Goal: Task Accomplishment & Management: Complete application form

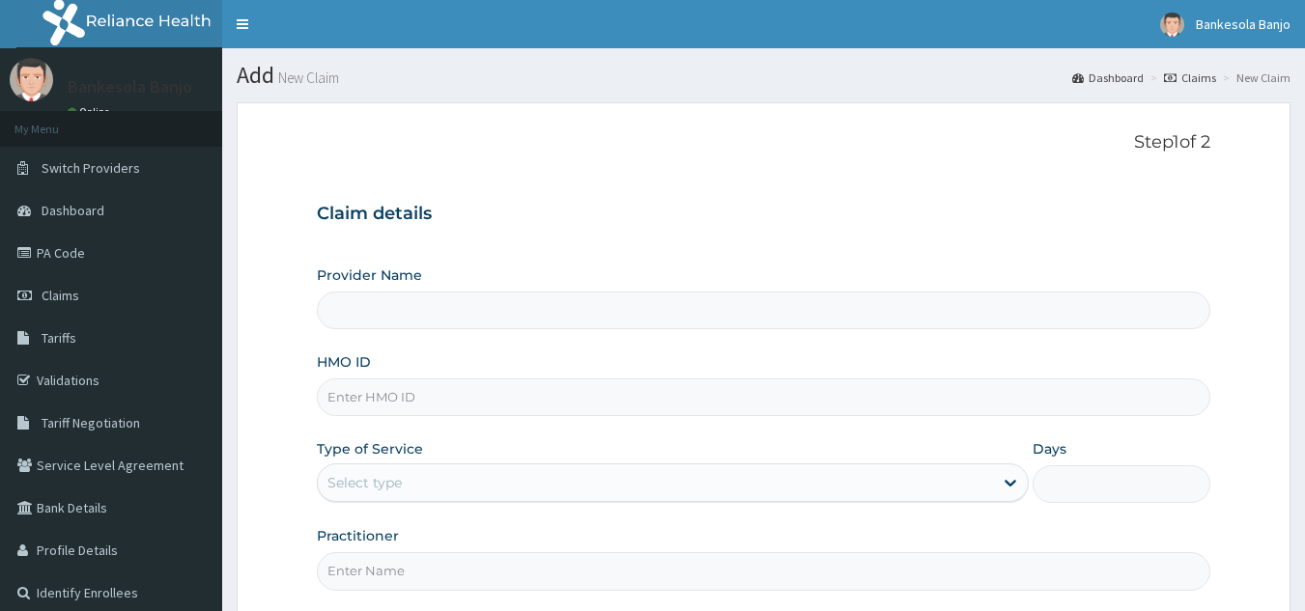
click at [509, 393] on input "HMO ID" at bounding box center [764, 398] width 894 height 38
paste input "TNP/10015/A"
click at [509, 393] on input "TNP/10015/A" at bounding box center [764, 398] width 894 height 38
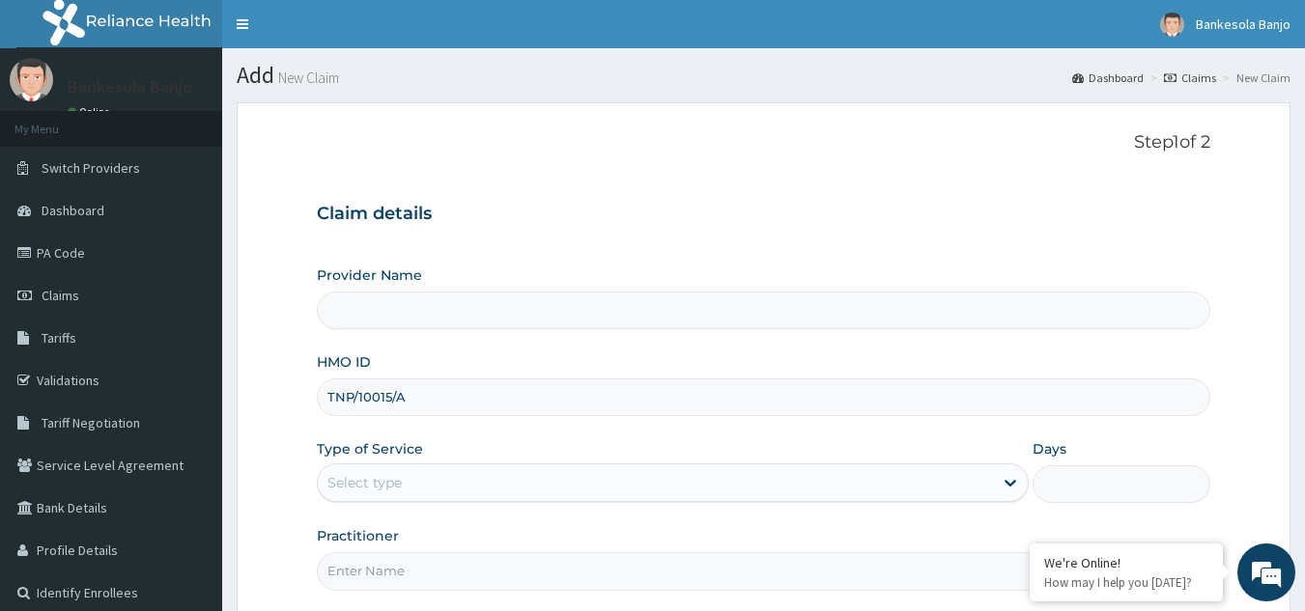
type input "TNP/10015/A"
click at [464, 463] on div "Select type" at bounding box center [673, 482] width 712 height 39
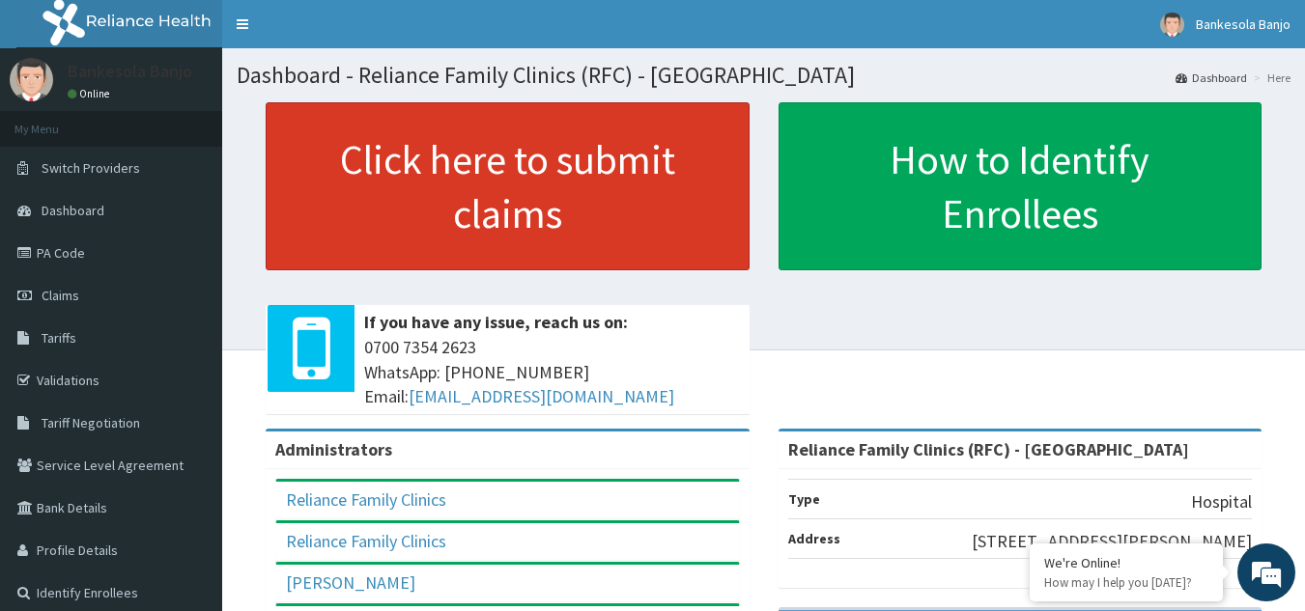
click at [540, 138] on link "Click here to submit claims" at bounding box center [508, 186] width 484 height 168
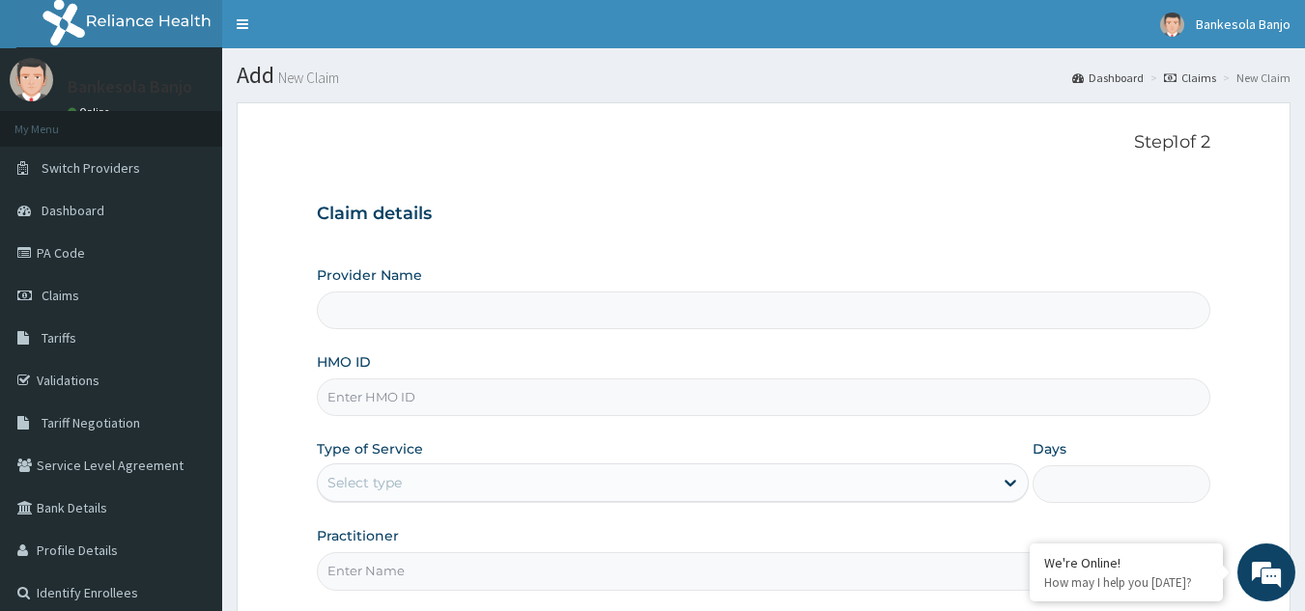
type input "Reliance Family Clinics (RFC) - Gbagada"
click at [390, 393] on input "HMO ID" at bounding box center [764, 398] width 894 height 38
paste input "TNP/10015/A"
type input "TNP/10015/A"
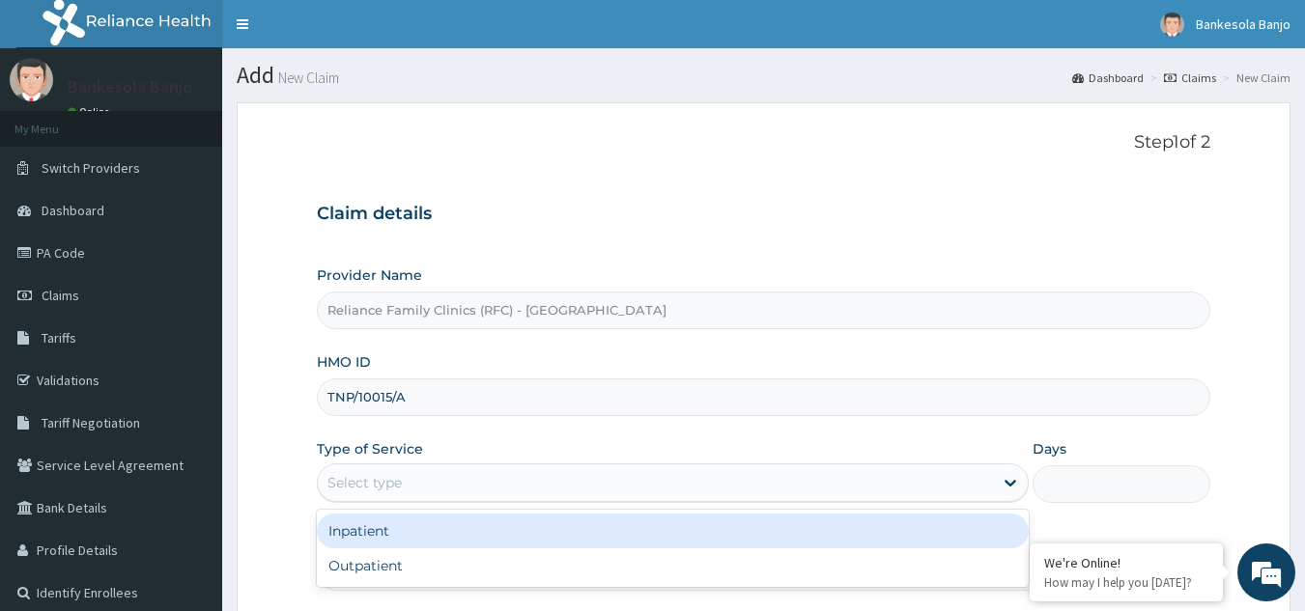
click at [414, 496] on div "Select type" at bounding box center [655, 482] width 675 height 31
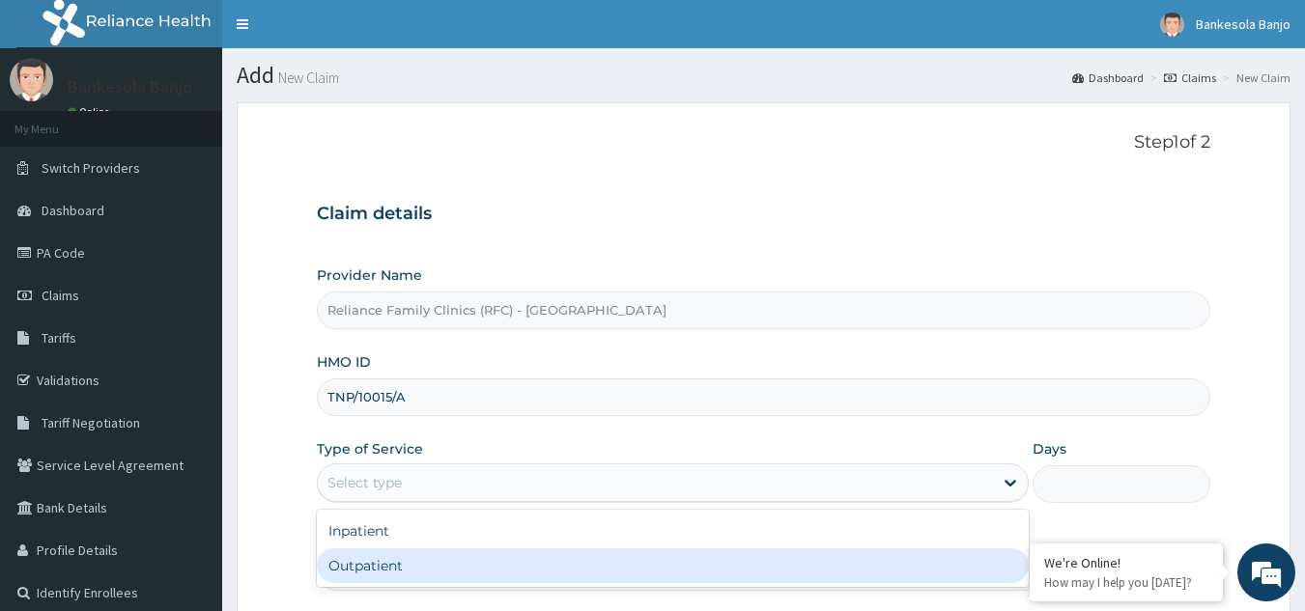
click at [411, 569] on div "Outpatient" at bounding box center [673, 565] width 712 height 35
type input "1"
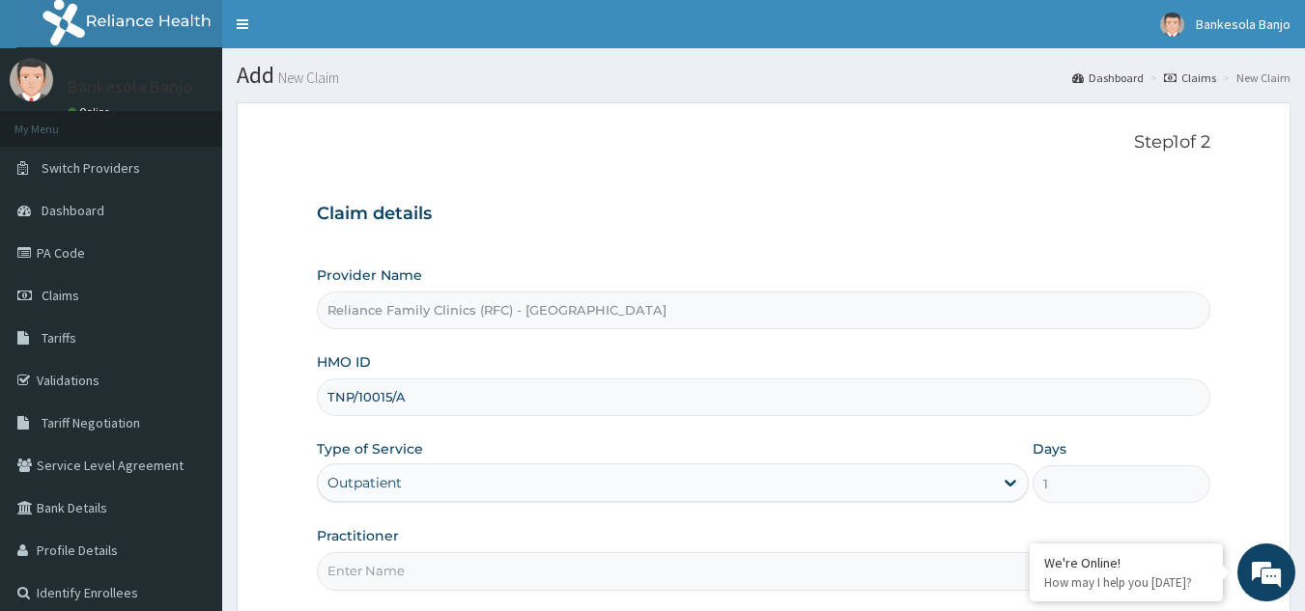
click at [411, 569] on input "Practitioner" at bounding box center [764, 571] width 894 height 38
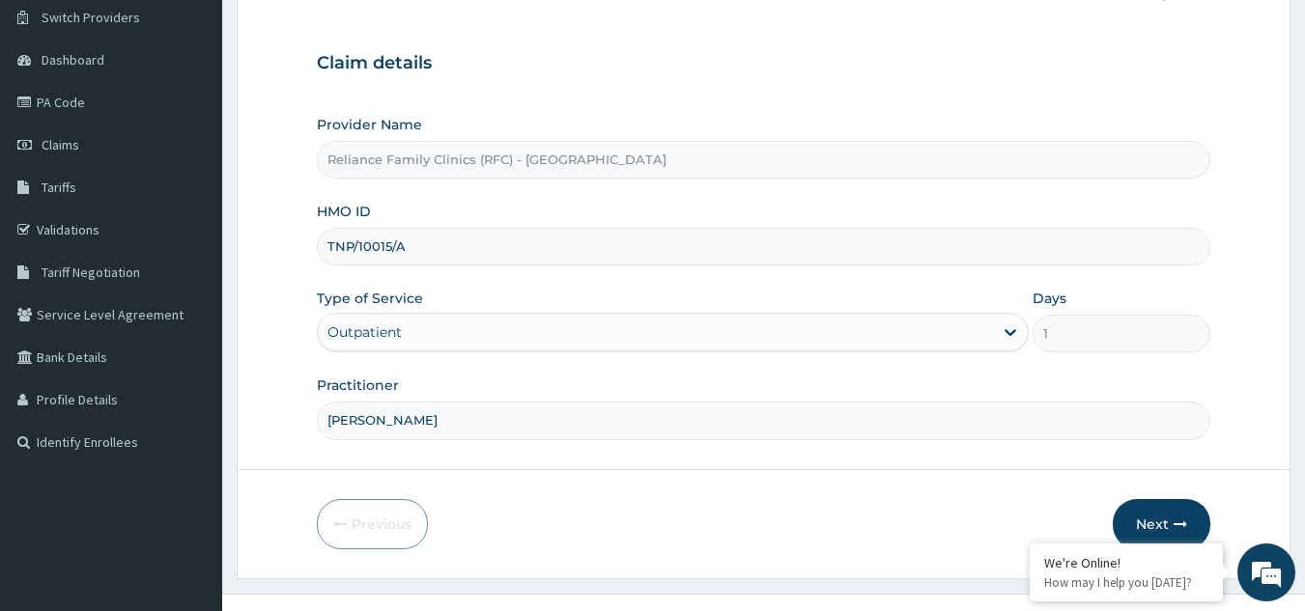
scroll to position [169, 0]
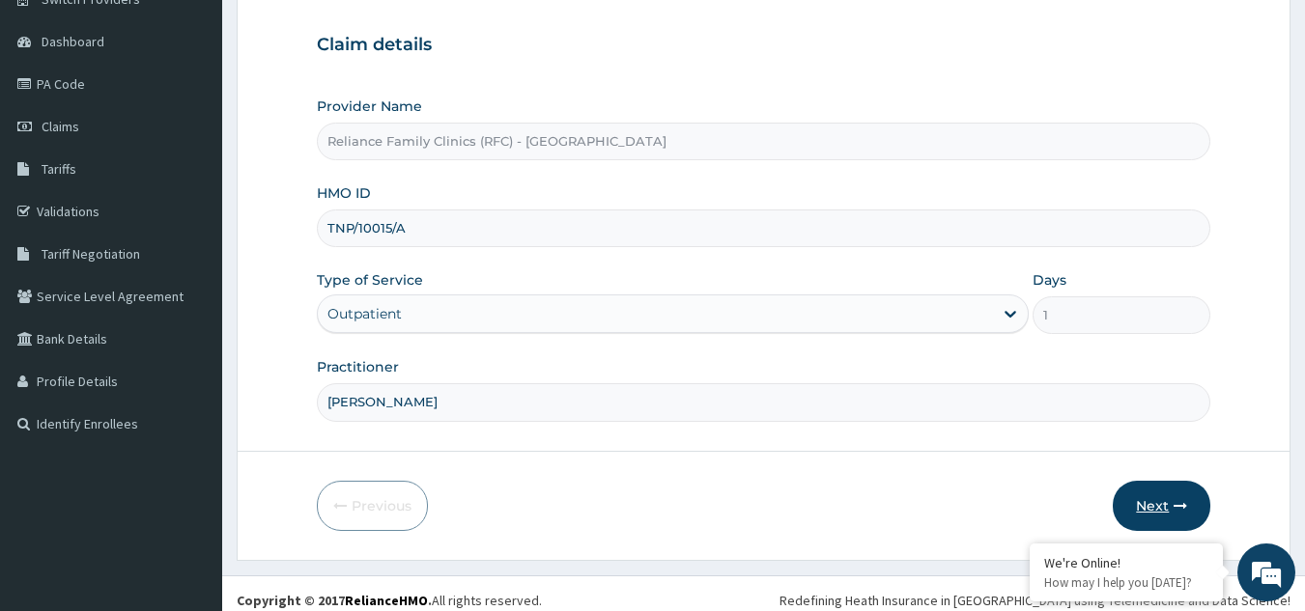
type input "Dr Farida"
click at [1145, 497] on button "Next" at bounding box center [1161, 506] width 98 height 50
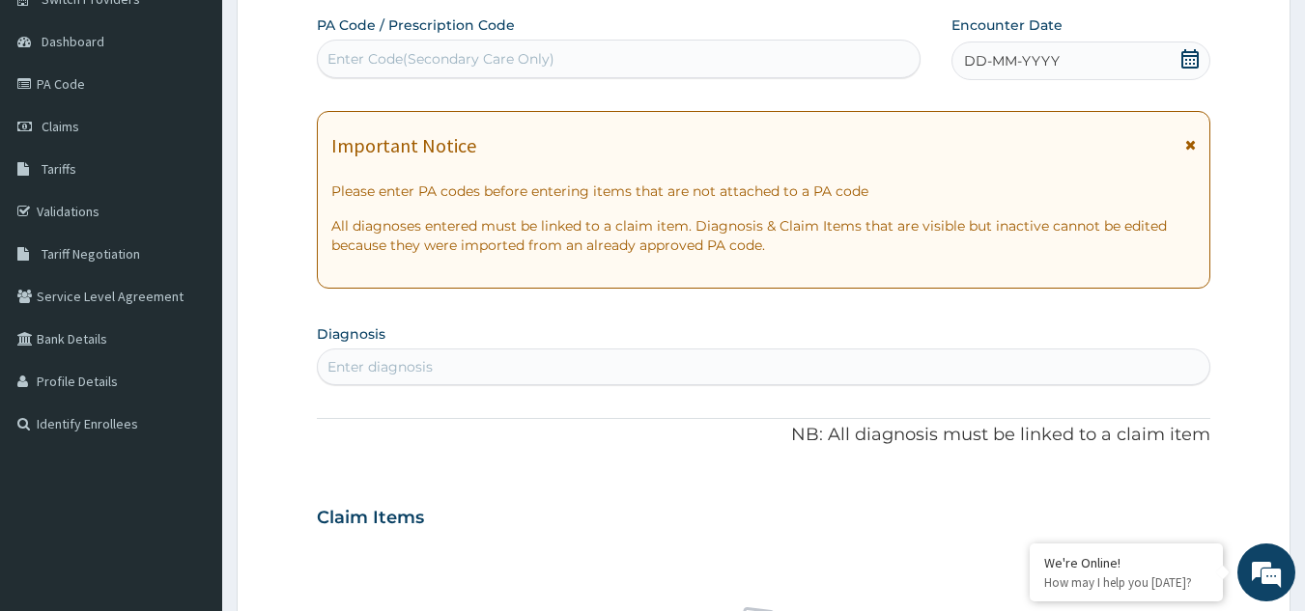
click at [1185, 47] on div "DD-MM-YYYY" at bounding box center [1080, 61] width 259 height 39
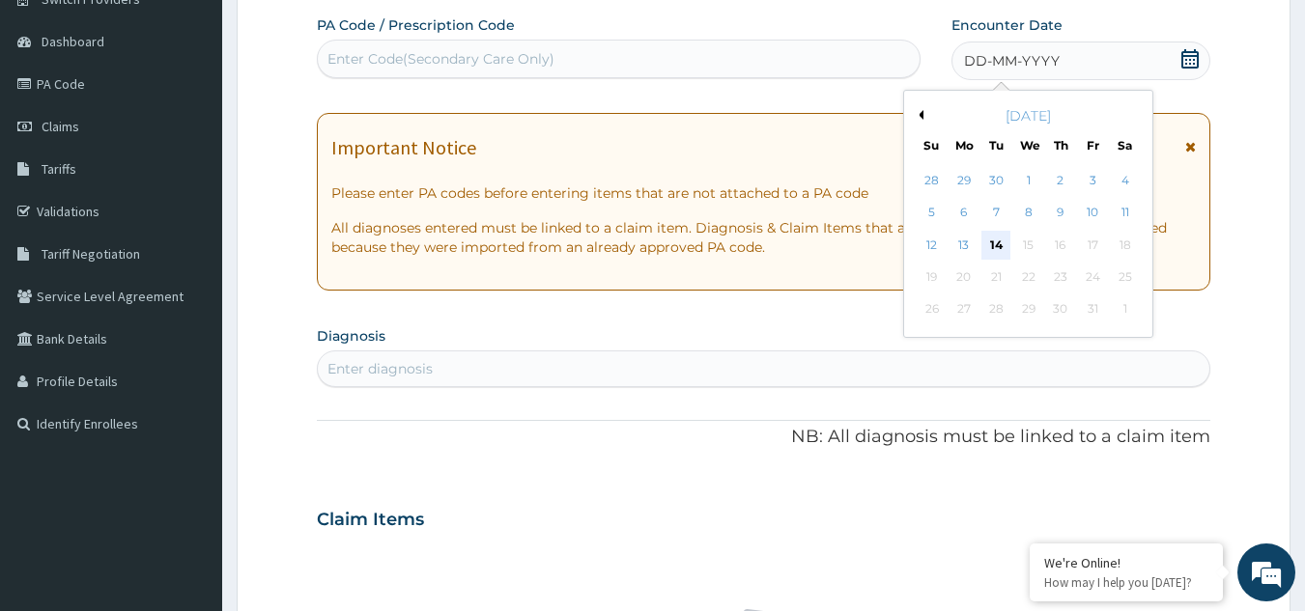
click at [993, 245] on div "14" at bounding box center [996, 245] width 29 height 29
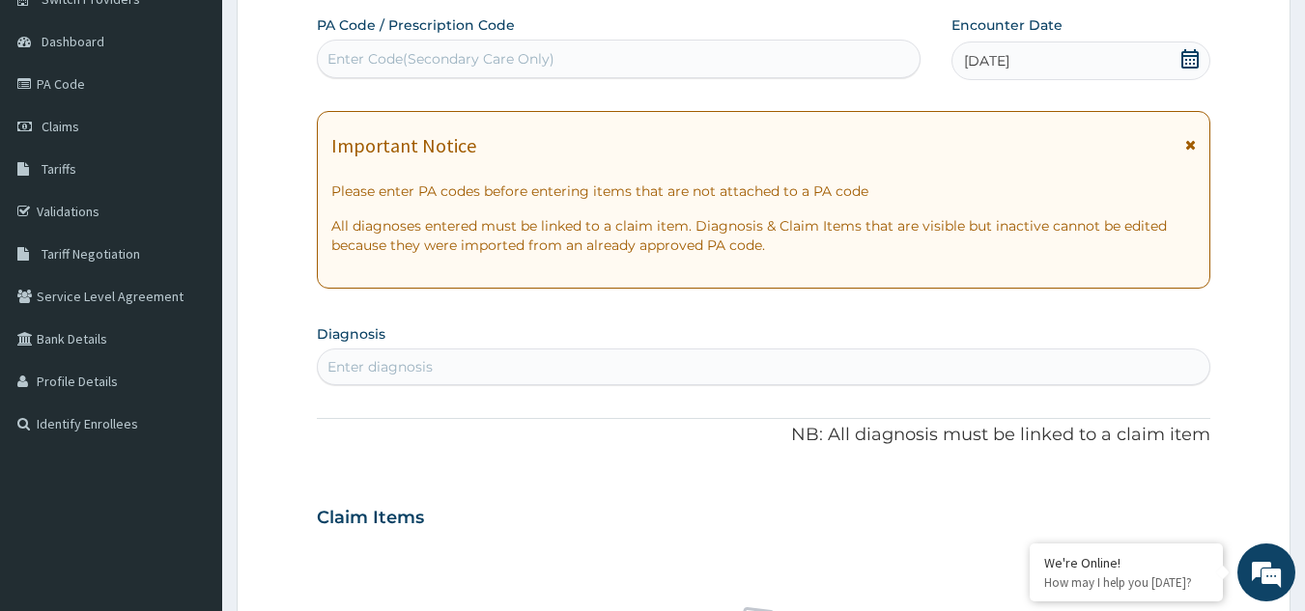
click at [404, 360] on div "Enter diagnosis" at bounding box center [379, 366] width 105 height 19
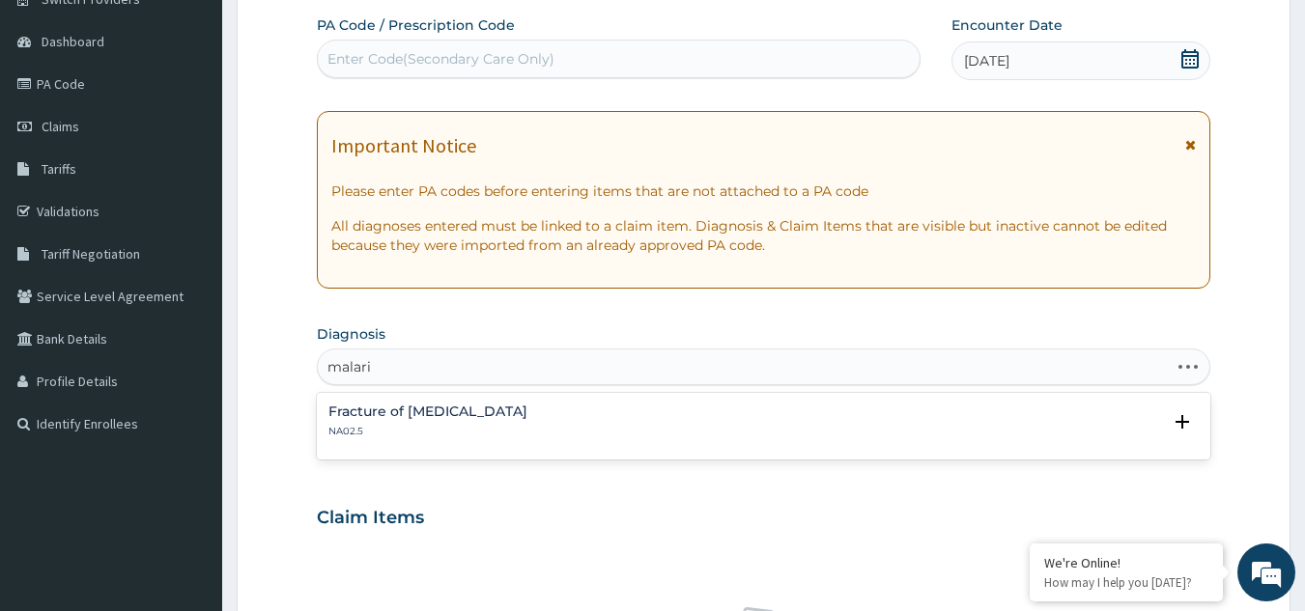
type input "malaria"
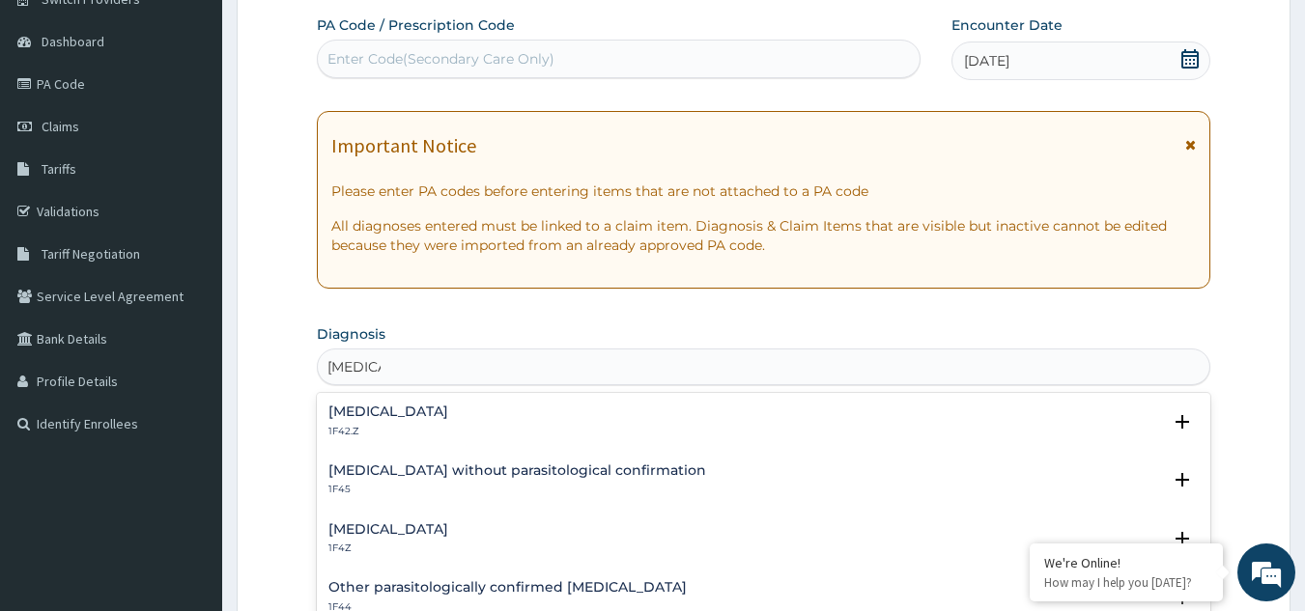
click at [412, 523] on h4 "Malaria, unspecified" at bounding box center [388, 529] width 120 height 14
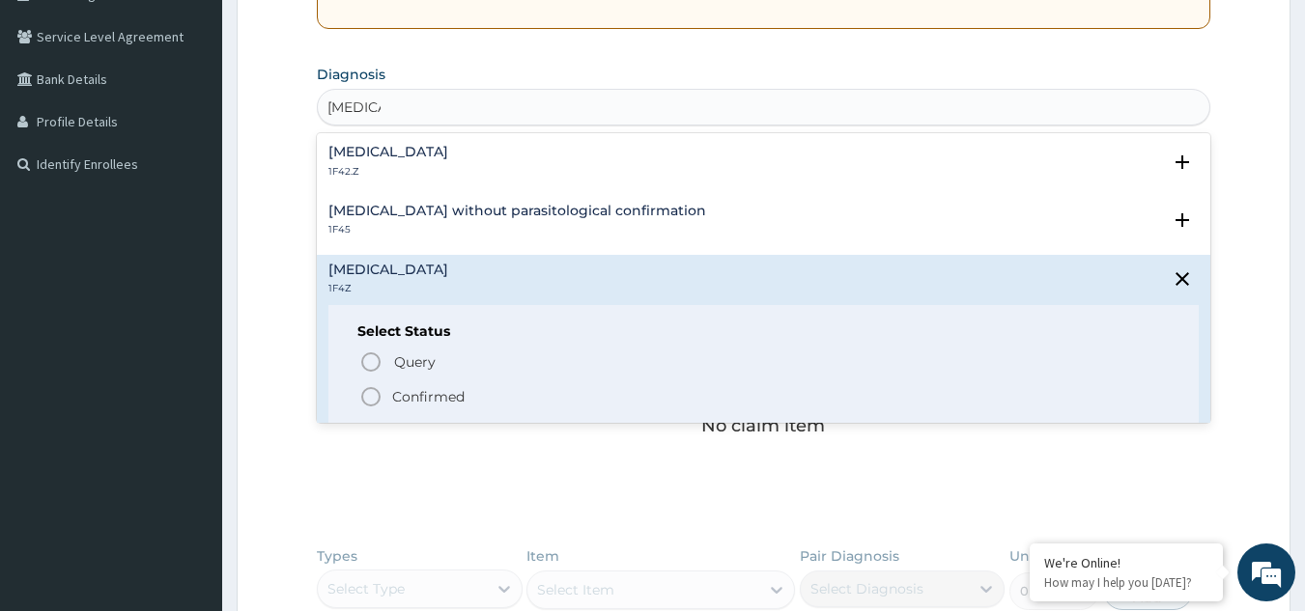
scroll to position [438, 0]
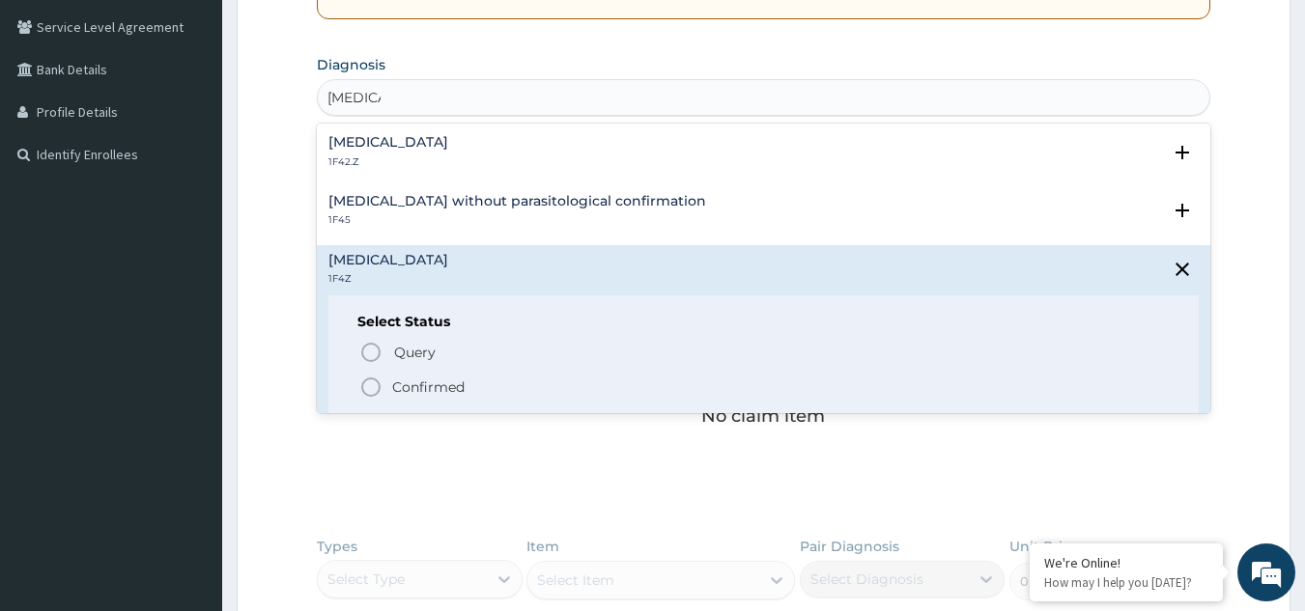
click at [366, 386] on icon "status option filled" at bounding box center [370, 387] width 23 height 23
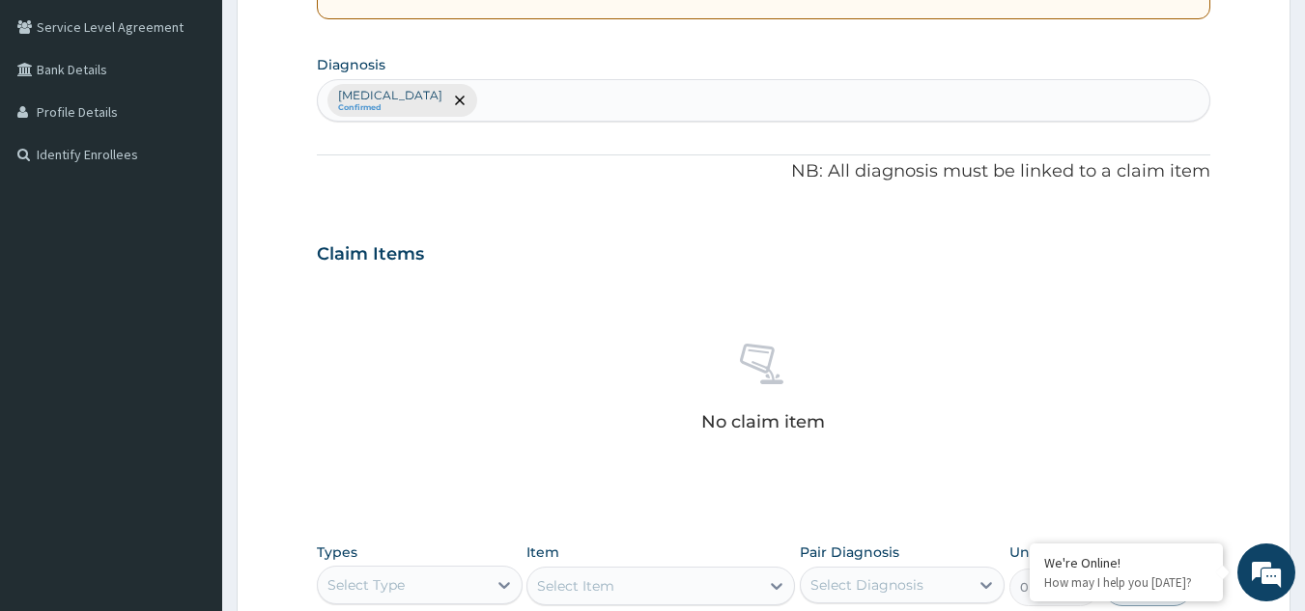
scroll to position [781, 0]
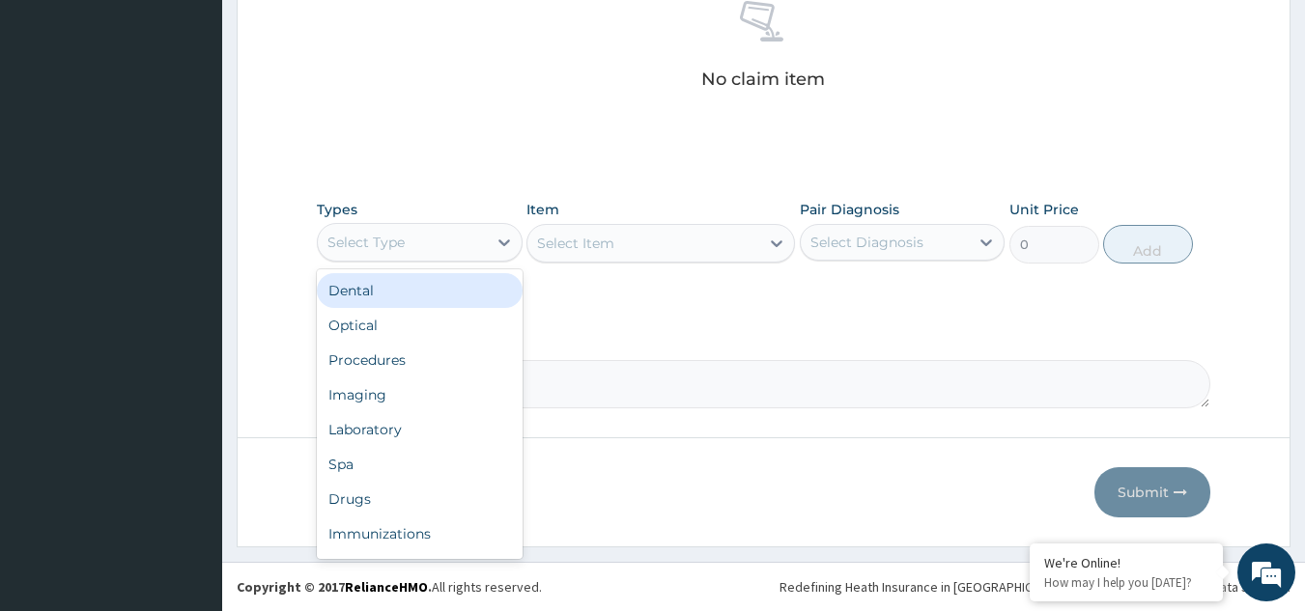
click at [452, 252] on div "Select Type" at bounding box center [402, 242] width 169 height 31
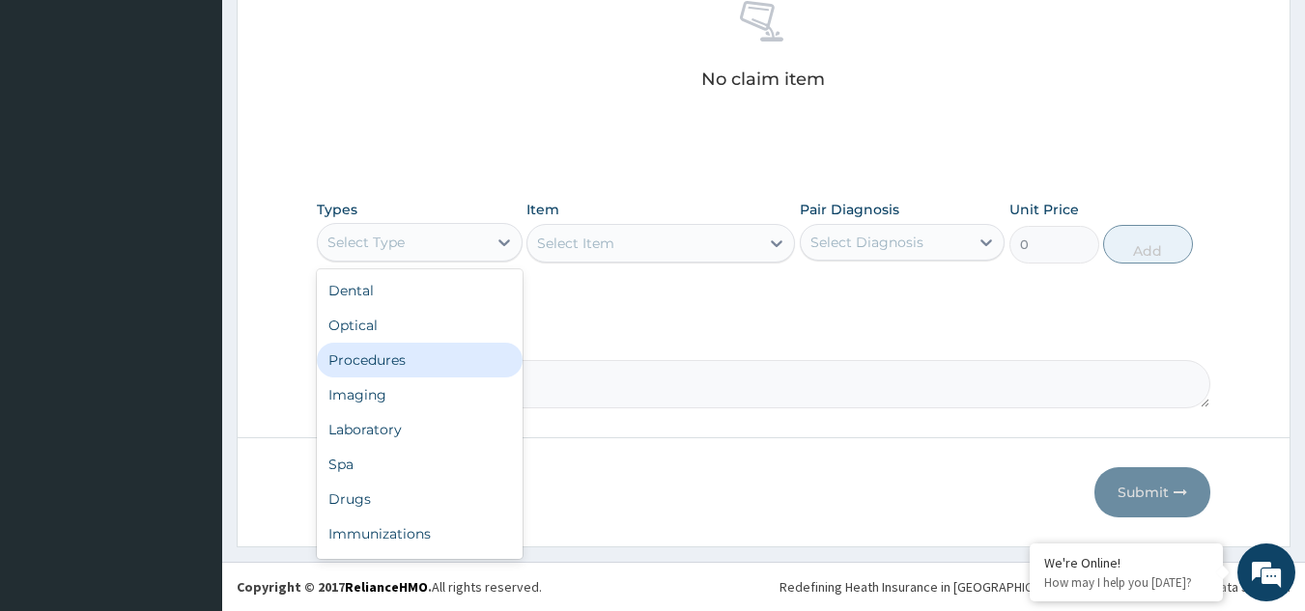
click at [453, 357] on div "Procedures" at bounding box center [420, 360] width 206 height 35
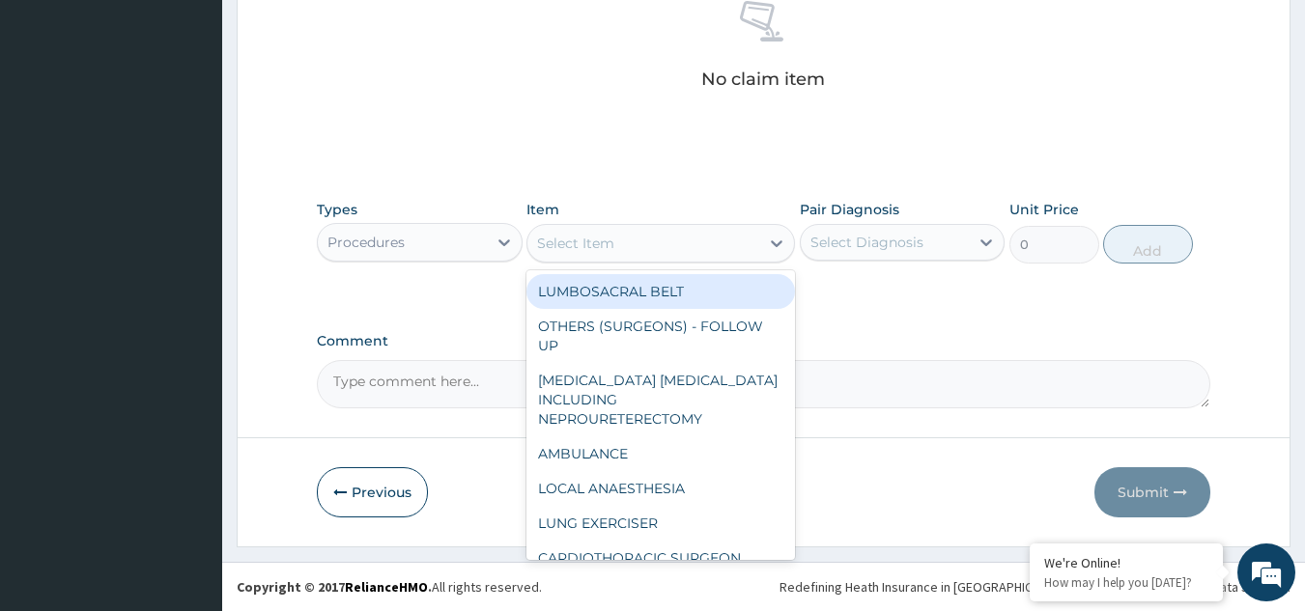
click at [641, 244] on div "Select Item" at bounding box center [643, 243] width 232 height 31
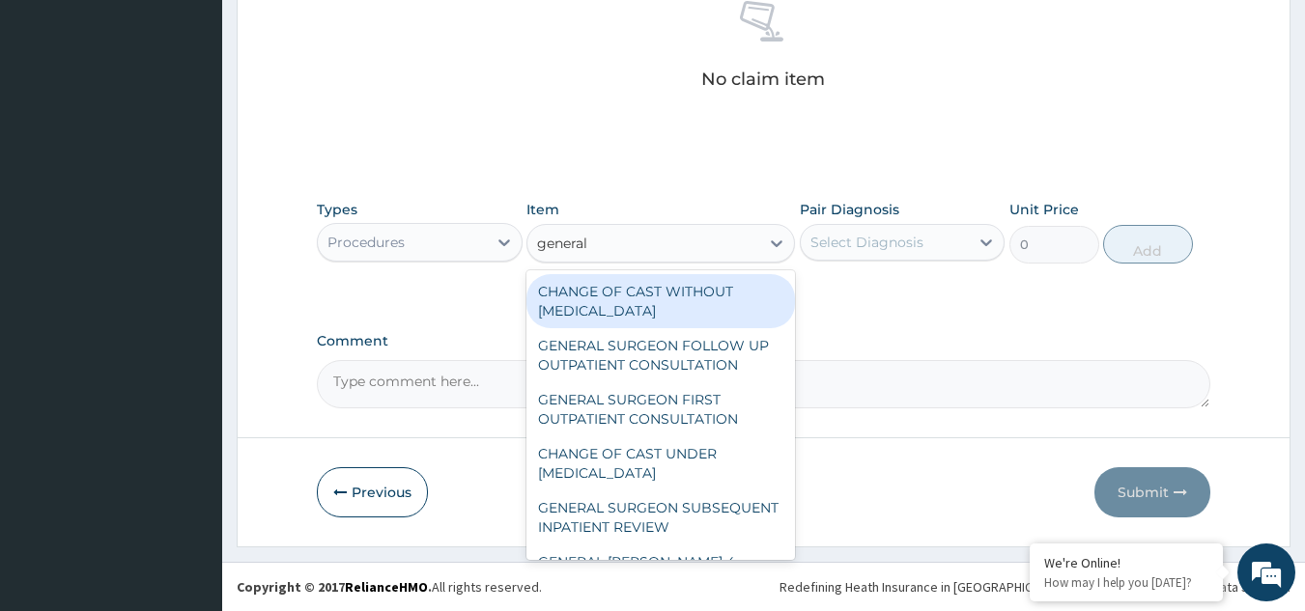
type input "general p"
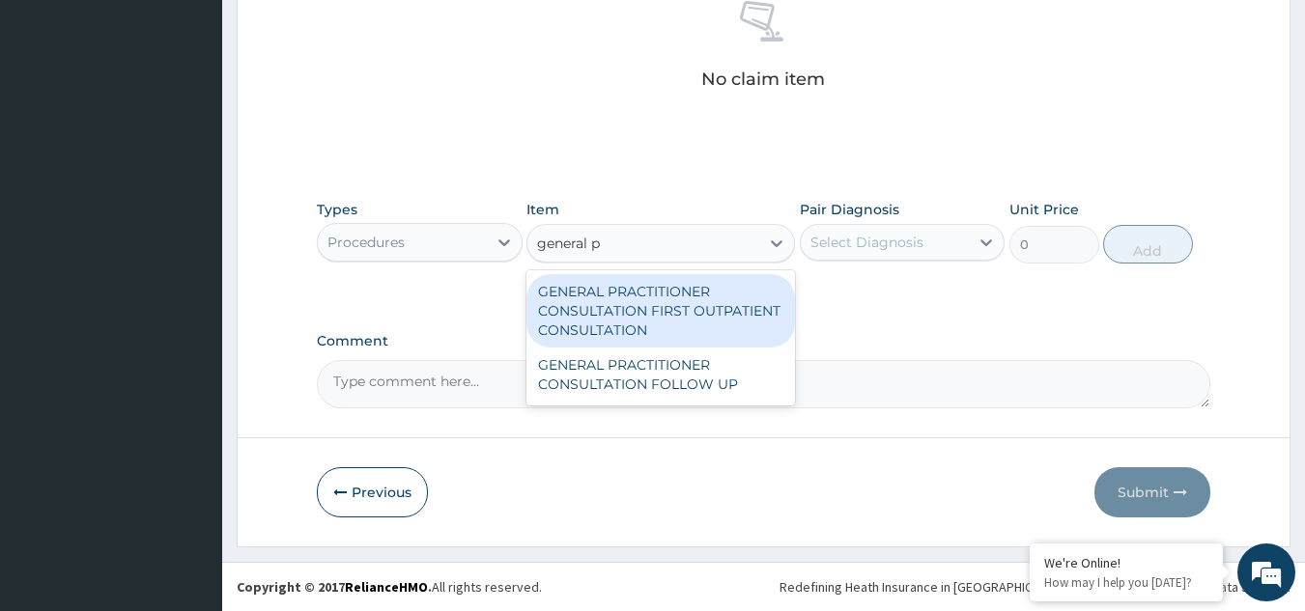
click at [661, 302] on div "GENERAL PRACTITIONER CONSULTATION FIRST OUTPATIENT CONSULTATION" at bounding box center [660, 310] width 268 height 73
type input "3370.125"
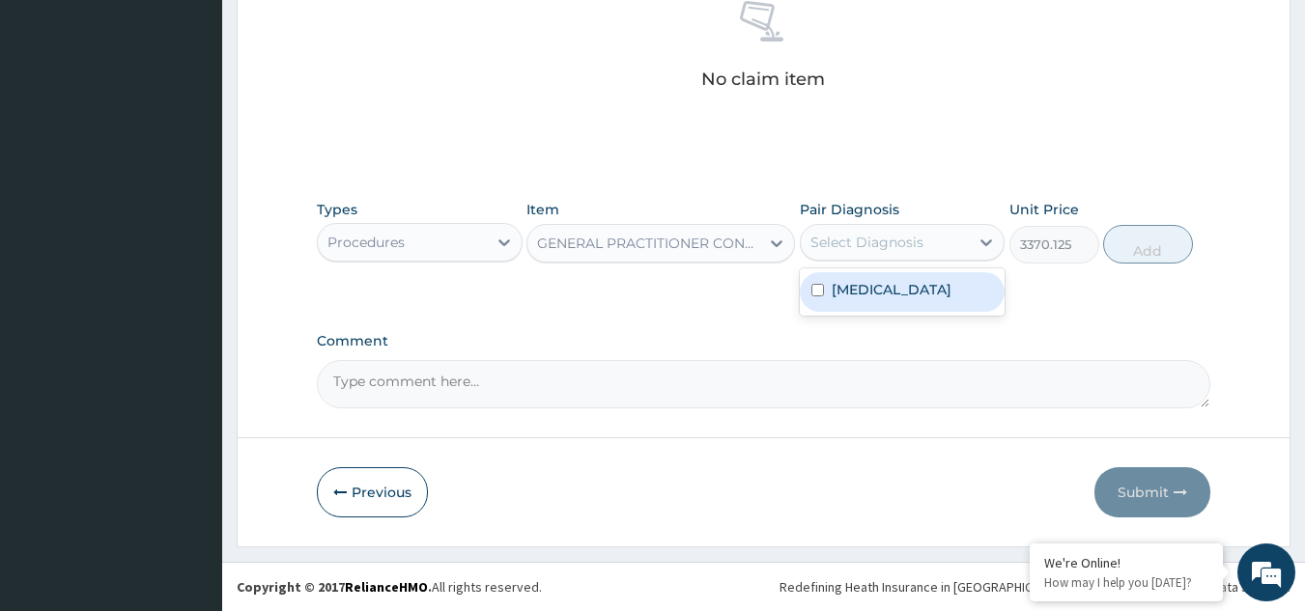
click at [859, 239] on div "Select Diagnosis" at bounding box center [866, 242] width 113 height 19
click at [866, 286] on label "Malaria, unspecified" at bounding box center [891, 289] width 120 height 19
checkbox input "true"
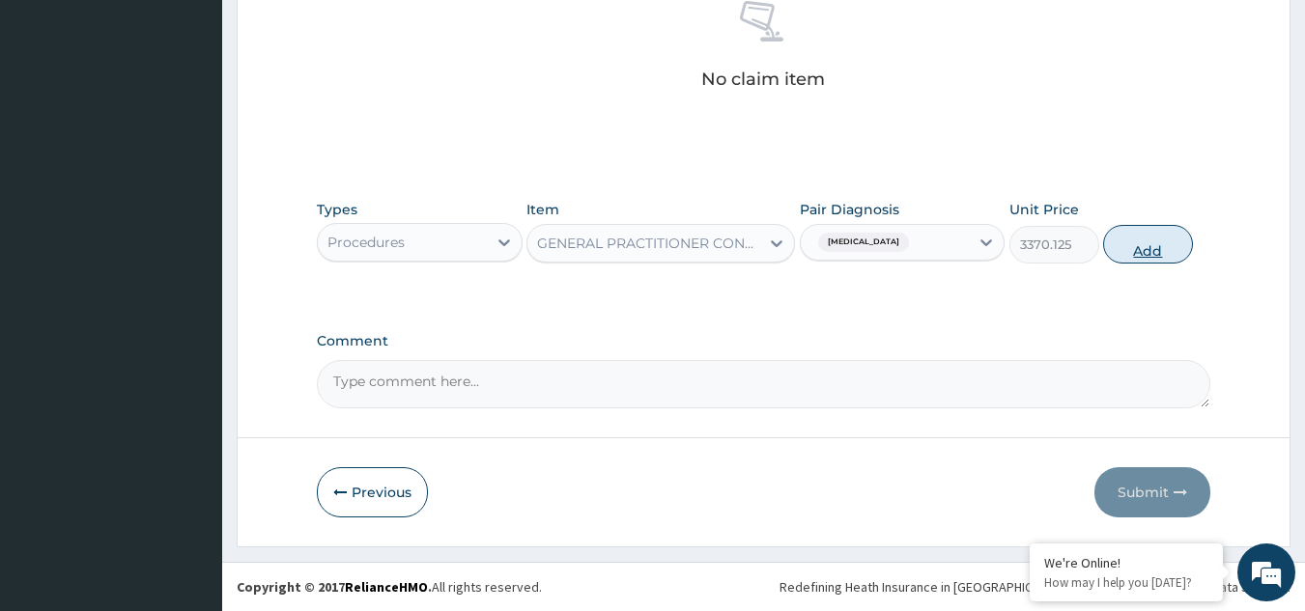
click at [1152, 235] on button "Add" at bounding box center [1148, 244] width 90 height 39
type input "0"
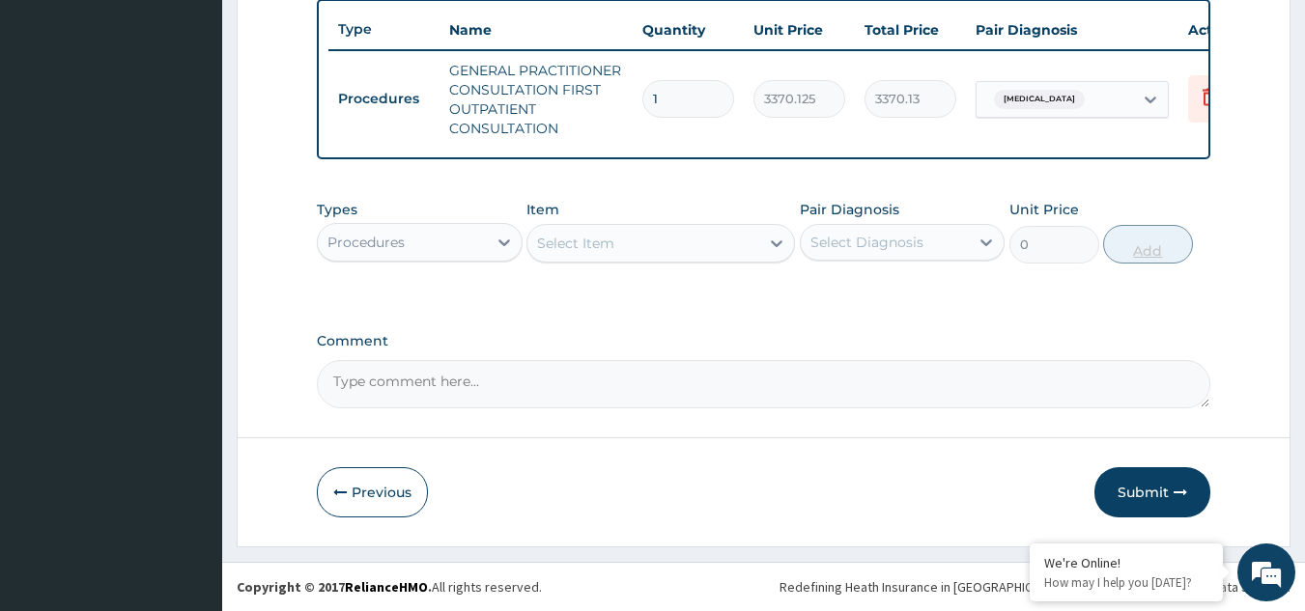
scroll to position [734, 0]
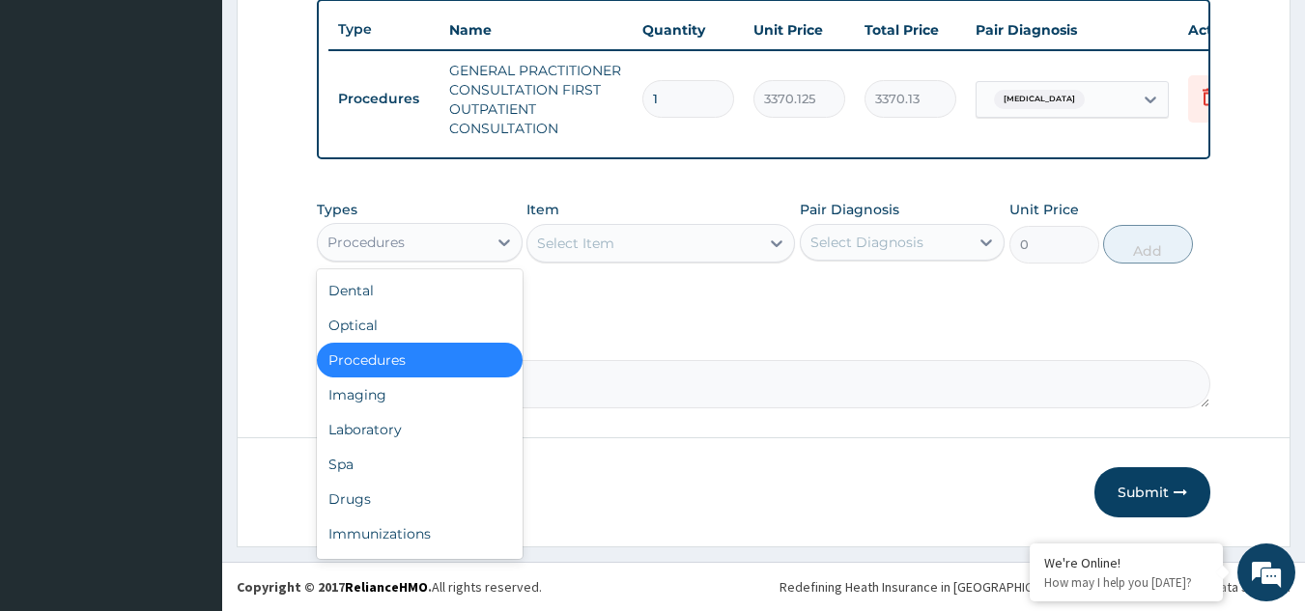
click at [440, 234] on div "Procedures" at bounding box center [402, 242] width 169 height 31
click at [397, 494] on div "Drugs" at bounding box center [420, 499] width 206 height 35
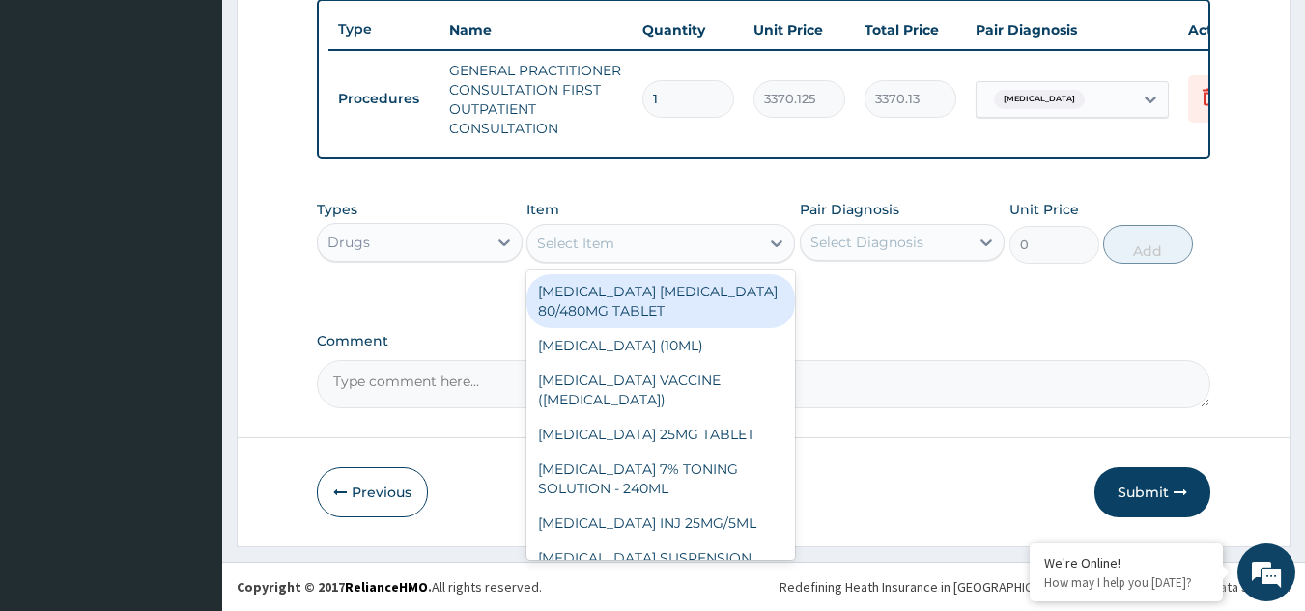
click at [621, 244] on div "Select Item" at bounding box center [643, 243] width 232 height 31
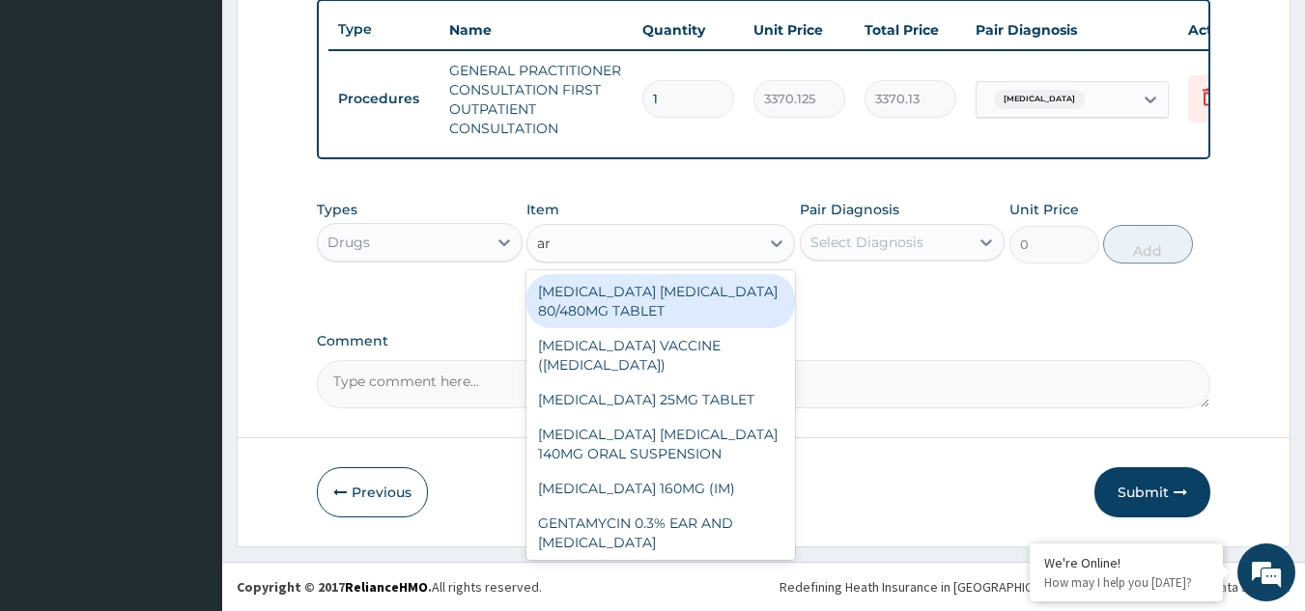
type input "art"
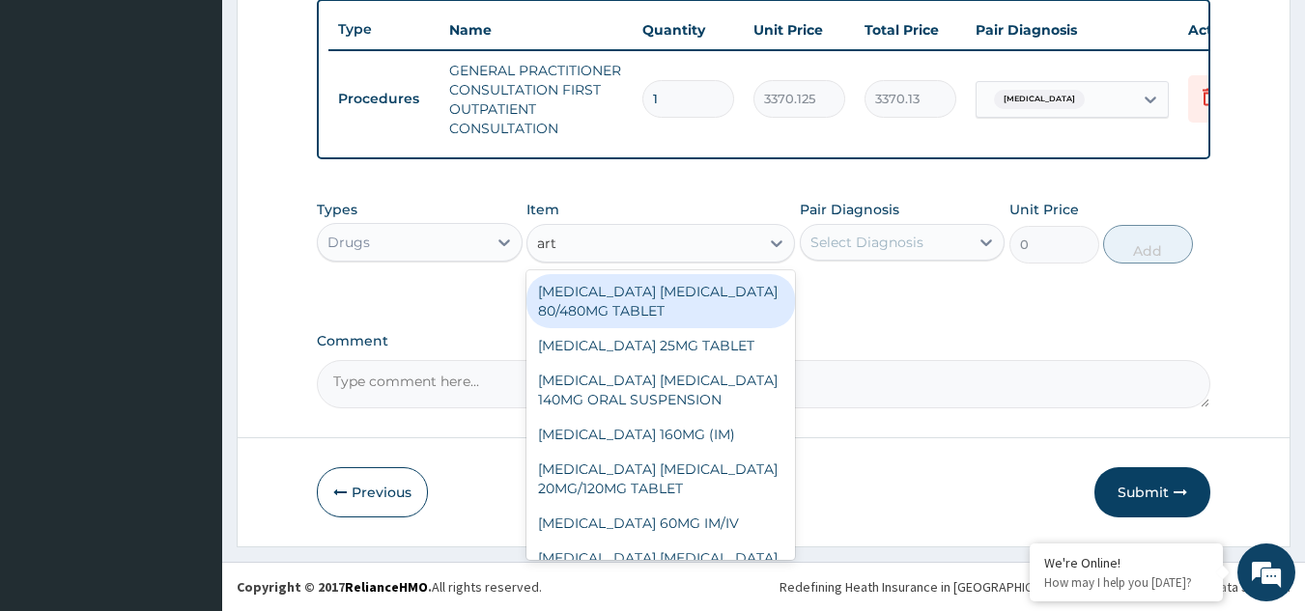
click at [669, 288] on div "ARTEMETHER LUMEFANTRINE 80/480MG TABLET" at bounding box center [660, 301] width 268 height 54
type input "450"
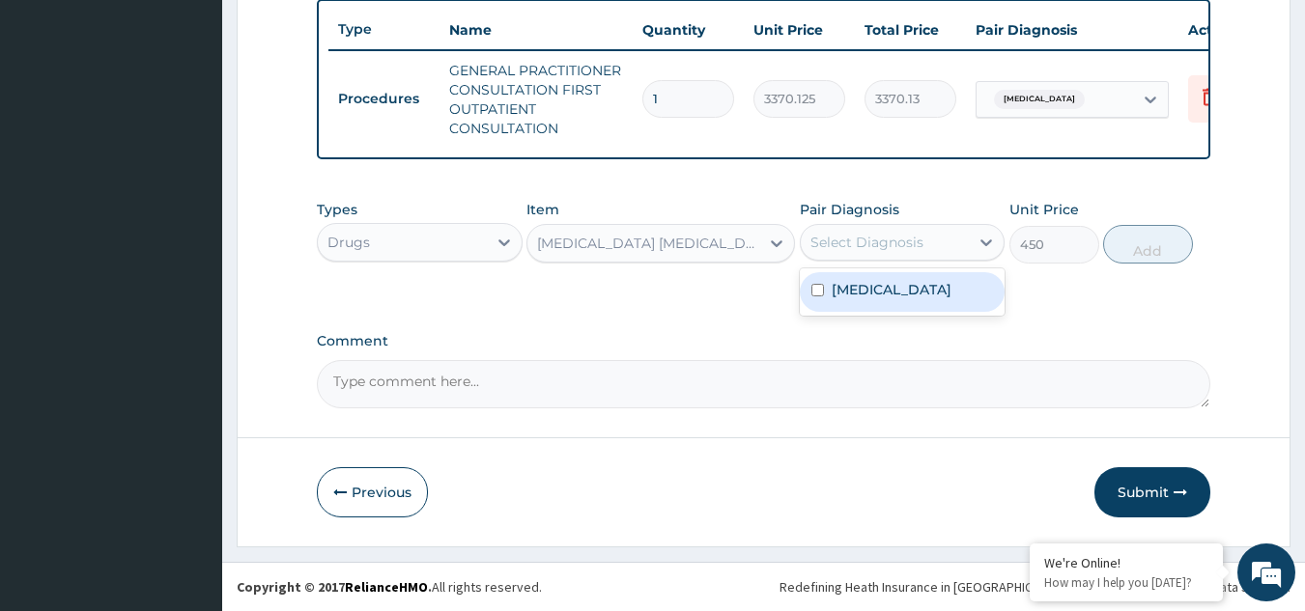
drag, startPoint x: 883, startPoint y: 251, endPoint x: 896, endPoint y: 303, distance: 53.9
click at [896, 261] on div "option Malaria, unspecified, selected. option Malaria, unspecified focused, 1 o…" at bounding box center [903, 242] width 206 height 37
click at [896, 303] on div "Malaria, unspecified" at bounding box center [903, 292] width 206 height 40
checkbox input "true"
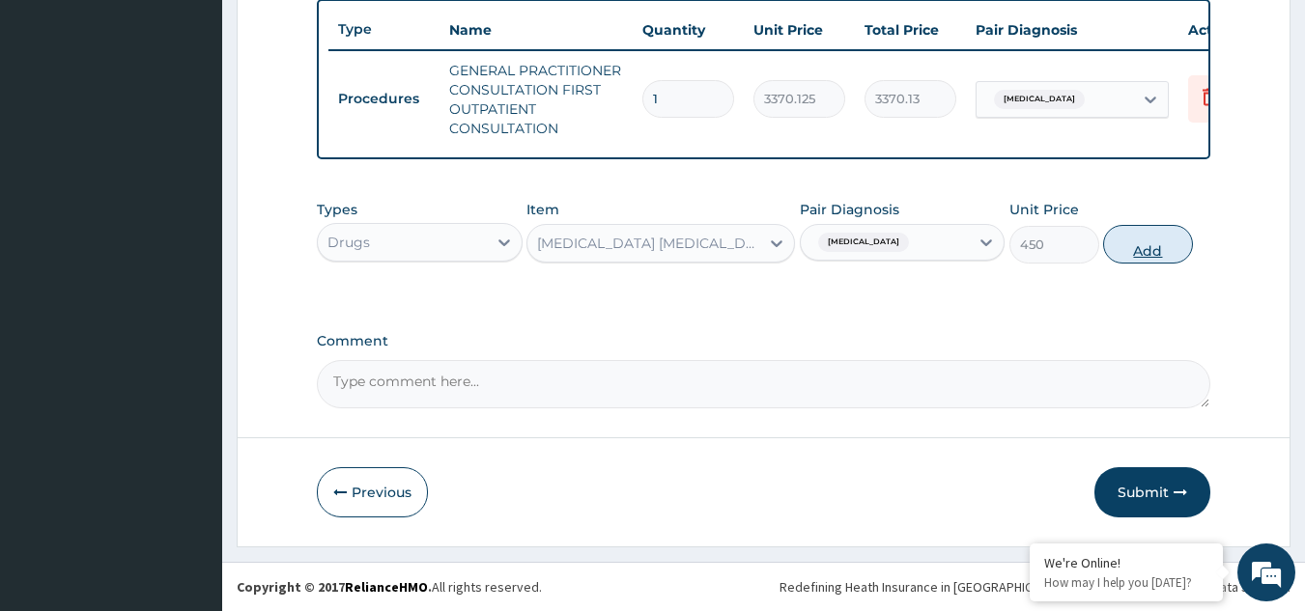
click at [1139, 253] on button "Add" at bounding box center [1148, 244] width 90 height 39
type input "0"
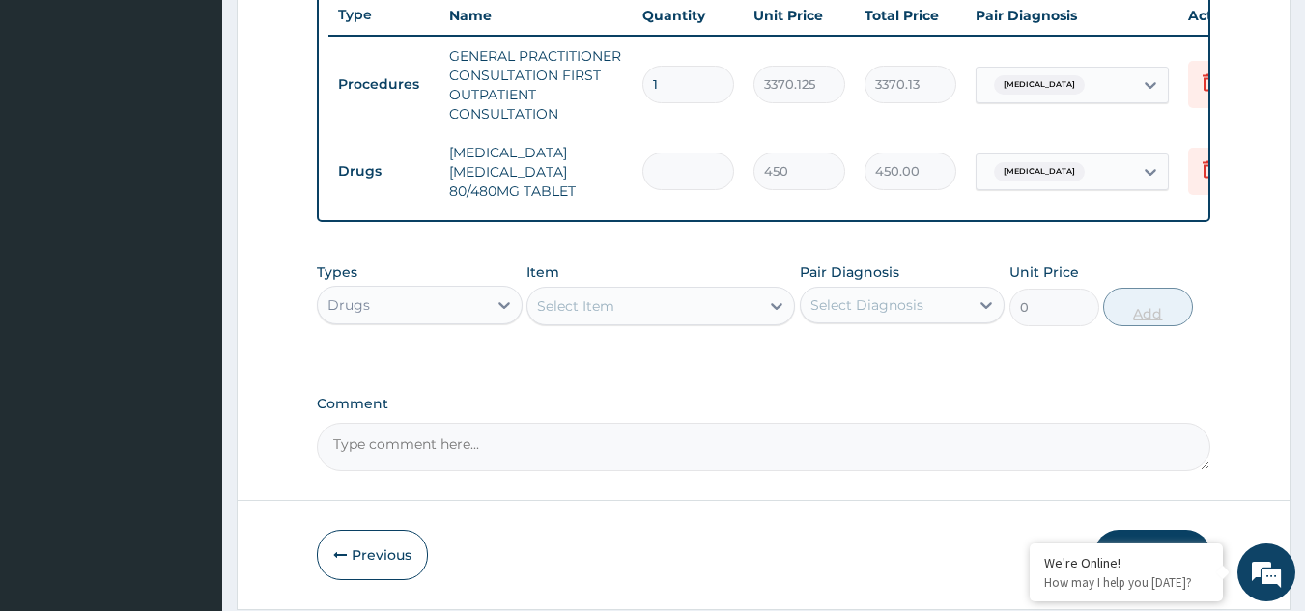
type input "0.00"
type input "6"
type input "2700.00"
type input "6"
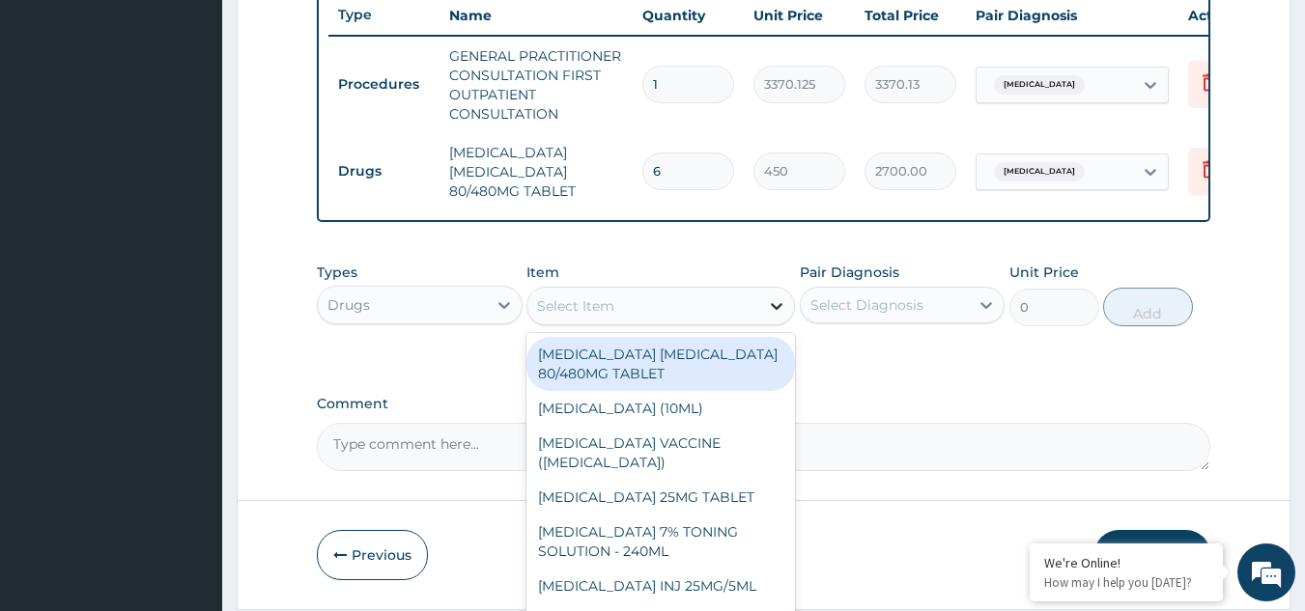
click at [760, 323] on div at bounding box center [776, 306] width 35 height 35
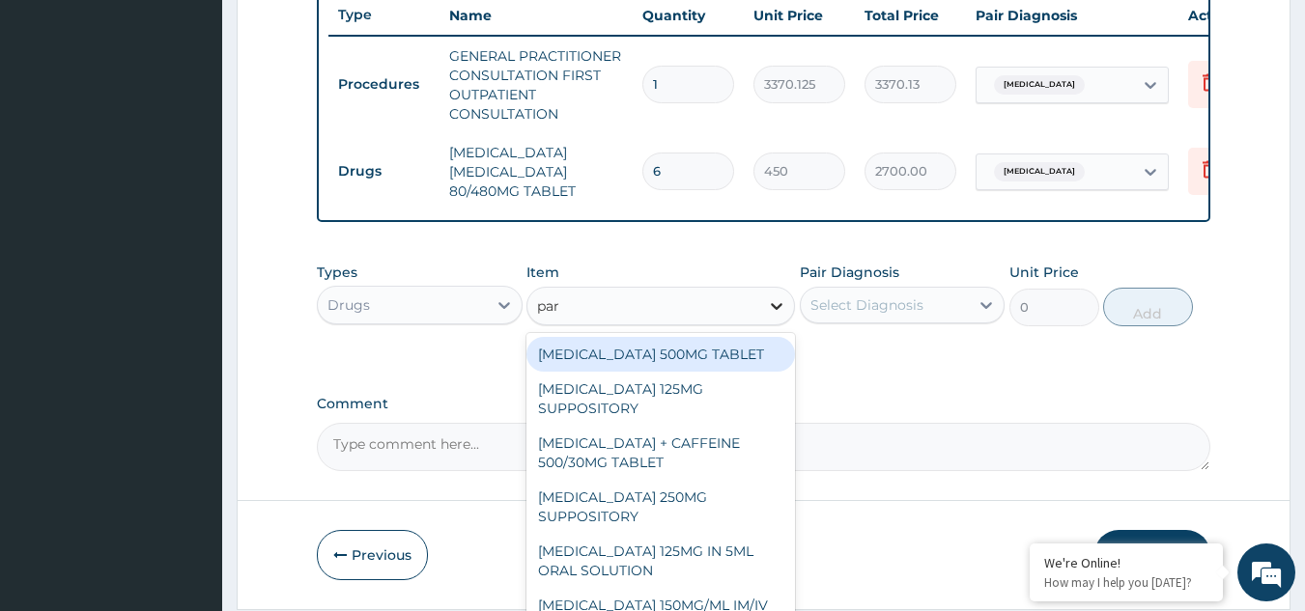
type input "para"
click at [722, 366] on div "[MEDICAL_DATA] 500MG TABLET" at bounding box center [660, 354] width 268 height 35
type input "30"
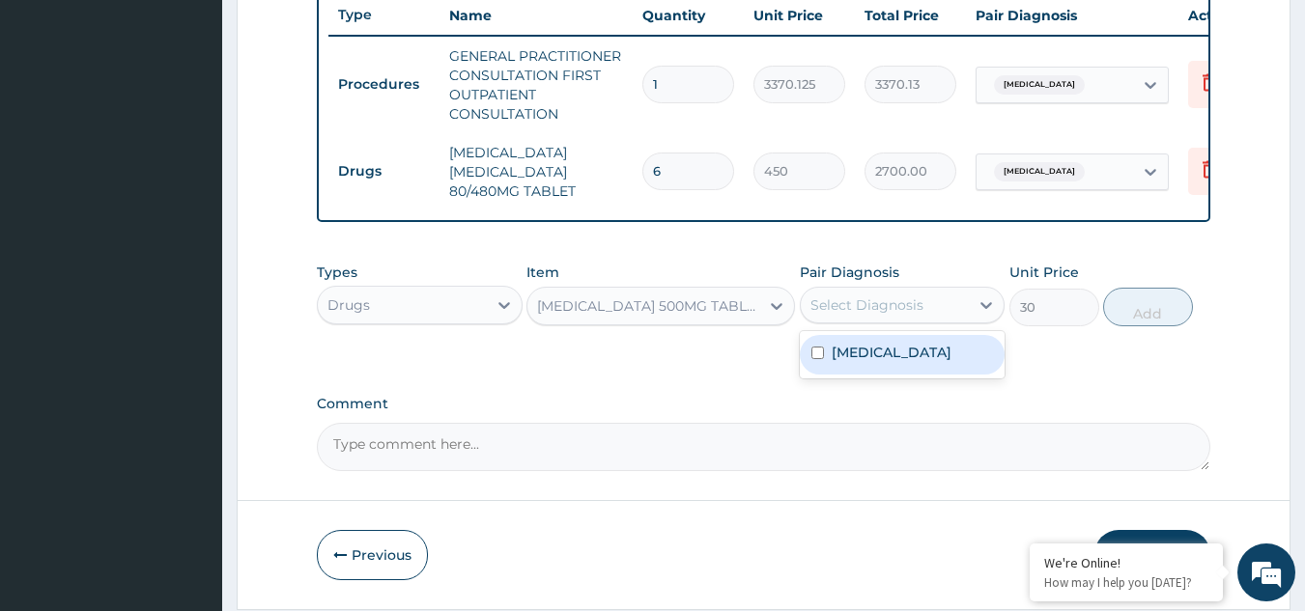
click at [873, 315] on div "Select Diagnosis" at bounding box center [866, 304] width 113 height 19
click at [887, 362] on label "[MEDICAL_DATA]" at bounding box center [891, 352] width 120 height 19
checkbox input "true"
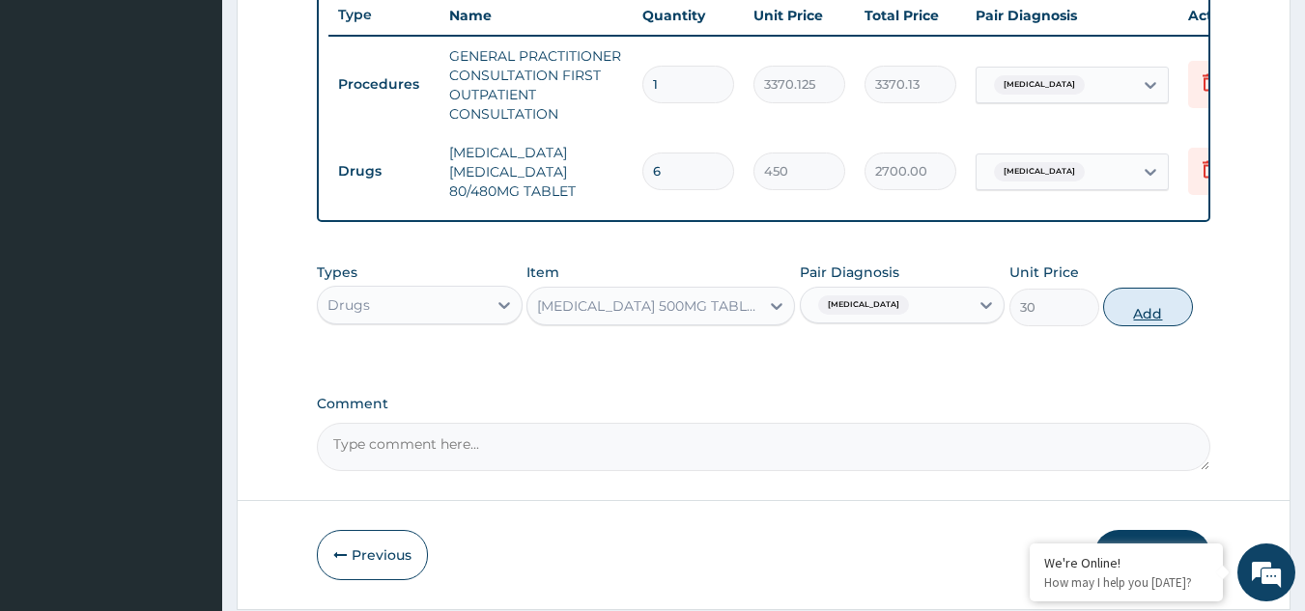
click at [1188, 324] on button "Add" at bounding box center [1148, 307] width 90 height 39
type input "0"
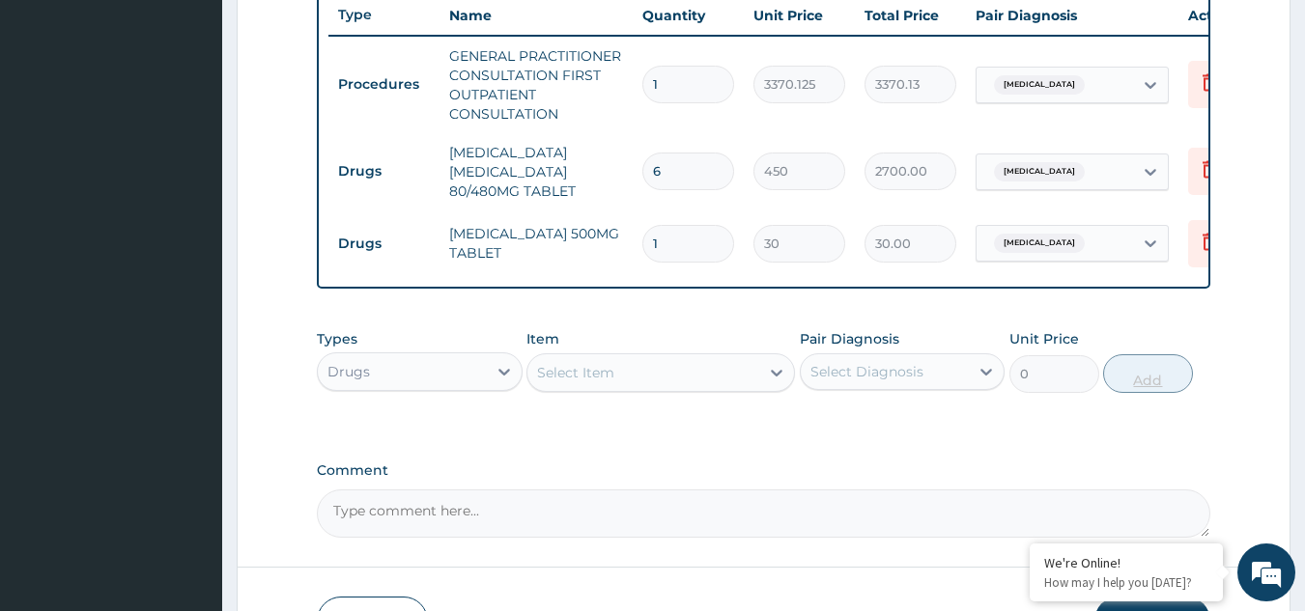
type input "18"
type input "540.00"
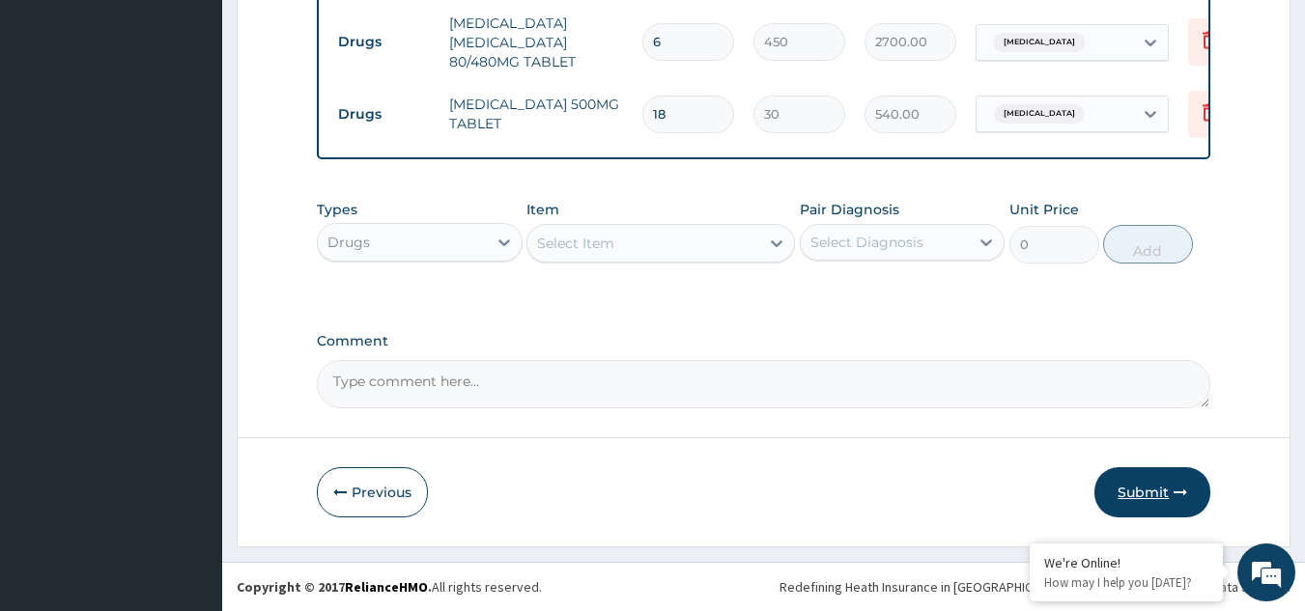
type input "18"
click at [1152, 467] on button "Submit" at bounding box center [1152, 492] width 116 height 50
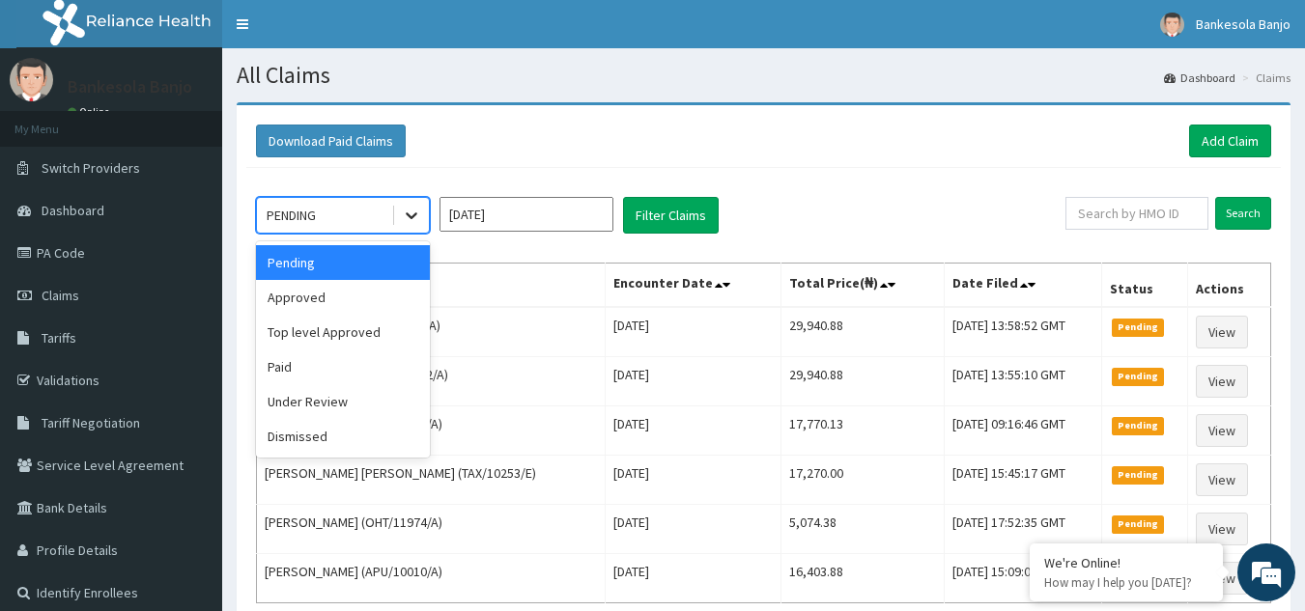
click at [417, 226] on div at bounding box center [411, 215] width 35 height 35
click at [400, 284] on div "Approved" at bounding box center [343, 297] width 174 height 35
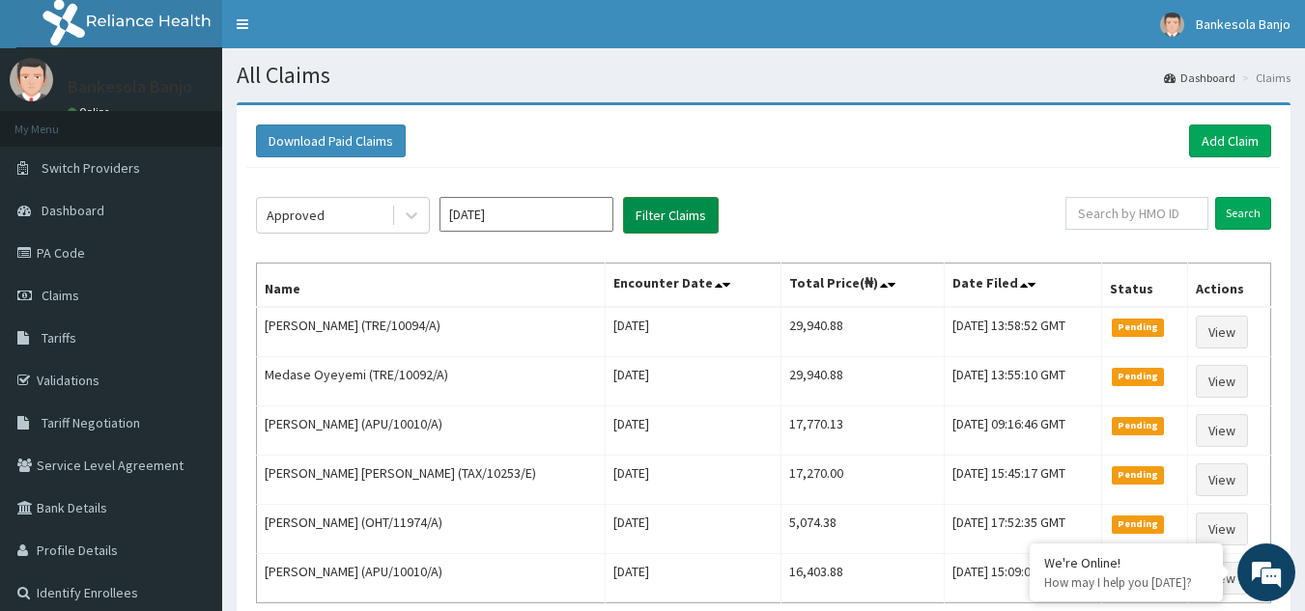
click at [677, 214] on button "Filter Claims" at bounding box center [671, 215] width 96 height 37
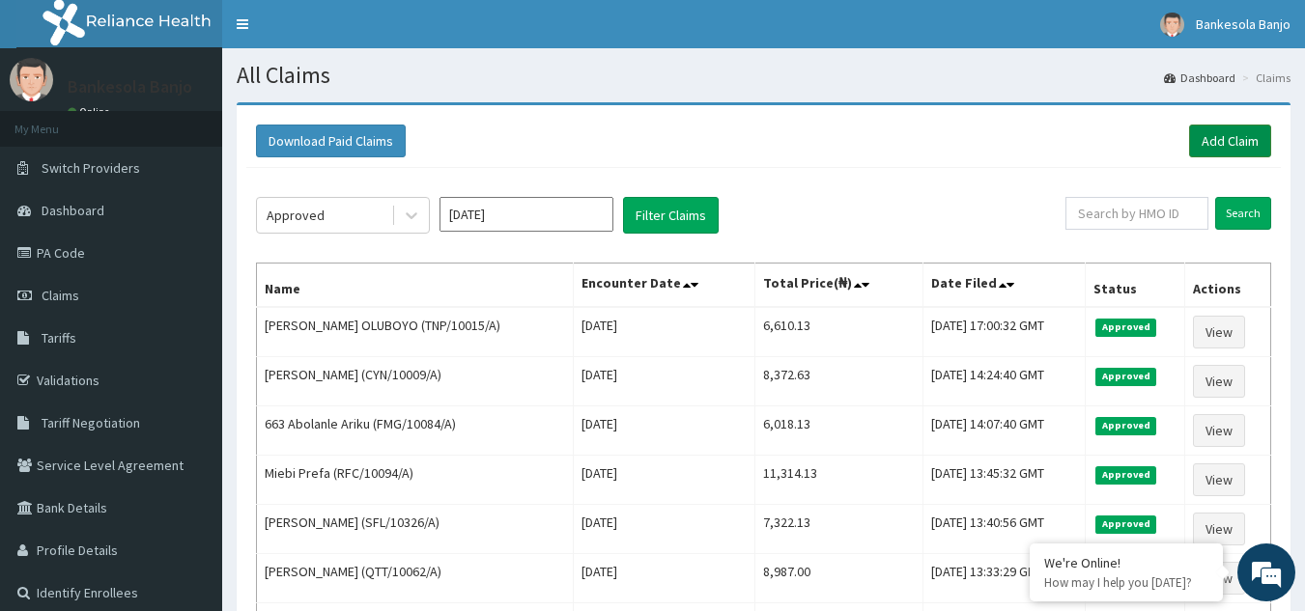
click at [1225, 136] on link "Add Claim" at bounding box center [1230, 141] width 82 height 33
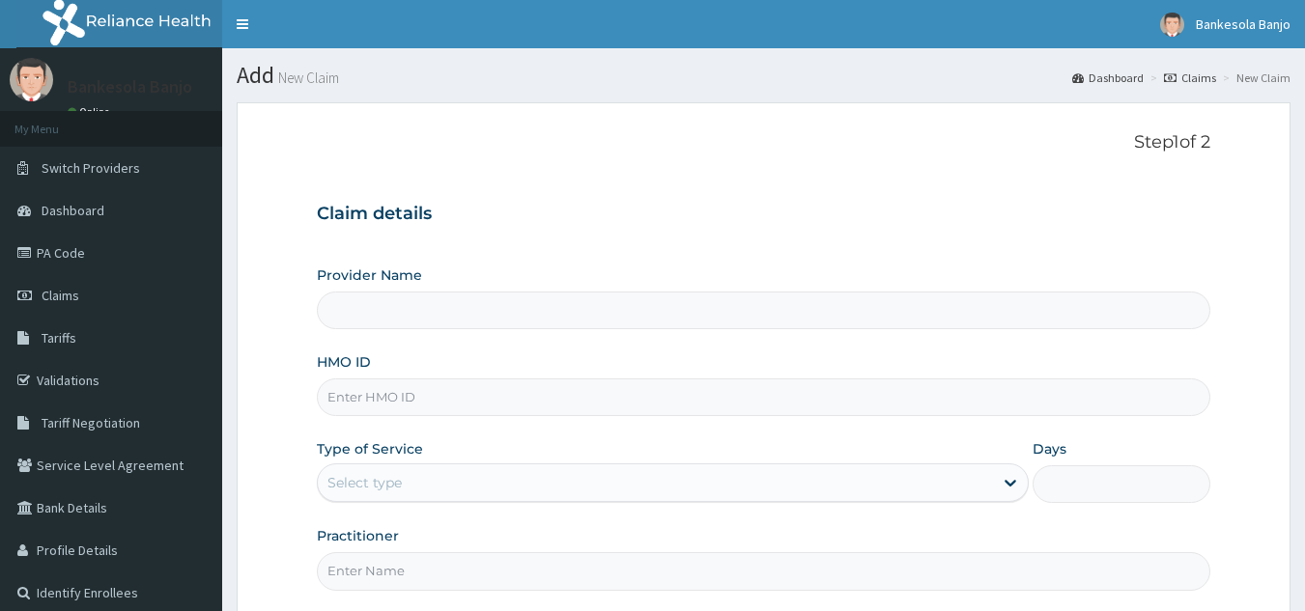
click at [509, 392] on input "HMO ID" at bounding box center [764, 398] width 894 height 38
paste input "PAB/10036/B"
type input "PAB/10036/B"
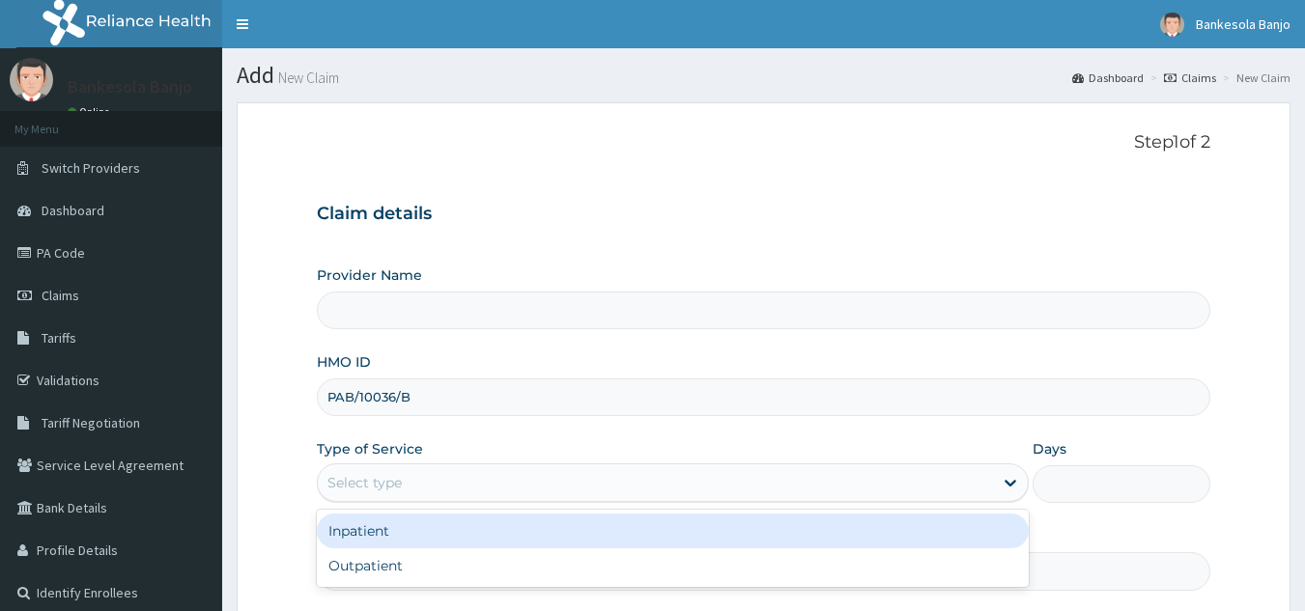
click at [477, 482] on div "Select type" at bounding box center [655, 482] width 675 height 31
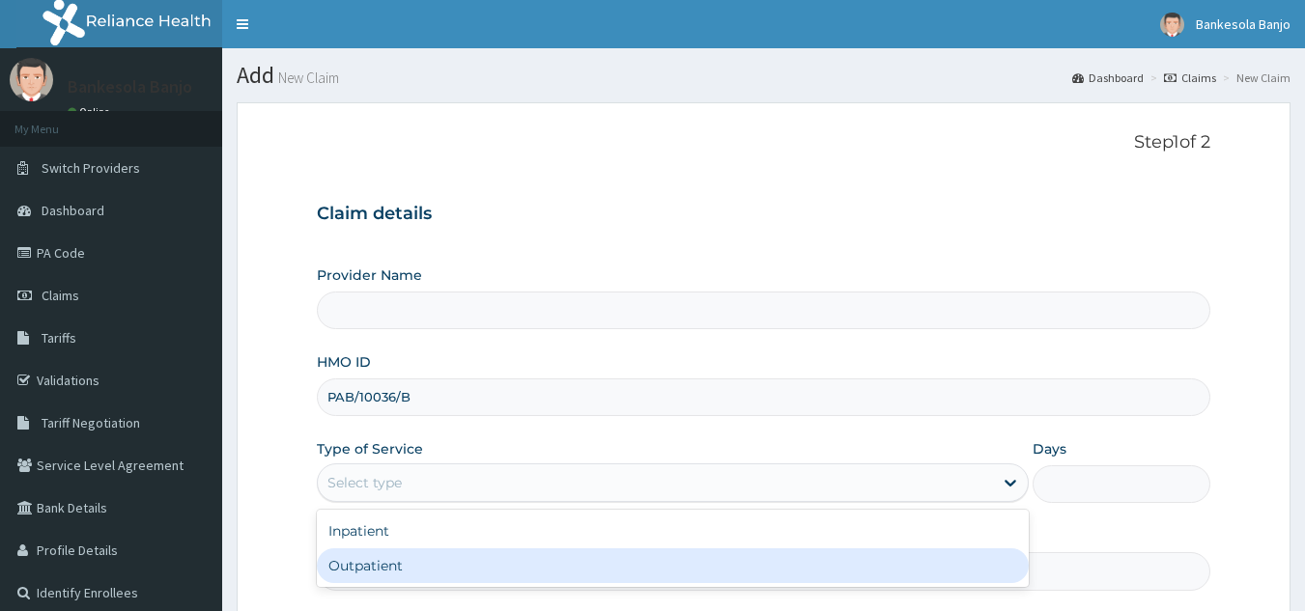
click at [465, 559] on div "Outpatient" at bounding box center [673, 565] width 712 height 35
type input "1"
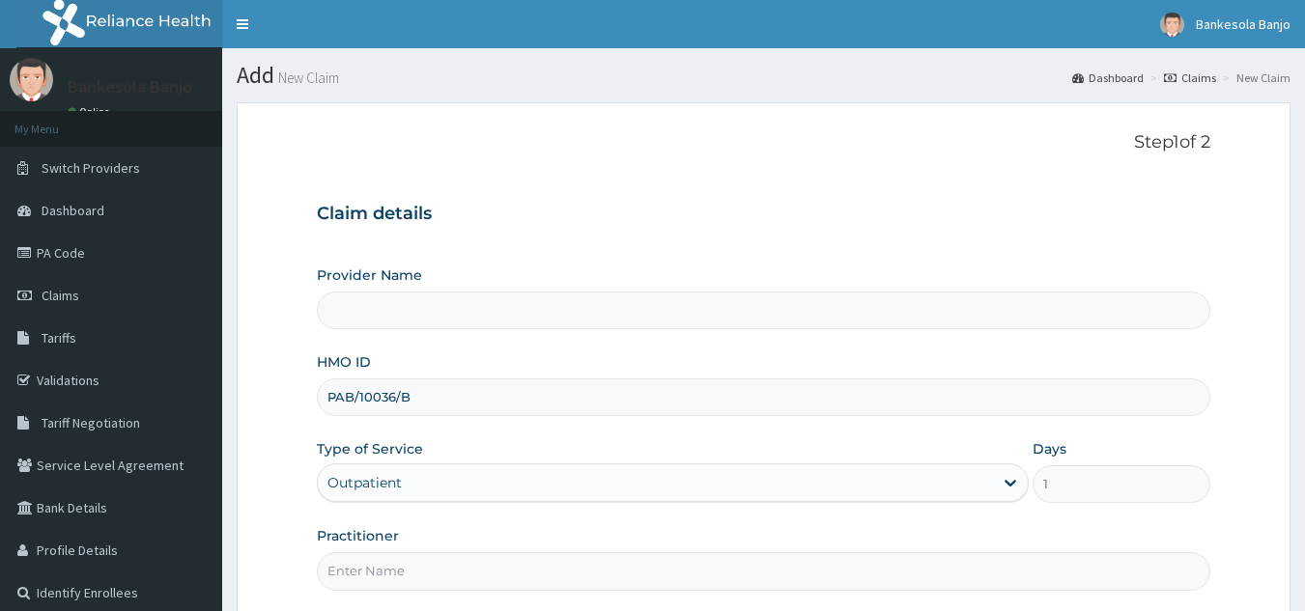
click at [465, 559] on input "Practitioner" at bounding box center [764, 571] width 894 height 38
type input "Reliance Family Clinics (RFC) - Gbagada"
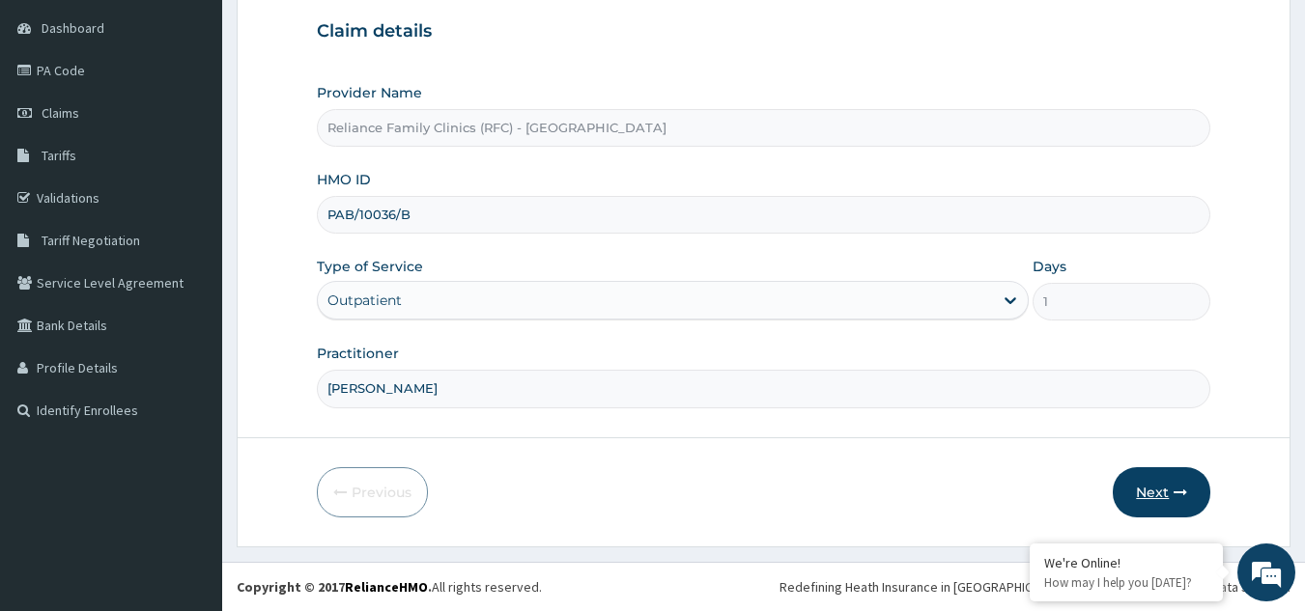
type input "Dr Farida"
click at [1165, 486] on button "Next" at bounding box center [1161, 492] width 98 height 50
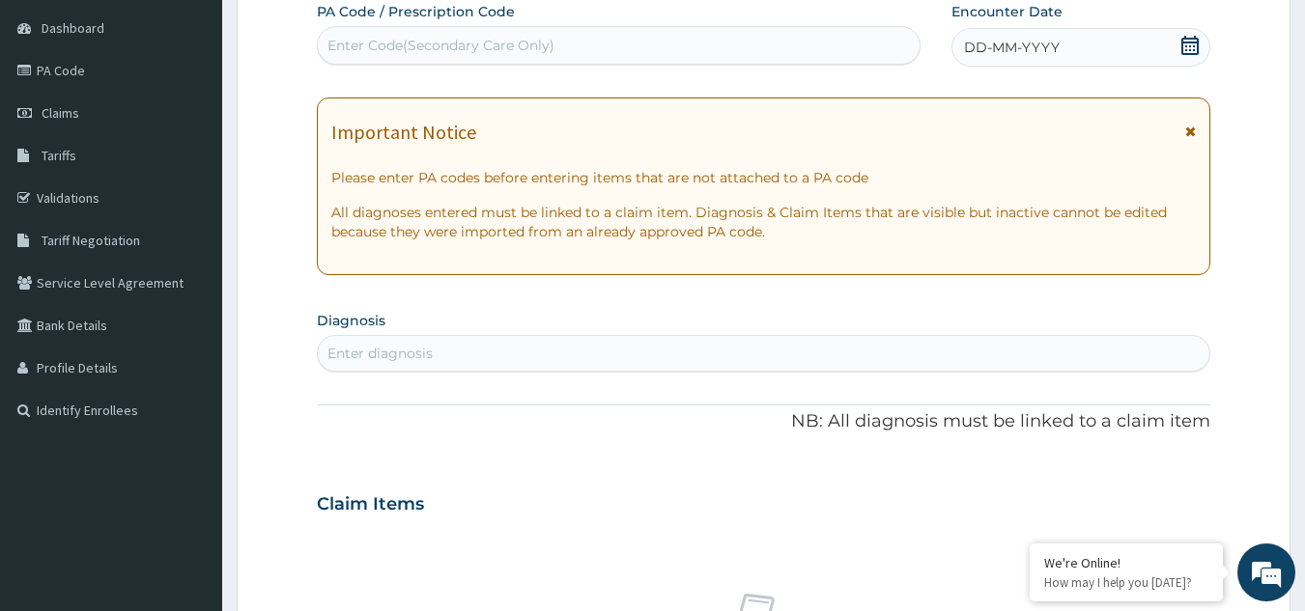
click at [1191, 46] on icon at bounding box center [1189, 45] width 17 height 19
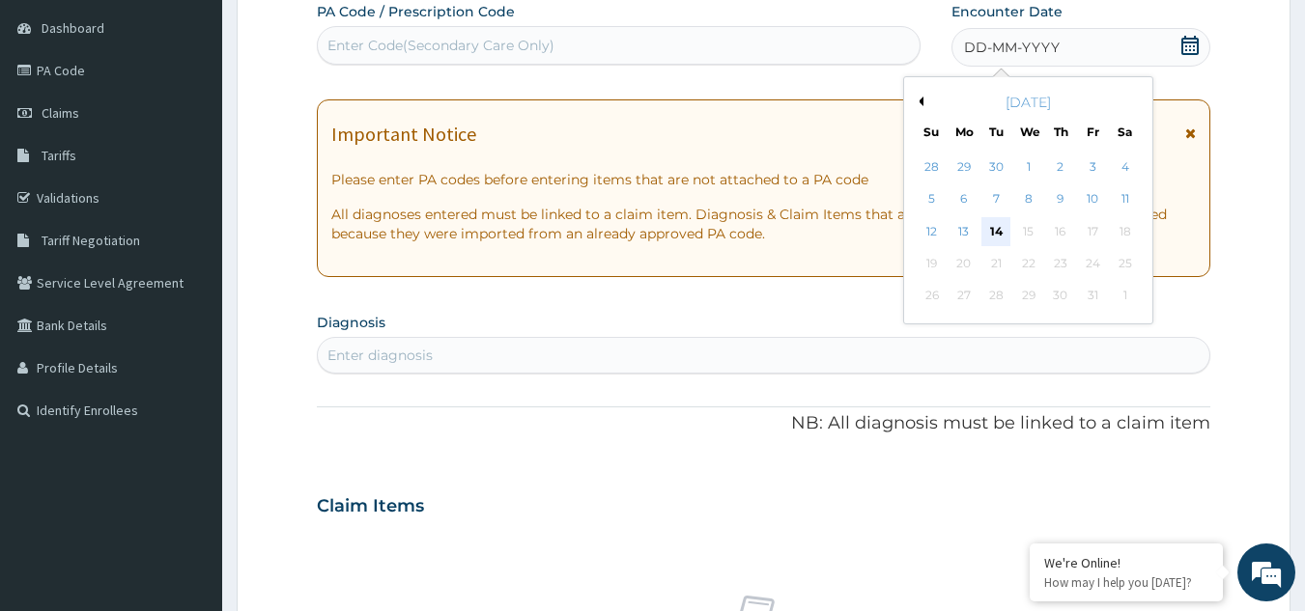
click at [995, 223] on div "14" at bounding box center [996, 231] width 29 height 29
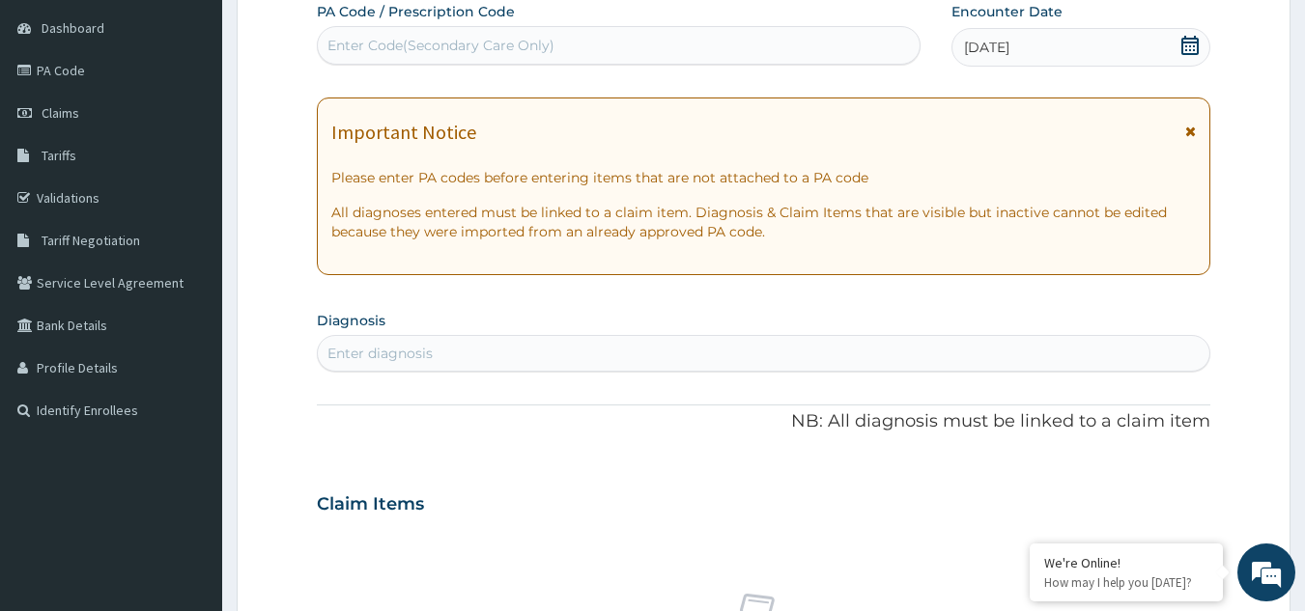
click at [465, 357] on div "Enter diagnosis" at bounding box center [764, 353] width 892 height 31
type input "[MEDICAL_DATA]"
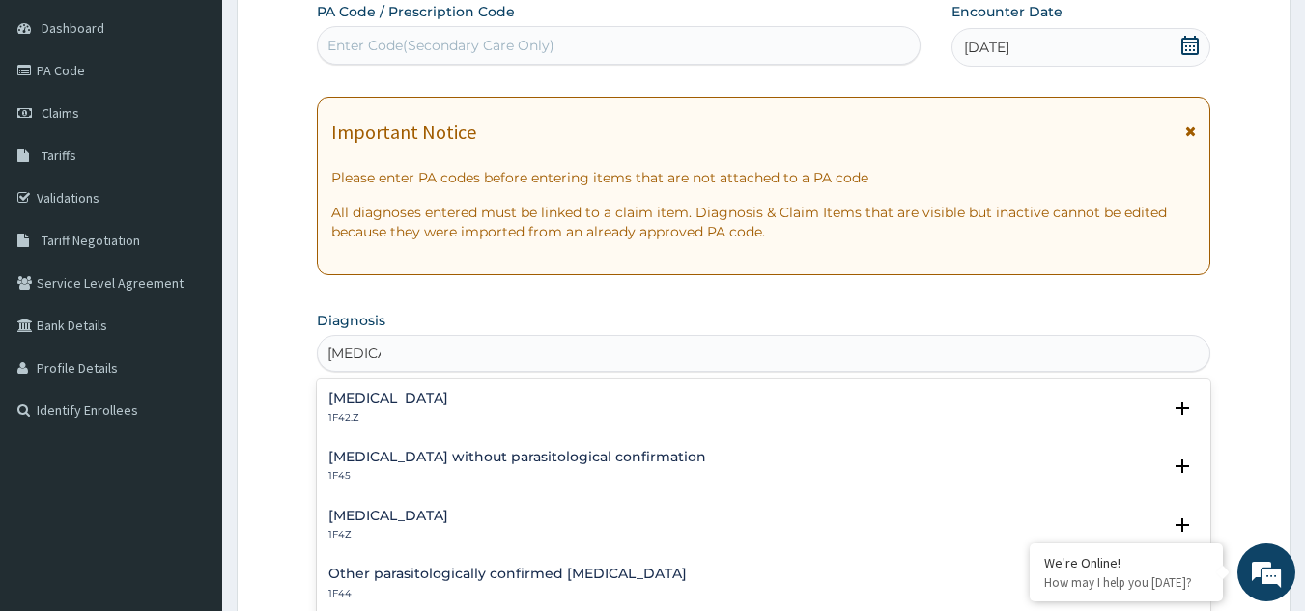
click at [427, 511] on h4 "[MEDICAL_DATA]" at bounding box center [388, 516] width 120 height 14
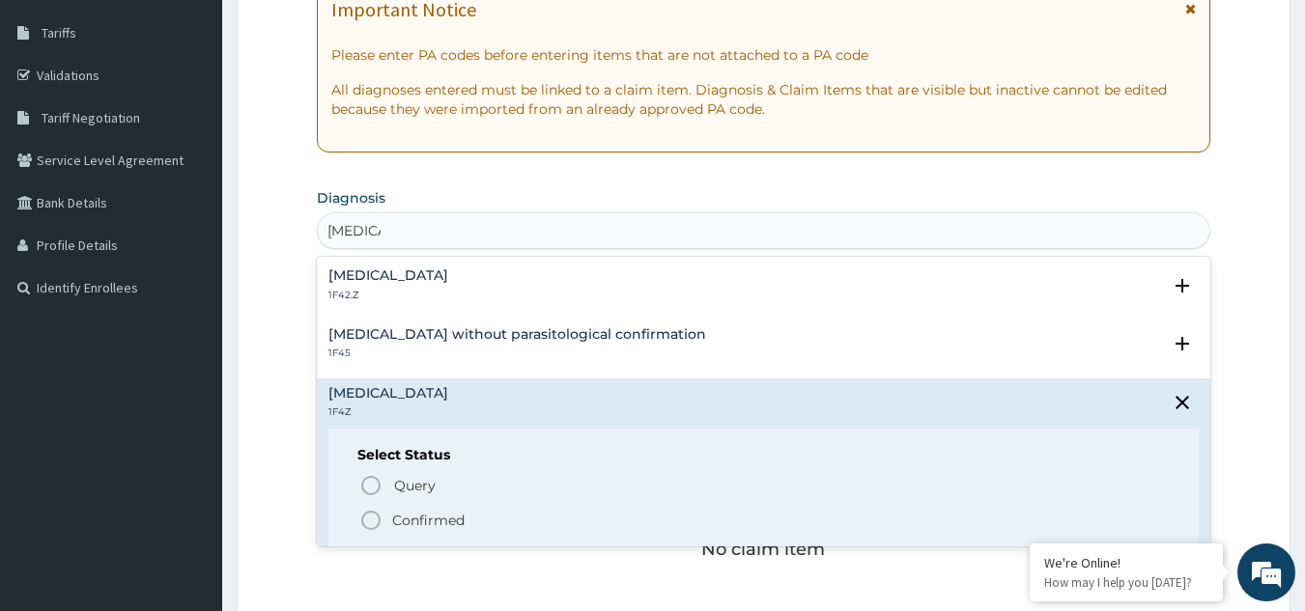
scroll to position [343, 0]
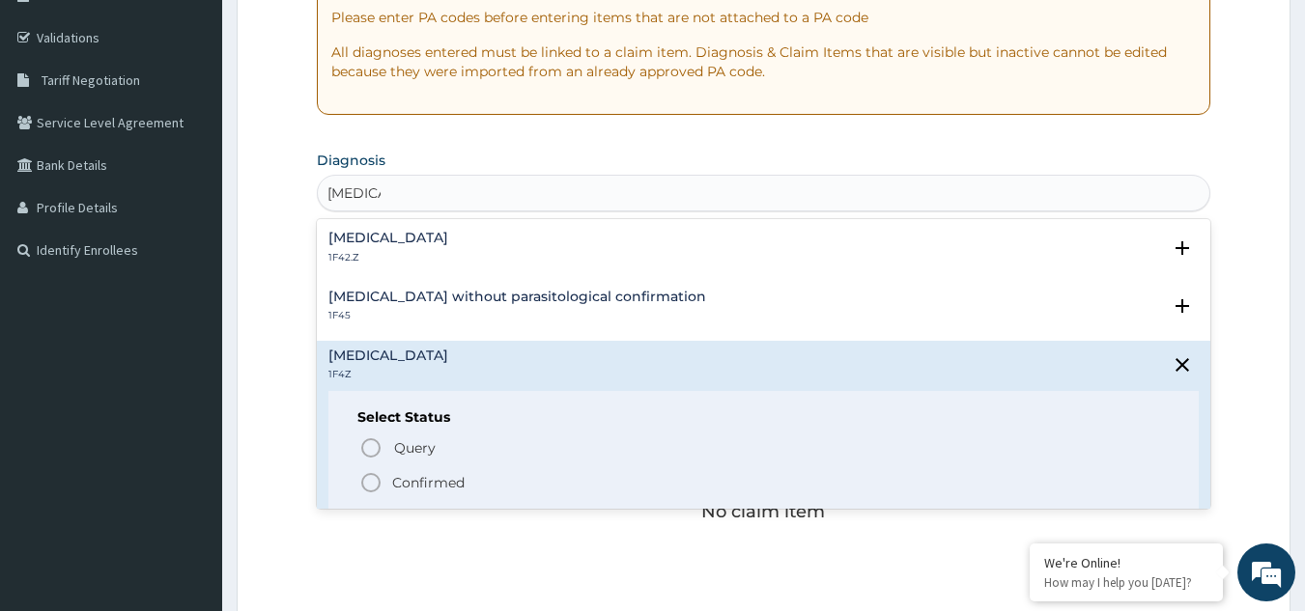
click at [372, 479] on icon "status option filled" at bounding box center [370, 482] width 23 height 23
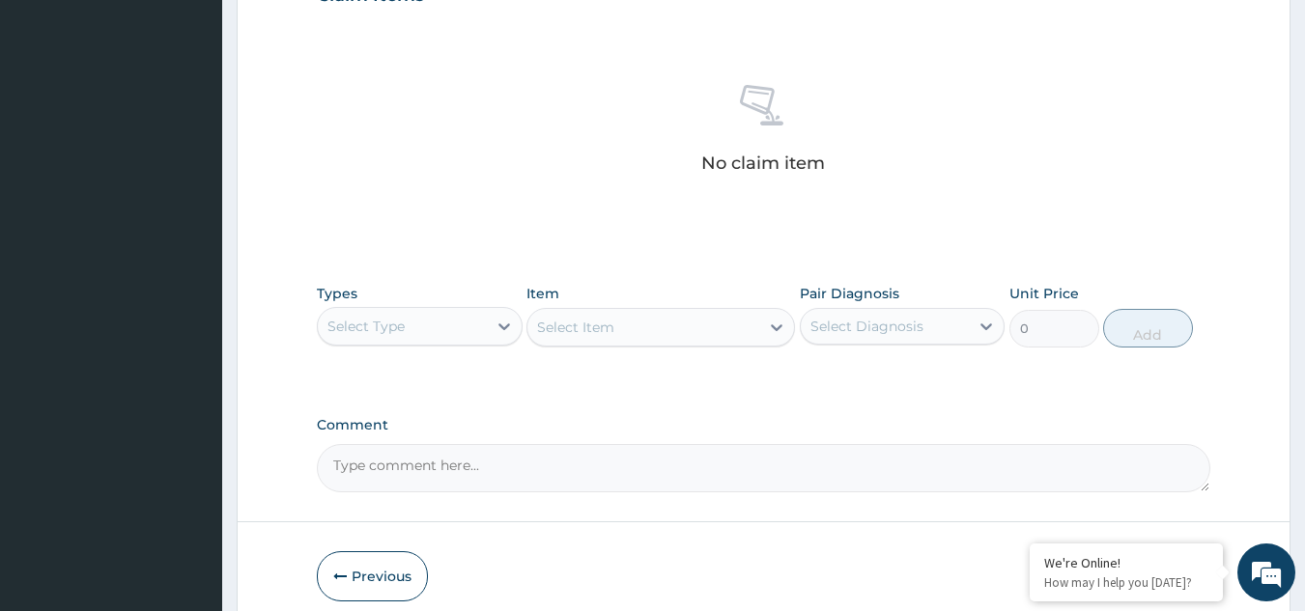
scroll to position [781, 0]
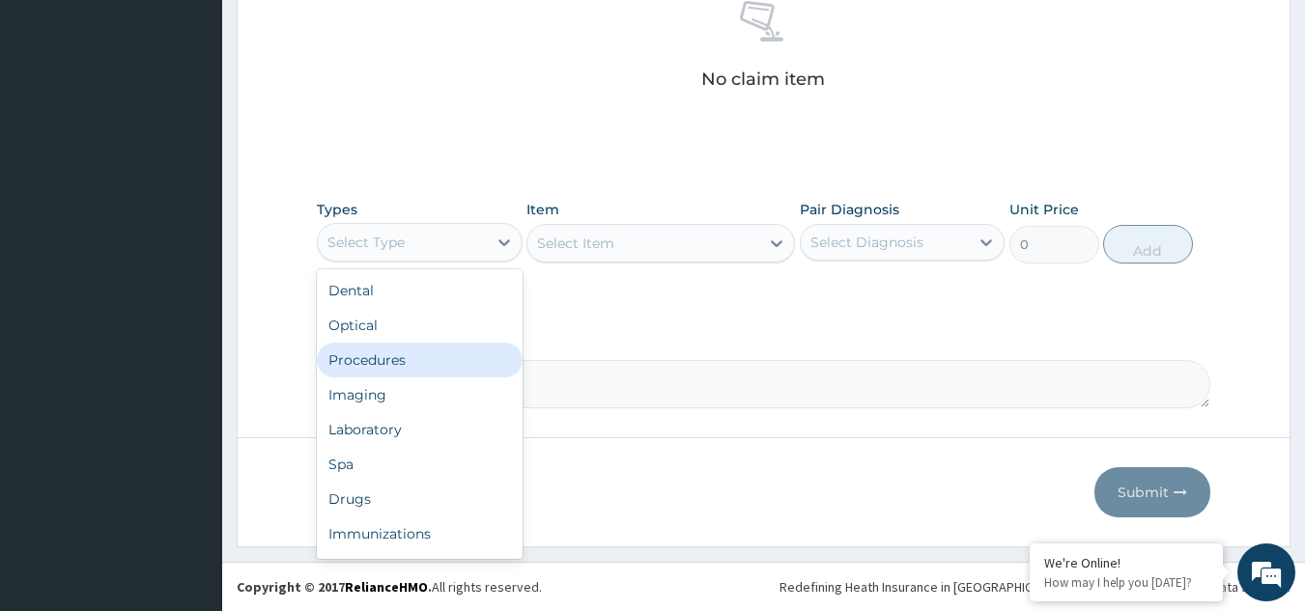
drag, startPoint x: 401, startPoint y: 237, endPoint x: 396, endPoint y: 375, distance: 138.2
click at [396, 262] on div "option Procedures focused, 3 of 10. 10 results available. Use Up and Down to ch…" at bounding box center [420, 242] width 206 height 39
click at [396, 375] on div "Procedures" at bounding box center [420, 360] width 206 height 35
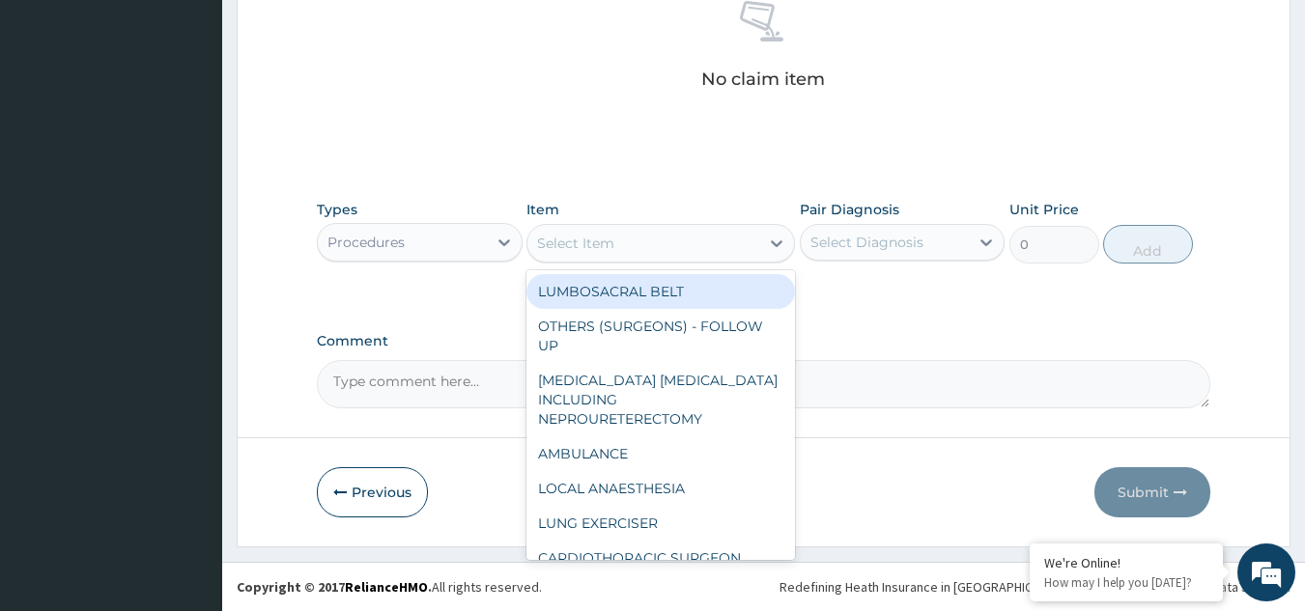
drag, startPoint x: 650, startPoint y: 257, endPoint x: 660, endPoint y: 255, distance: 9.8
click at [660, 255] on div "Select Item" at bounding box center [643, 243] width 232 height 31
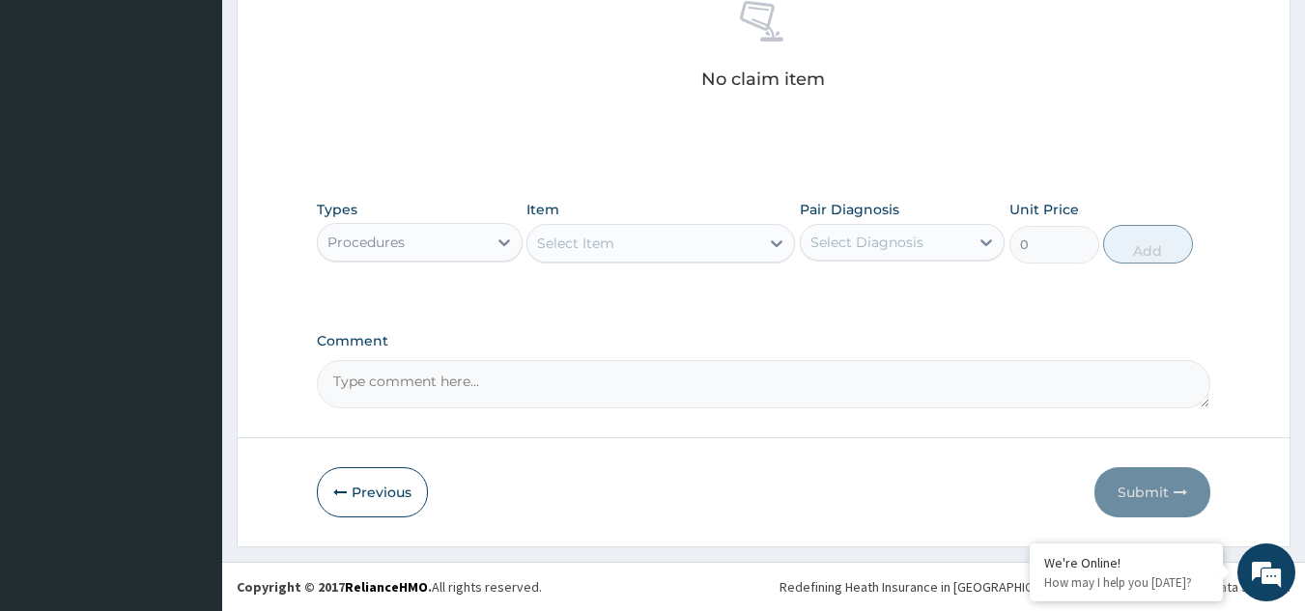
click at [660, 255] on div "Select Item" at bounding box center [643, 243] width 232 height 31
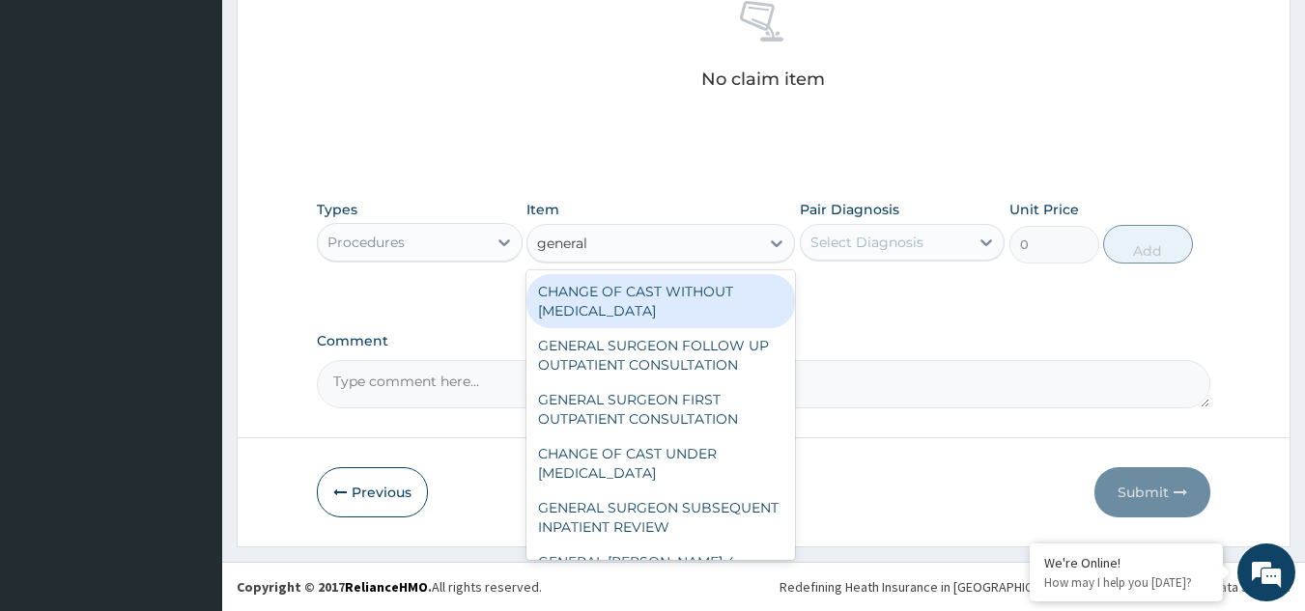
type input "general p"
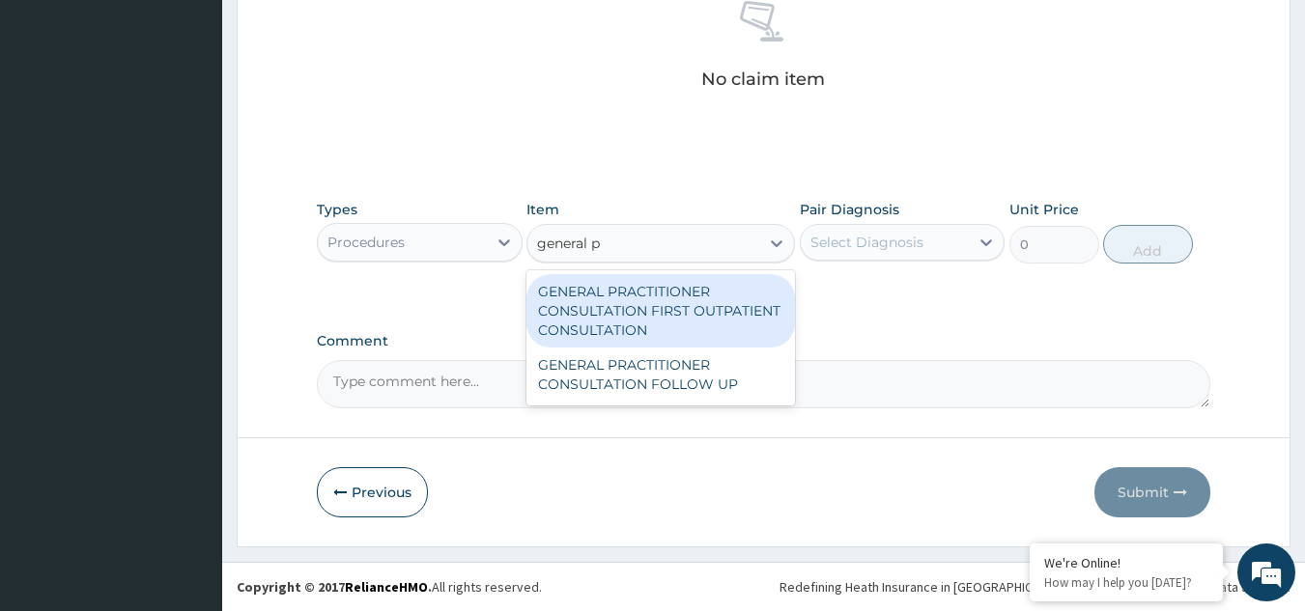
click at [661, 314] on div "GENERAL PRACTITIONER CONSULTATION FIRST OUTPATIENT CONSULTATION" at bounding box center [660, 310] width 268 height 73
type input "3370.125"
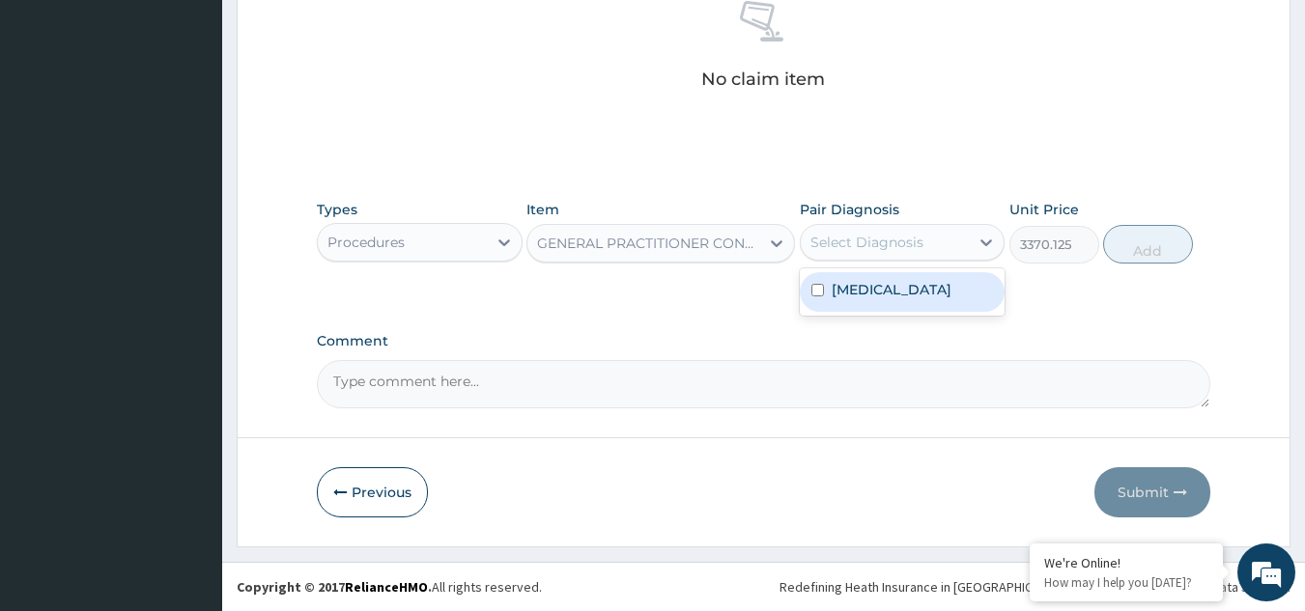
drag, startPoint x: 899, startPoint y: 240, endPoint x: 895, endPoint y: 310, distance: 69.6
click at [895, 261] on div "option Malaria, unspecified focused, 1 of 1. 1 result available. Use Up and Dow…" at bounding box center [903, 242] width 206 height 37
click at [895, 310] on div "Malaria, unspecified" at bounding box center [903, 292] width 206 height 40
checkbox input "true"
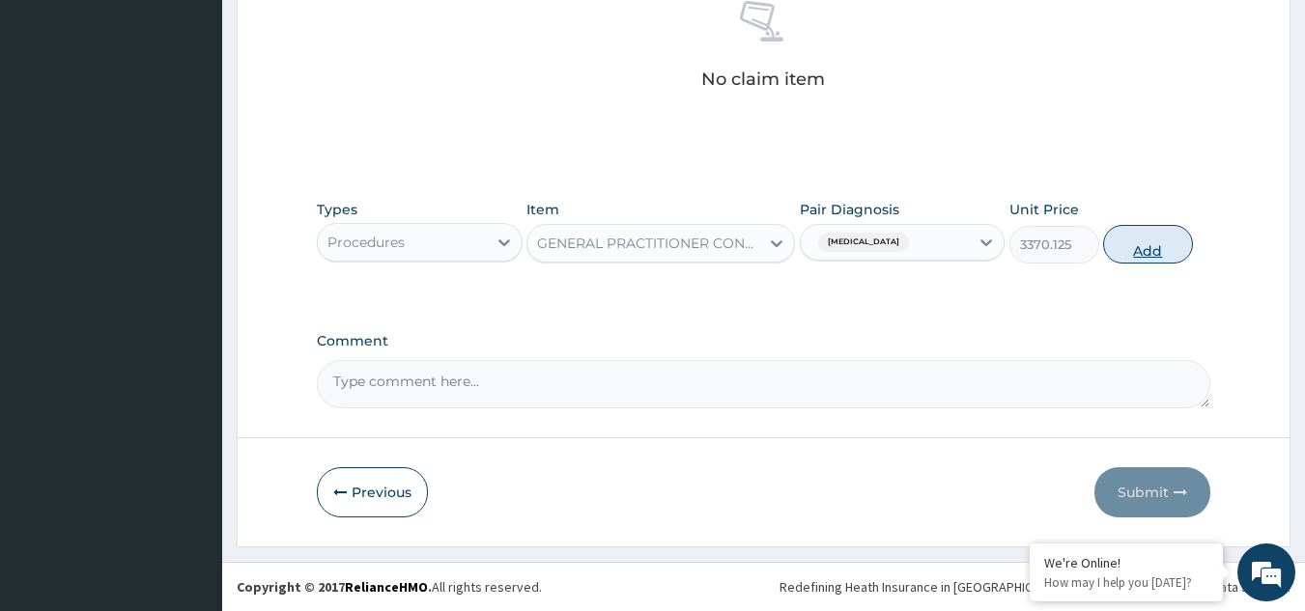
click at [1129, 241] on button "Add" at bounding box center [1148, 244] width 90 height 39
type input "0"
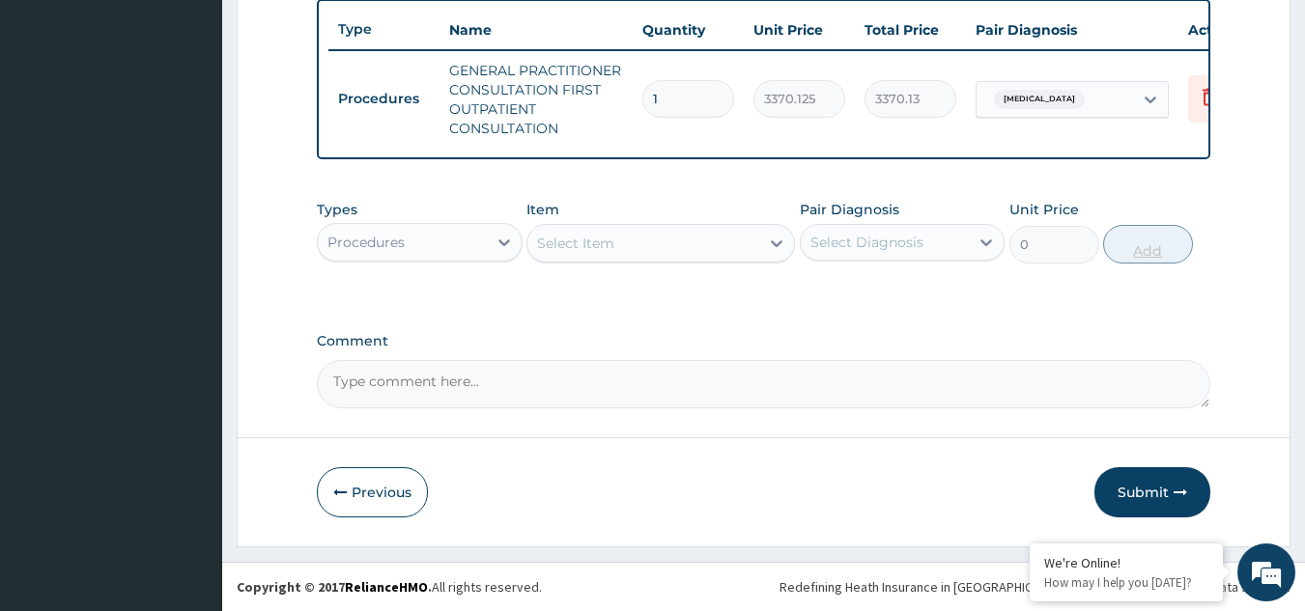
scroll to position [734, 0]
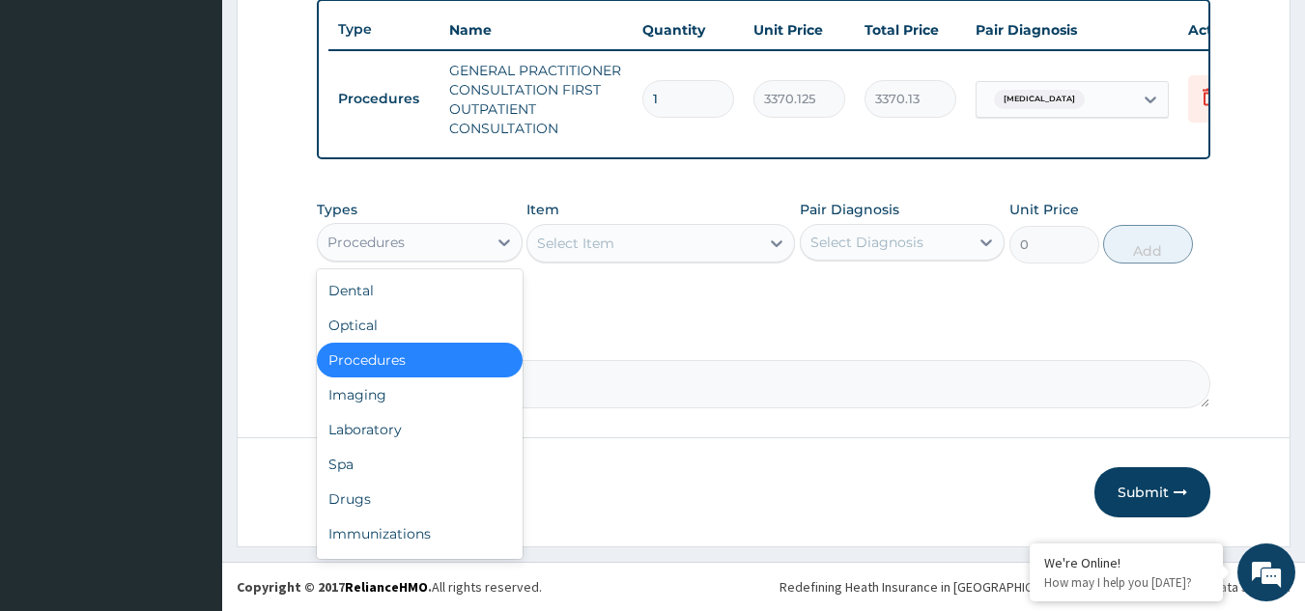
click at [431, 239] on div "Procedures" at bounding box center [402, 242] width 169 height 31
click at [407, 504] on div "Drugs" at bounding box center [420, 499] width 206 height 35
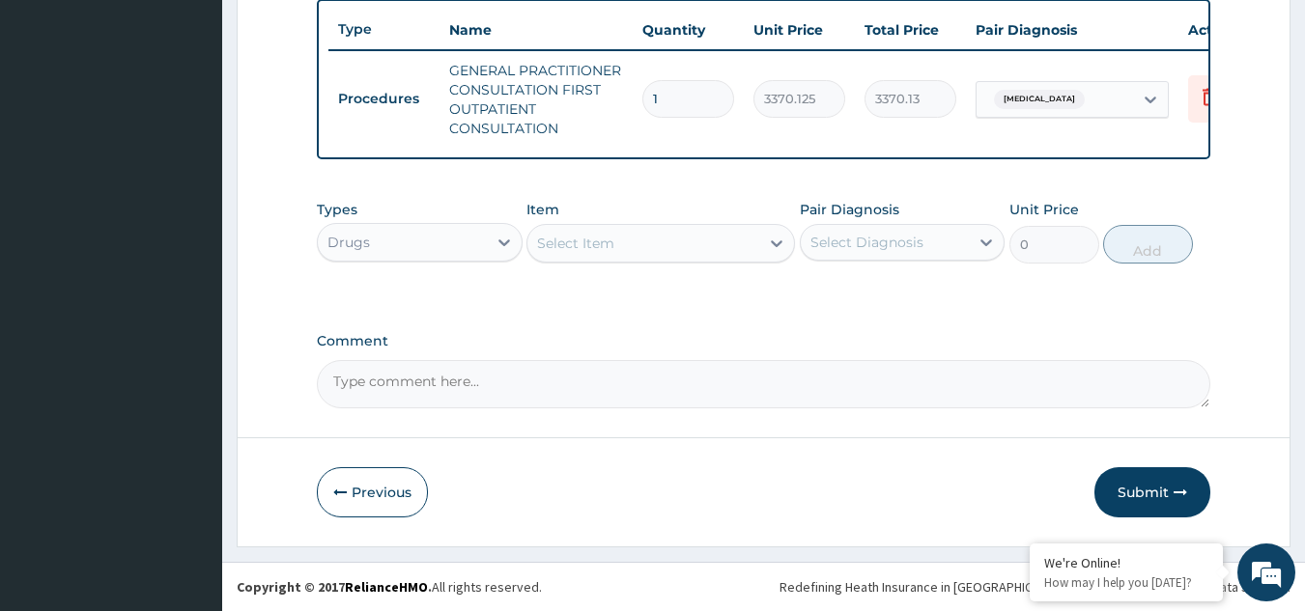
click at [641, 247] on div "Select Item" at bounding box center [643, 243] width 232 height 31
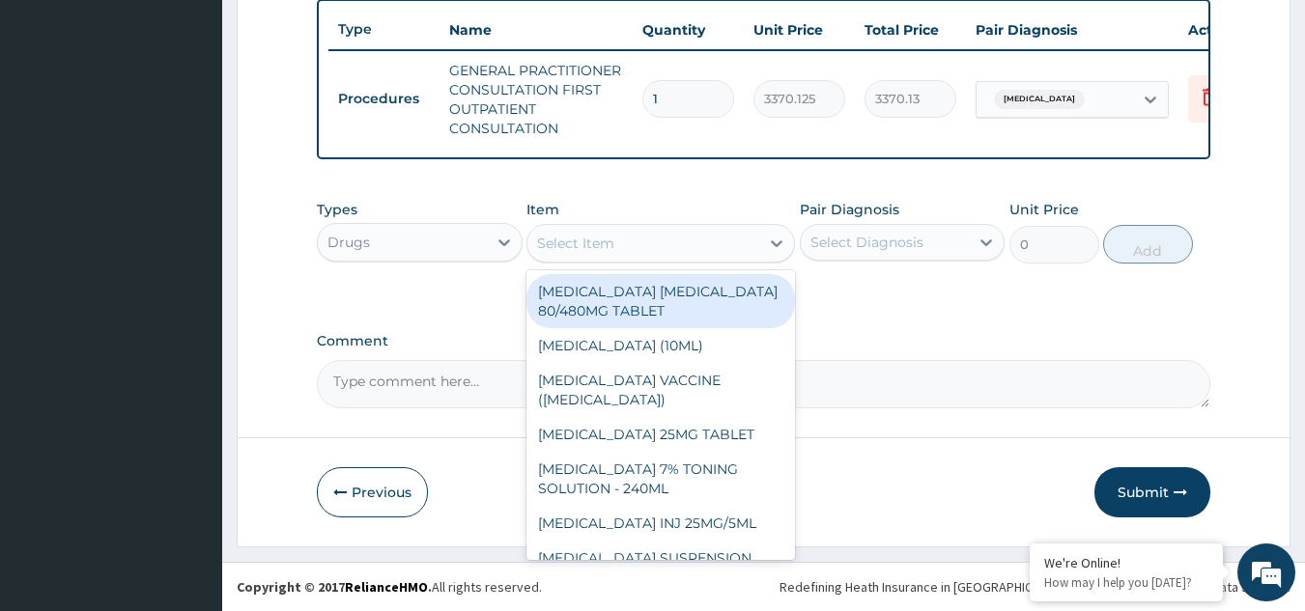
paste input "Cefuroxime"
type input "Cefuroxime"
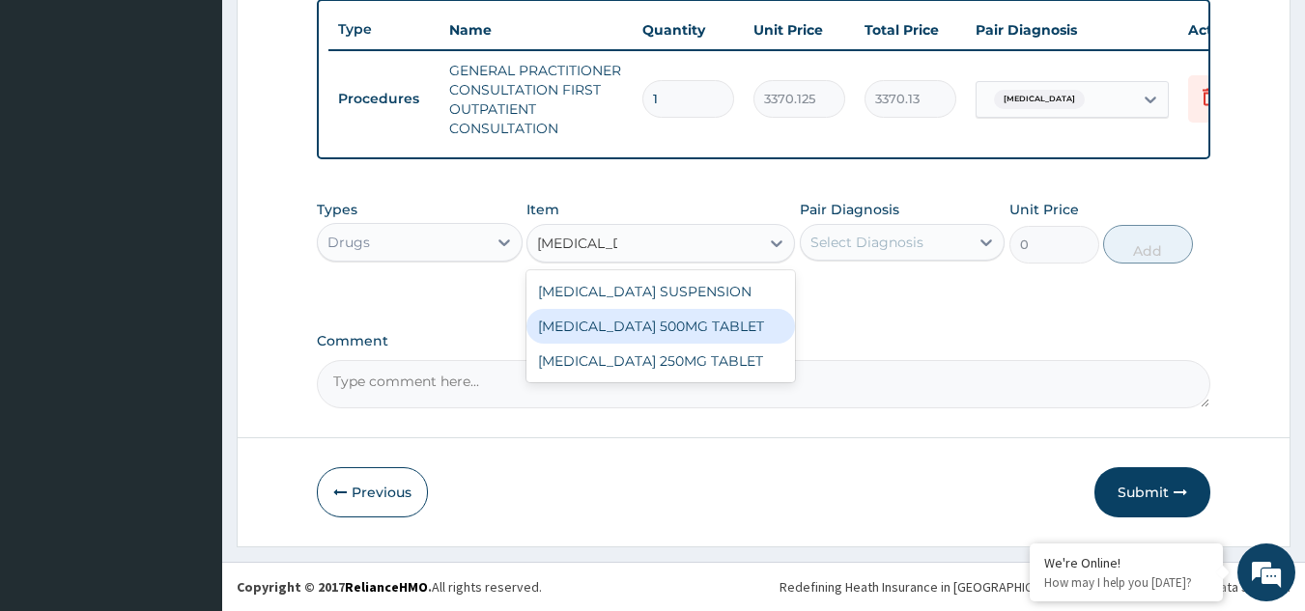
click at [649, 325] on div "CEFUROXIME 500MG TABLET" at bounding box center [660, 326] width 268 height 35
type input "448.5"
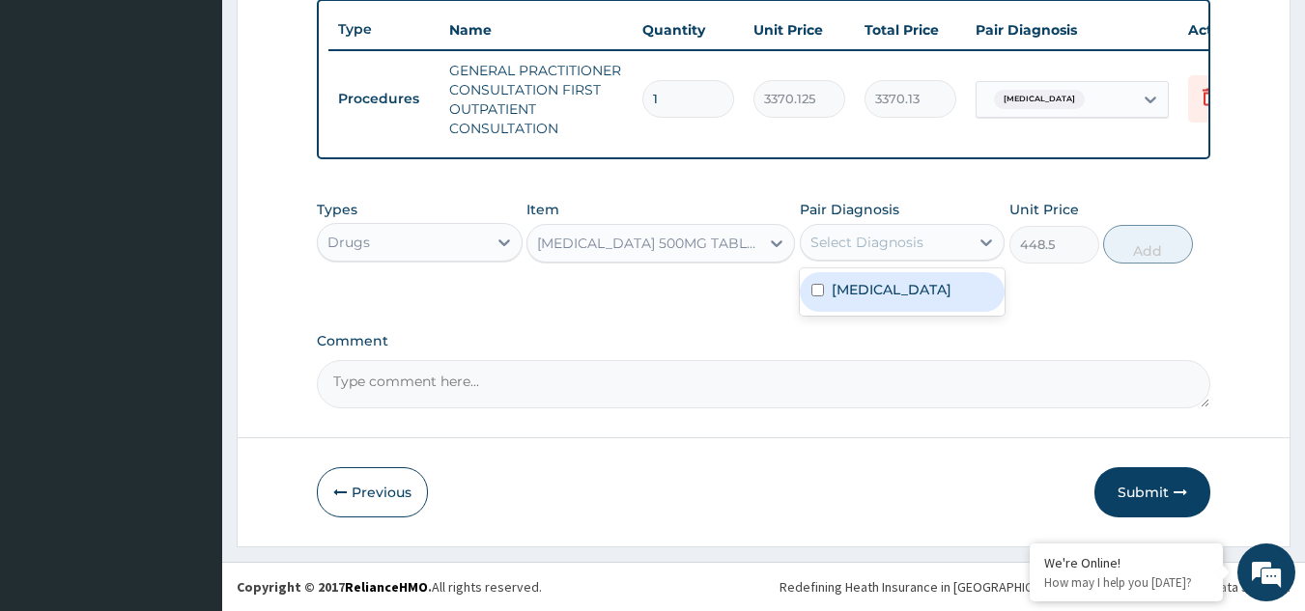
click at [892, 236] on div "Select Diagnosis" at bounding box center [866, 242] width 113 height 19
click at [888, 286] on label "Malaria, unspecified" at bounding box center [891, 289] width 120 height 19
checkbox input "true"
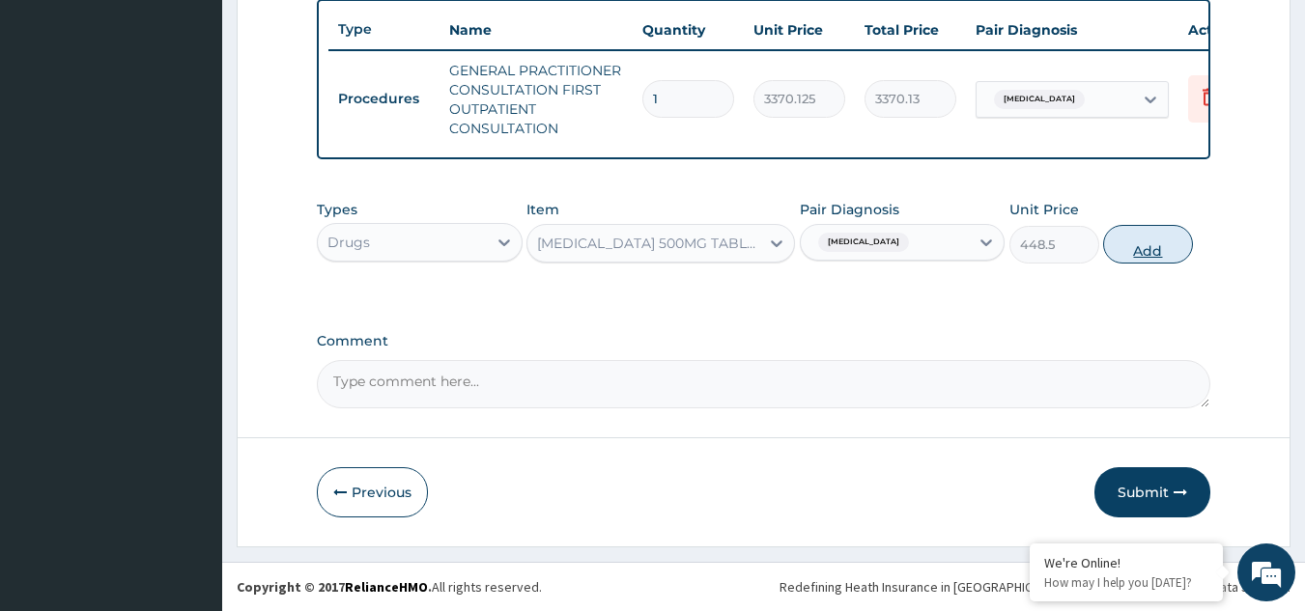
click at [1137, 232] on button "Add" at bounding box center [1148, 244] width 90 height 39
type input "0"
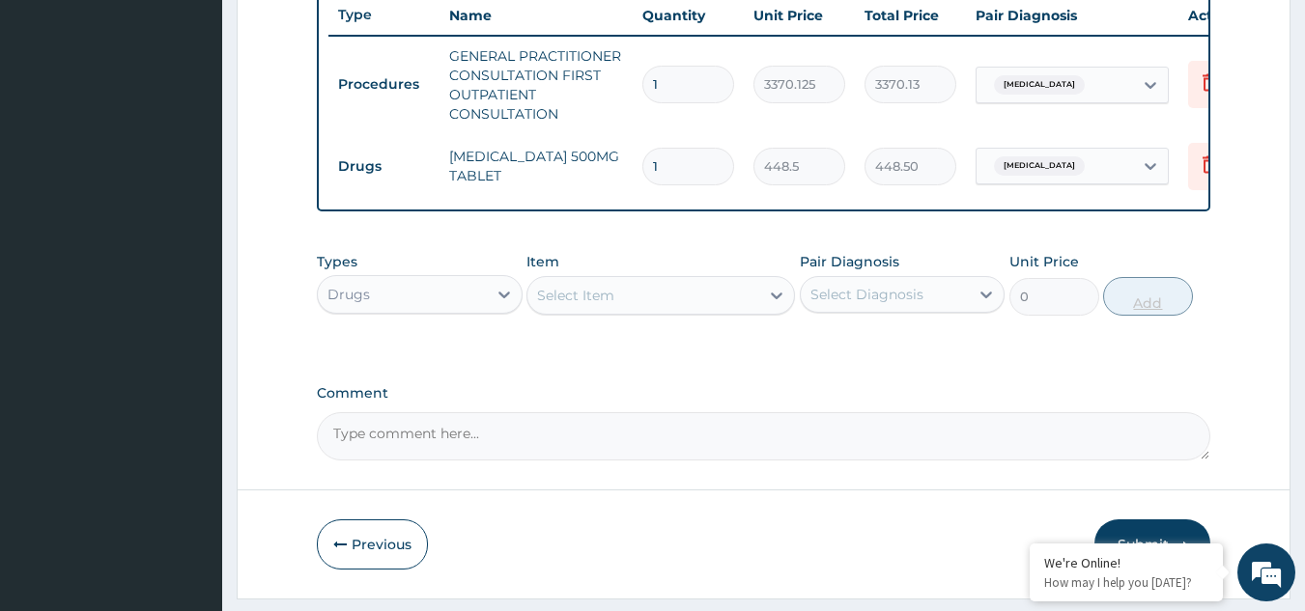
type input "14"
type input "6279.00"
type input "14"
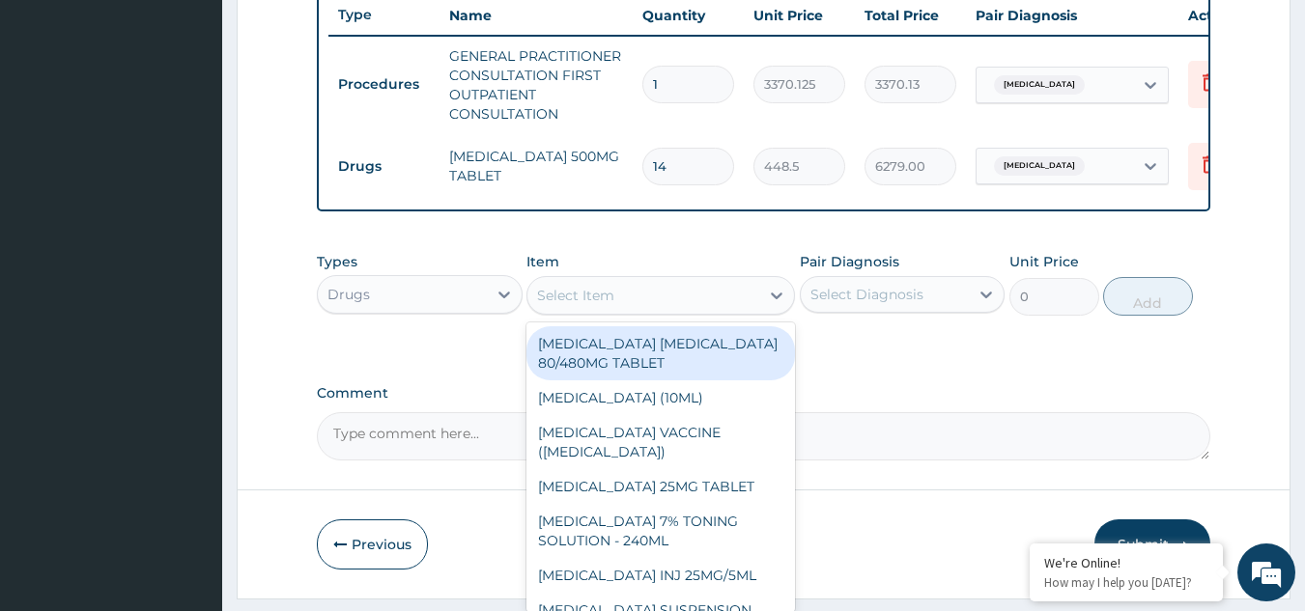
click at [592, 305] on div "Select Item" at bounding box center [575, 295] width 77 height 19
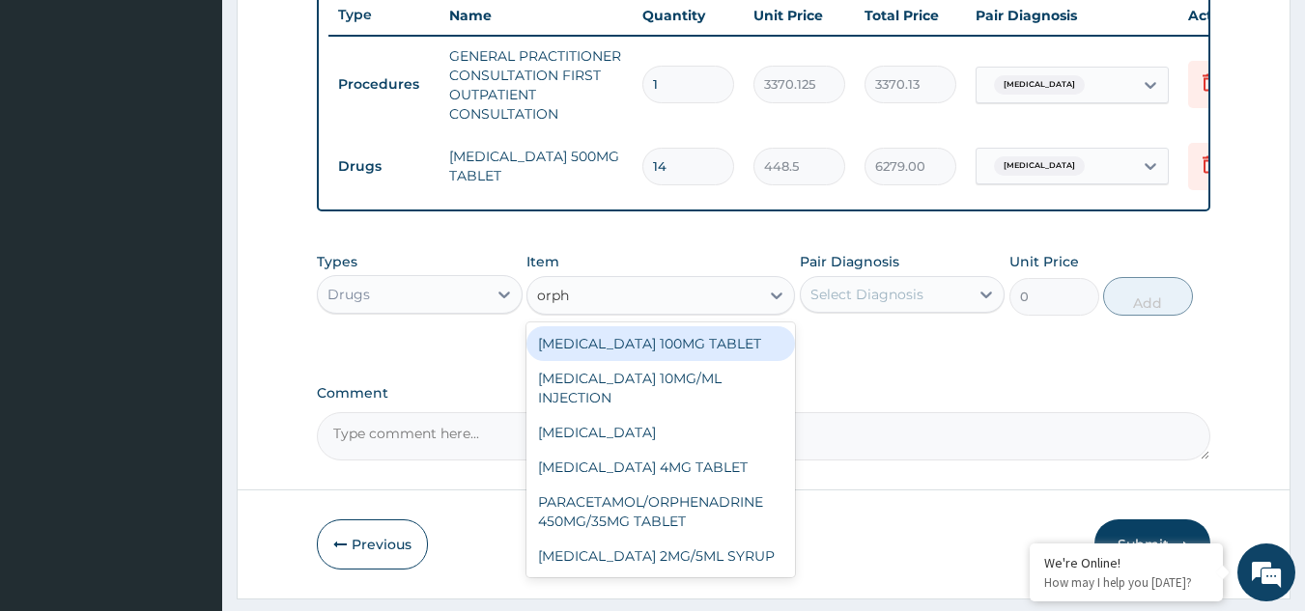
type input "orphe"
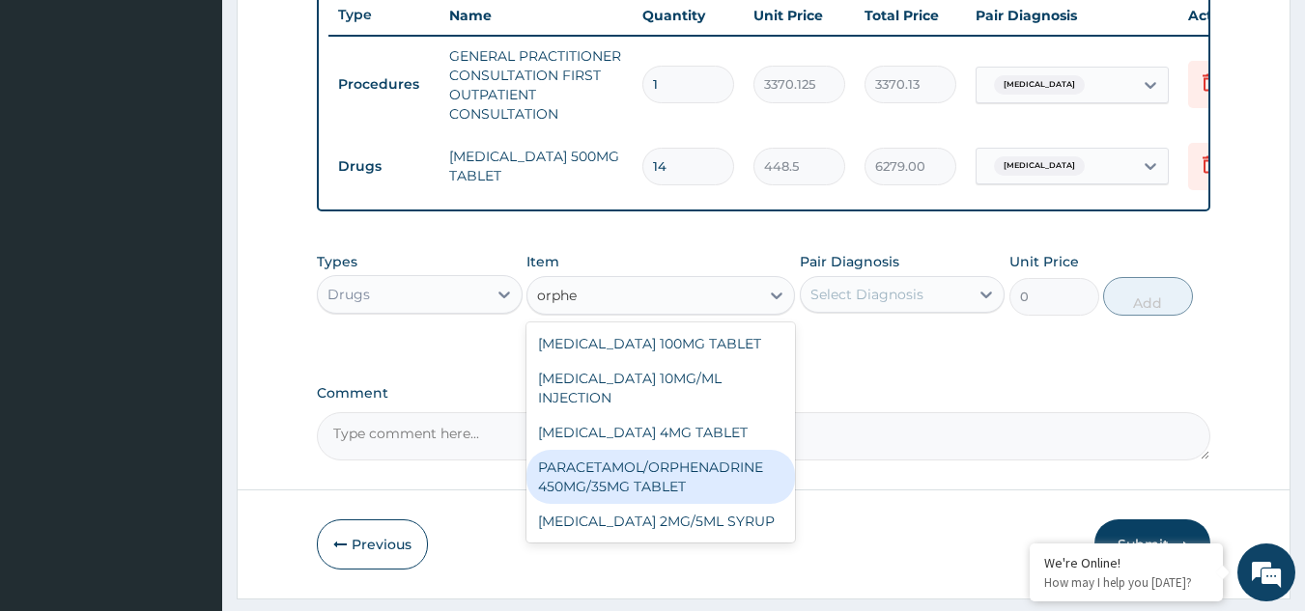
click at [638, 504] on div "PARACETAMOL/ORPHENADRINE 450MG/35MG TABLET" at bounding box center [660, 477] width 268 height 54
type input "90"
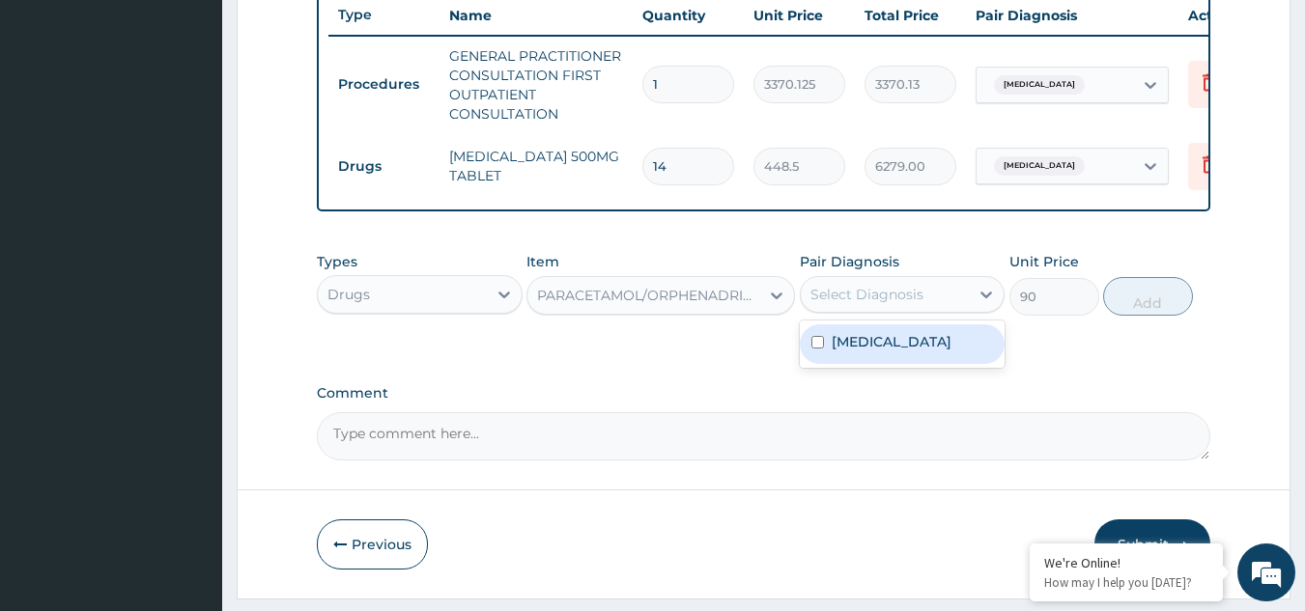
click at [856, 304] on div "Select Diagnosis" at bounding box center [866, 294] width 113 height 19
click at [884, 351] on label "Malaria, unspecified" at bounding box center [891, 341] width 120 height 19
checkbox input "true"
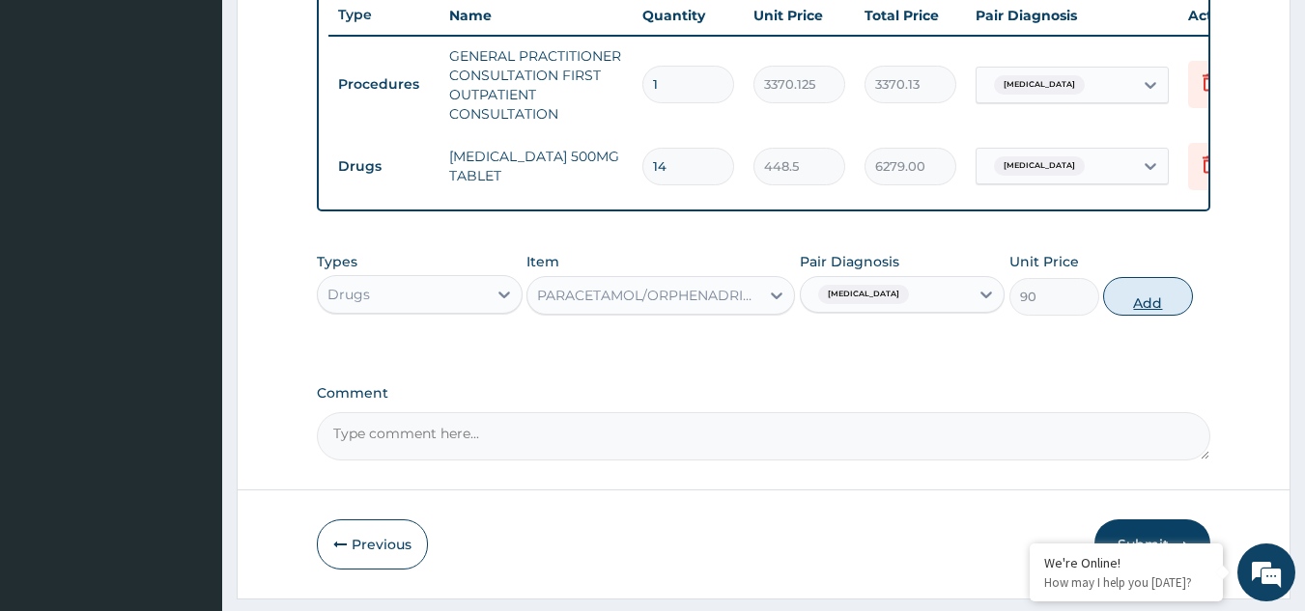
click at [1143, 316] on button "Add" at bounding box center [1148, 296] width 90 height 39
type input "0"
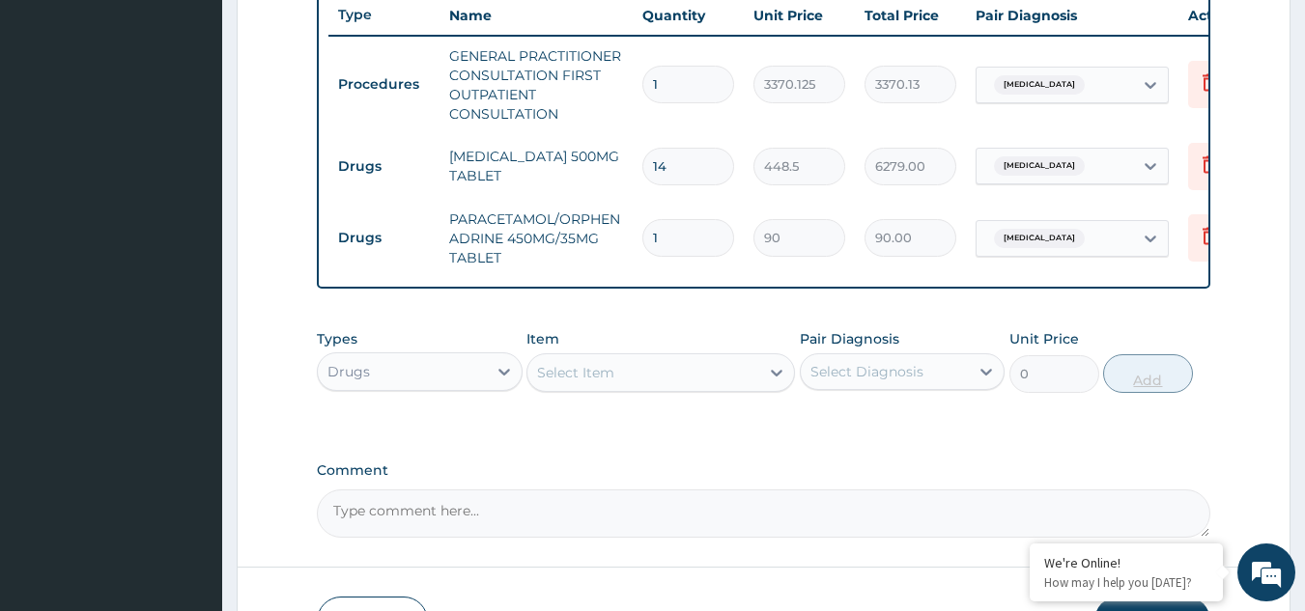
type input "0.00"
type input "2"
type input "180.00"
type input "20"
type input "1800.00"
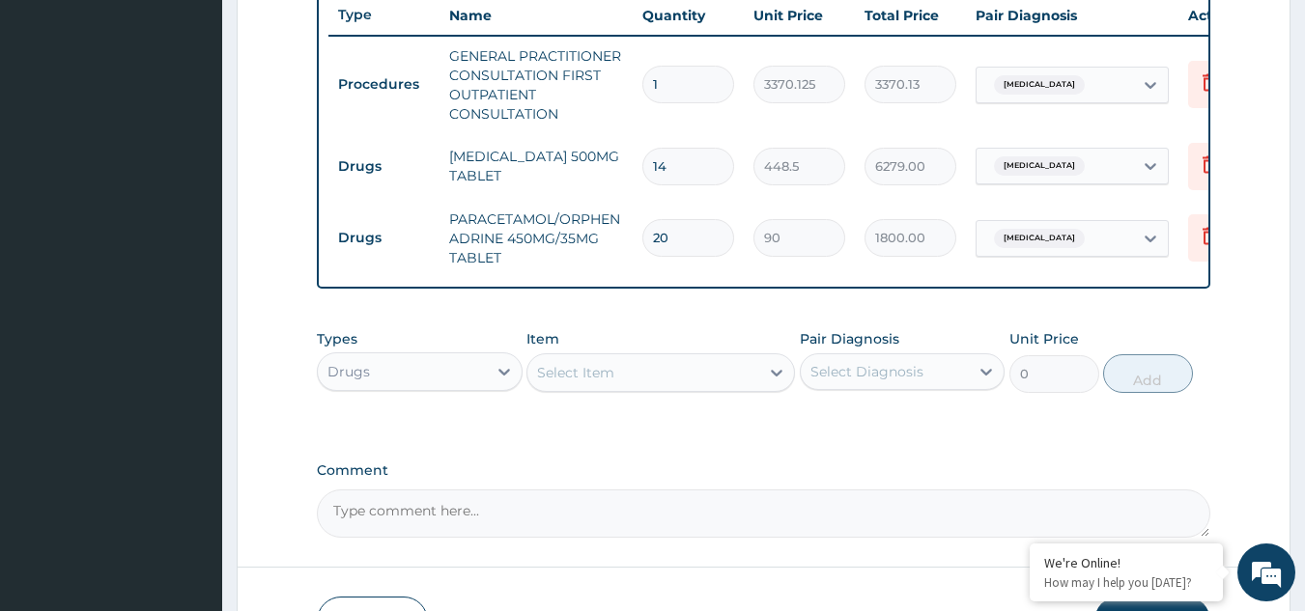
scroll to position [878, 0]
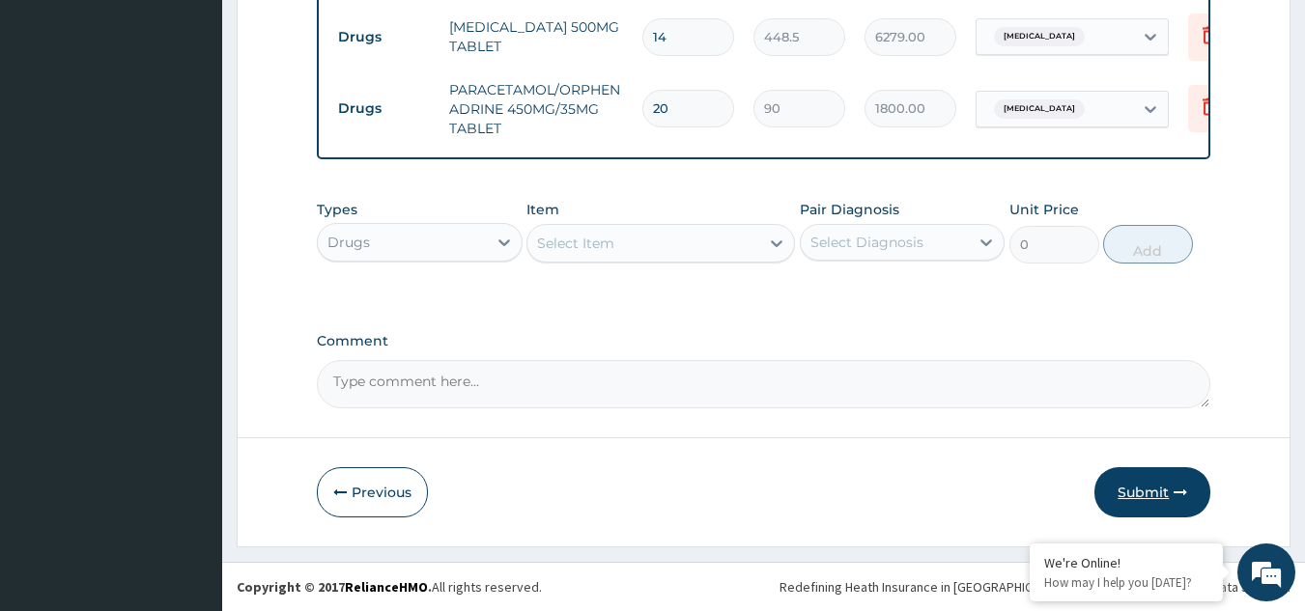
type input "20"
click at [1158, 498] on button "Submit" at bounding box center [1152, 492] width 116 height 50
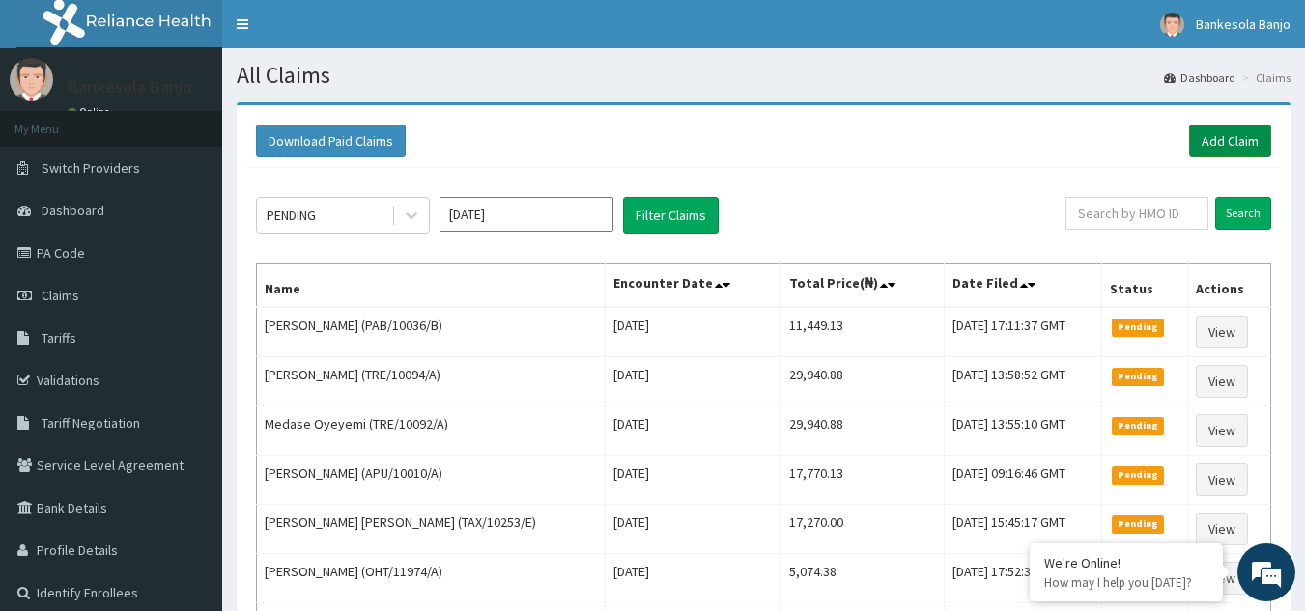
click at [1231, 131] on link "Add Claim" at bounding box center [1230, 141] width 82 height 33
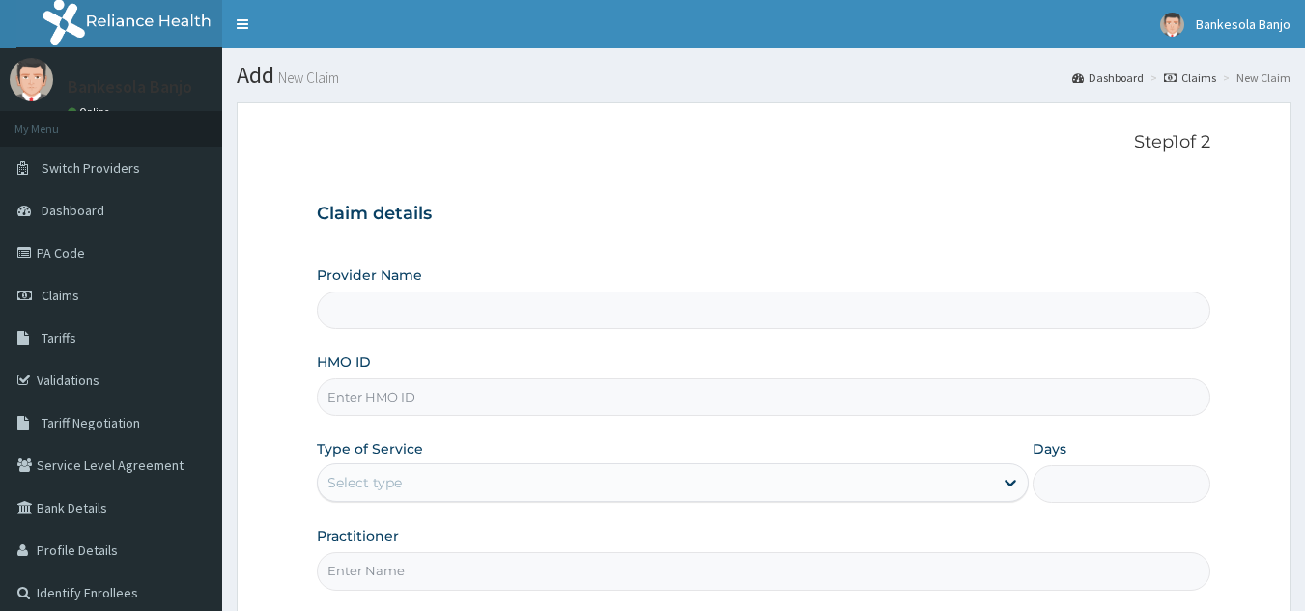
click at [618, 399] on input "HMO ID" at bounding box center [764, 398] width 894 height 38
paste input "BLESSING EHIAGHE OGBE OGBE"
type input "BLESSING EHIAGHE OGBE OGBE"
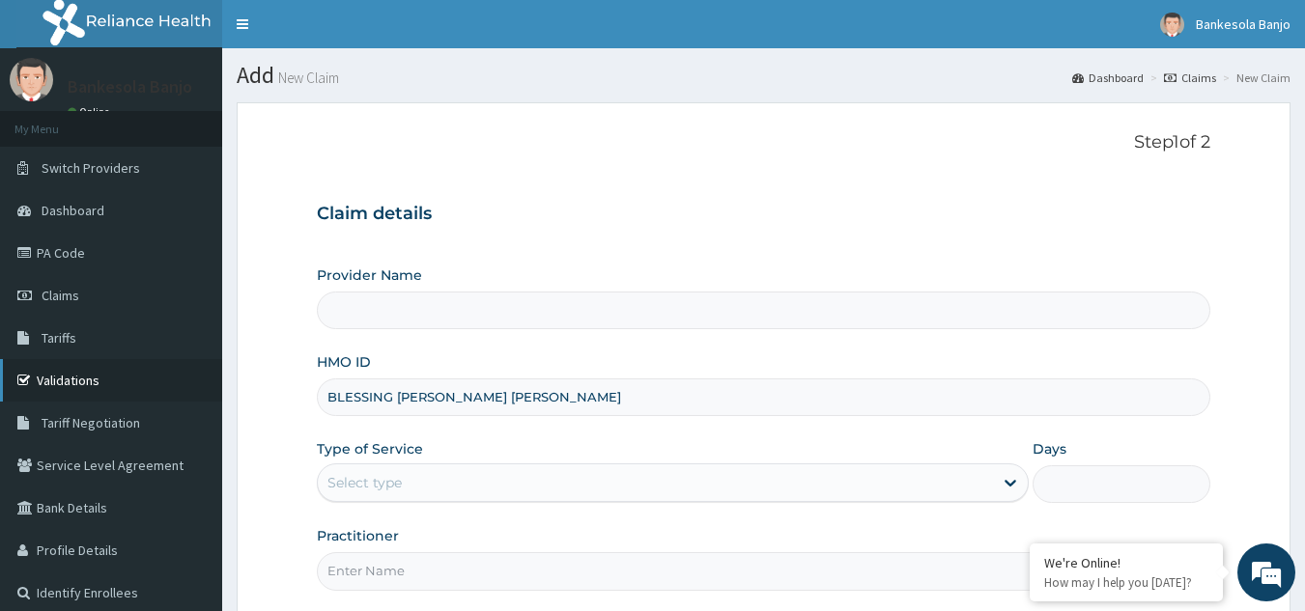
drag, startPoint x: 549, startPoint y: 385, endPoint x: 202, endPoint y: 394, distance: 347.7
click at [202, 394] on div "R EL Toggle navigation Bankesola Banjo Bankesola Banjo - bbanjo@getrelianceheal…" at bounding box center [652, 397] width 1305 height 794
type input "Reliance Family Clinics (RFC) - [GEOGRAPHIC_DATA]"
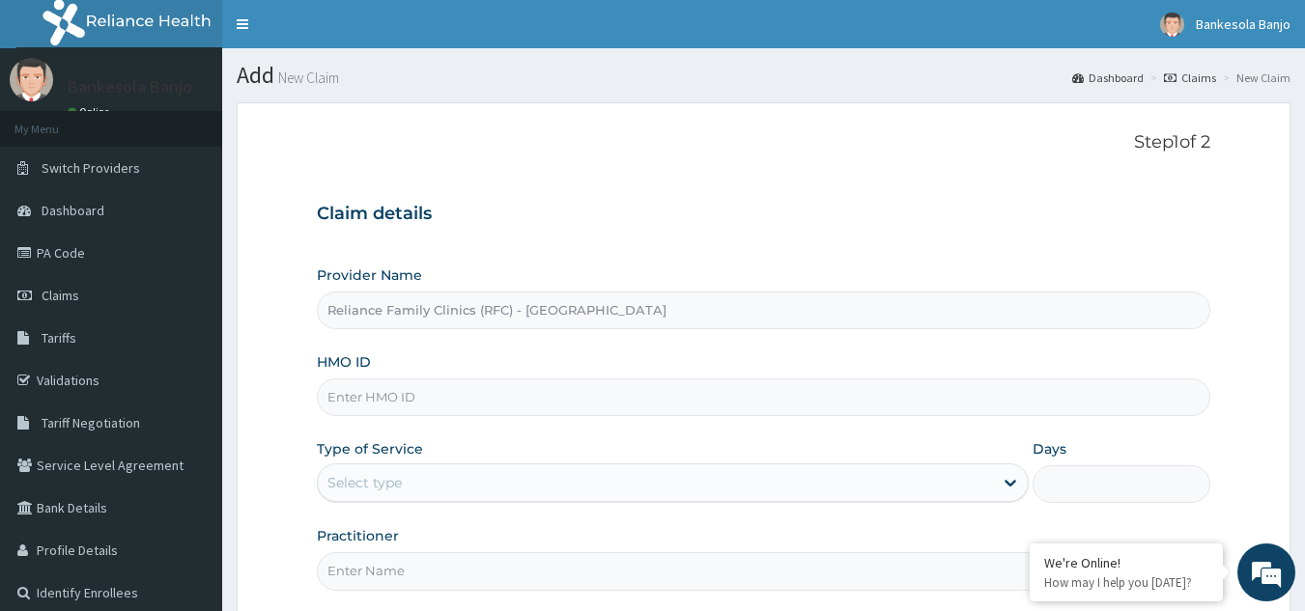
paste input "TNP/10001/A"
type input "TNP/10001/A"
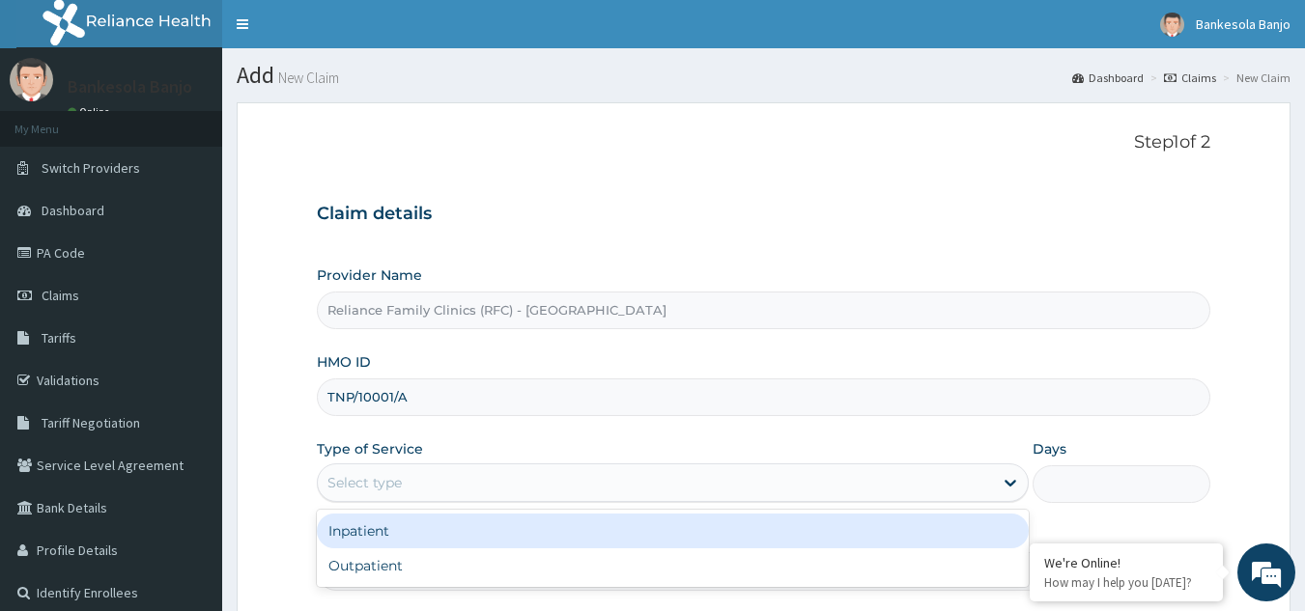
click at [390, 492] on div "Select type" at bounding box center [364, 482] width 74 height 19
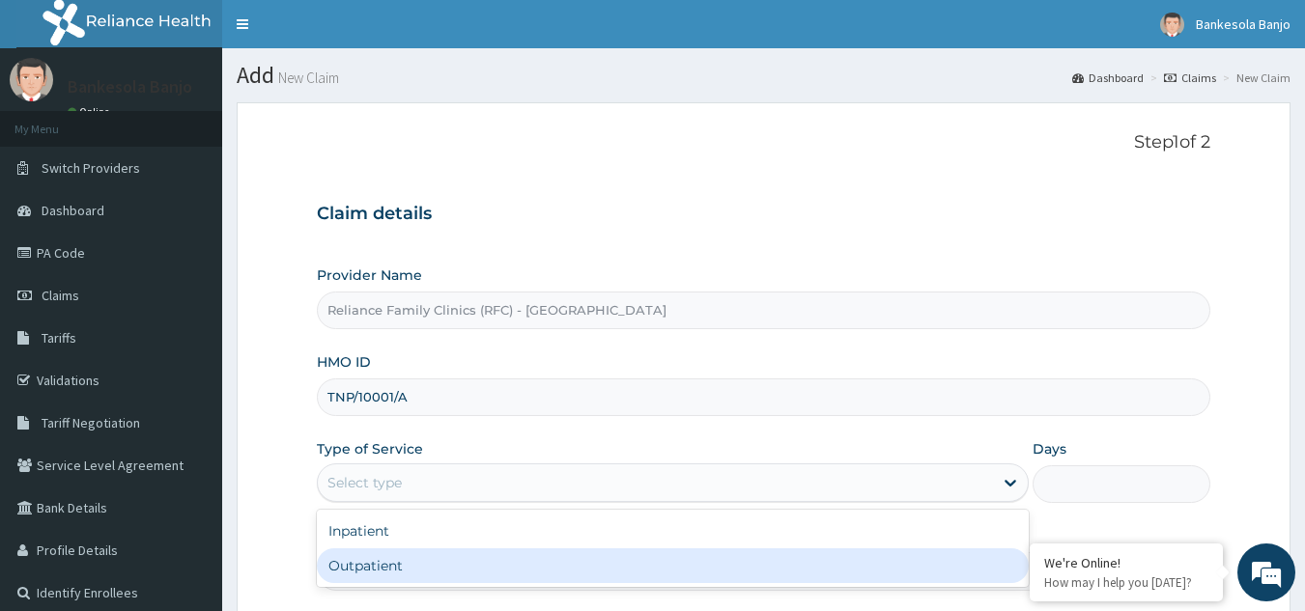
click at [401, 562] on div "Outpatient" at bounding box center [673, 565] width 712 height 35
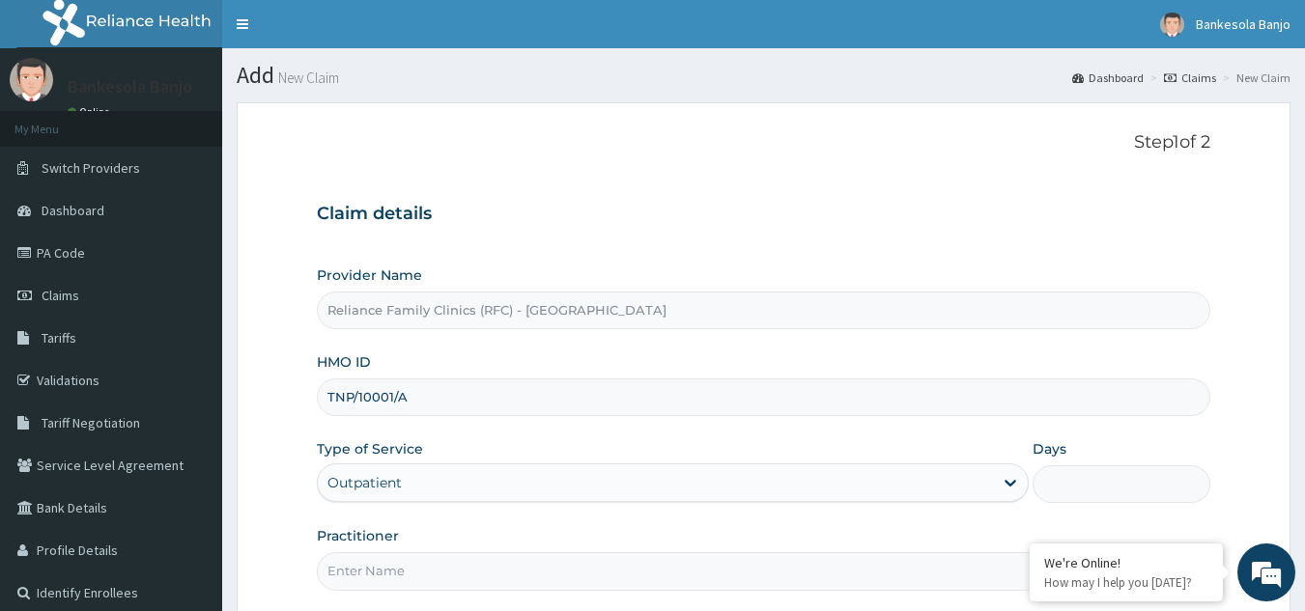
type input "1"
click at [401, 562] on input "Practitioner" at bounding box center [764, 571] width 894 height 38
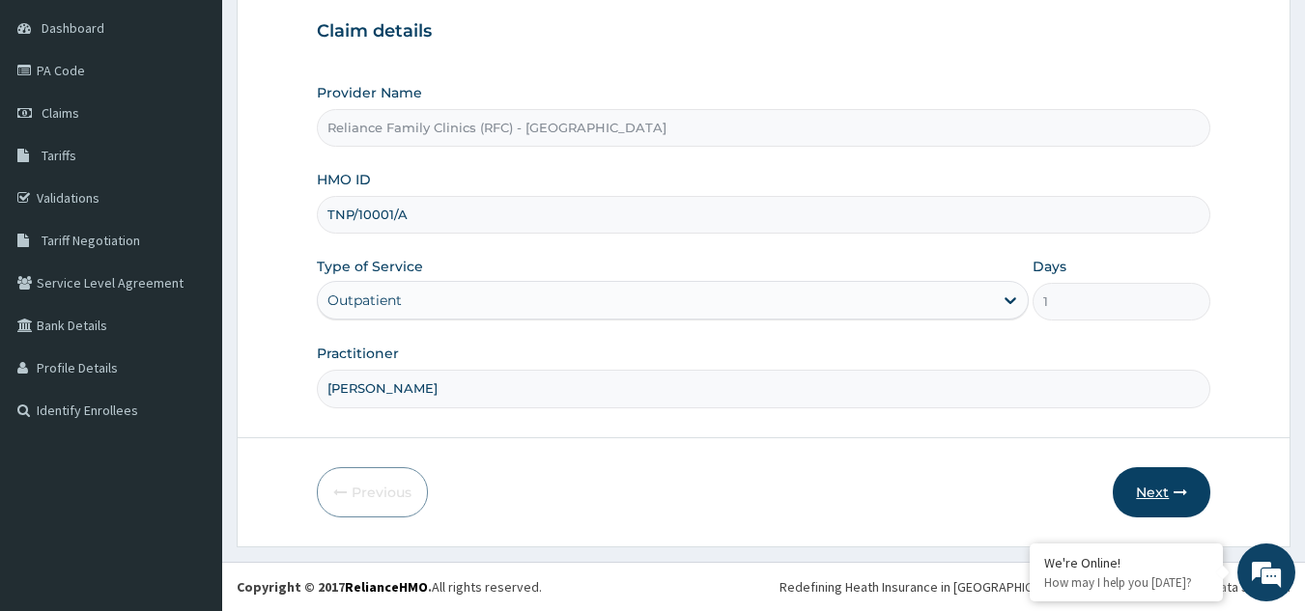
type input "[PERSON_NAME]"
click at [1161, 496] on button "Next" at bounding box center [1161, 492] width 98 height 50
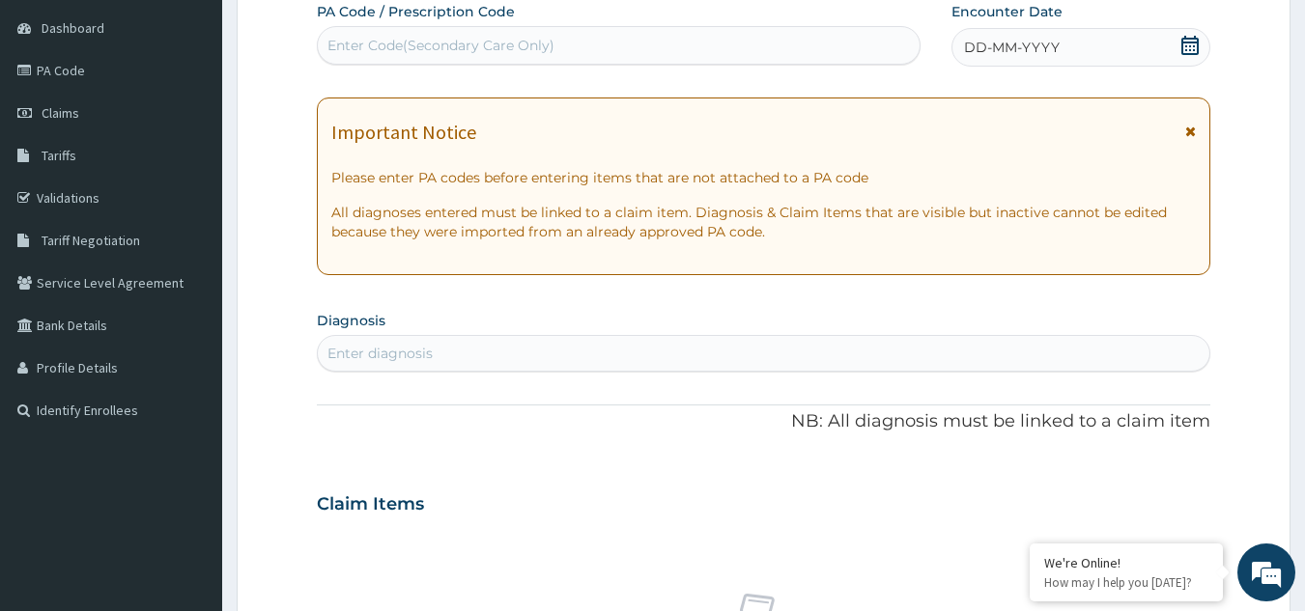
click at [1161, 496] on div "Claim Items" at bounding box center [764, 500] width 894 height 50
click at [1196, 34] on div "DD-MM-YYYY" at bounding box center [1080, 47] width 259 height 39
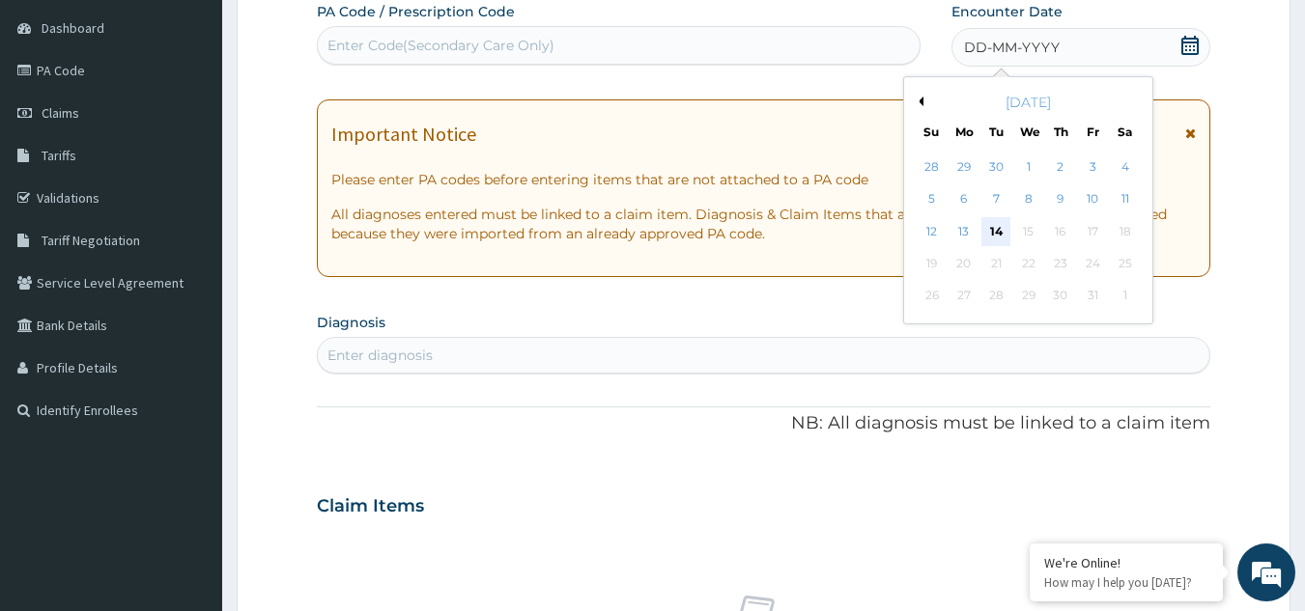
click at [991, 229] on div "14" at bounding box center [996, 231] width 29 height 29
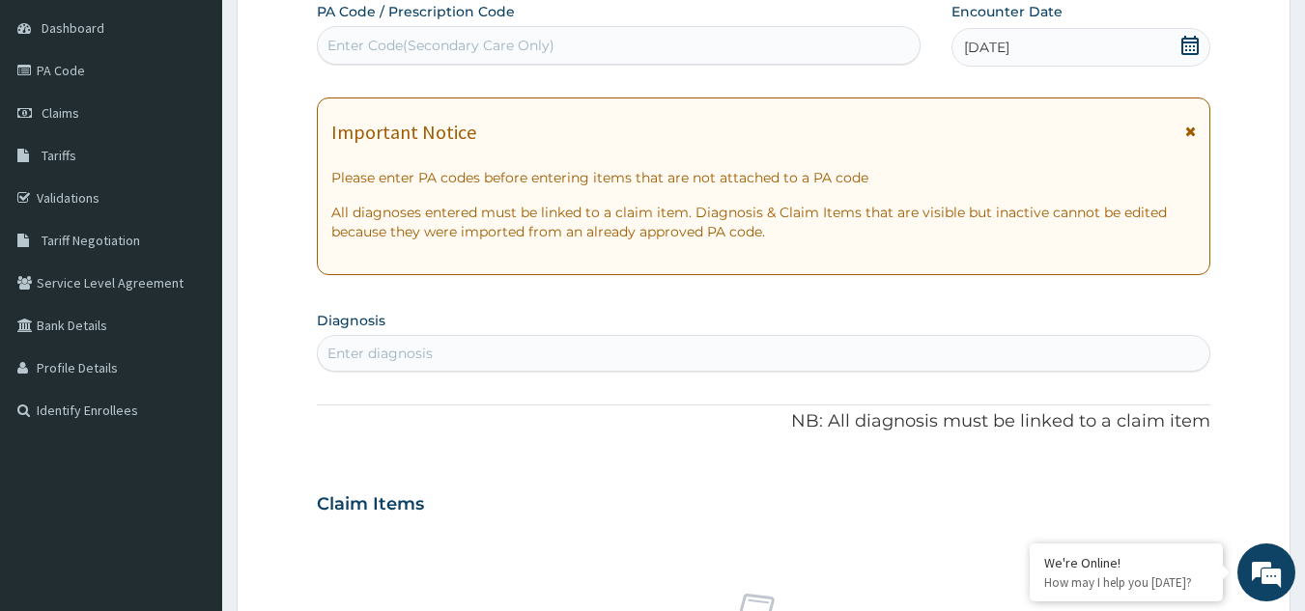
click at [397, 319] on section "Diagnosis Enter diagnosis" at bounding box center [764, 339] width 894 height 66
click at [412, 363] on div "Enter diagnosis" at bounding box center [379, 353] width 105 height 19
type input "malaria"
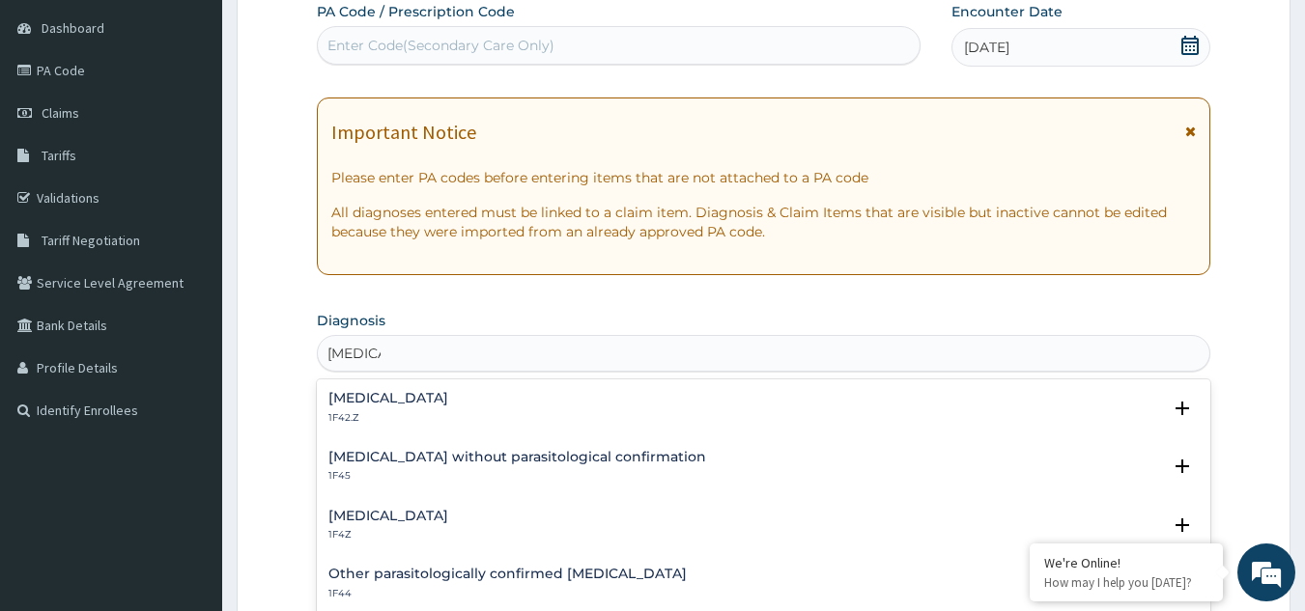
click at [411, 517] on h4 "Malaria, unspecified" at bounding box center [388, 516] width 120 height 14
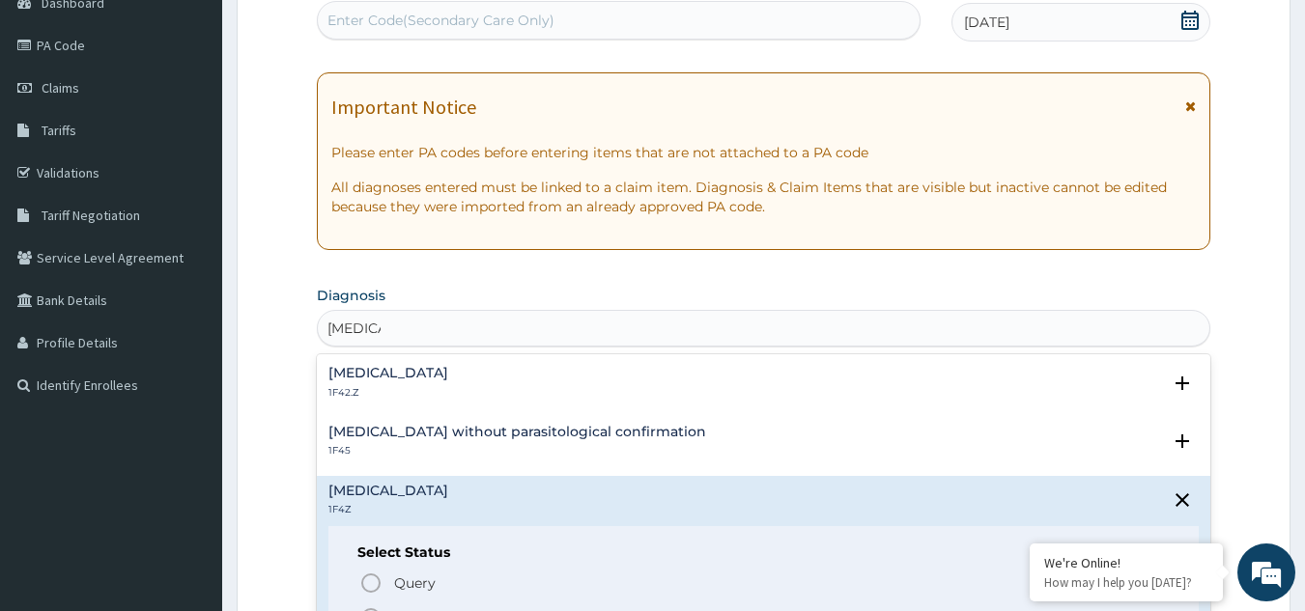
scroll to position [221, 0]
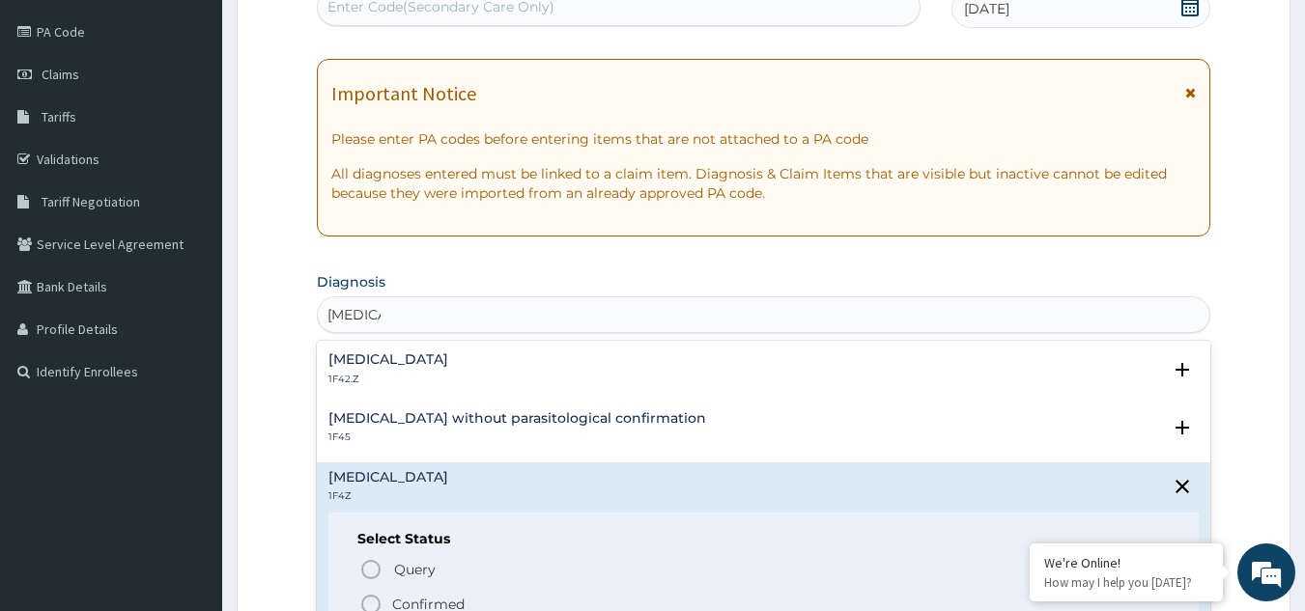
click at [372, 606] on icon "status option filled" at bounding box center [370, 604] width 23 height 23
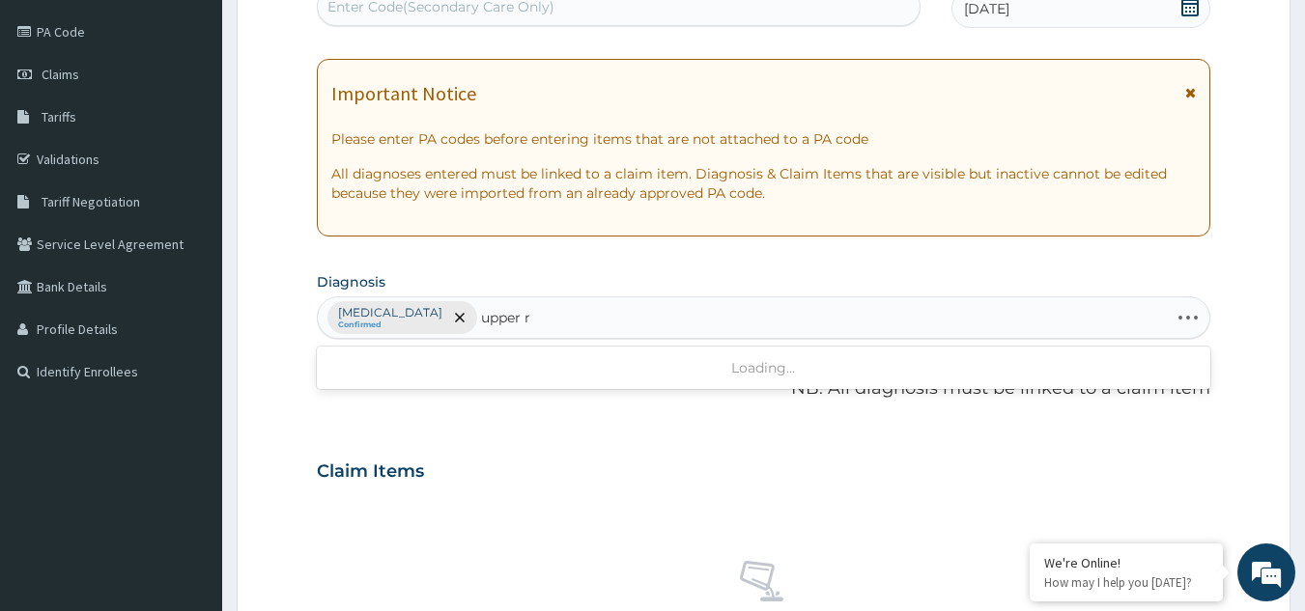
type input "upper"
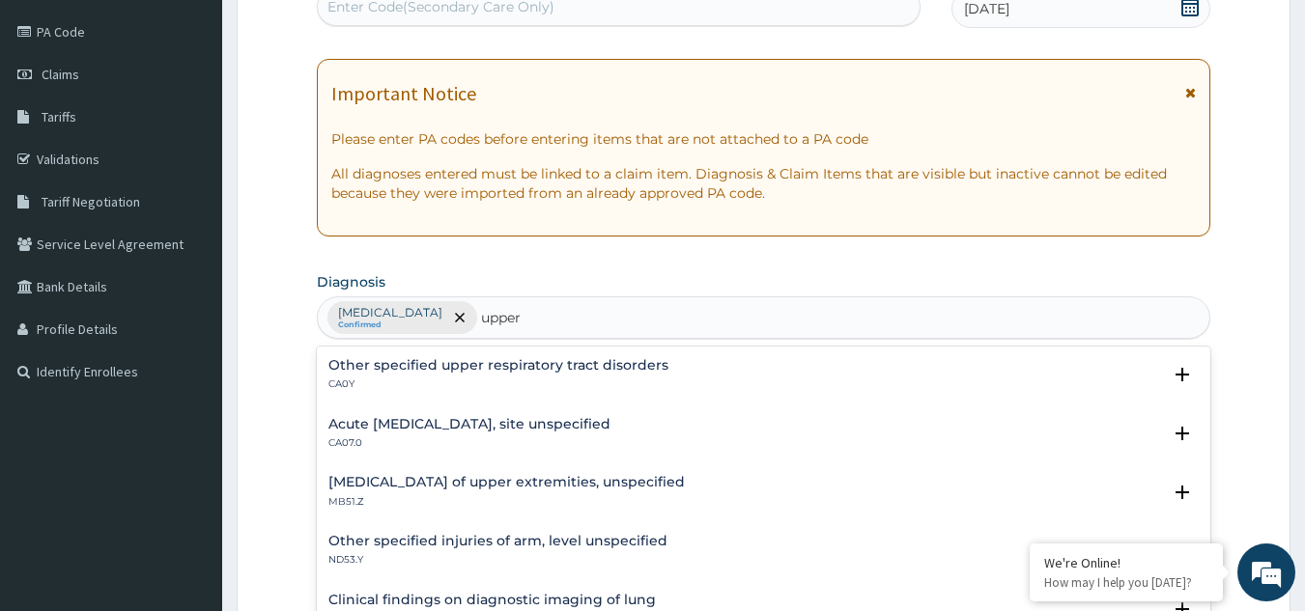
click at [527, 434] on div "Acute upper respiratory infection, site unspecified CA07.0" at bounding box center [469, 434] width 282 height 34
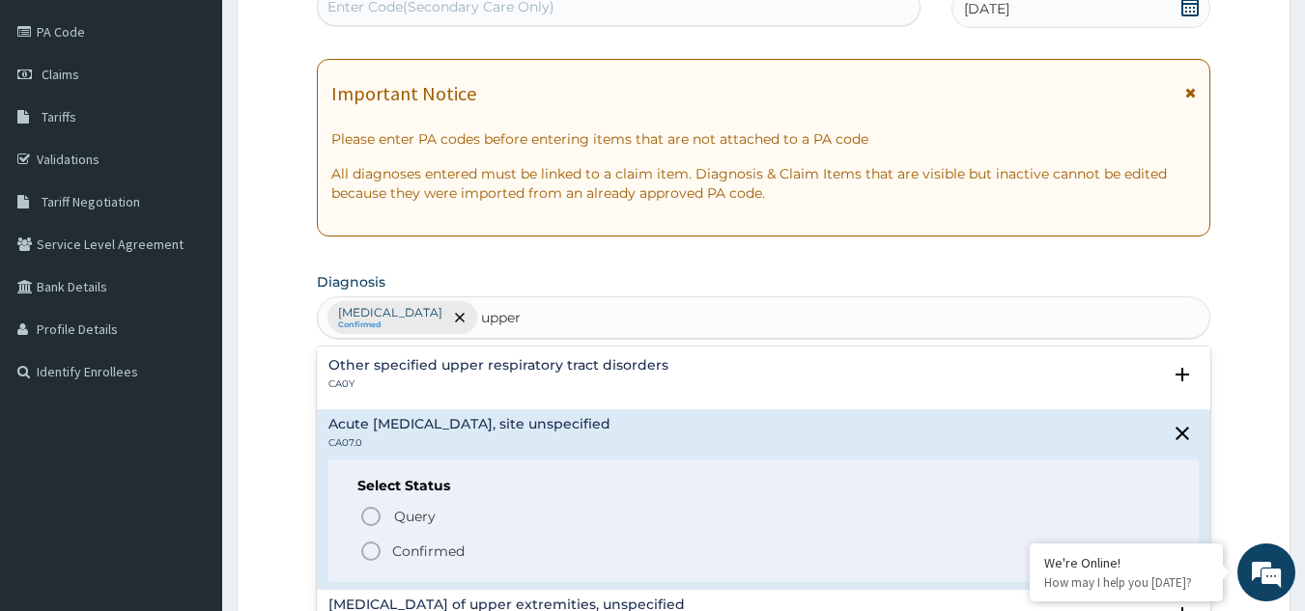
click at [369, 549] on icon "status option filled" at bounding box center [370, 551] width 23 height 23
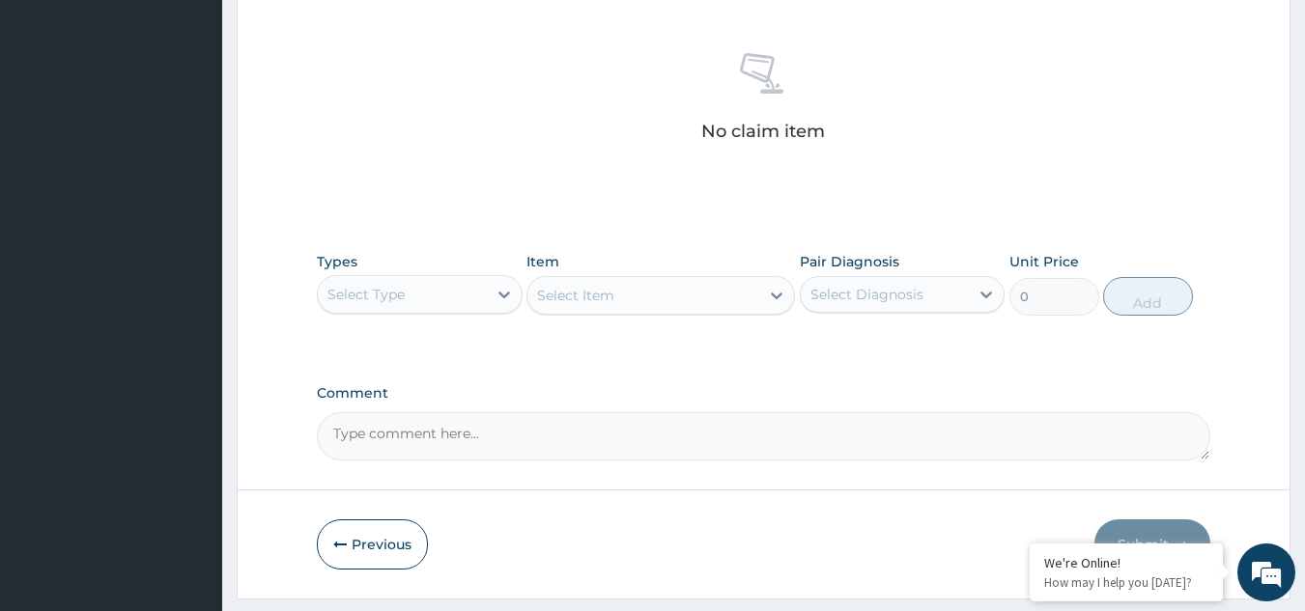
scroll to position [748, 0]
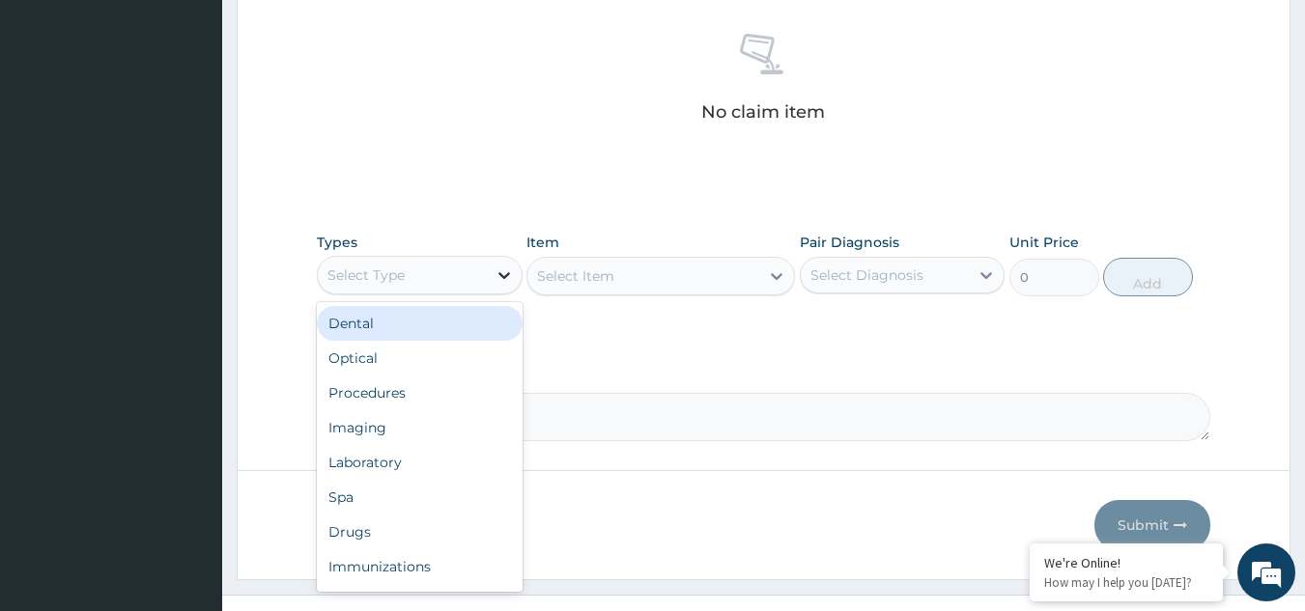
click at [511, 264] on div at bounding box center [504, 275] width 35 height 35
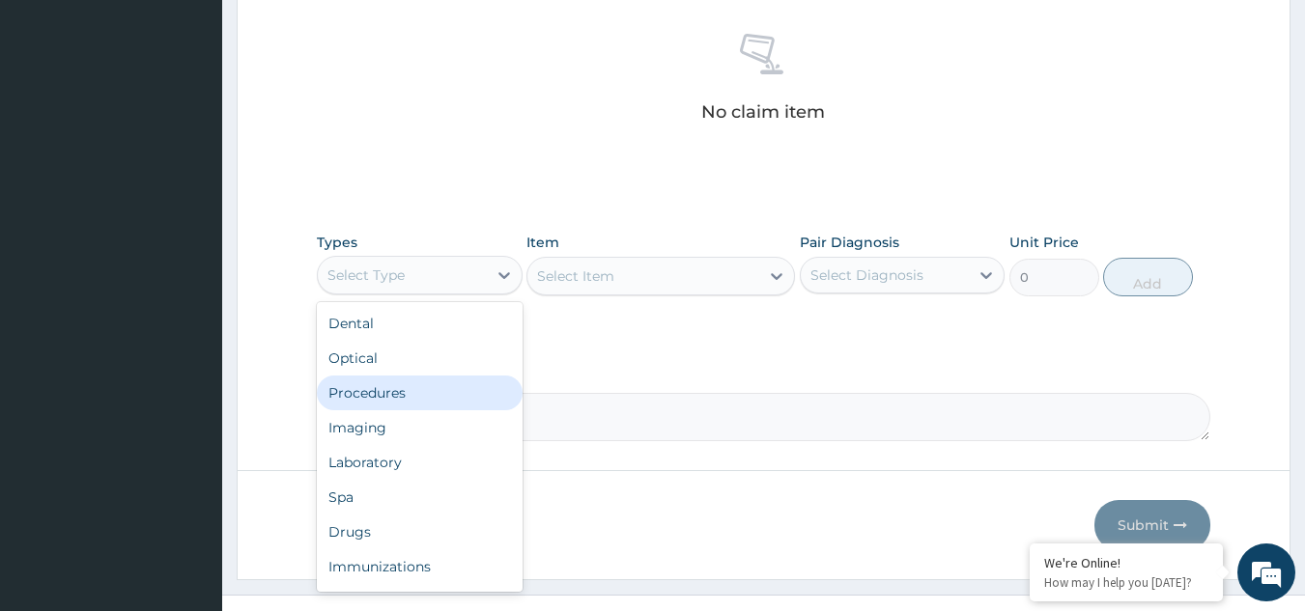
click at [414, 403] on div "Procedures" at bounding box center [420, 393] width 206 height 35
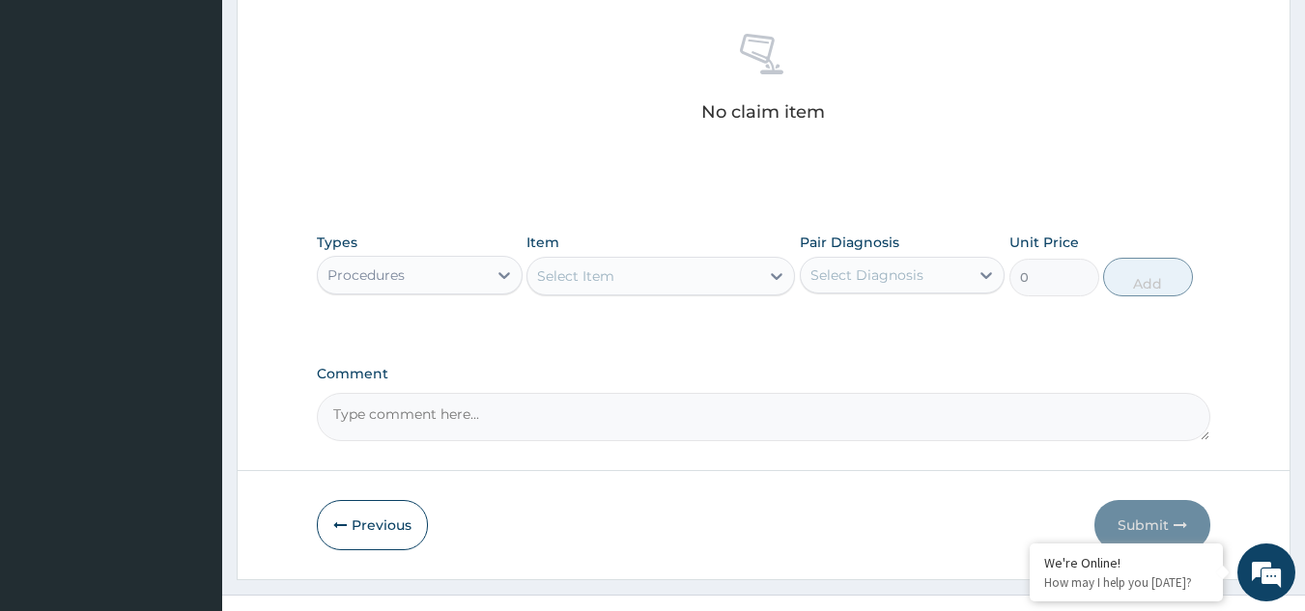
click at [673, 269] on div "Select Item" at bounding box center [643, 276] width 232 height 31
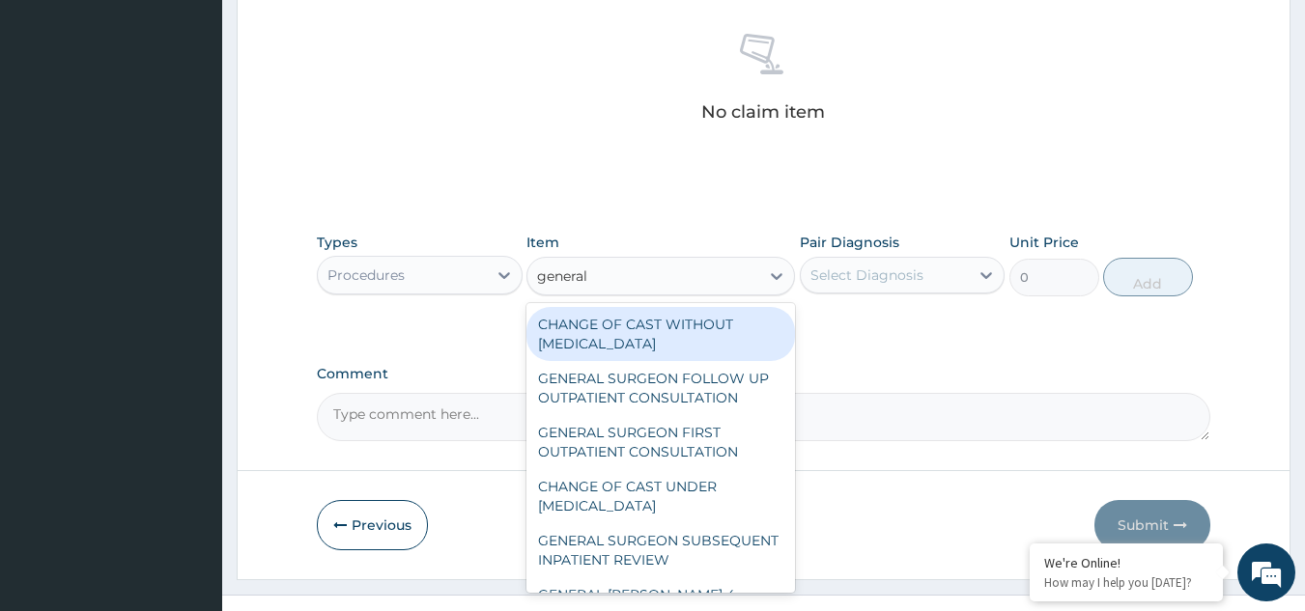
type input "general p"
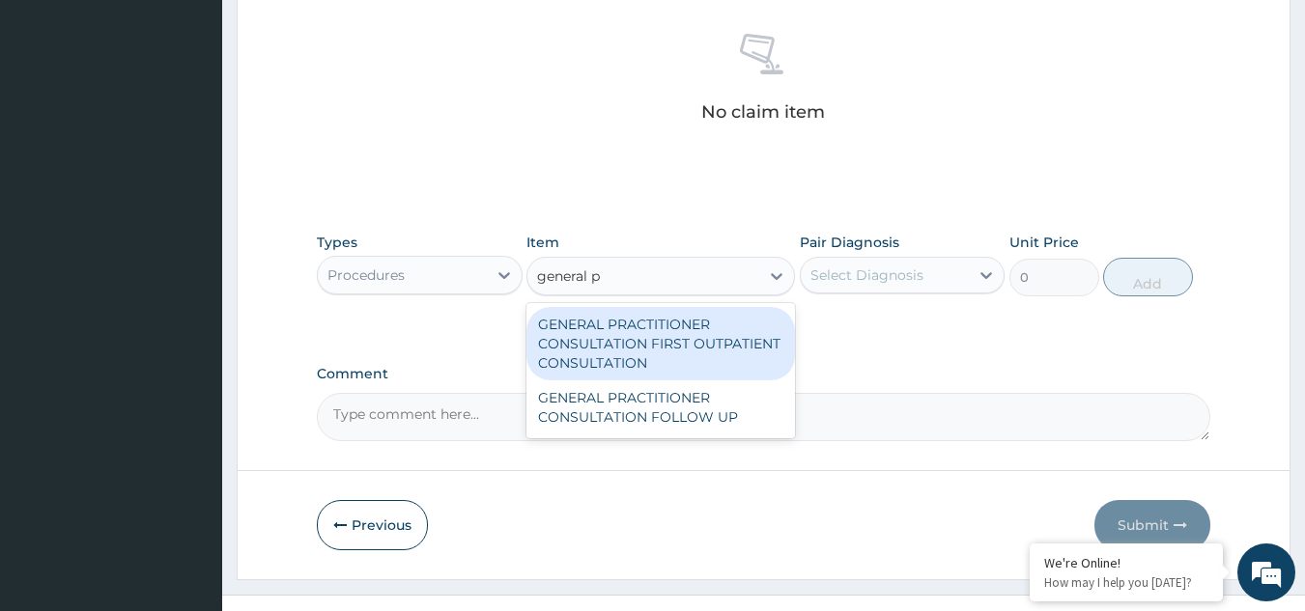
click at [663, 361] on div "GENERAL PRACTITIONER CONSULTATION FIRST OUTPATIENT CONSULTATION" at bounding box center [660, 343] width 268 height 73
type input "3370.125"
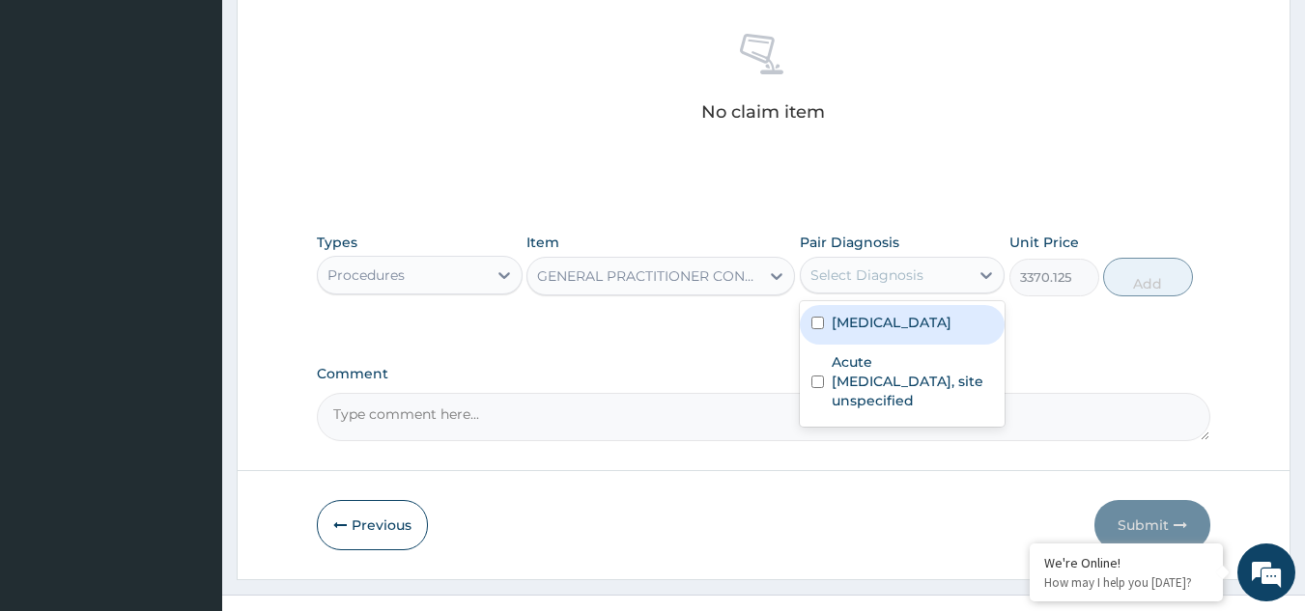
drag, startPoint x: 884, startPoint y: 272, endPoint x: 894, endPoint y: 319, distance: 47.3
click at [894, 294] on div "option Malaria, unspecified focused, 1 of 2. 2 results available. Use Up and Do…" at bounding box center [903, 275] width 206 height 37
click at [894, 319] on label "Malaria, unspecified" at bounding box center [891, 322] width 120 height 19
checkbox input "true"
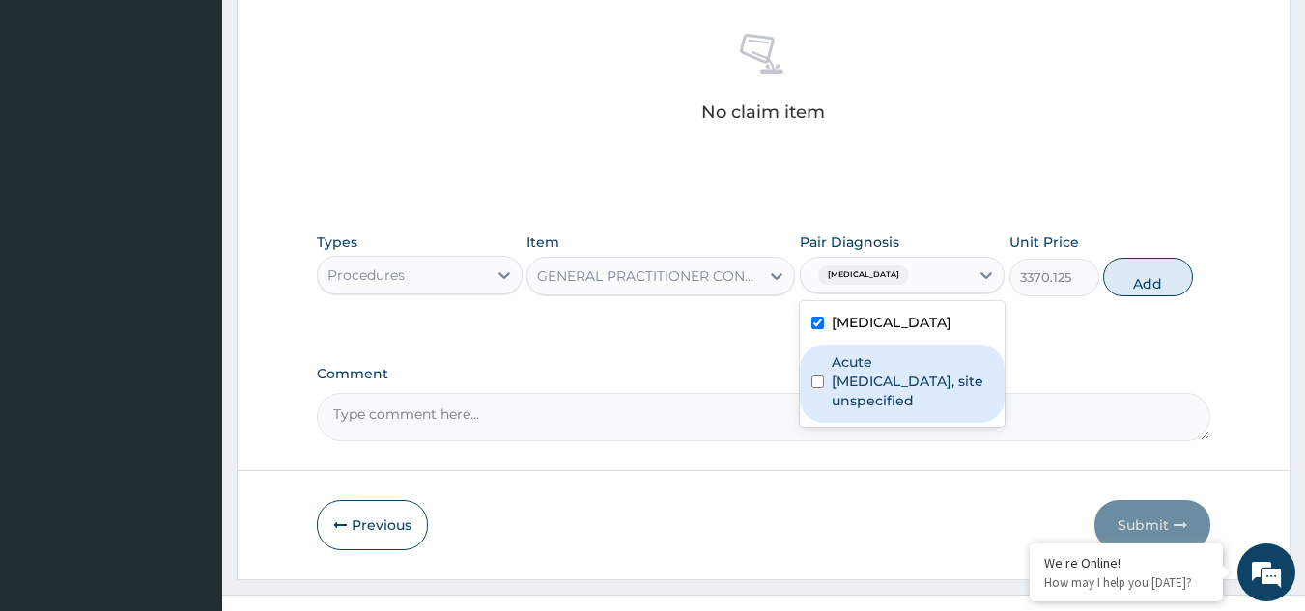
click at [892, 362] on label "Acute upper respiratory infection, site unspecified" at bounding box center [912, 381] width 162 height 58
checkbox input "true"
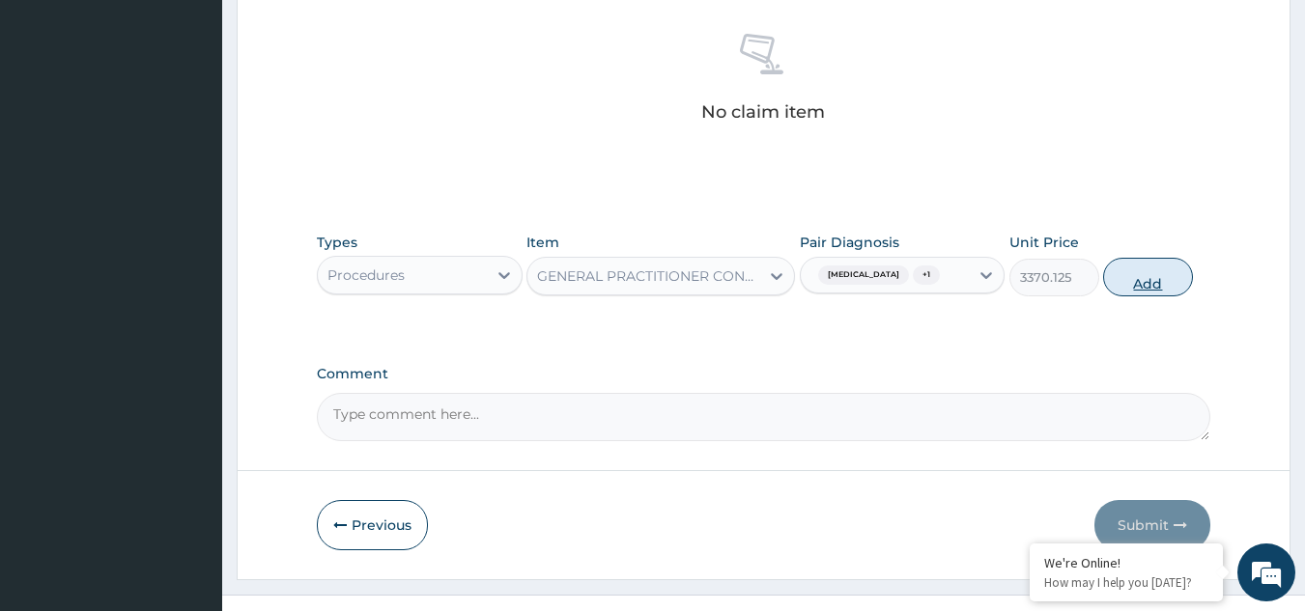
click at [1159, 285] on button "Add" at bounding box center [1148, 277] width 90 height 39
type input "0"
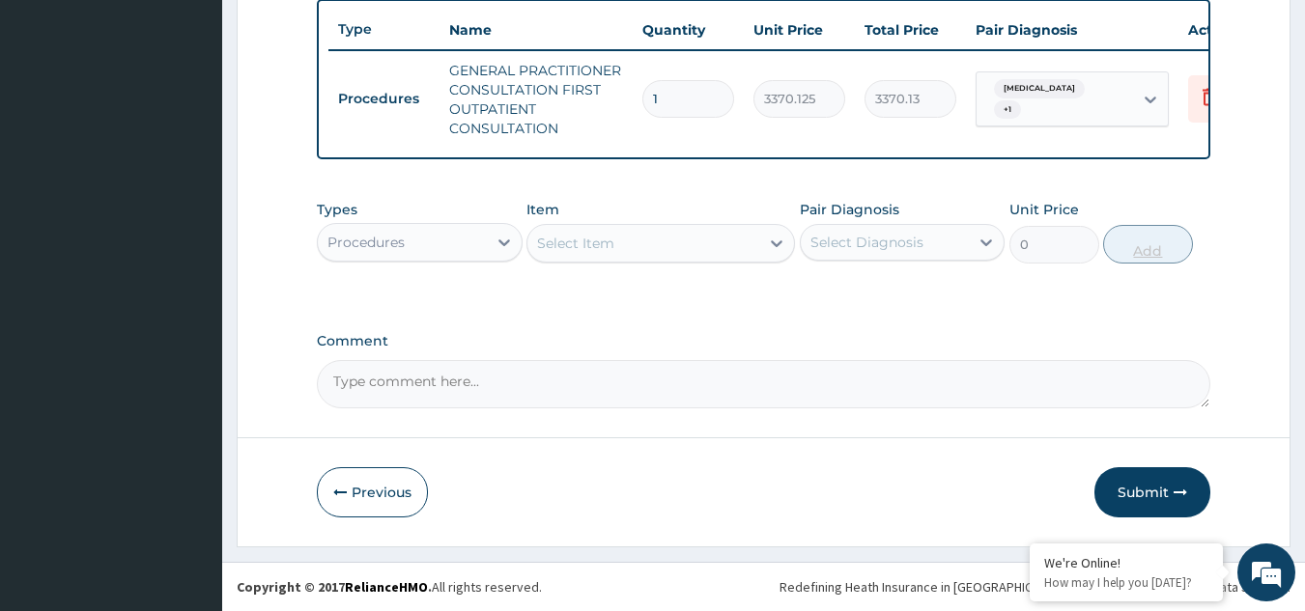
scroll to position [734, 0]
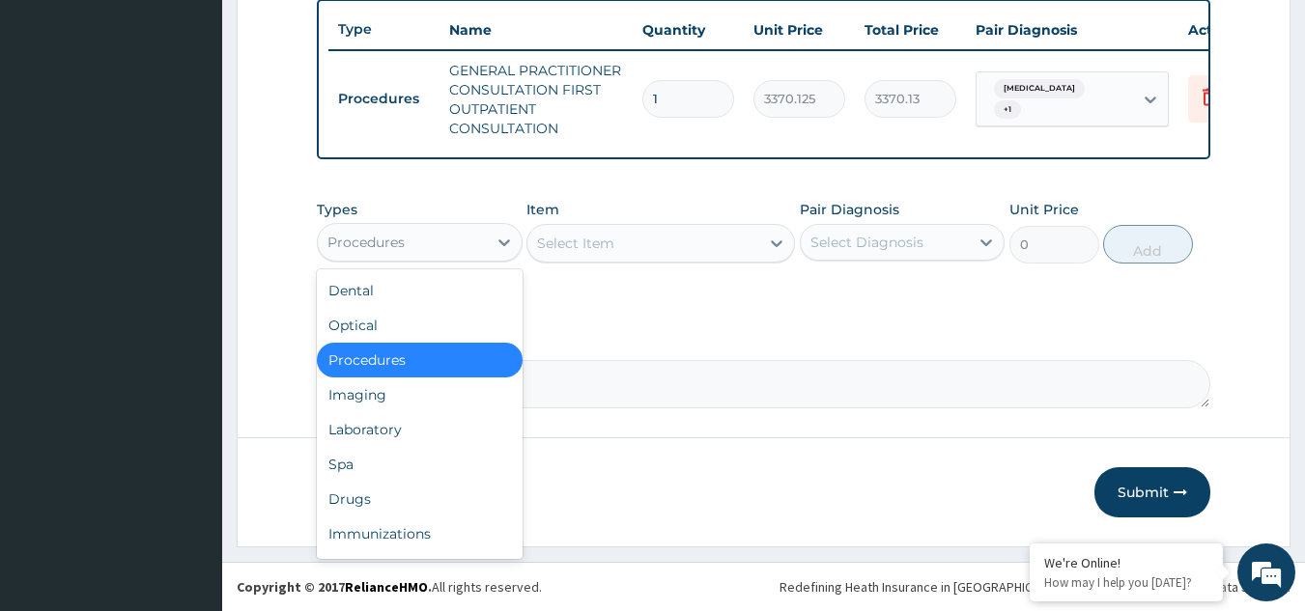
click at [390, 237] on div "Procedures" at bounding box center [365, 242] width 77 height 19
click at [358, 501] on div "Drugs" at bounding box center [420, 499] width 206 height 35
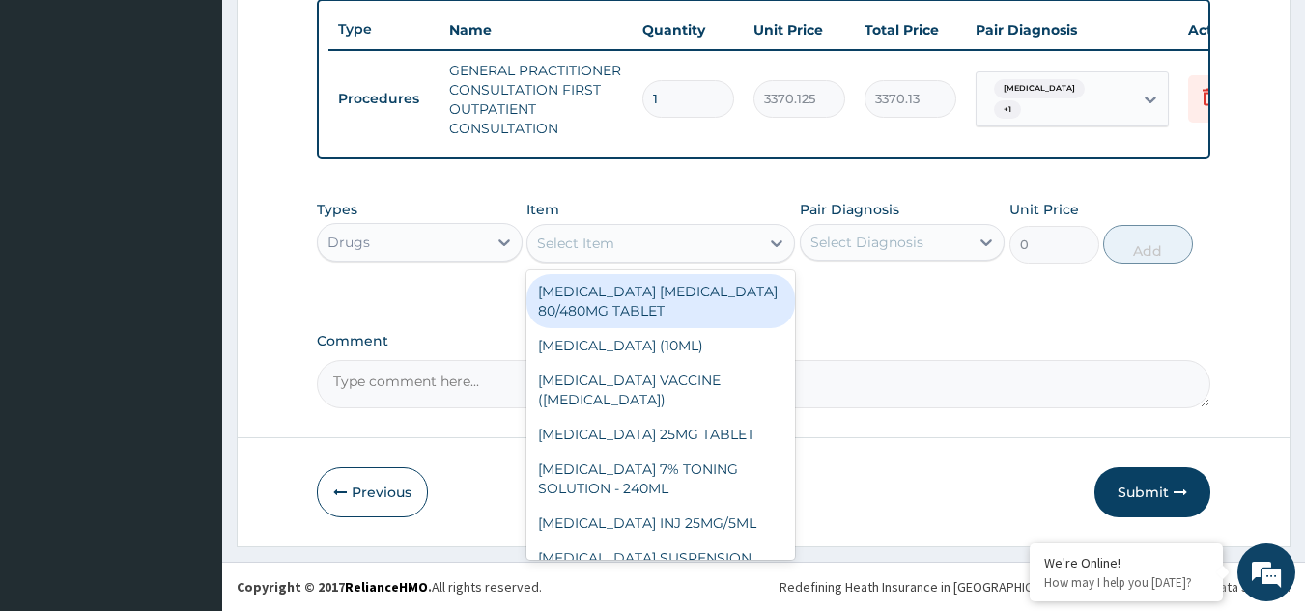
click at [586, 249] on div "Select Item" at bounding box center [575, 243] width 77 height 19
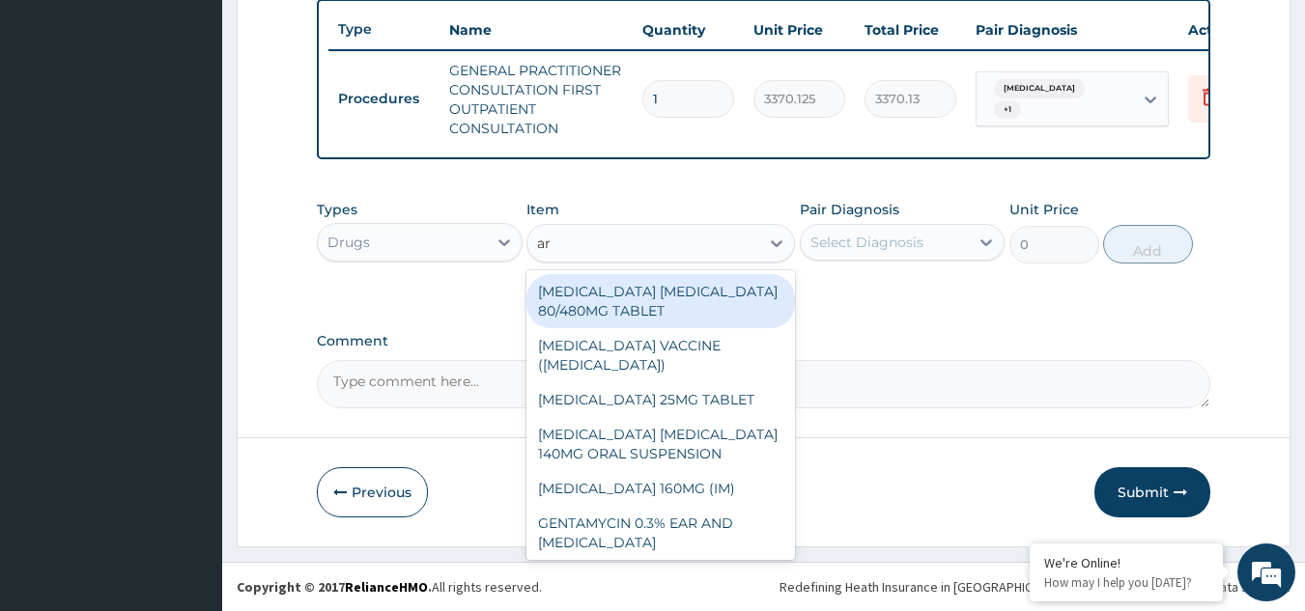
type input "art"
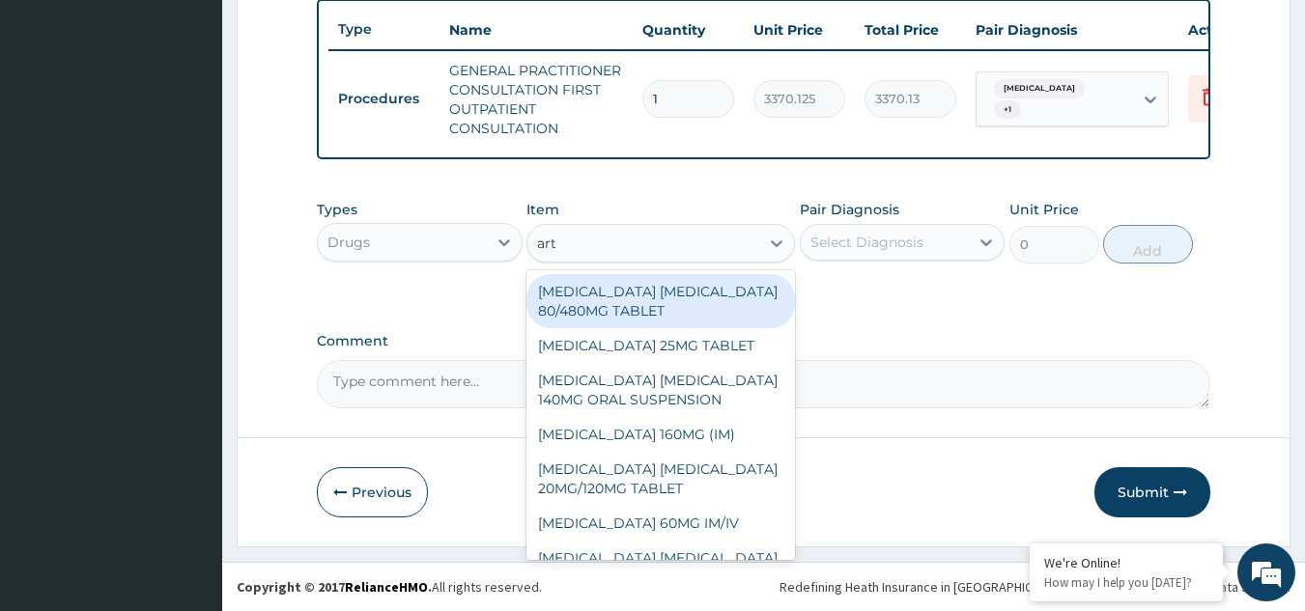
click at [621, 294] on div "ARTEMETHER LUMEFANTRINE 80/480MG TABLET" at bounding box center [660, 301] width 268 height 54
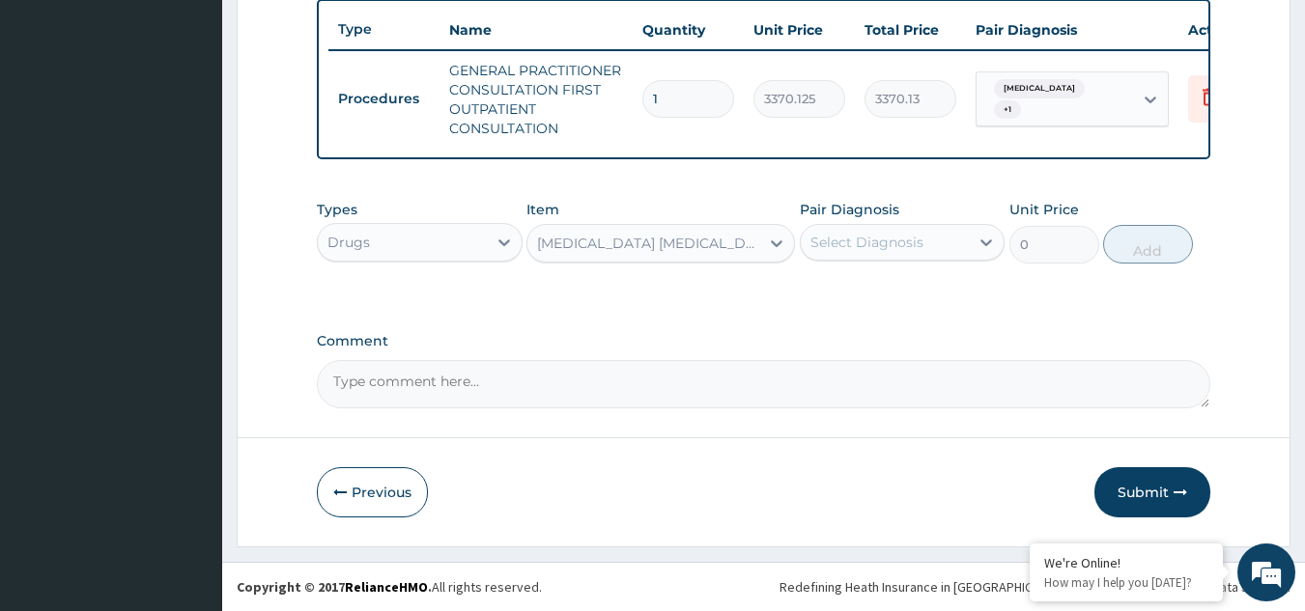
type input "450"
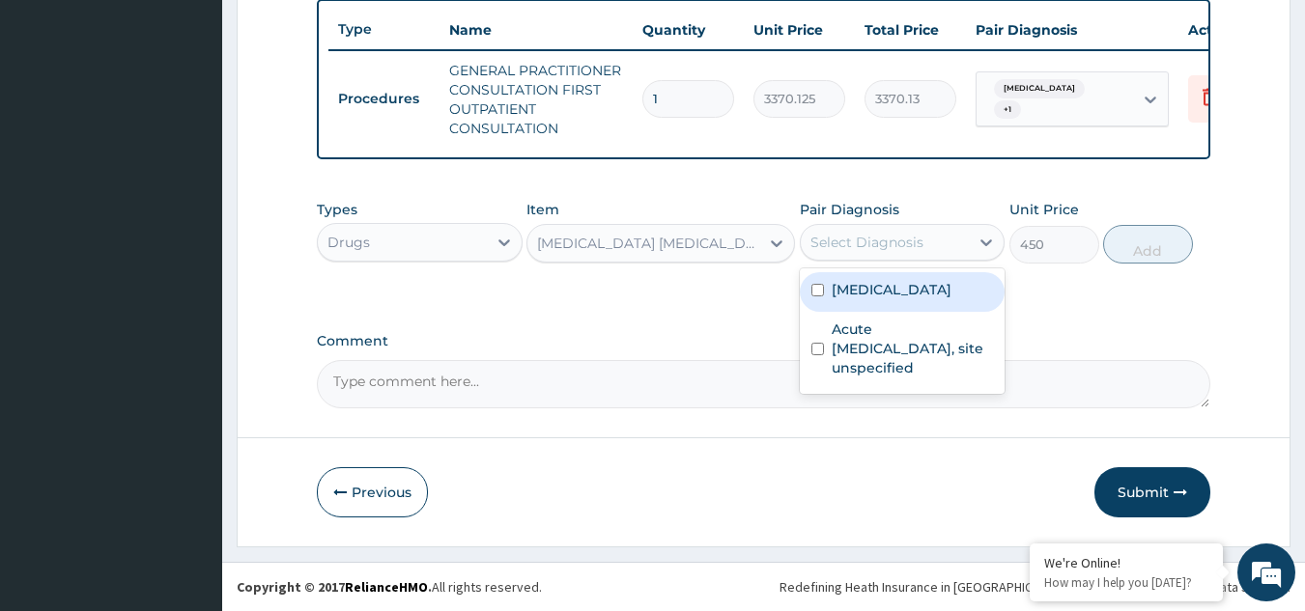
click at [867, 250] on div "Select Diagnosis" at bounding box center [866, 242] width 113 height 19
click at [876, 291] on label "Malaria, unspecified" at bounding box center [891, 289] width 120 height 19
checkbox input "true"
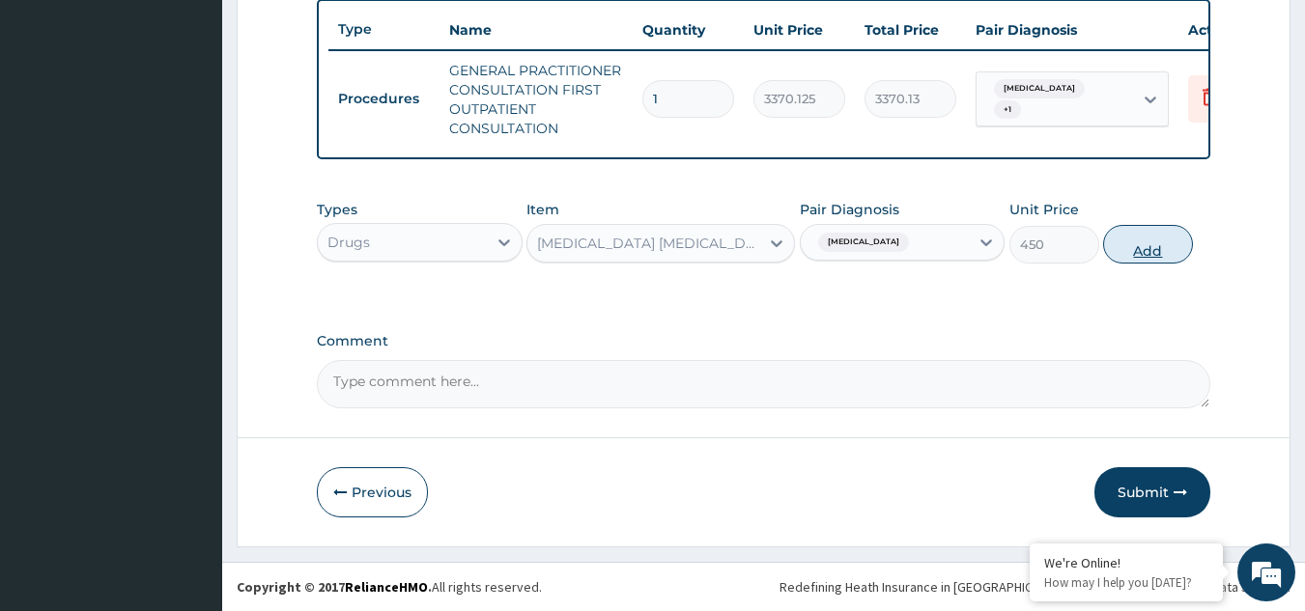
click at [1147, 252] on button "Add" at bounding box center [1148, 244] width 90 height 39
type input "0"
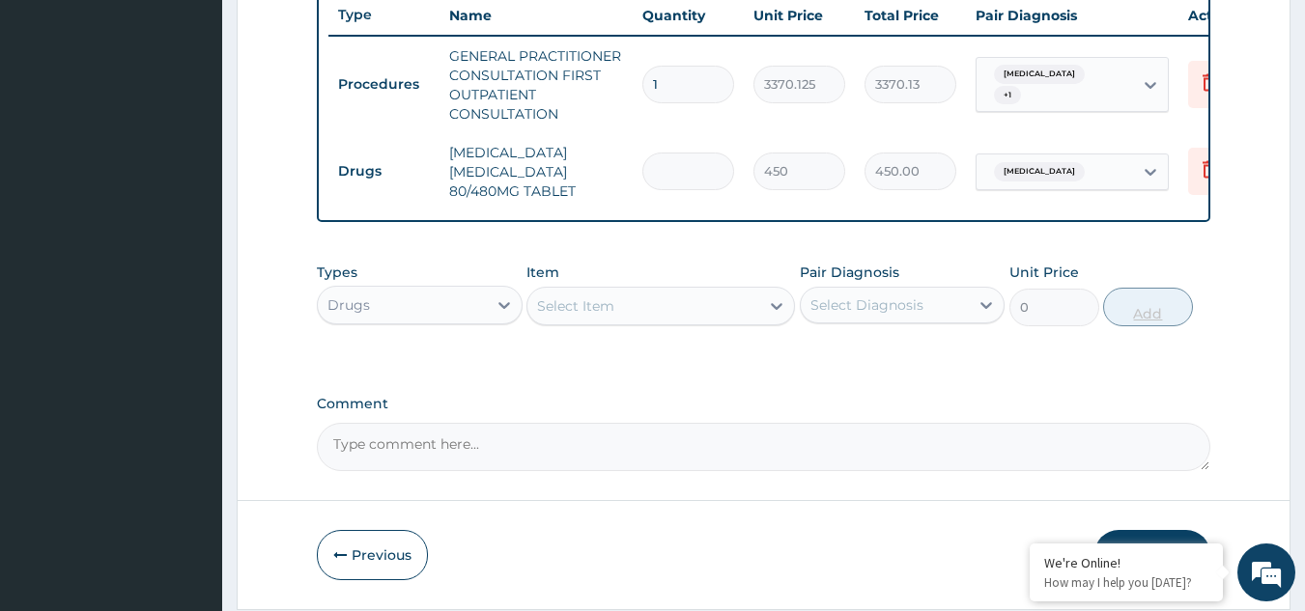
type input "0.00"
type input "6"
type input "2700.00"
type input "6"
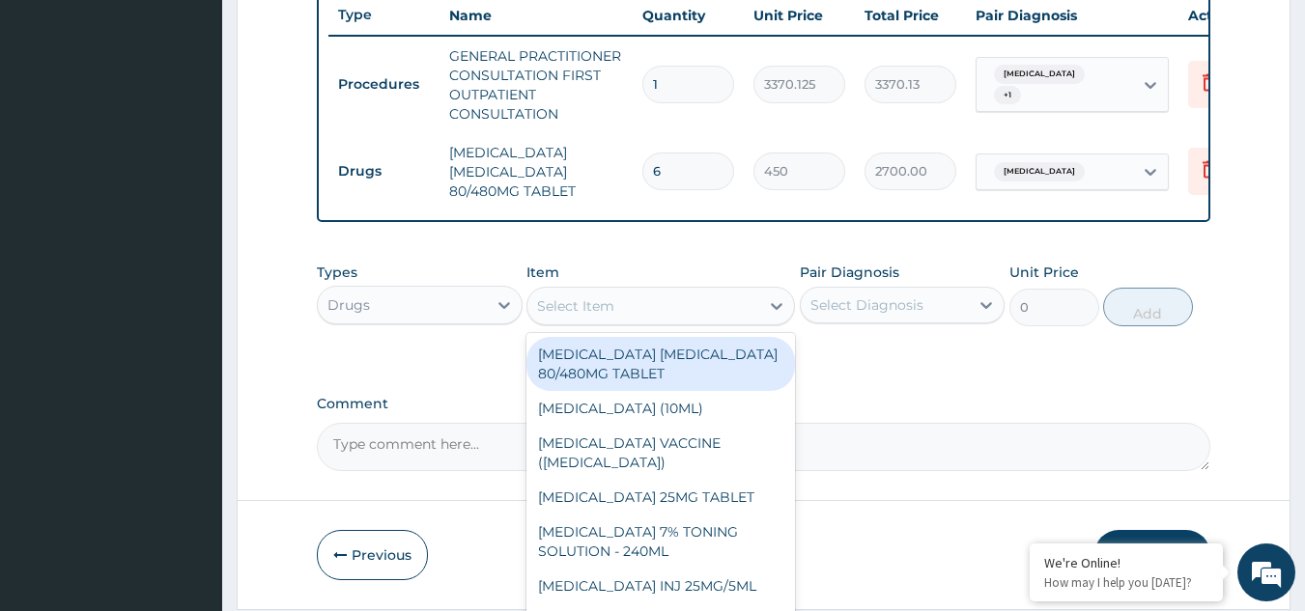
click at [730, 325] on div "Select Item" at bounding box center [660, 306] width 268 height 39
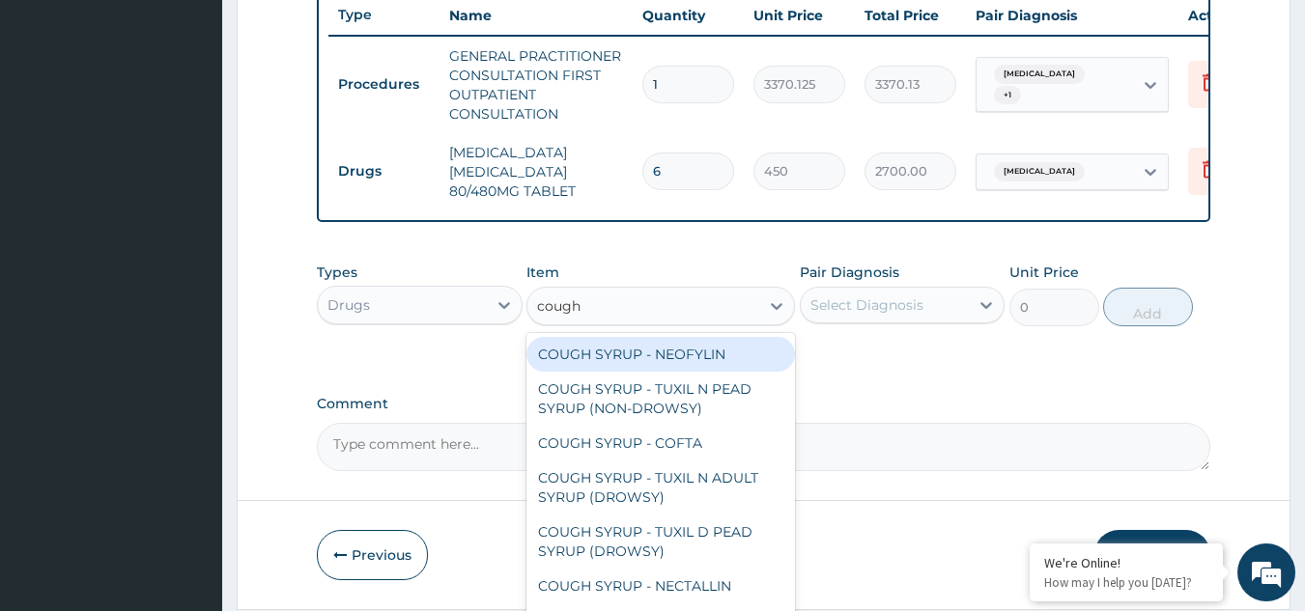
type input "cough s"
click at [713, 352] on div "COUGH SYRUP - NEOFYLIN" at bounding box center [660, 354] width 268 height 35
type input "2000"
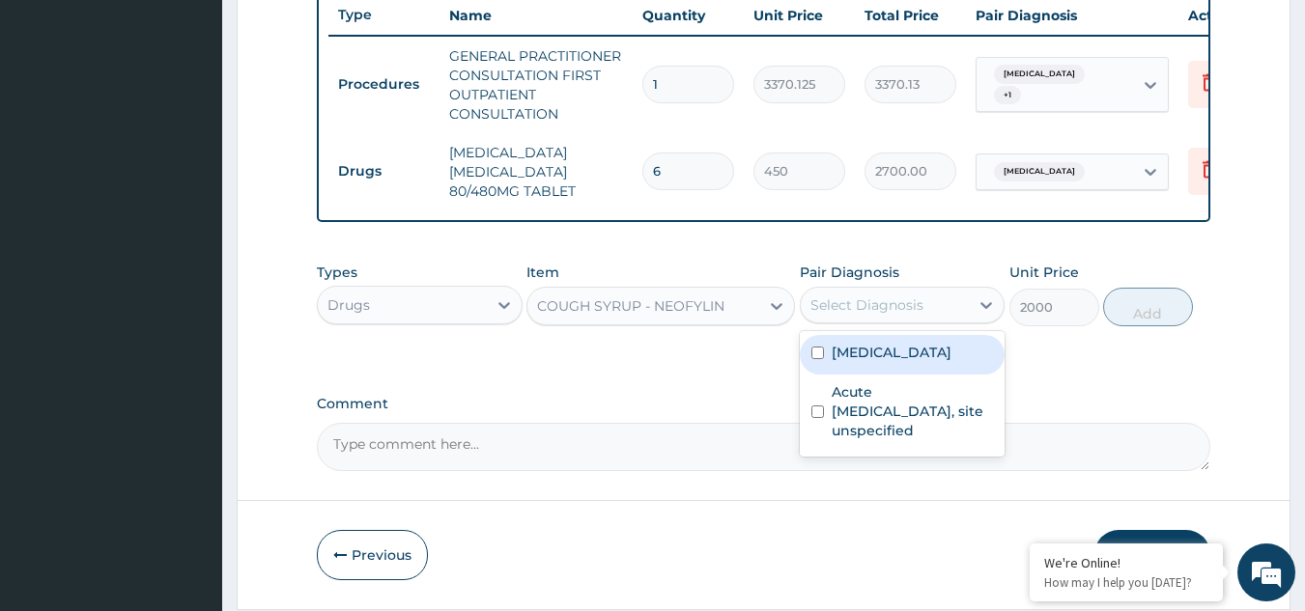
click at [892, 315] on div "Select Diagnosis" at bounding box center [866, 304] width 113 height 19
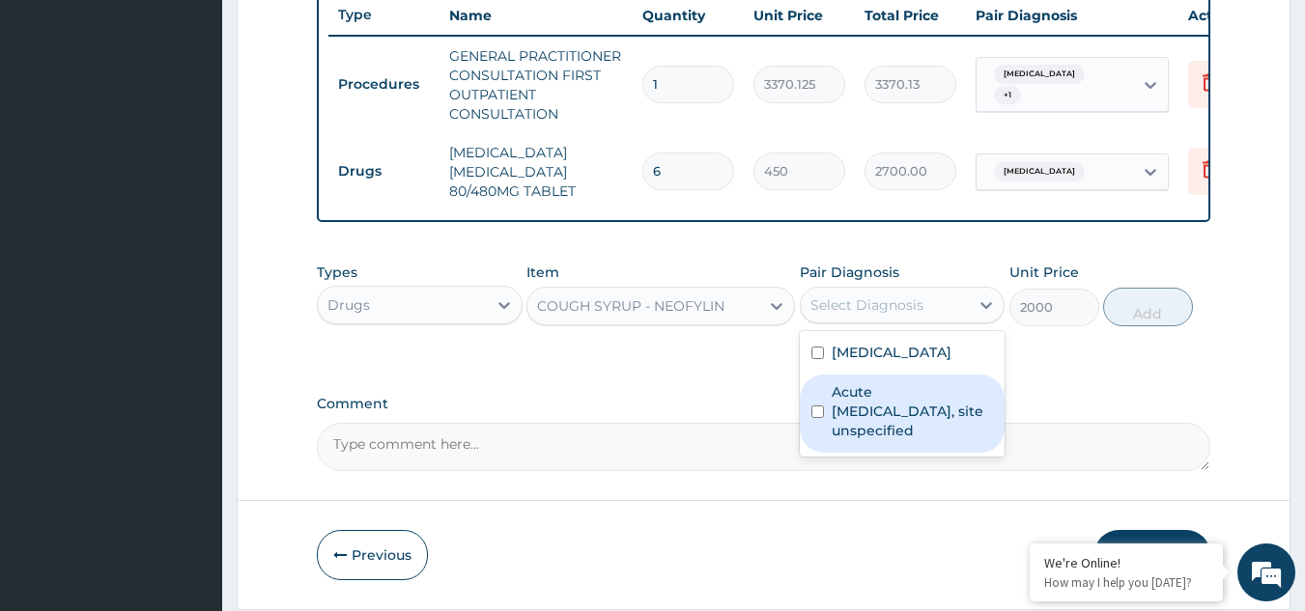
click at [902, 419] on label "Acute upper respiratory infection, site unspecified" at bounding box center [912, 411] width 162 height 58
checkbox input "true"
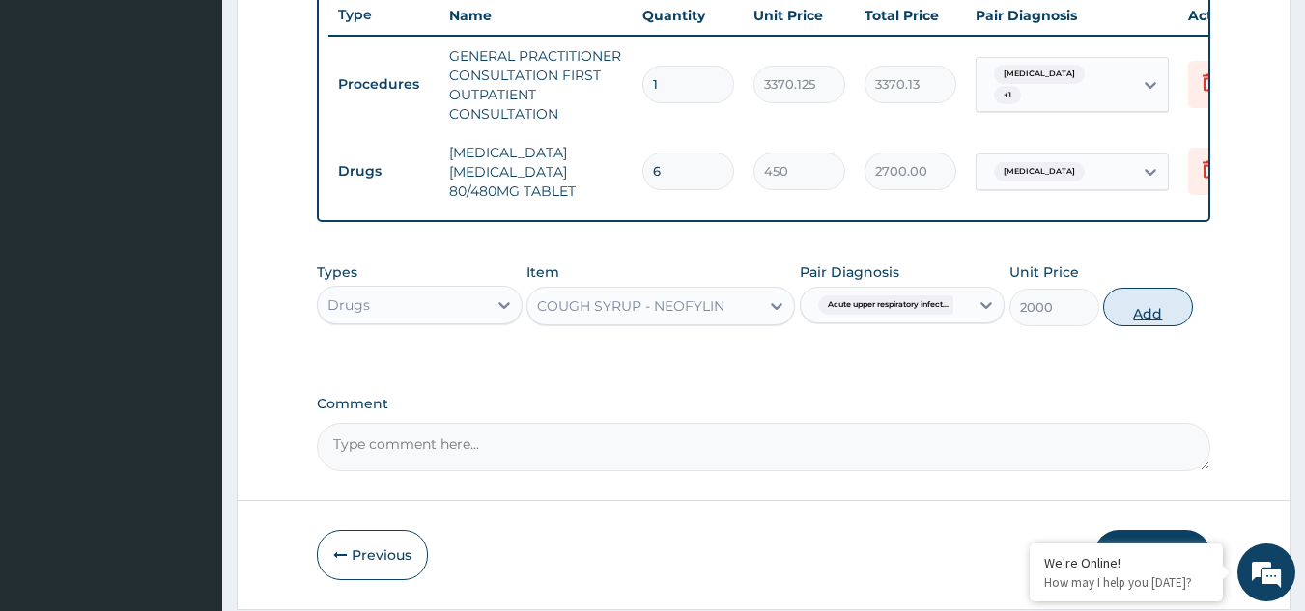
click at [1151, 326] on button "Add" at bounding box center [1148, 307] width 90 height 39
type input "0"
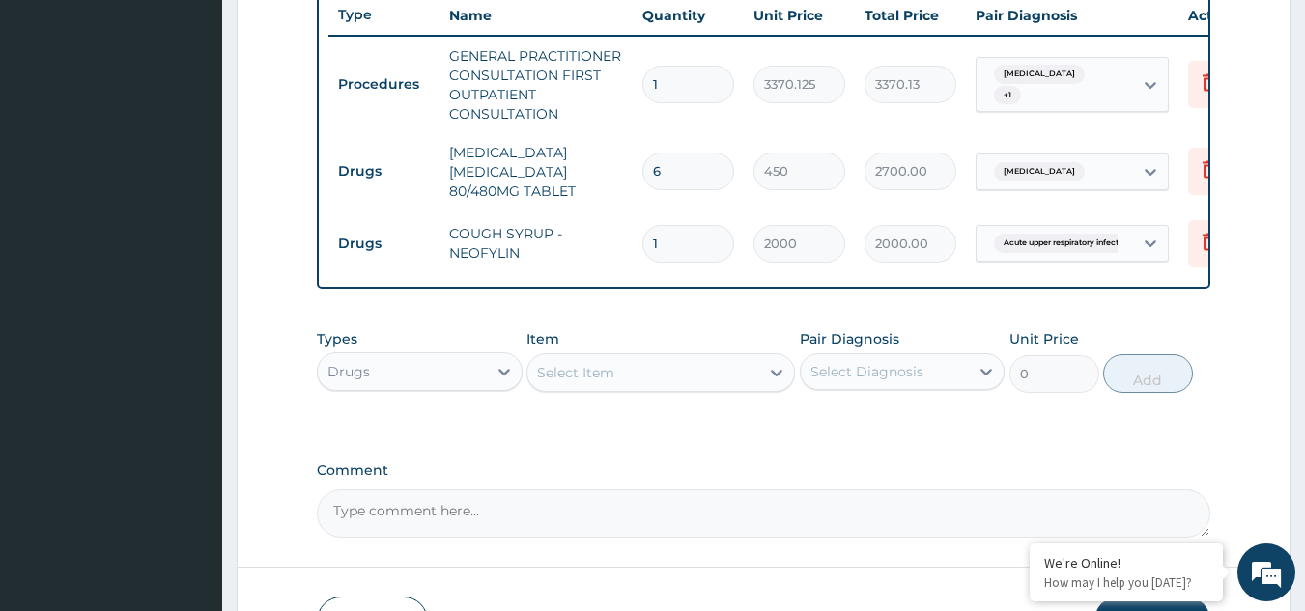
scroll to position [878, 0]
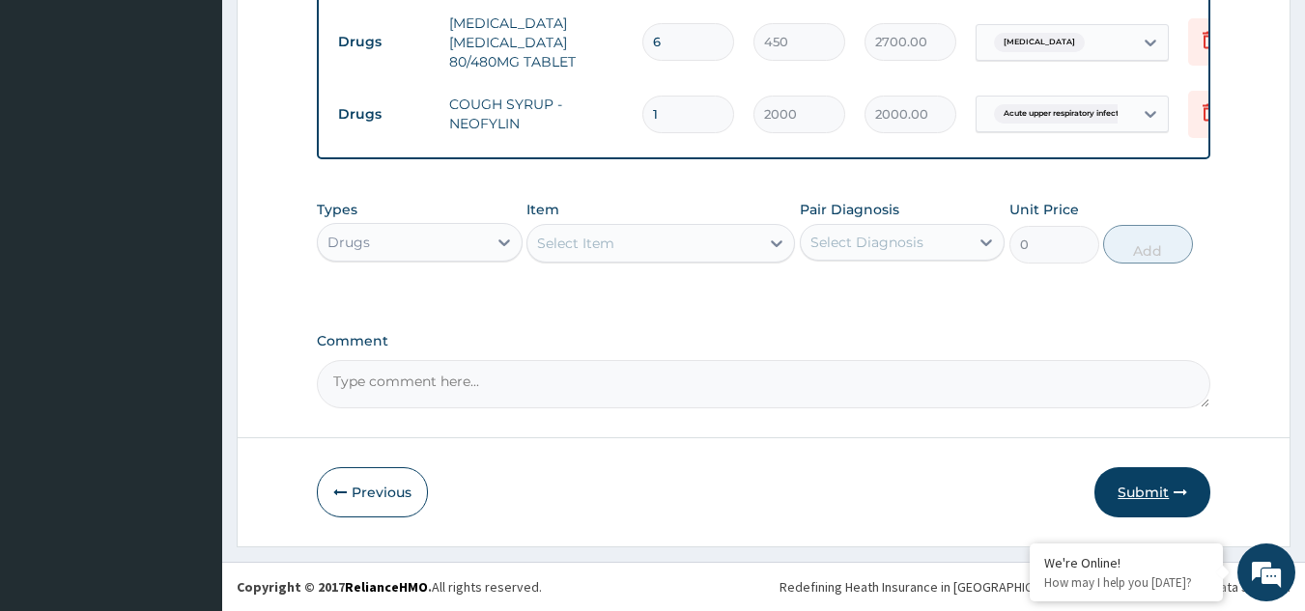
click at [1115, 487] on button "Submit" at bounding box center [1152, 492] width 116 height 50
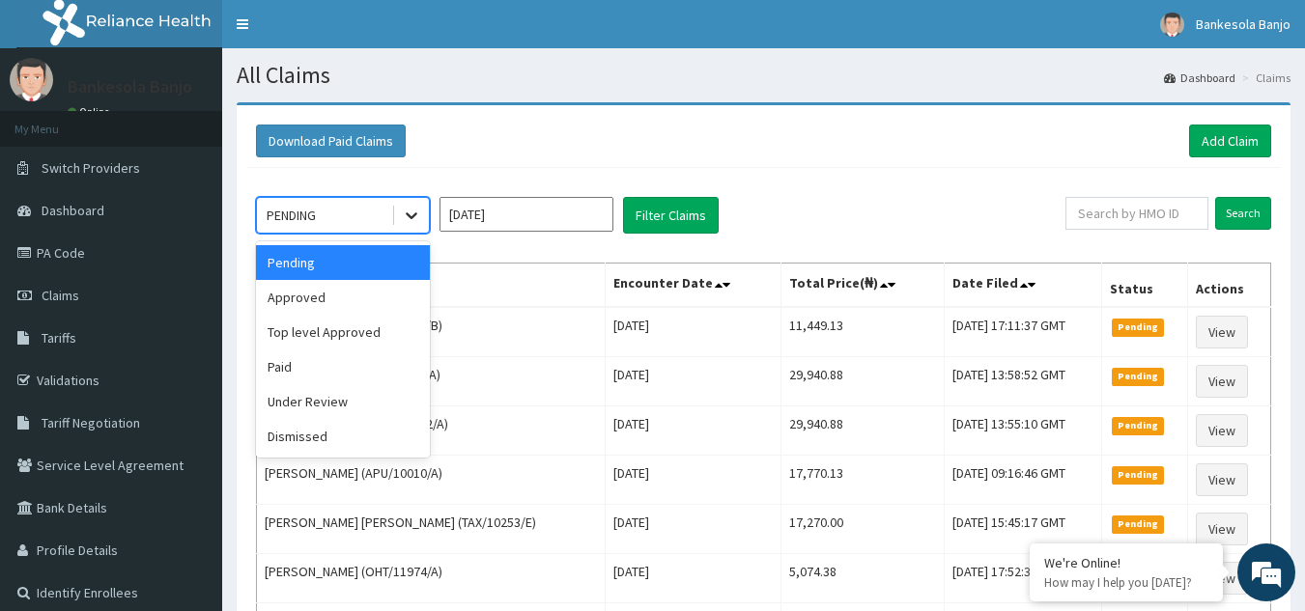
click at [407, 219] on icon at bounding box center [411, 215] width 19 height 19
click at [374, 298] on div "Approved" at bounding box center [343, 297] width 174 height 35
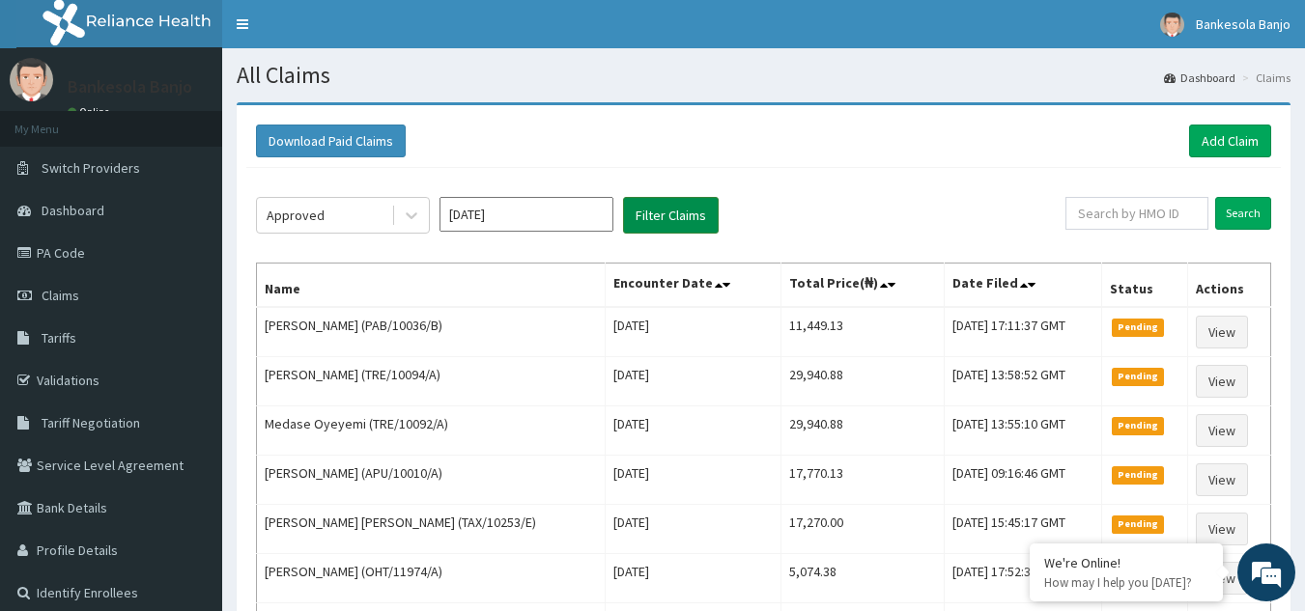
click at [657, 209] on button "Filter Claims" at bounding box center [671, 215] width 96 height 37
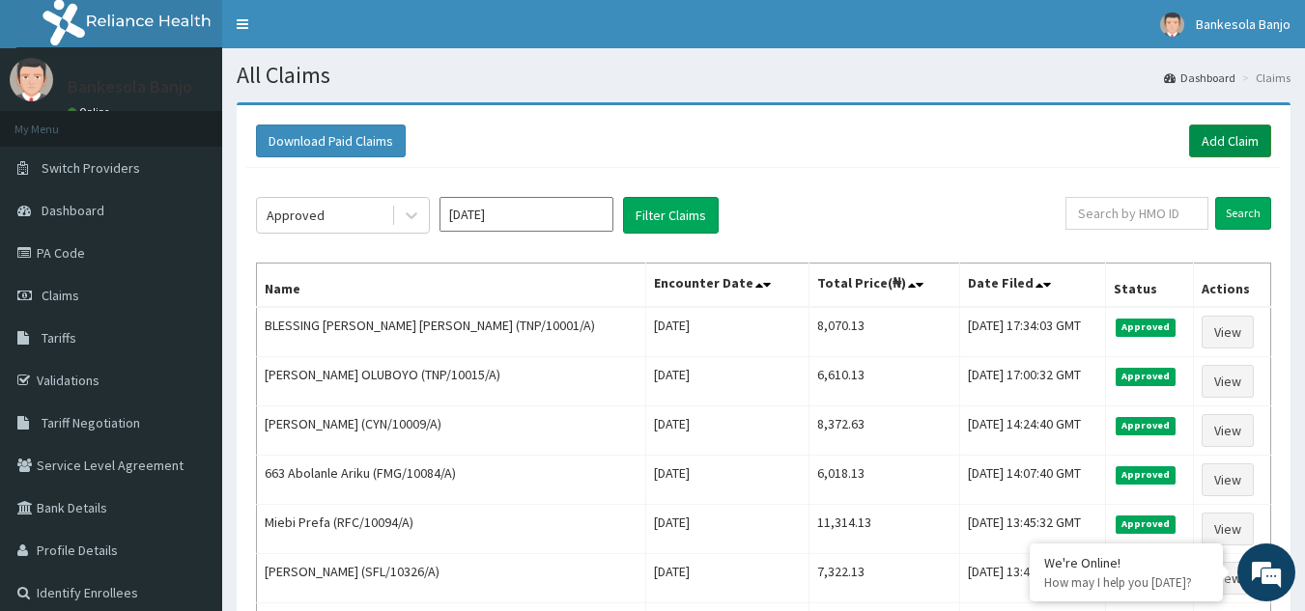
click at [1226, 149] on link "Add Claim" at bounding box center [1230, 141] width 82 height 33
click at [1221, 143] on link "Add Claim" at bounding box center [1230, 141] width 82 height 33
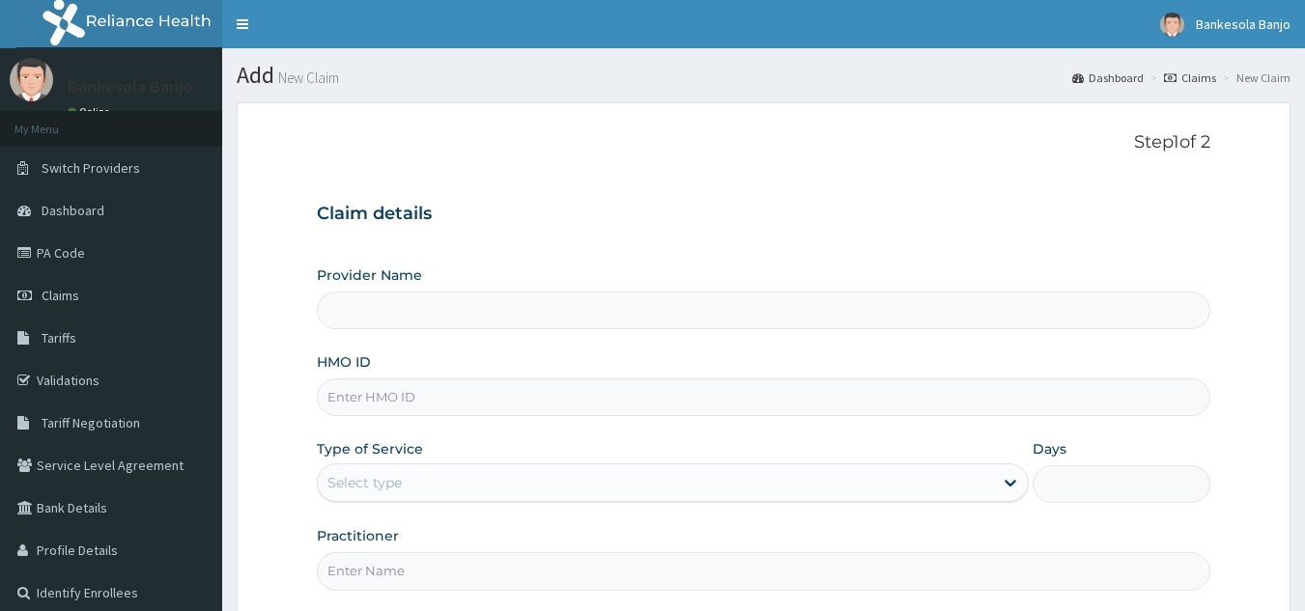
click at [623, 392] on input "HMO ID" at bounding box center [764, 398] width 894 height 38
paste input "LGL/10182/B"
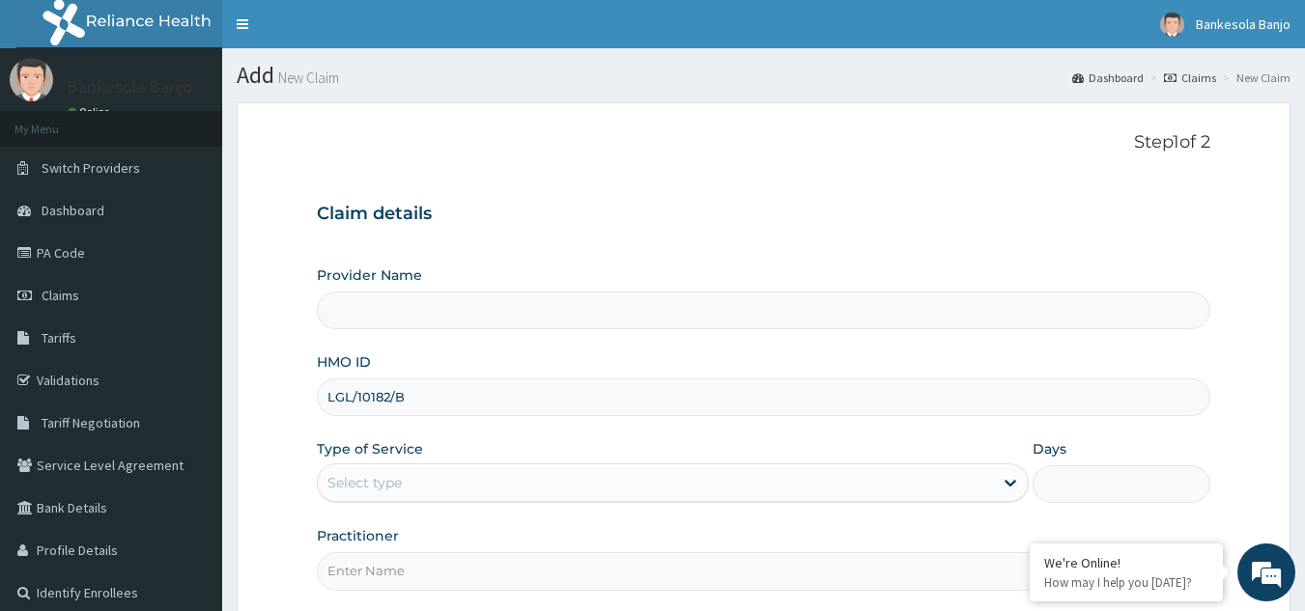
type input "LGL/10182/B"
click at [472, 471] on div "Select type" at bounding box center [655, 482] width 675 height 31
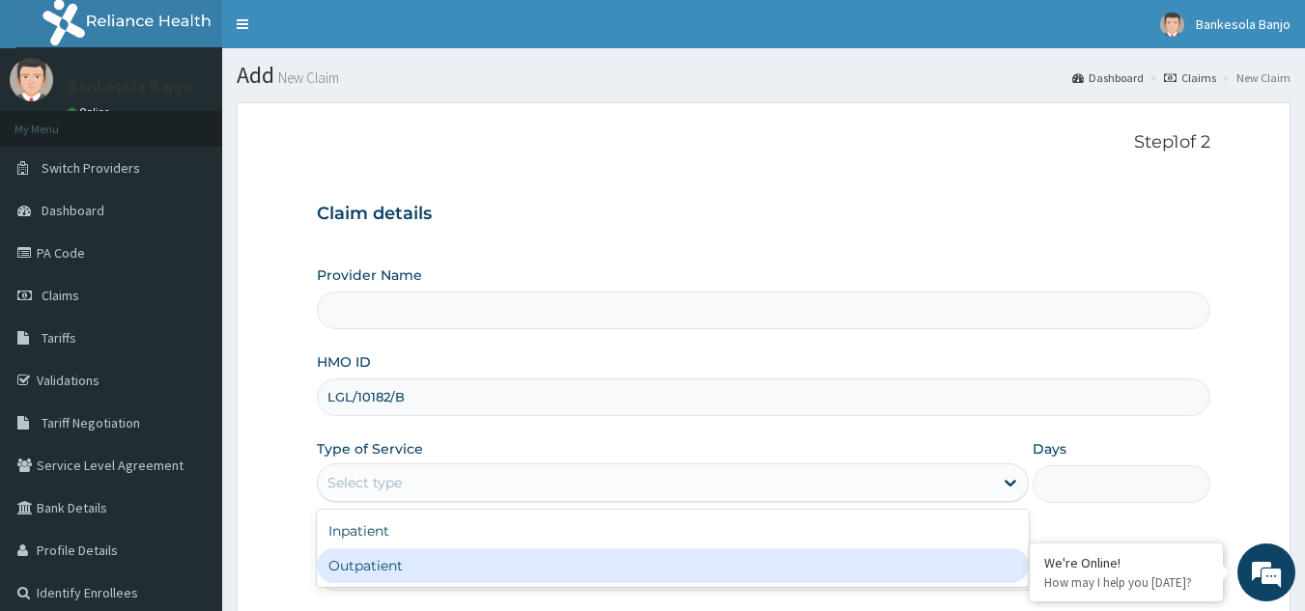
click at [433, 563] on div "Outpatient" at bounding box center [673, 565] width 712 height 35
type input "1"
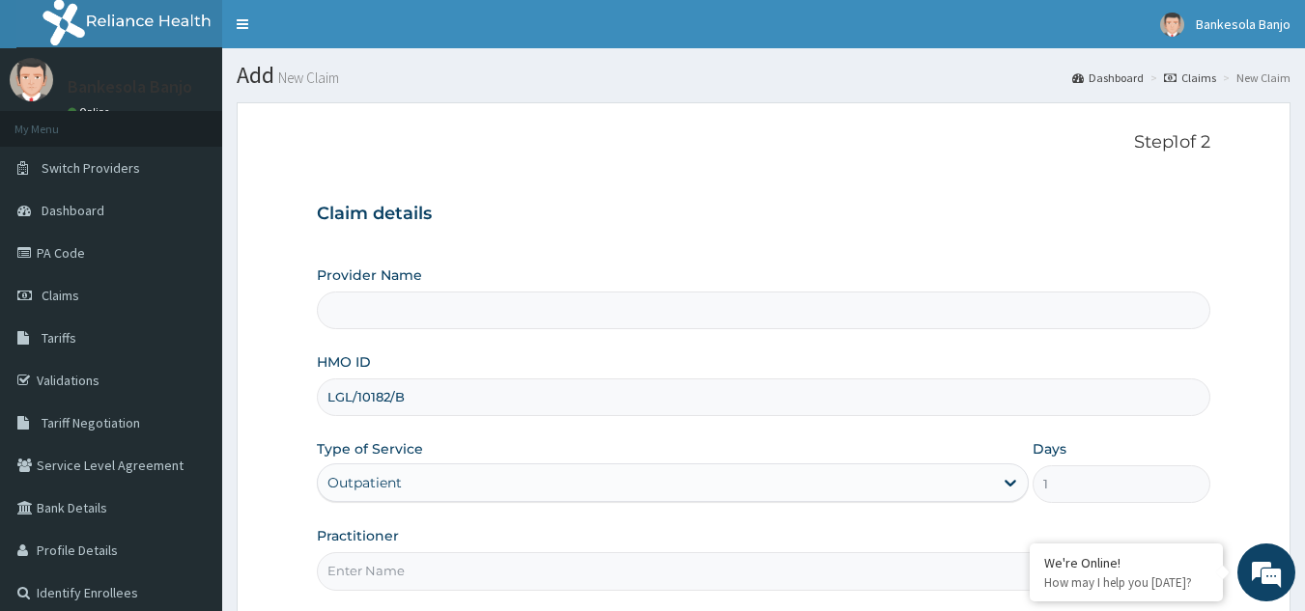
click at [425, 567] on input "Practitioner" at bounding box center [764, 571] width 894 height 38
type input "Reliance Family Clinics (RFC) - [GEOGRAPHIC_DATA]"
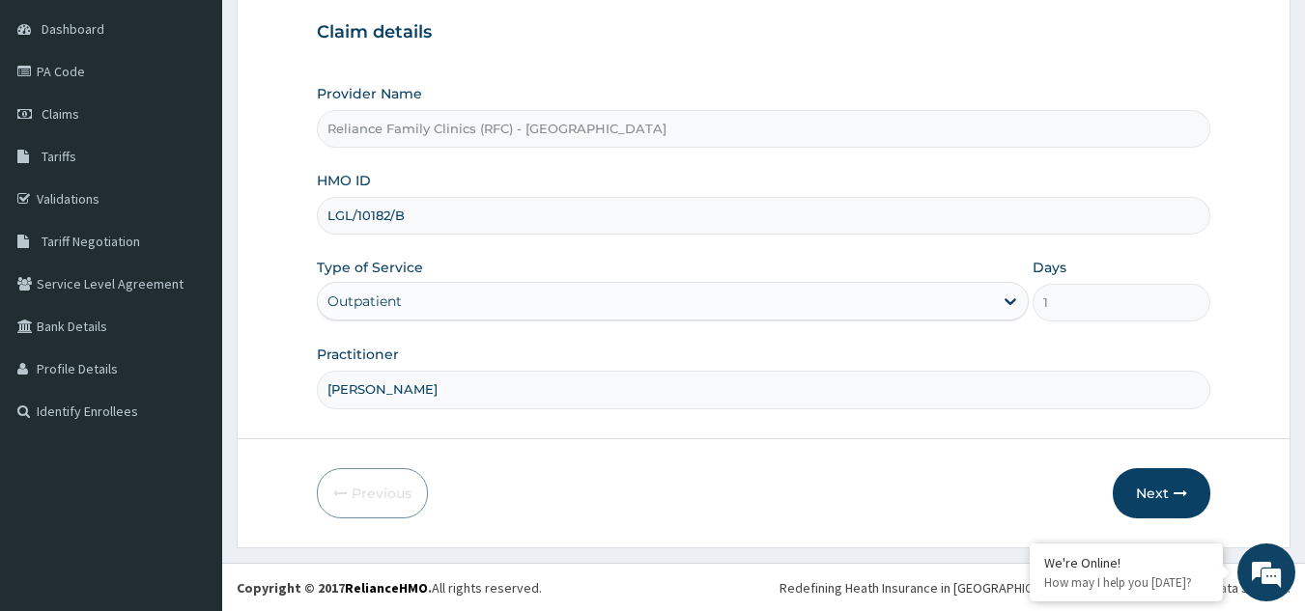
scroll to position [182, 0]
type input "[PERSON_NAME]"
click at [1178, 492] on icon "button" at bounding box center [1180, 493] width 14 height 14
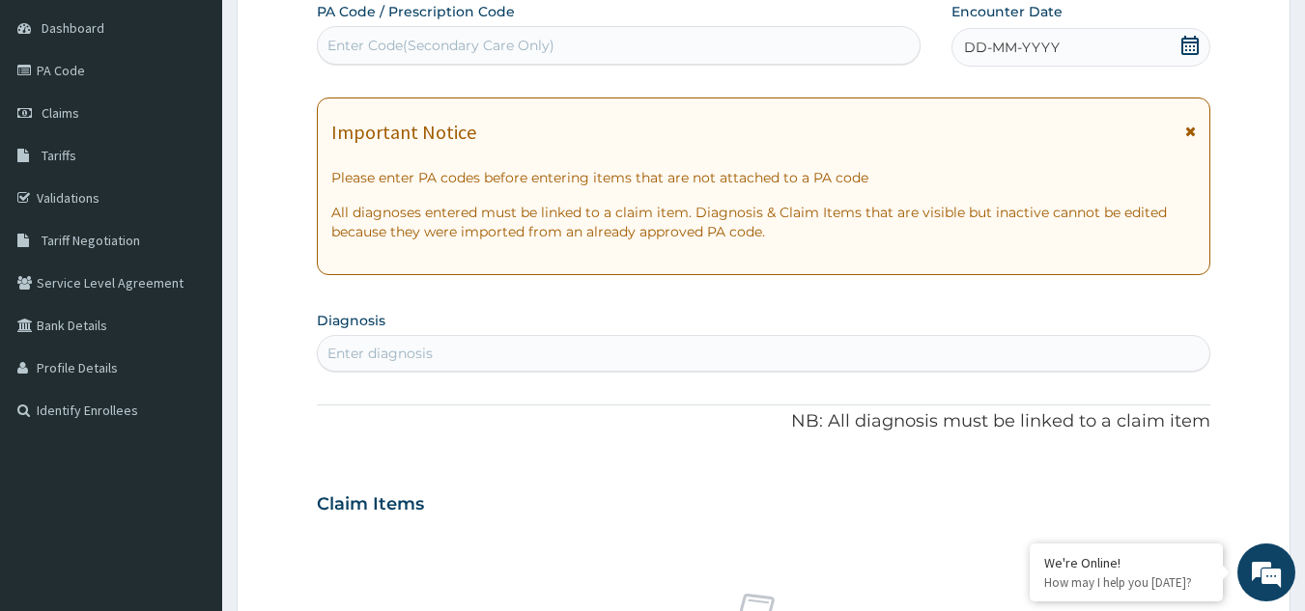
click at [1181, 49] on icon at bounding box center [1189, 45] width 19 height 19
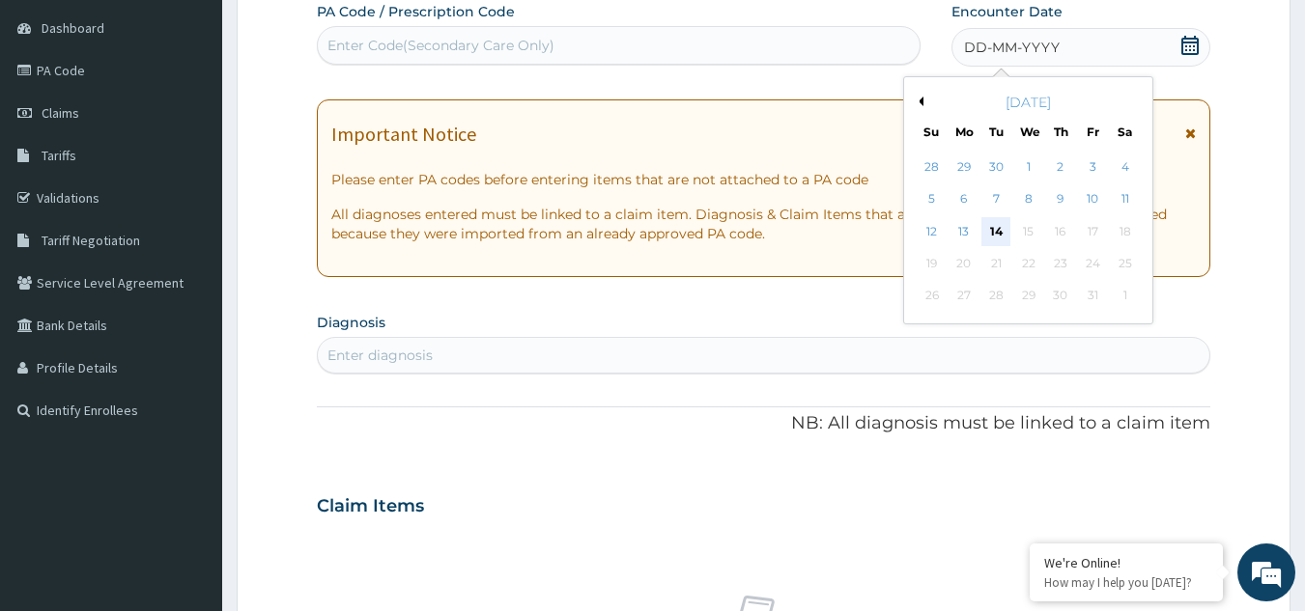
click at [994, 237] on div "14" at bounding box center [996, 231] width 29 height 29
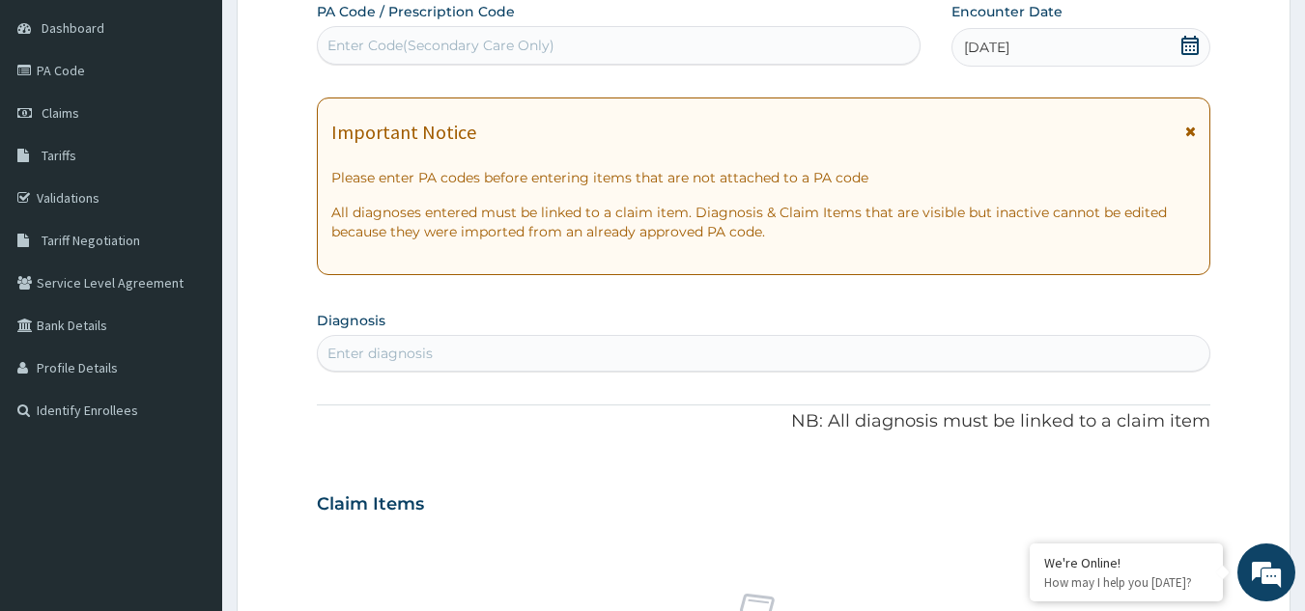
click at [787, 352] on div "Enter diagnosis" at bounding box center [764, 353] width 892 height 31
type input "malaria"
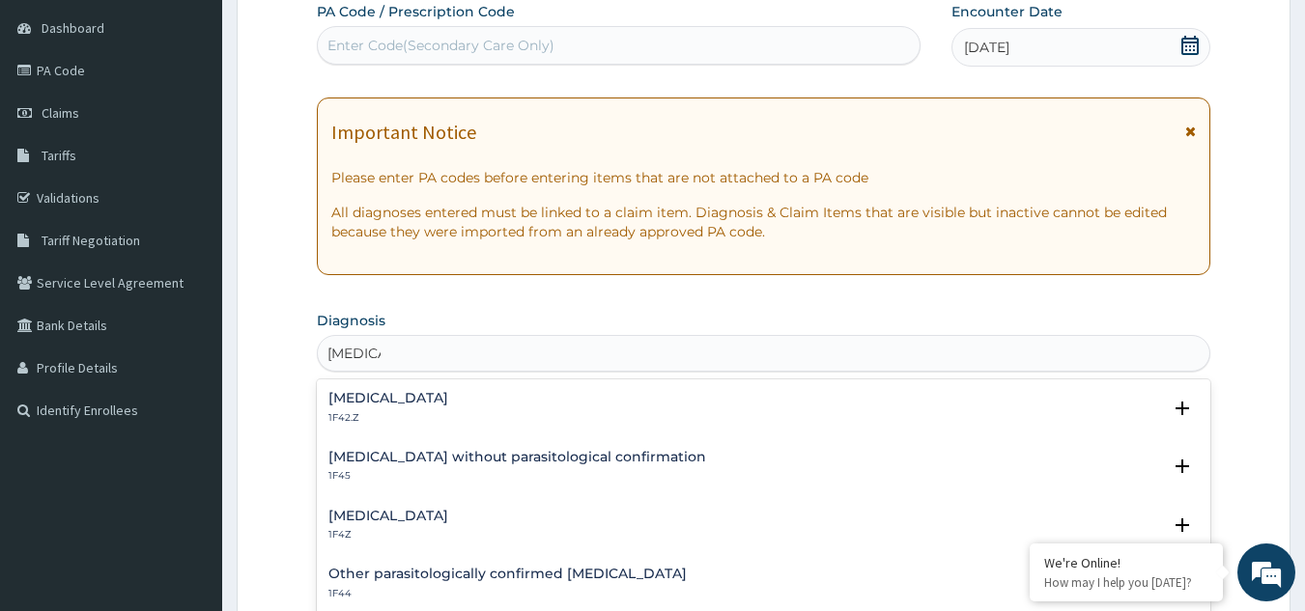
click at [440, 511] on h4 "Malaria, unspecified" at bounding box center [388, 516] width 120 height 14
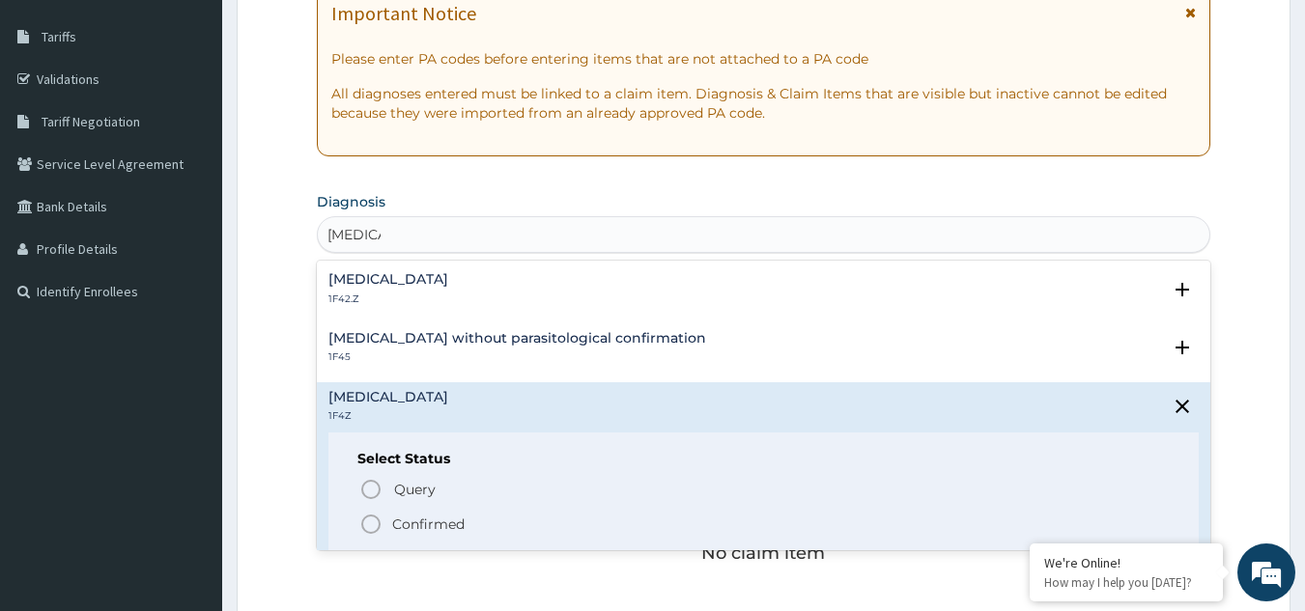
scroll to position [303, 0]
click at [368, 524] on icon "status option filled" at bounding box center [370, 522] width 23 height 23
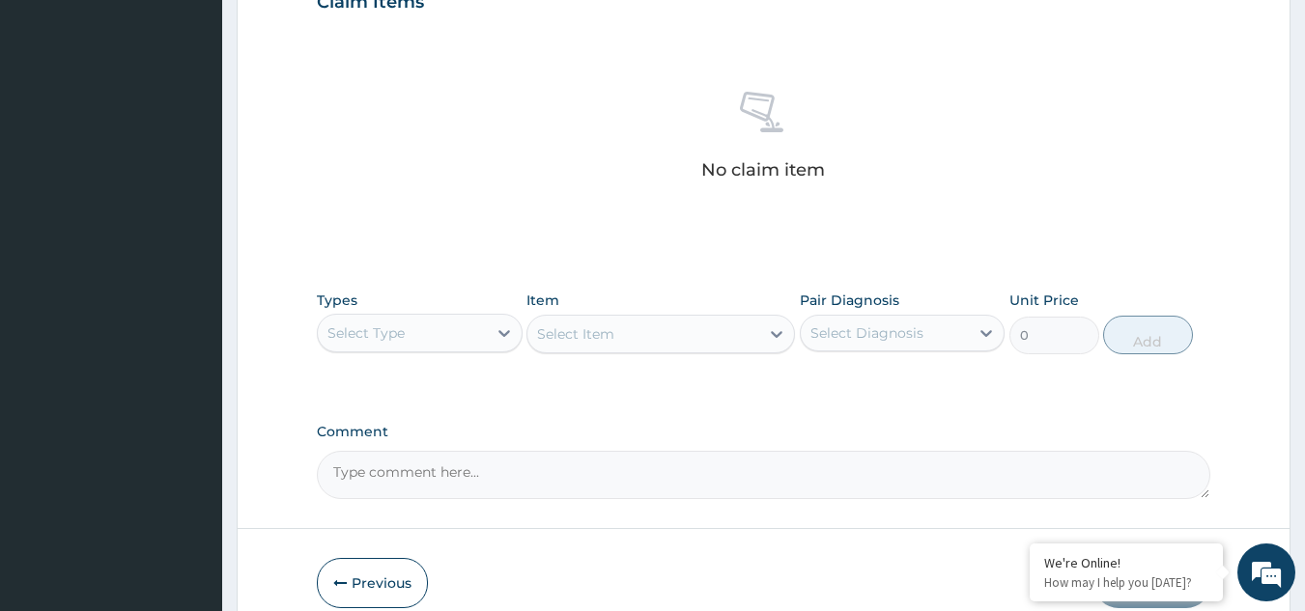
scroll to position [781, 0]
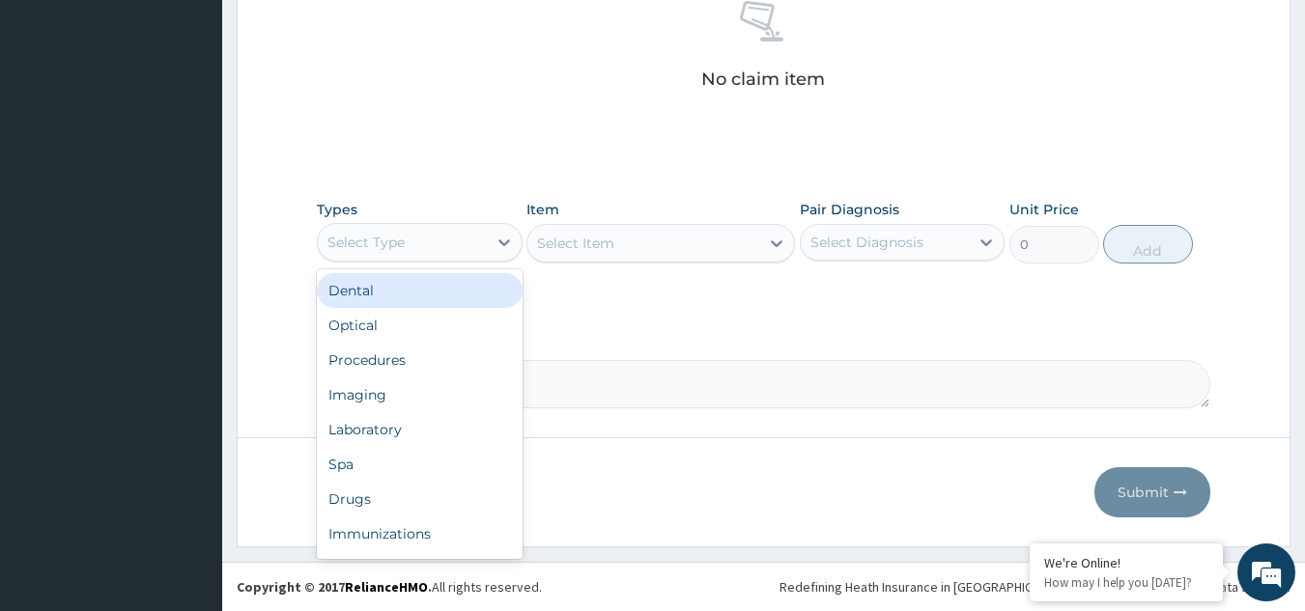
click at [428, 244] on div "Select Type" at bounding box center [402, 242] width 169 height 31
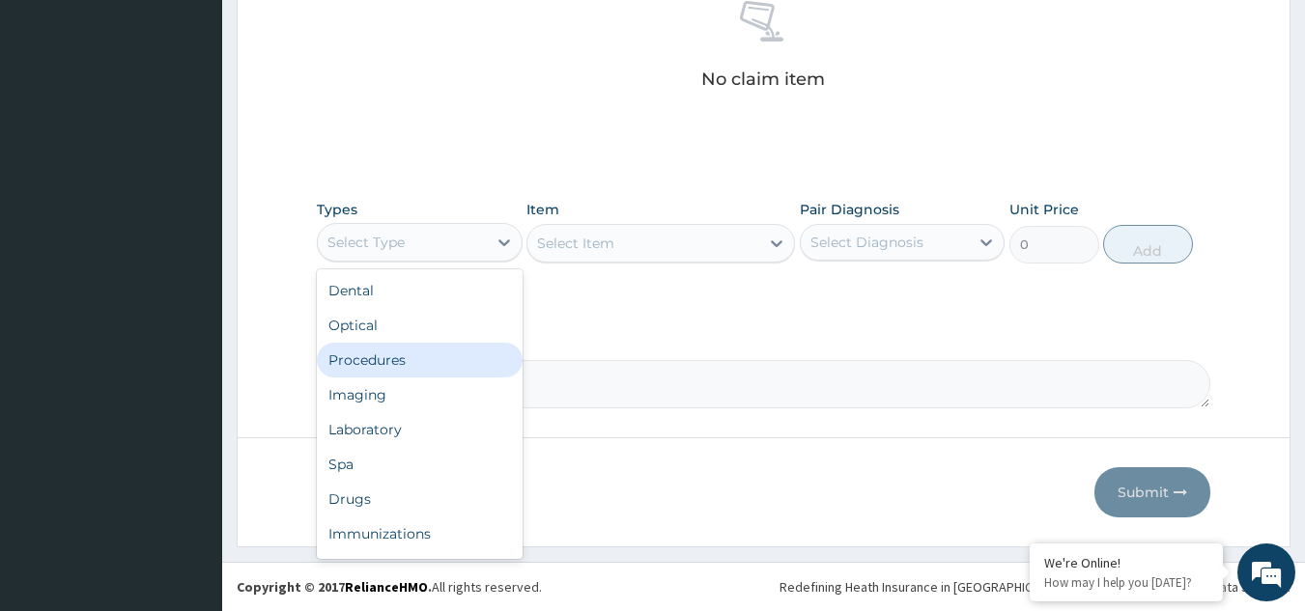
click at [410, 349] on div "Procedures" at bounding box center [420, 360] width 206 height 35
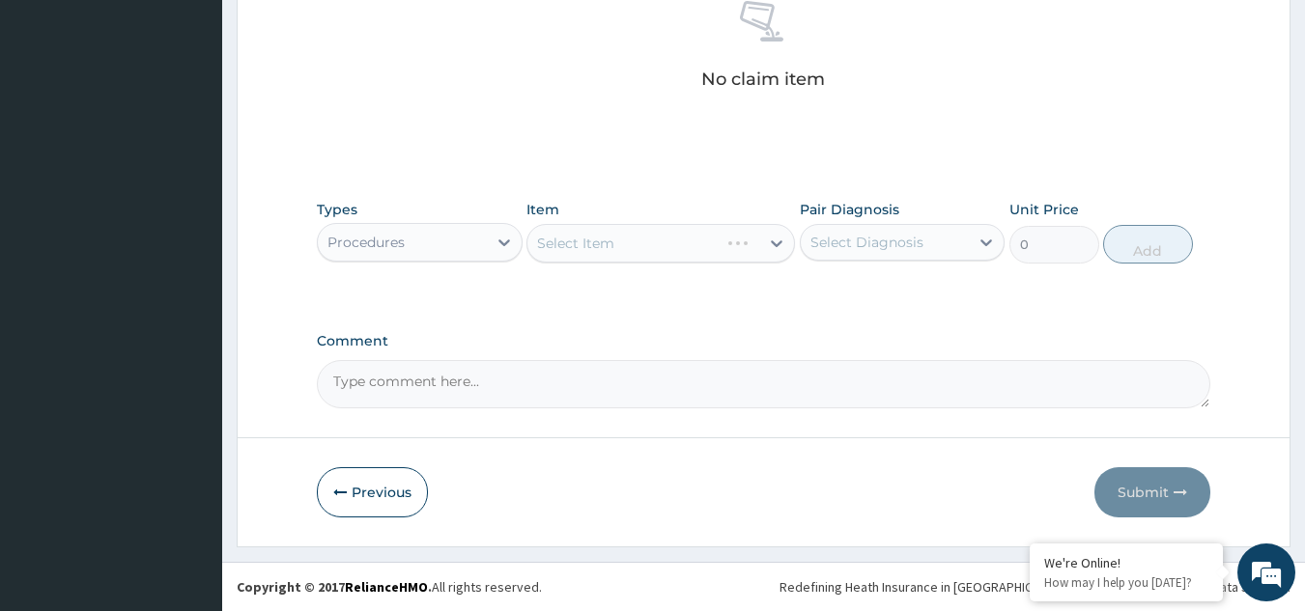
click at [712, 245] on div "Select Item" at bounding box center [660, 243] width 268 height 39
click at [712, 245] on div "Select Item" at bounding box center [643, 243] width 232 height 31
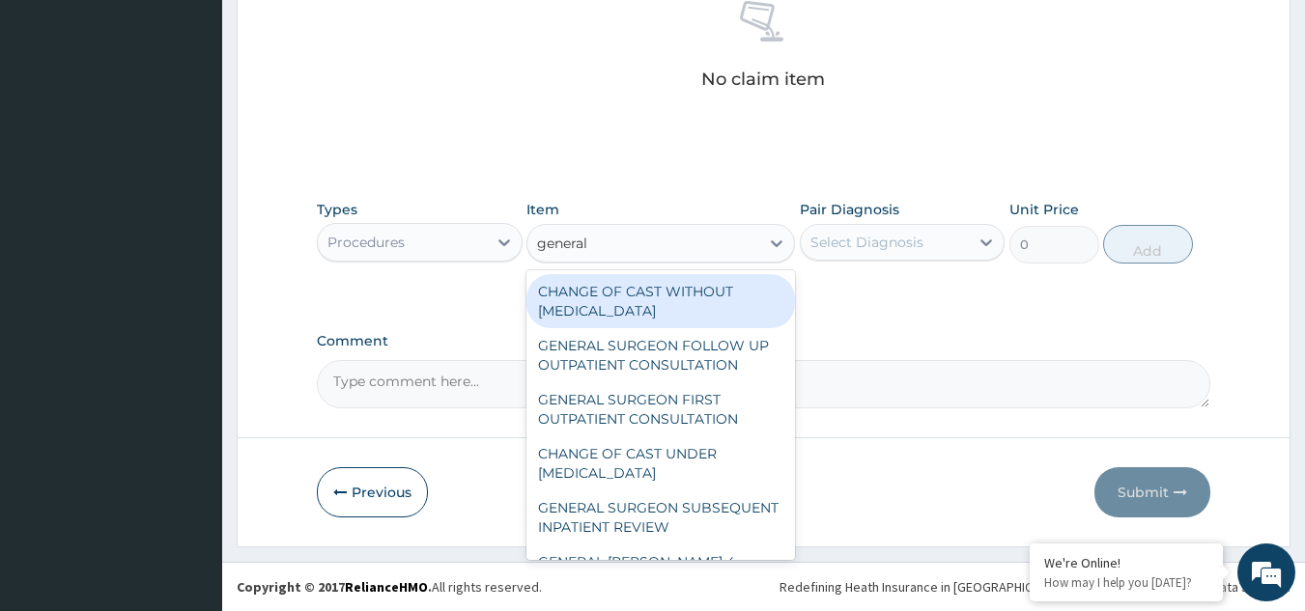
type input "general p"
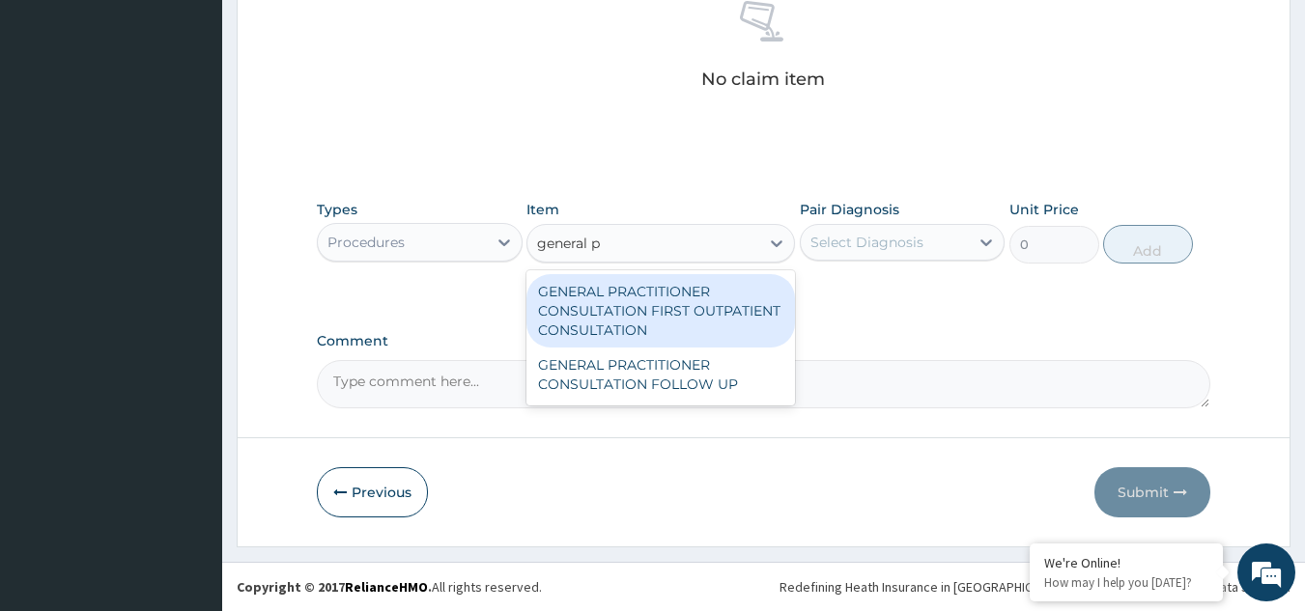
click at [654, 302] on div "GENERAL PRACTITIONER CONSULTATION FIRST OUTPATIENT CONSULTATION" at bounding box center [660, 310] width 268 height 73
type input "3370.125"
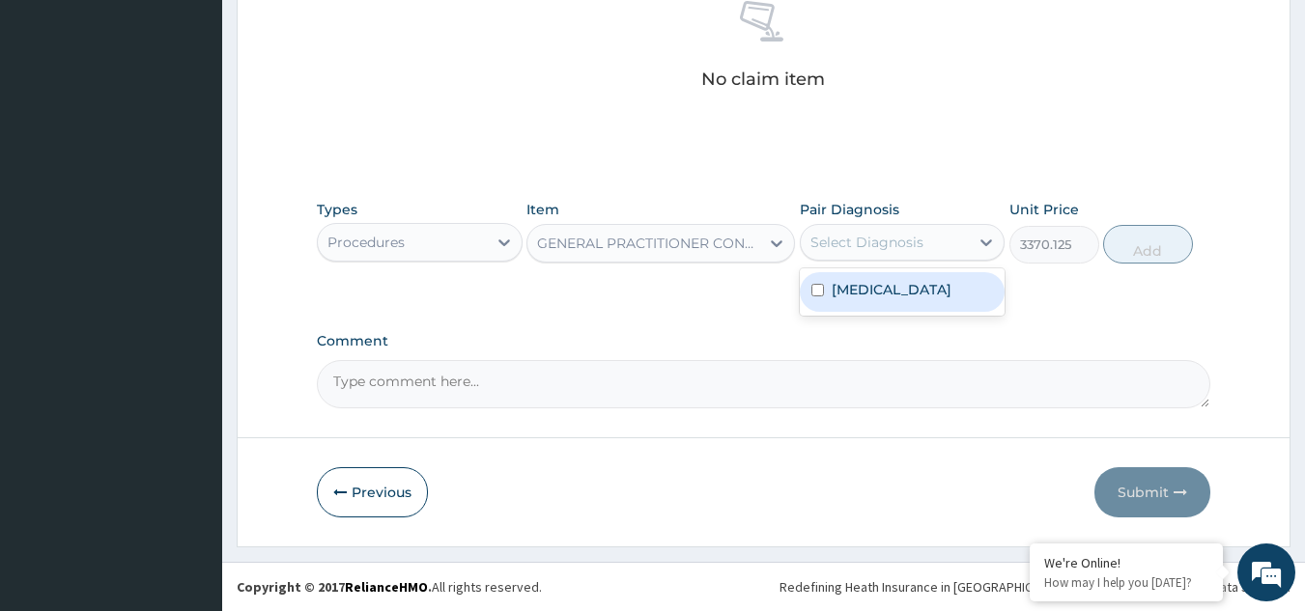
drag, startPoint x: 905, startPoint y: 239, endPoint x: 901, endPoint y: 309, distance: 69.6
click at [901, 261] on div "option Malaria, unspecified focused, 1 of 1. 1 result available. Use Up and Dow…" at bounding box center [903, 242] width 206 height 37
click at [901, 309] on div "Malaria, unspecified" at bounding box center [903, 292] width 206 height 40
checkbox input "true"
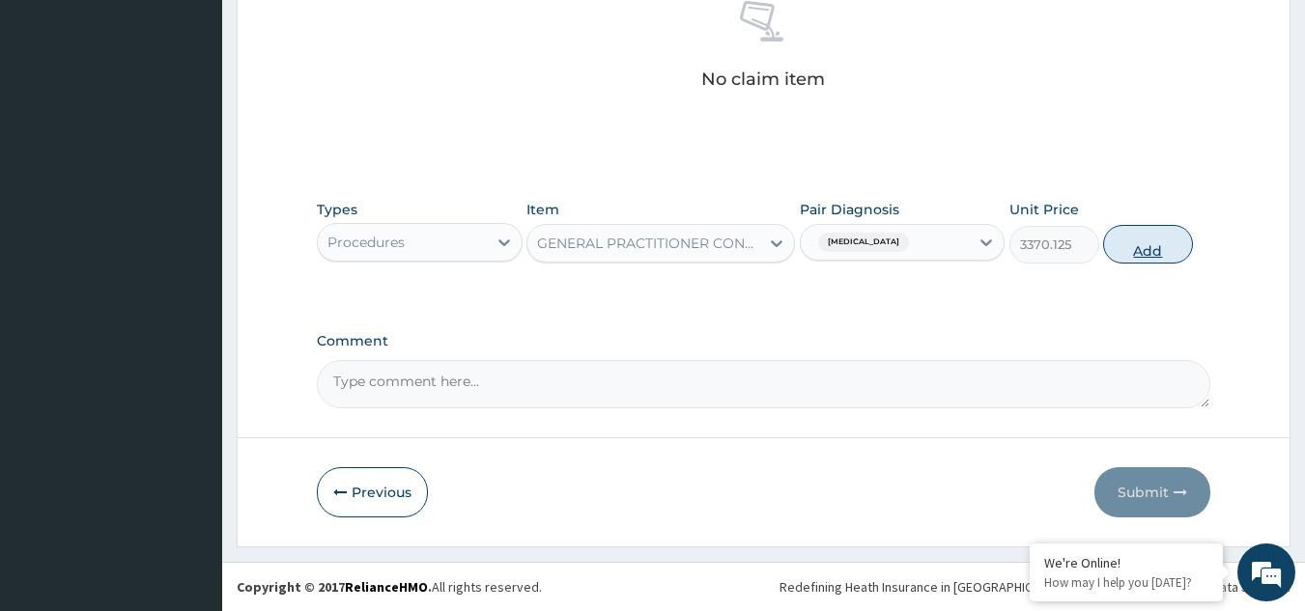
click at [1149, 239] on button "Add" at bounding box center [1148, 244] width 90 height 39
type input "0"
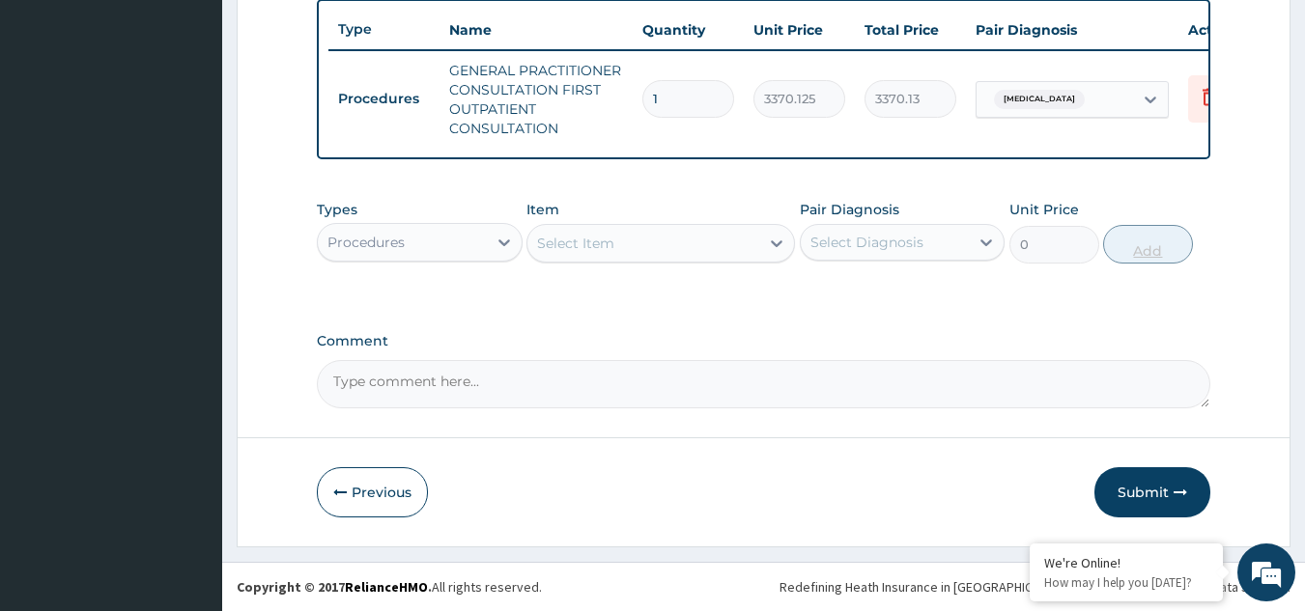
scroll to position [734, 0]
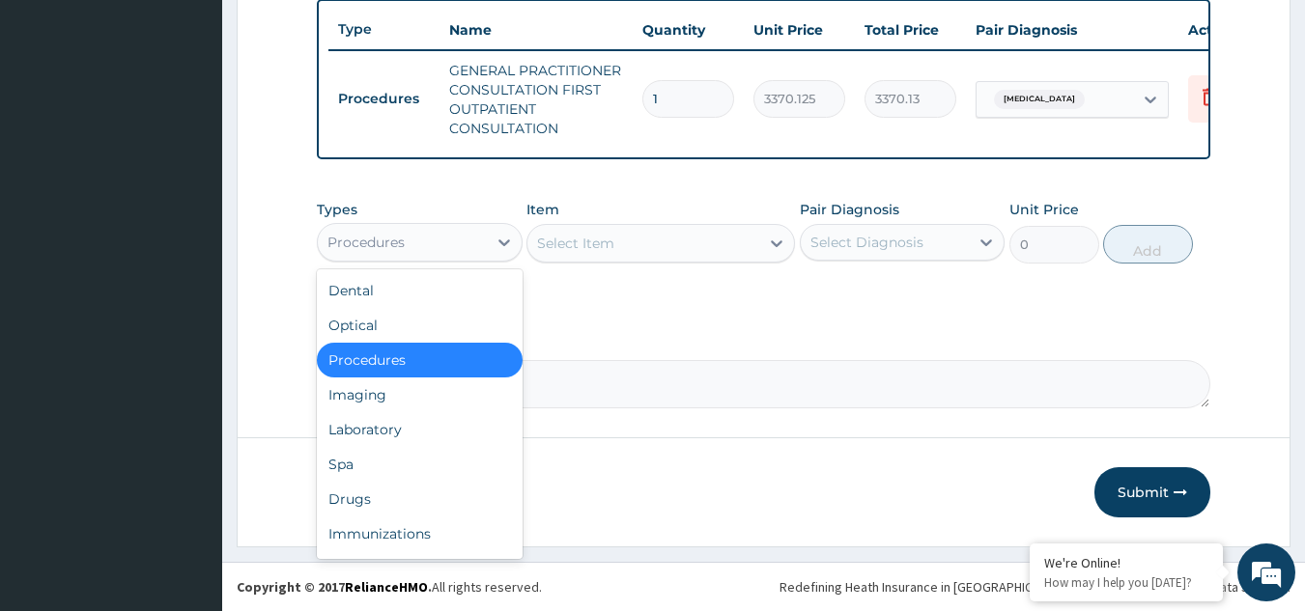
click at [427, 241] on div "Procedures" at bounding box center [402, 242] width 169 height 31
click at [430, 440] on div "Laboratory" at bounding box center [420, 429] width 206 height 35
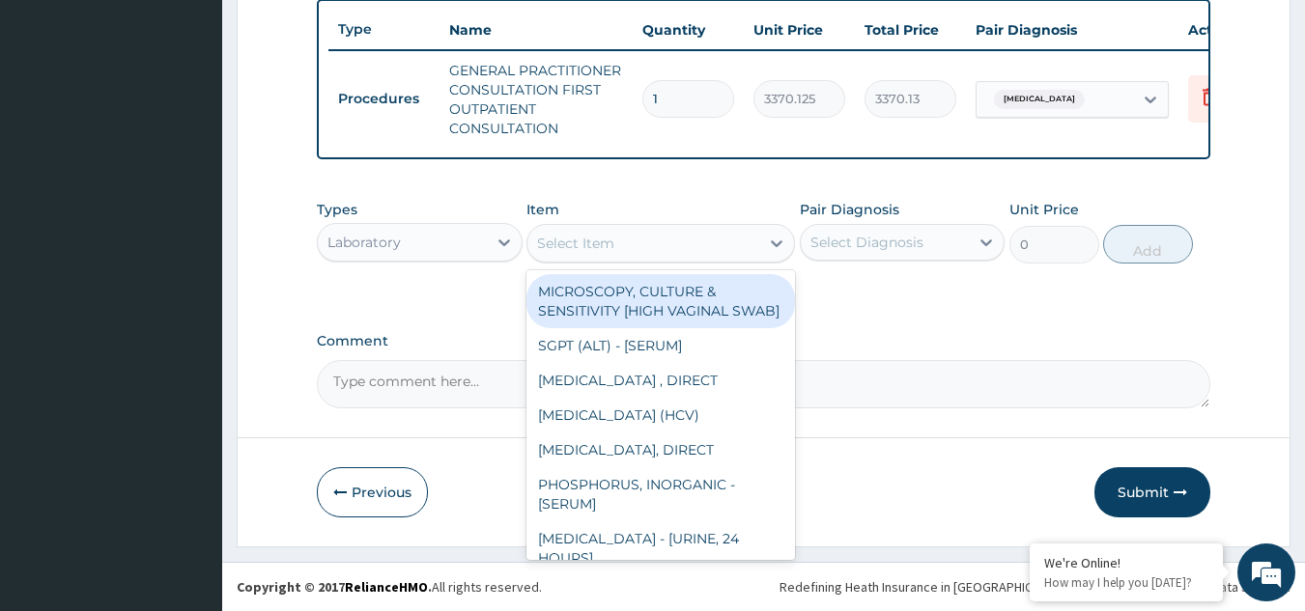
click at [694, 242] on div "Select Item" at bounding box center [643, 243] width 232 height 31
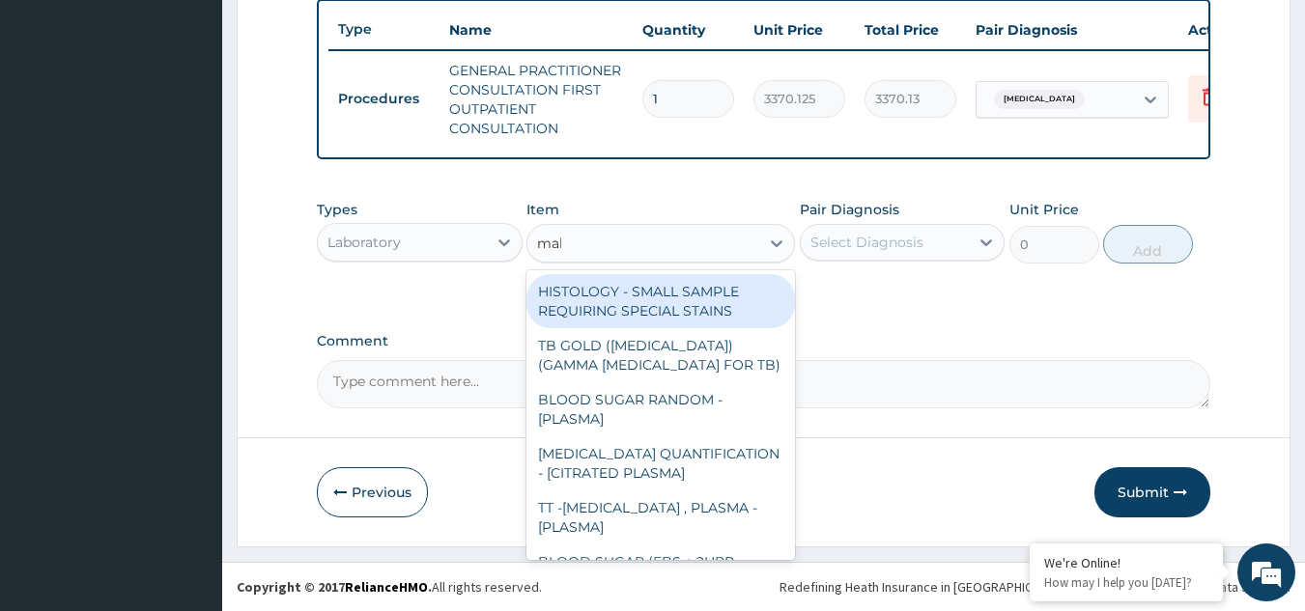
type input "mala"
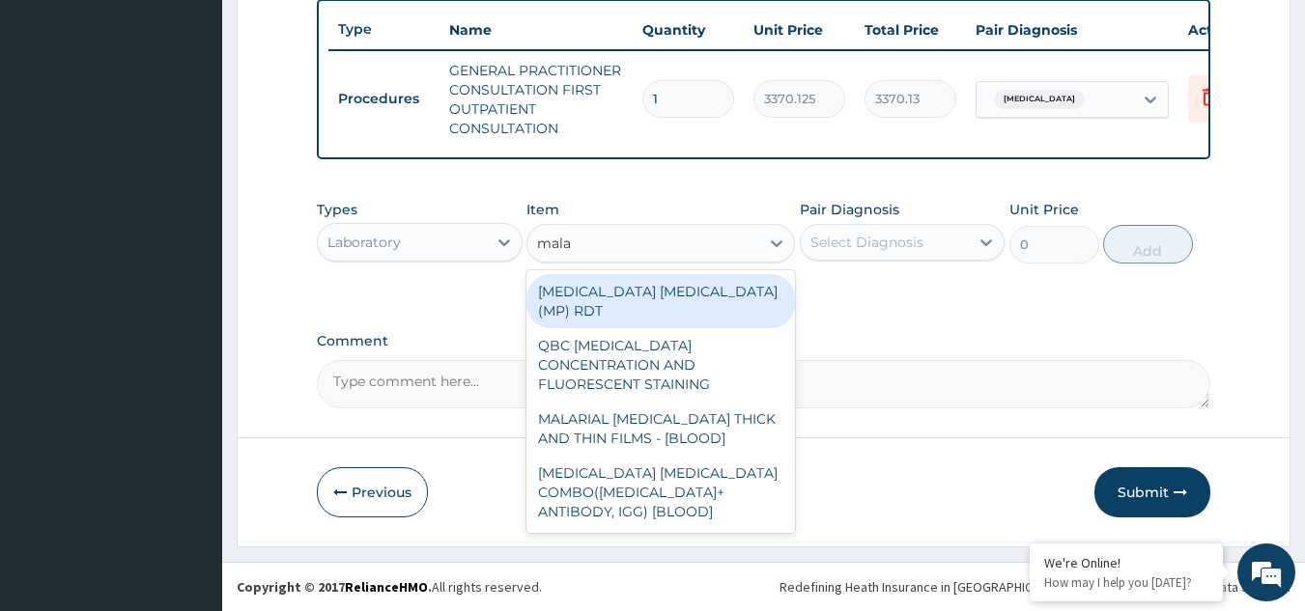
click at [695, 281] on div "MALARIA PARASITE (MP) RDT" at bounding box center [660, 301] width 268 height 54
type input "1531.875"
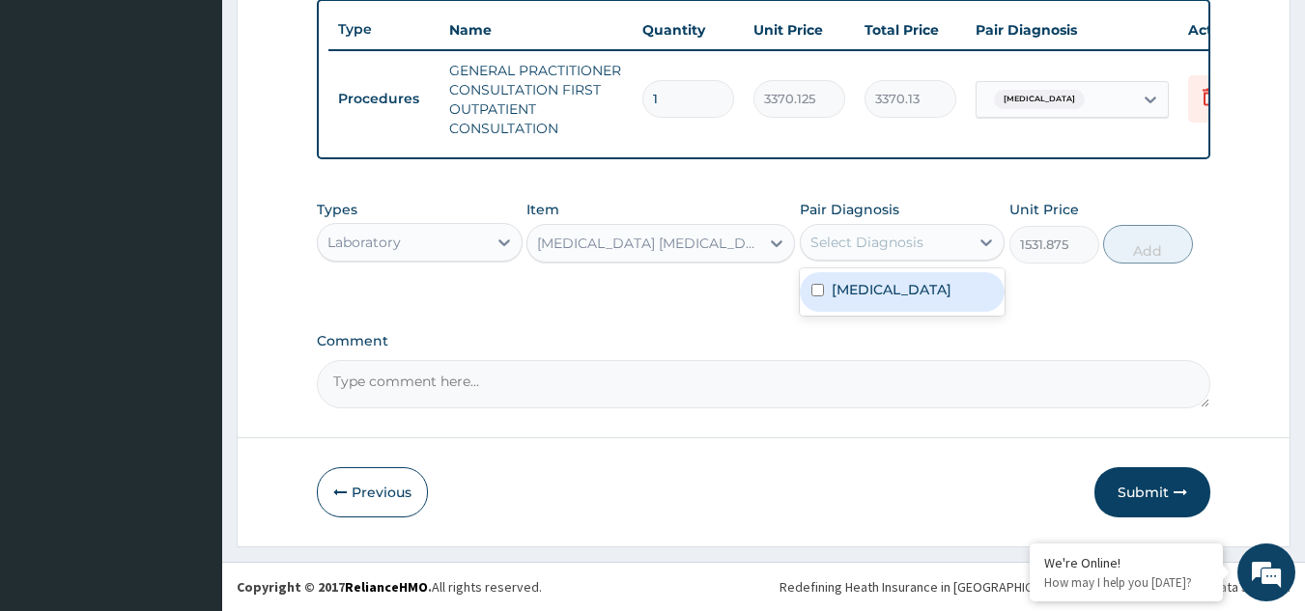
click at [871, 249] on div "Select Diagnosis" at bounding box center [866, 242] width 113 height 19
click at [880, 300] on div "Malaria, unspecified" at bounding box center [903, 292] width 206 height 40
checkbox input "true"
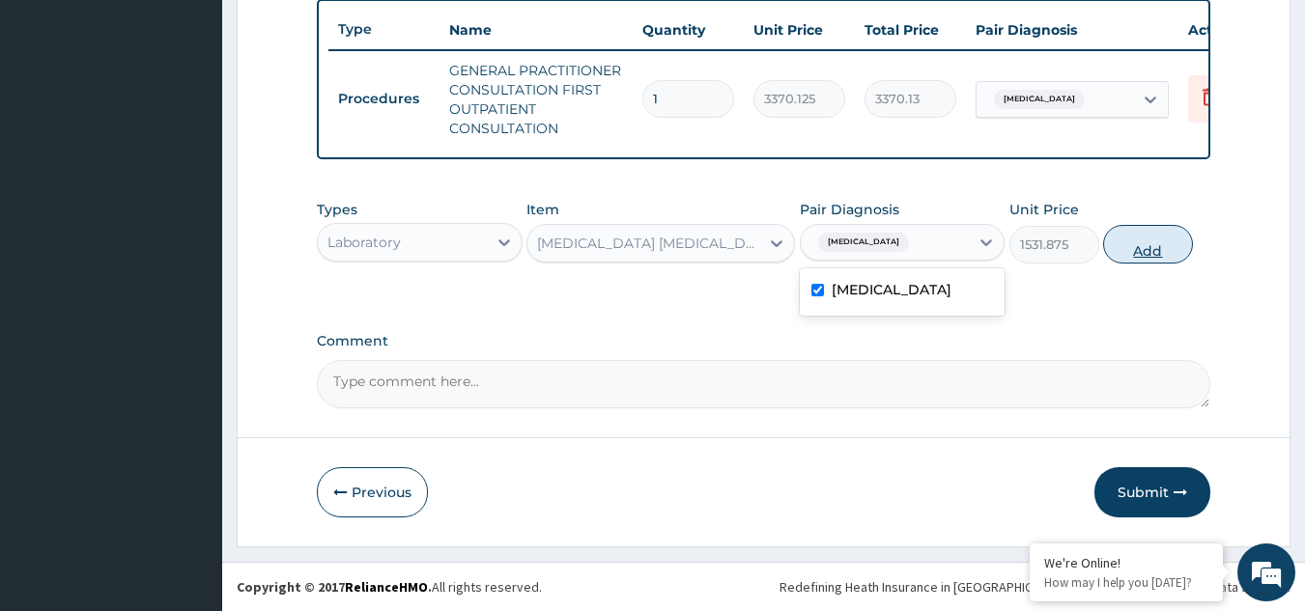
click at [1129, 242] on button "Add" at bounding box center [1148, 244] width 90 height 39
type input "0"
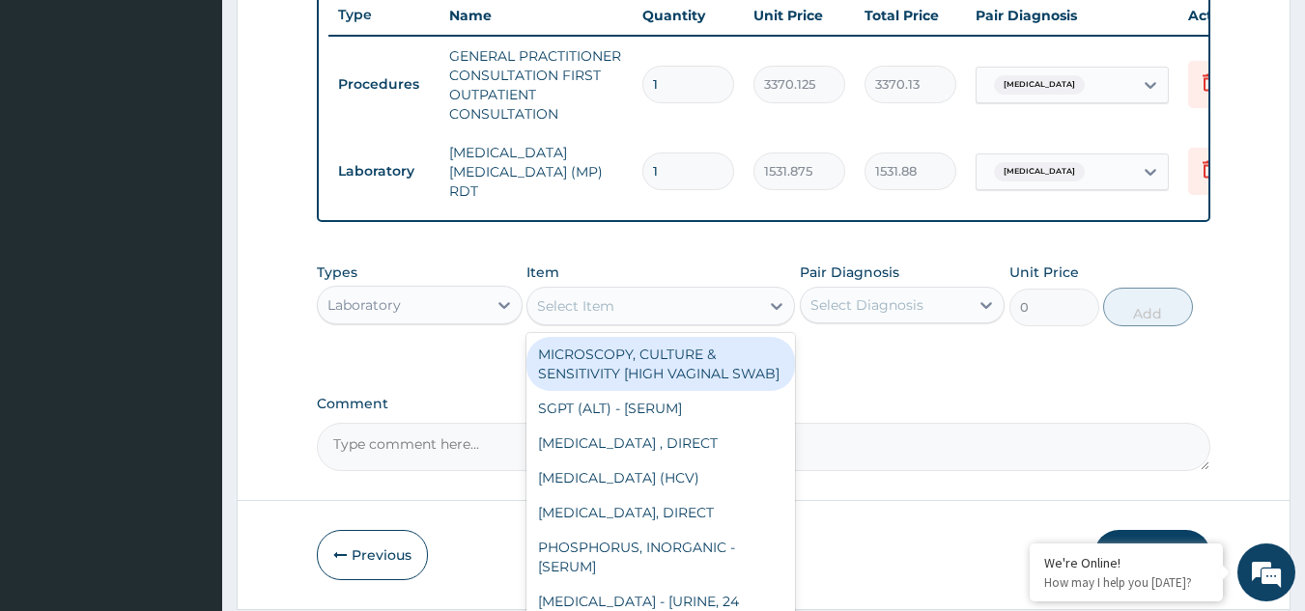
click at [668, 316] on div "Select Item" at bounding box center [643, 306] width 232 height 31
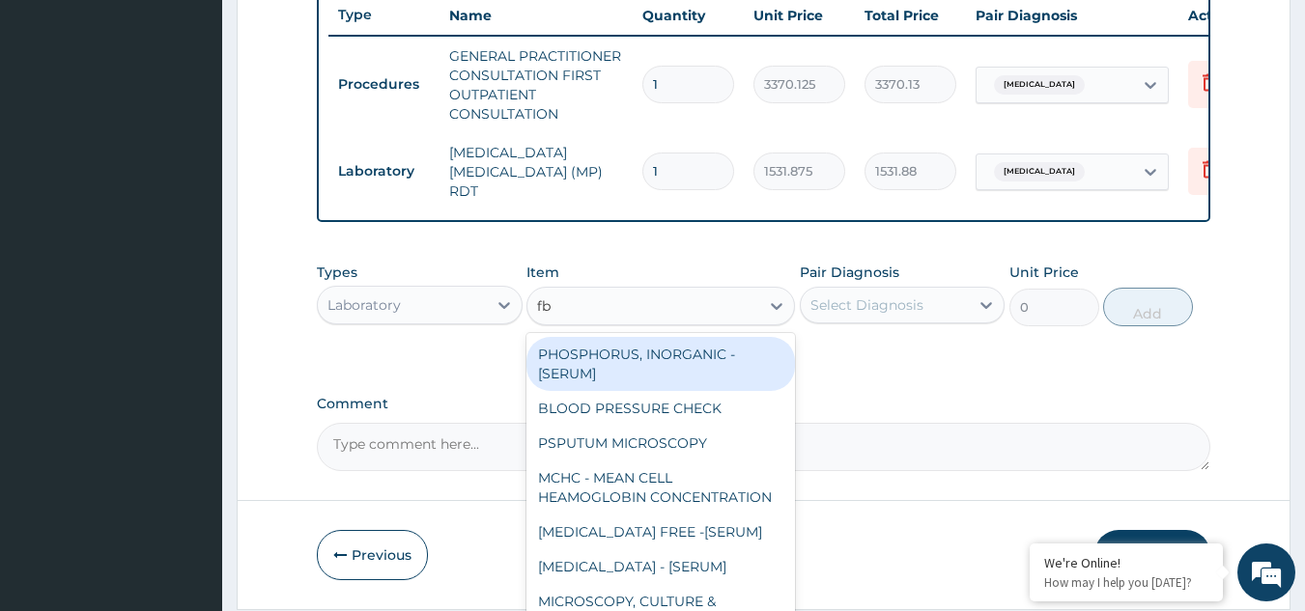
type input "fbc"
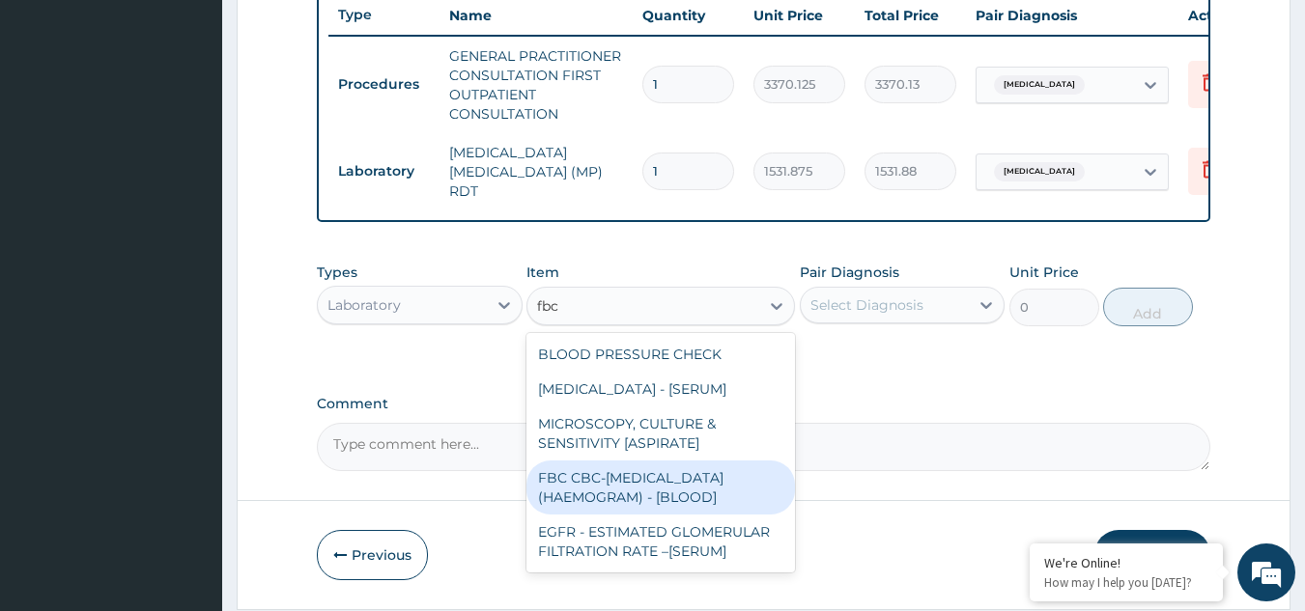
click at [640, 492] on div "FBC CBC-COMPLETE BLOOD COUNT (HAEMOGRAM) - [BLOOD]" at bounding box center [660, 488] width 268 height 54
type input "4085"
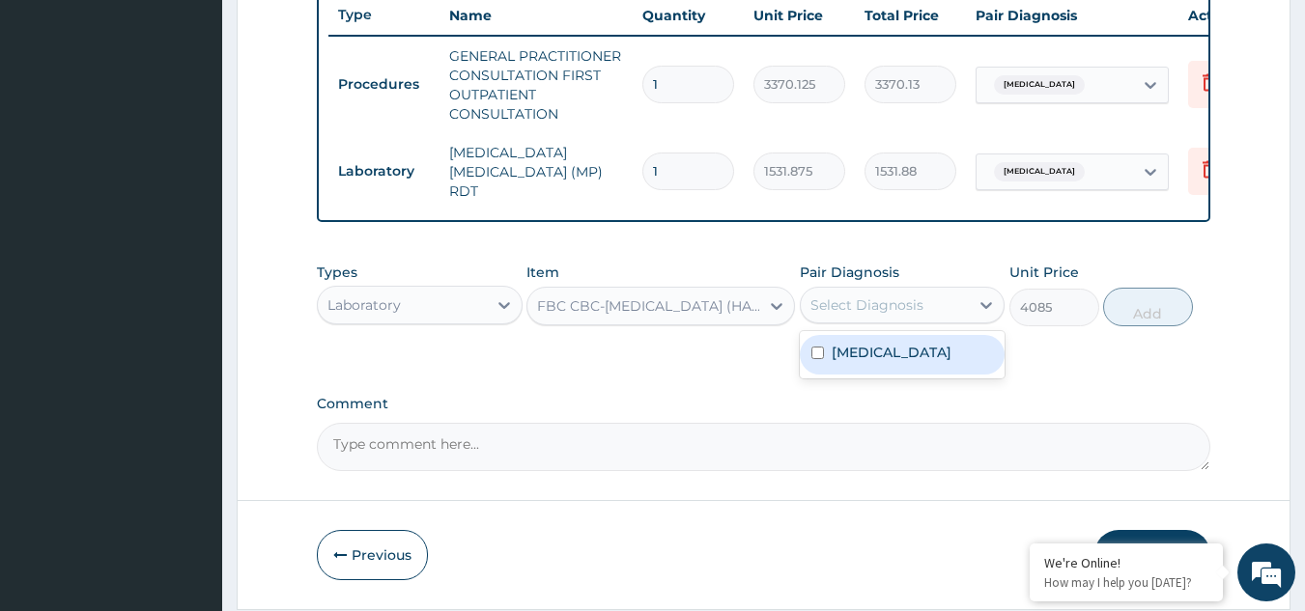
drag, startPoint x: 888, startPoint y: 307, endPoint x: 887, endPoint y: 367, distance: 59.9
click at [887, 323] on div "option Malaria, unspecified, selected. option Malaria, unspecified focused, 1 o…" at bounding box center [903, 305] width 206 height 37
click at [887, 367] on div "Malaria, unspecified" at bounding box center [903, 355] width 206 height 40
checkbox input "true"
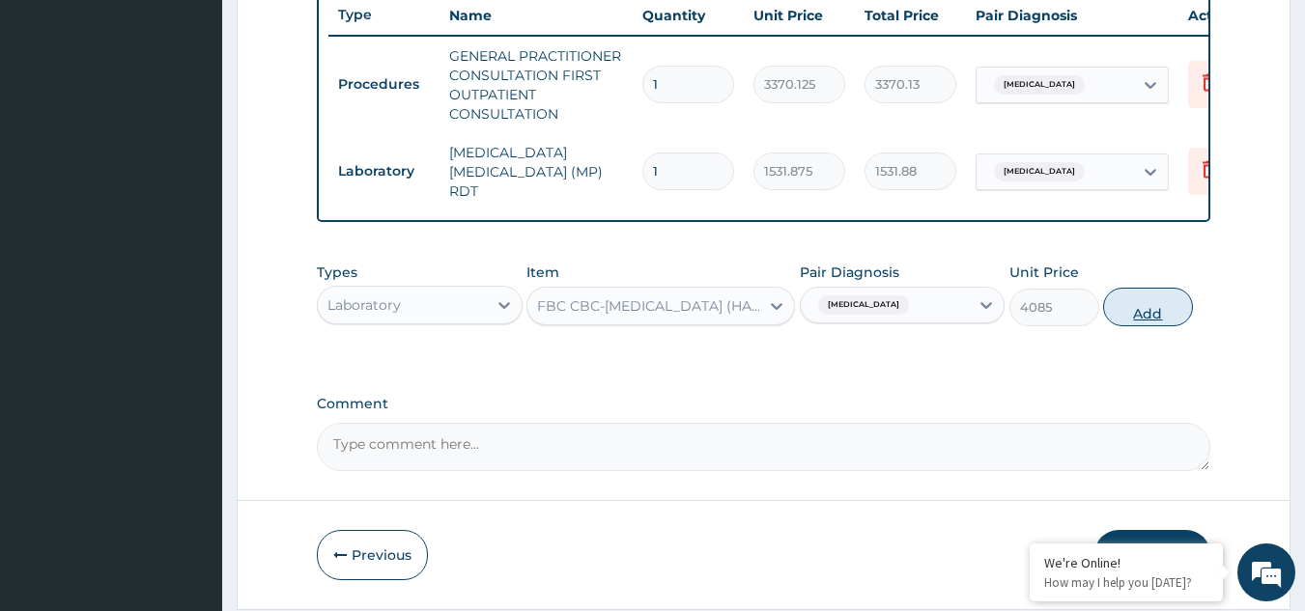
click at [1135, 308] on button "Add" at bounding box center [1148, 307] width 90 height 39
type input "0"
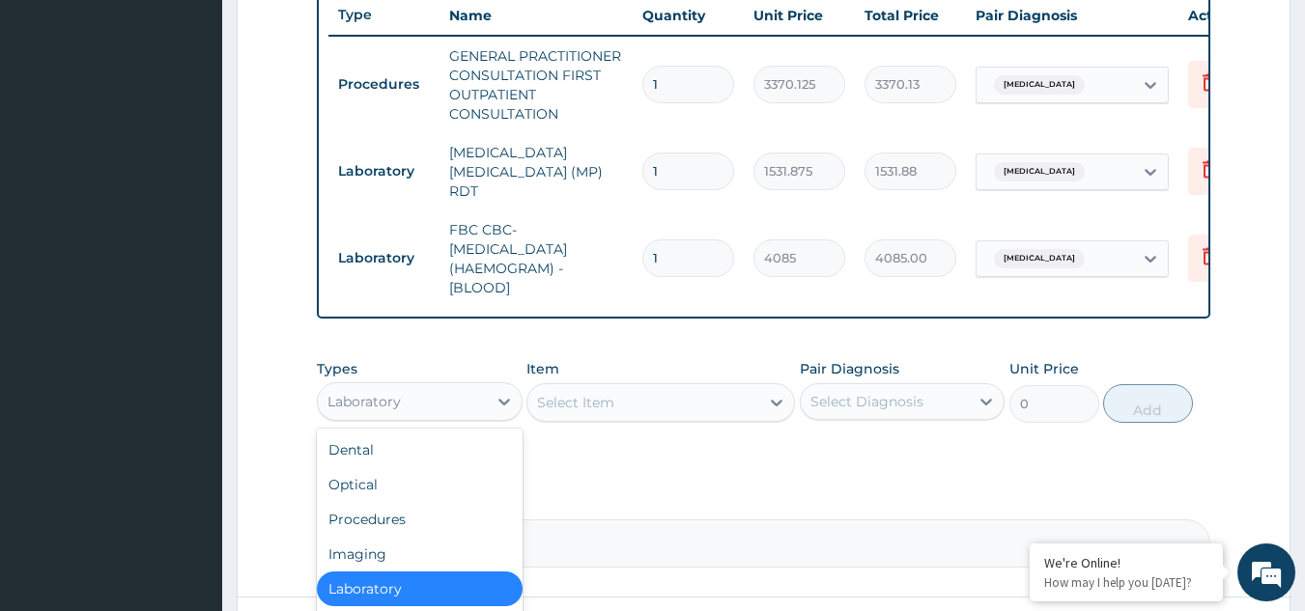
click at [423, 405] on div "Laboratory" at bounding box center [402, 401] width 169 height 31
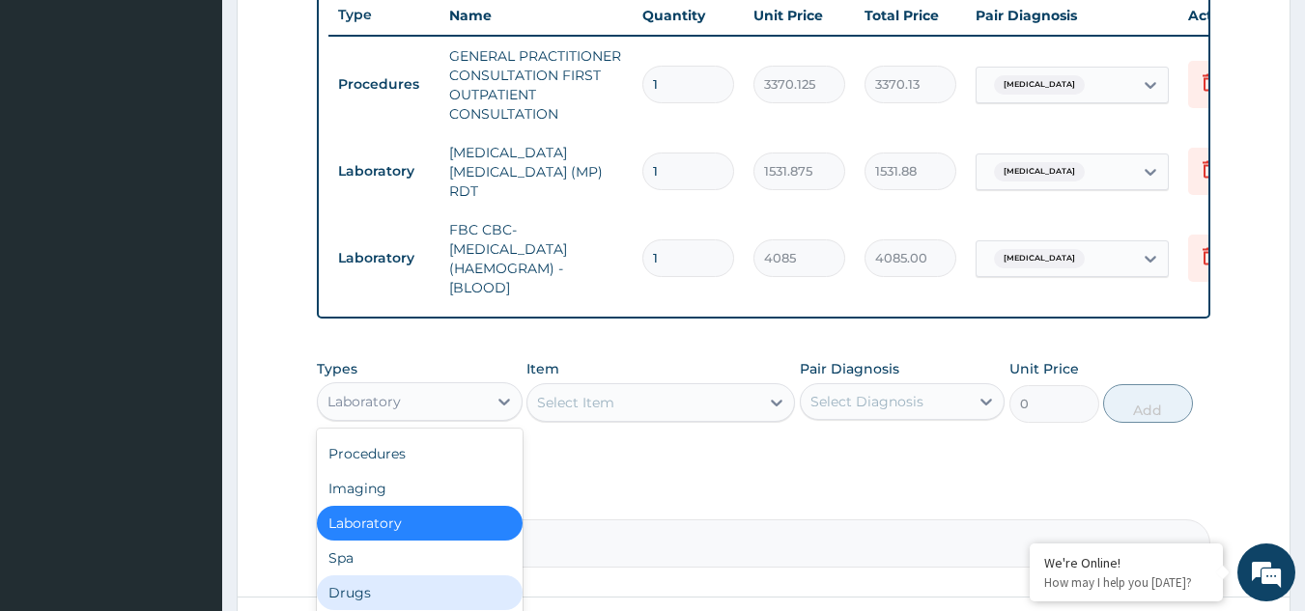
click at [388, 596] on div "Drugs" at bounding box center [420, 592] width 206 height 35
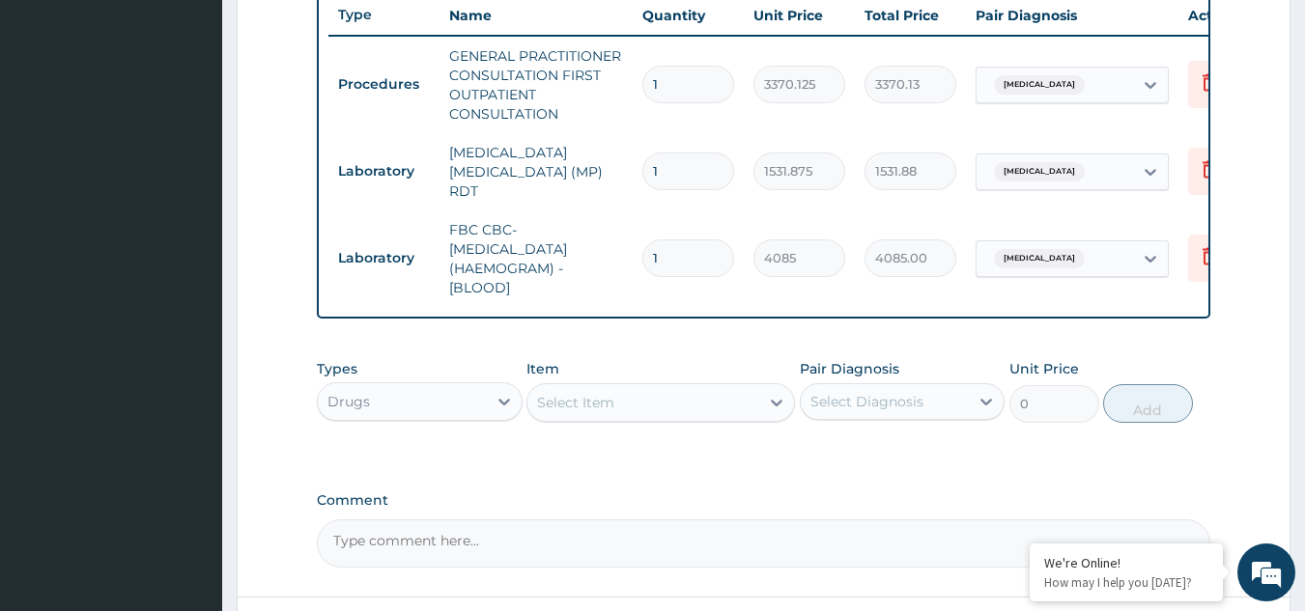
click at [666, 404] on div "Select Item" at bounding box center [643, 402] width 232 height 31
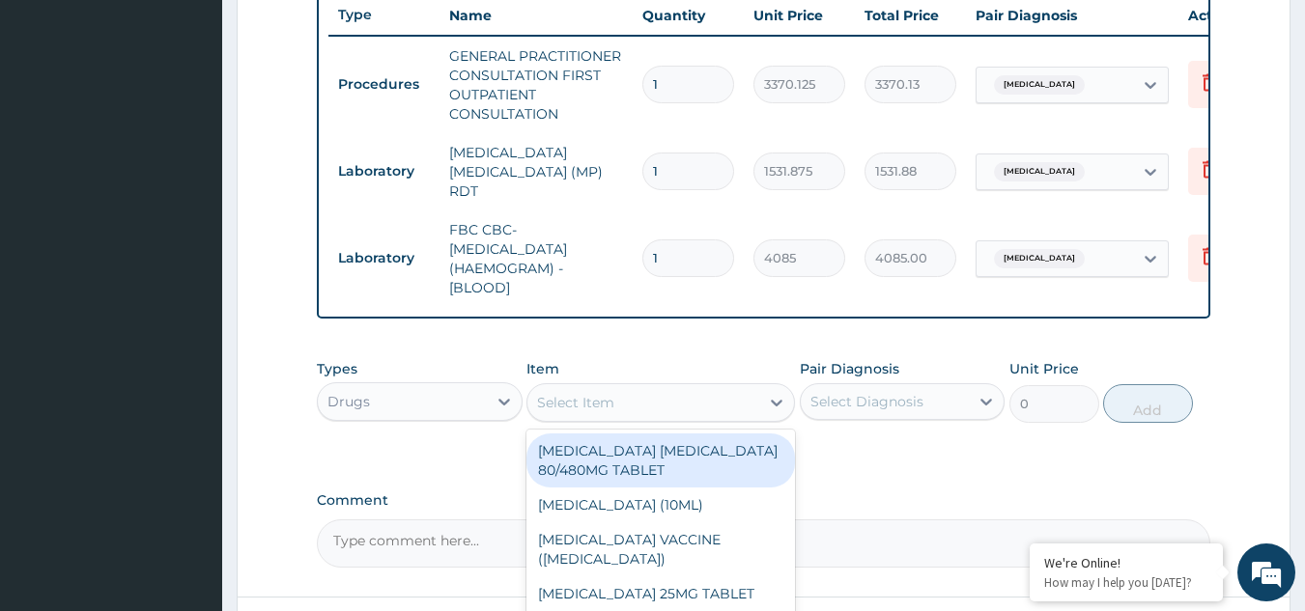
click at [666, 404] on div "Select Item" at bounding box center [643, 402] width 232 height 31
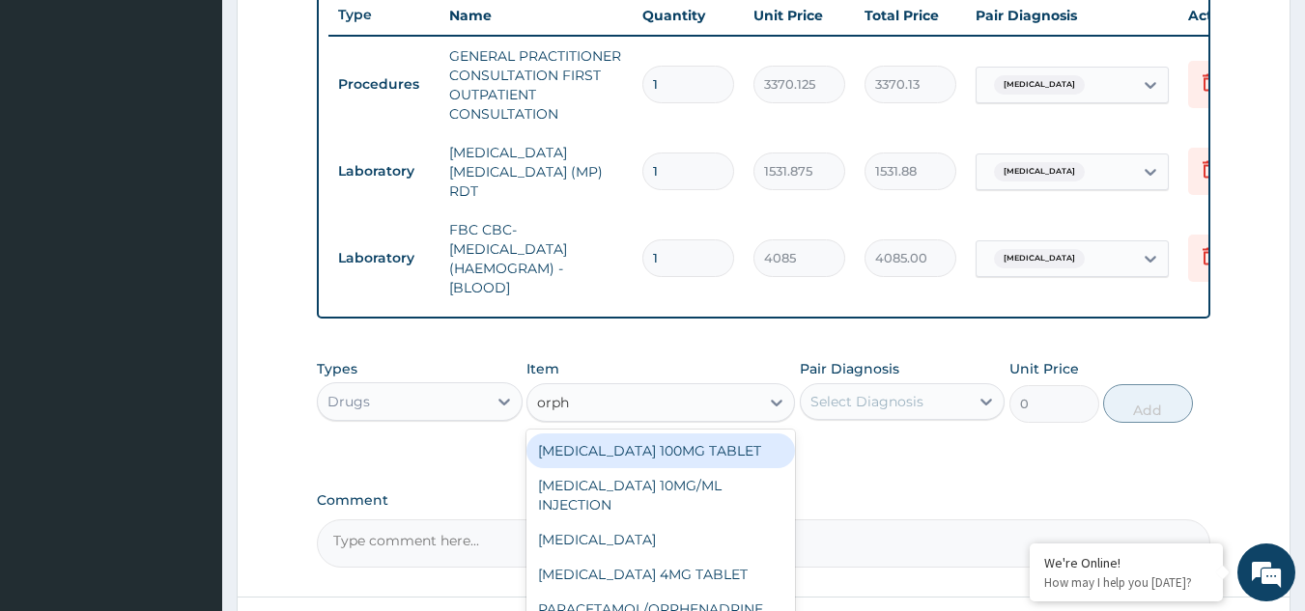
type input "orphe"
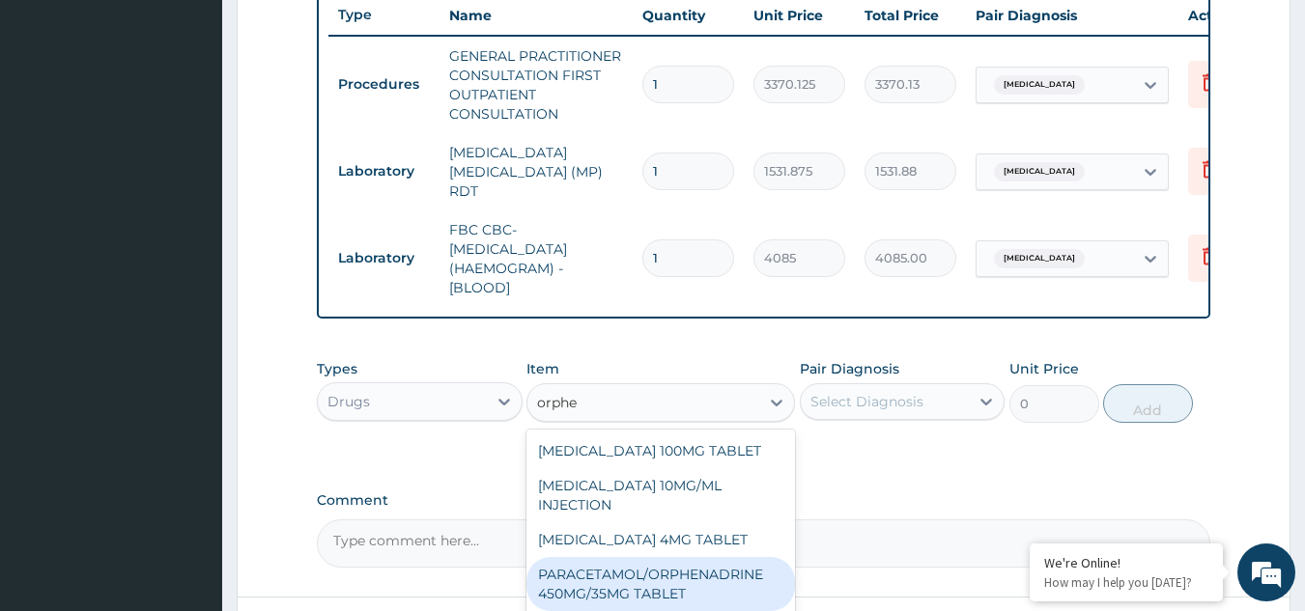
click at [727, 588] on div "PARACETAMOL/ORPHENADRINE 450MG/35MG TABLET" at bounding box center [660, 584] width 268 height 54
type input "90"
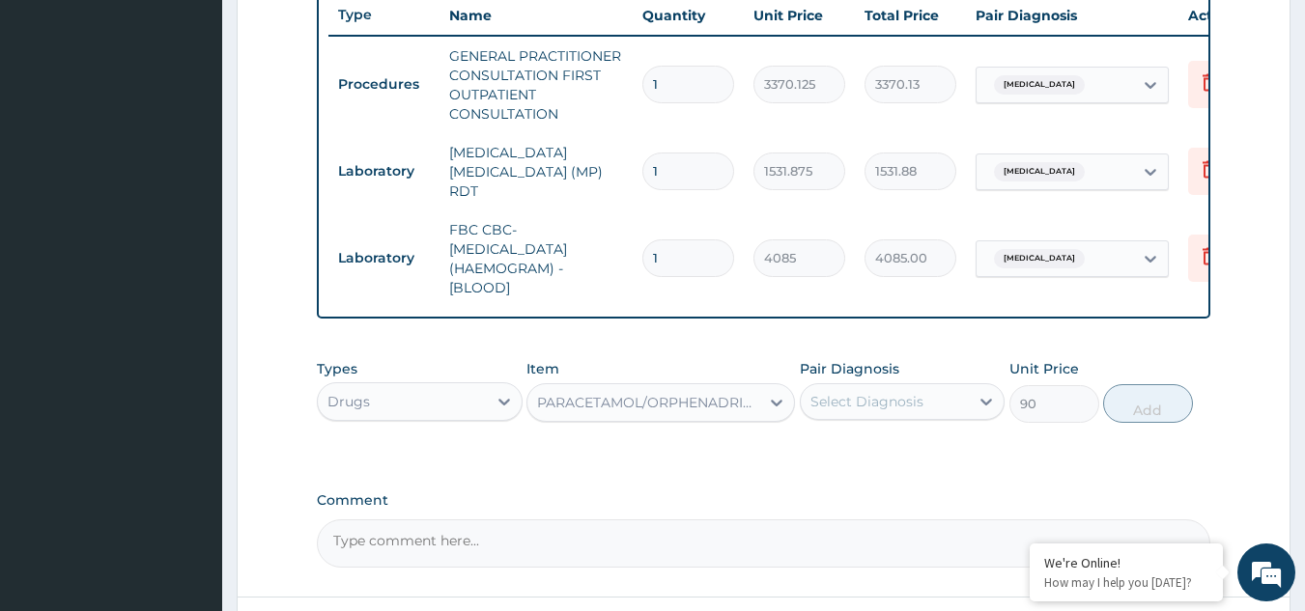
click at [937, 408] on div "Select Diagnosis" at bounding box center [884, 401] width 169 height 31
click at [916, 459] on label "[MEDICAL_DATA]" at bounding box center [891, 448] width 120 height 19
checkbox input "true"
click at [1148, 407] on button "Add" at bounding box center [1148, 403] width 90 height 39
type input "0"
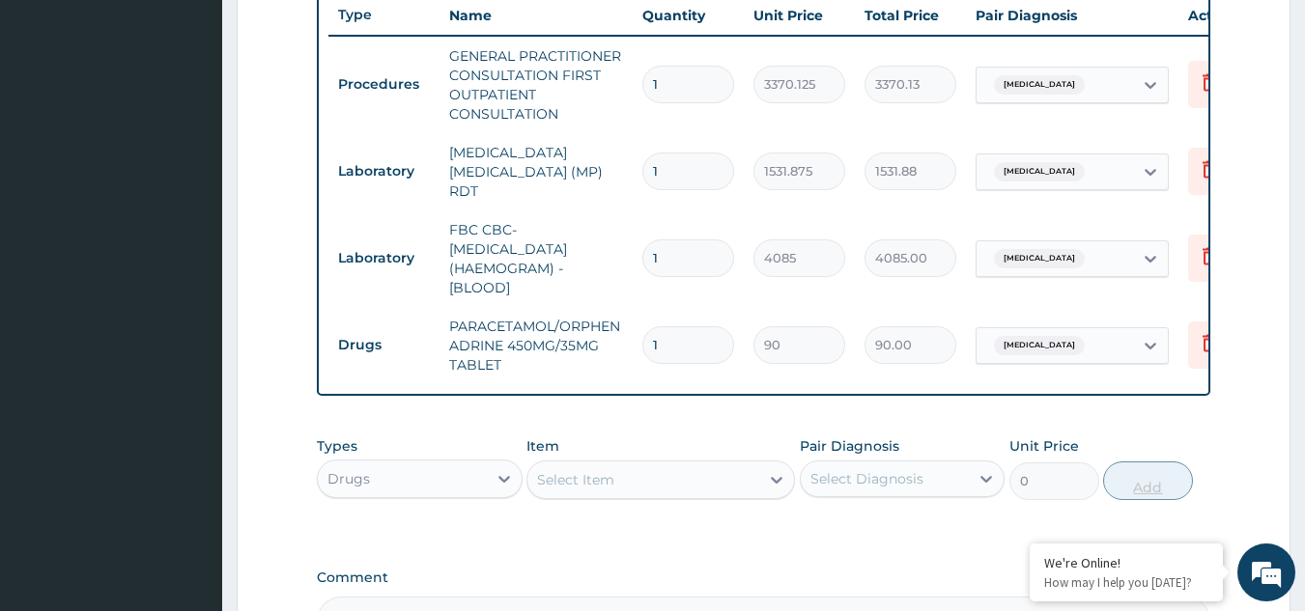
type input "0.00"
type input "2"
type input "180.00"
type input "20"
type input "1800.00"
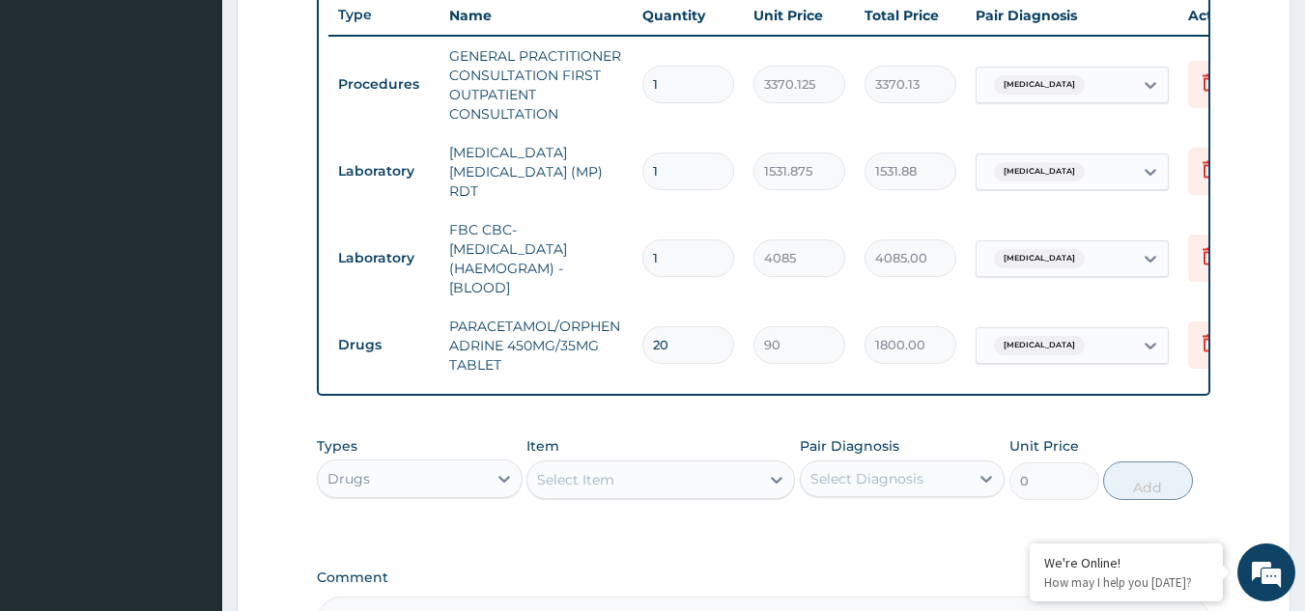
scroll to position [974, 0]
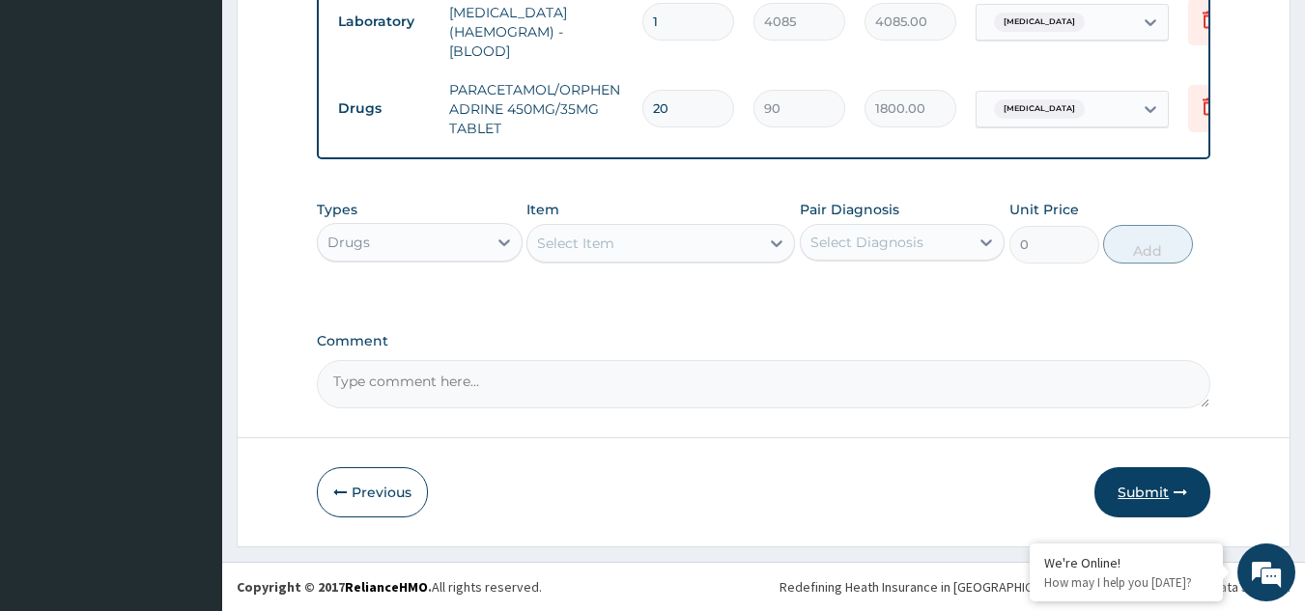
type input "20"
click at [1158, 496] on button "Submit" at bounding box center [1152, 492] width 116 height 50
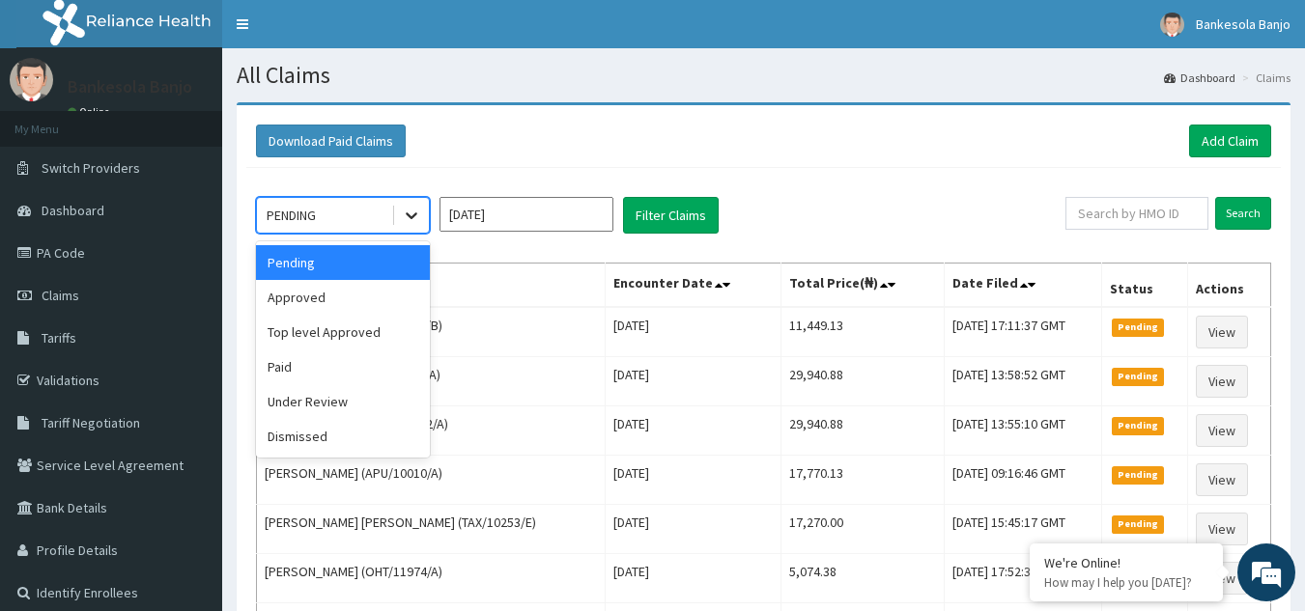
click at [414, 216] on icon at bounding box center [412, 216] width 12 height 7
click at [380, 303] on div "Approved" at bounding box center [343, 297] width 174 height 35
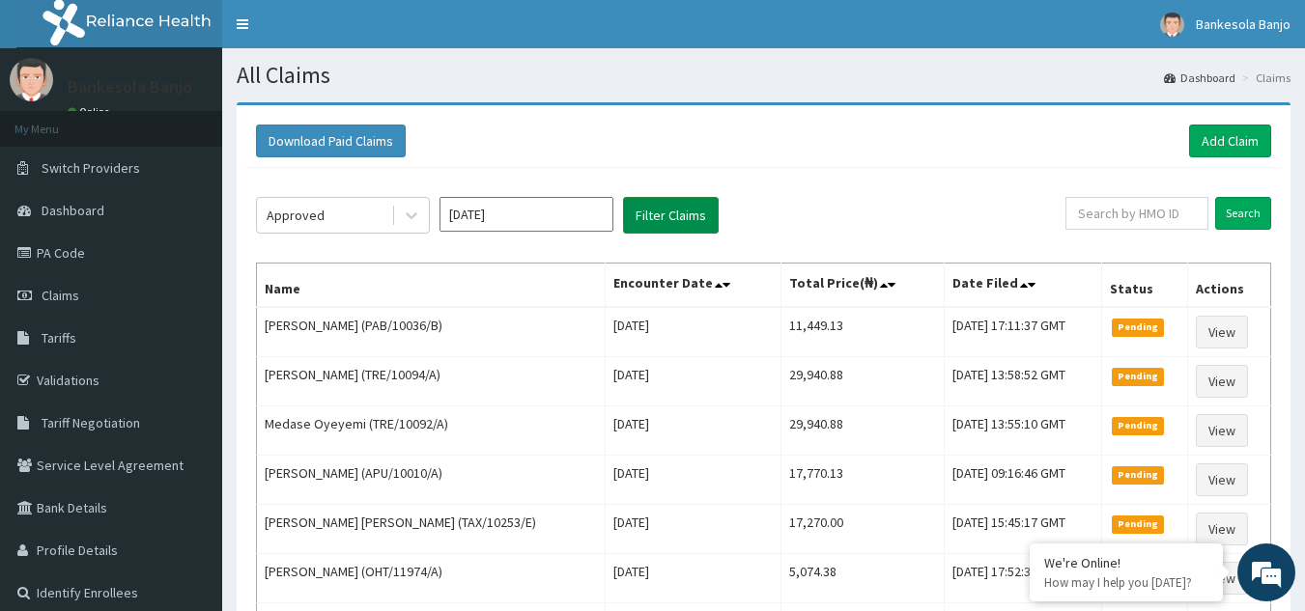
click at [644, 223] on button "Filter Claims" at bounding box center [671, 215] width 96 height 37
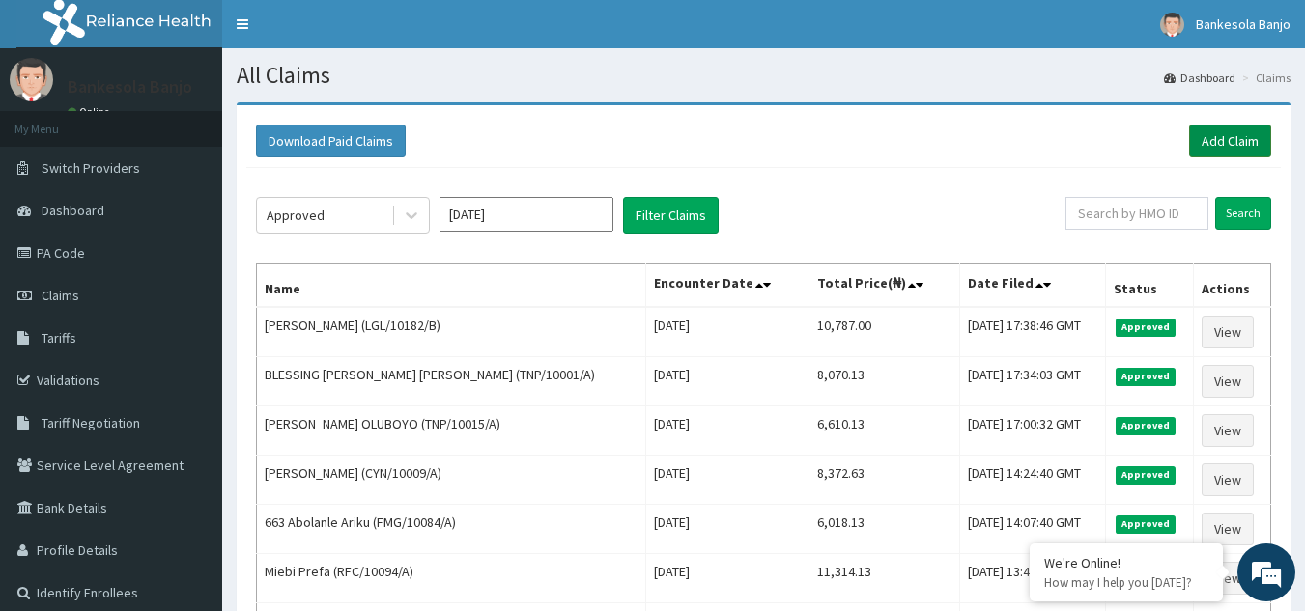
click at [1224, 147] on link "Add Claim" at bounding box center [1230, 141] width 82 height 33
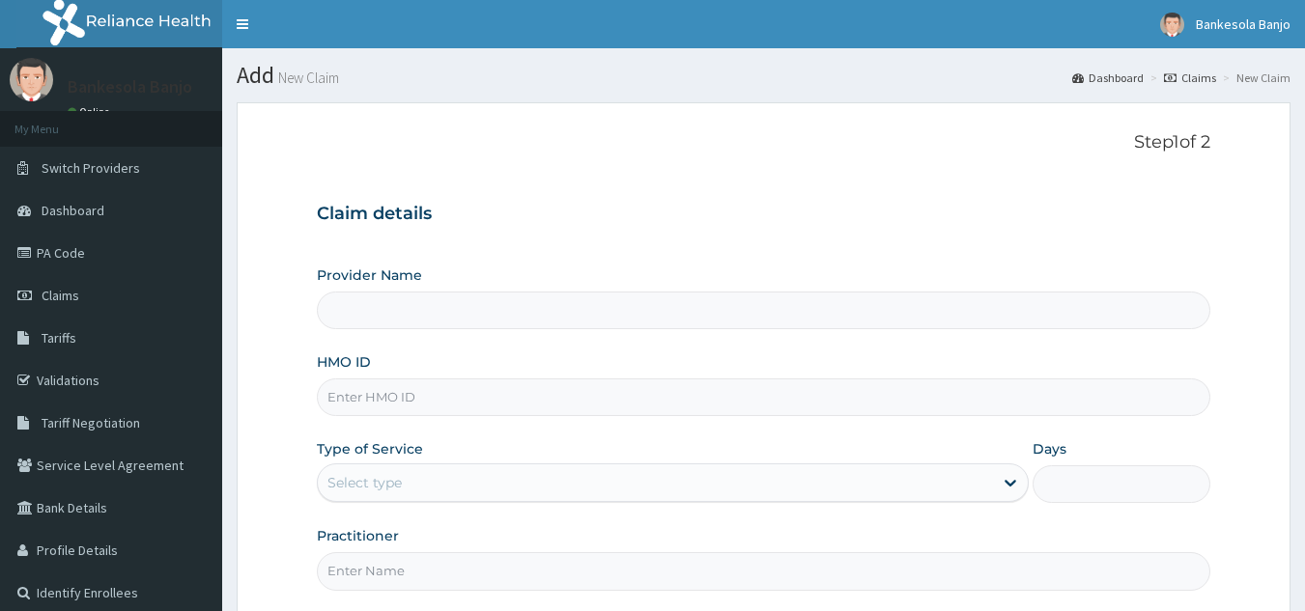
click at [602, 403] on input "HMO ID" at bounding box center [764, 398] width 894 height 38
paste input "Ademilade Fadare"
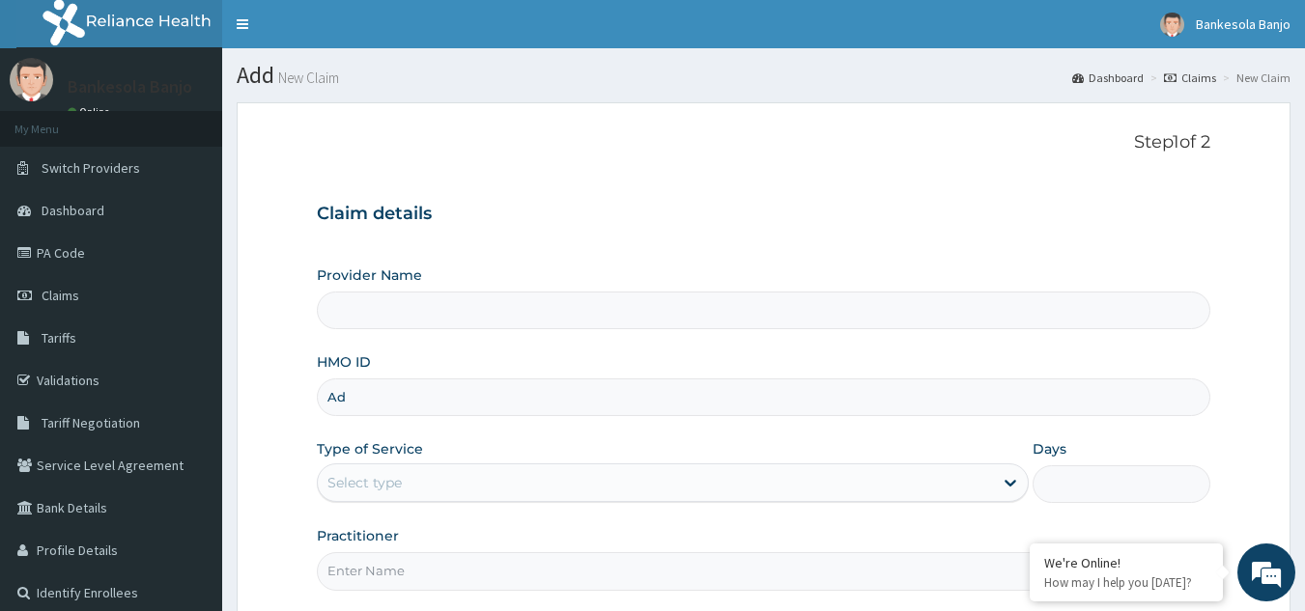
type input "A"
type input "Reliance Family Clinics (RFC) - [GEOGRAPHIC_DATA]"
paste input "TWL/10029/A"
type input "TWL/10029/A"
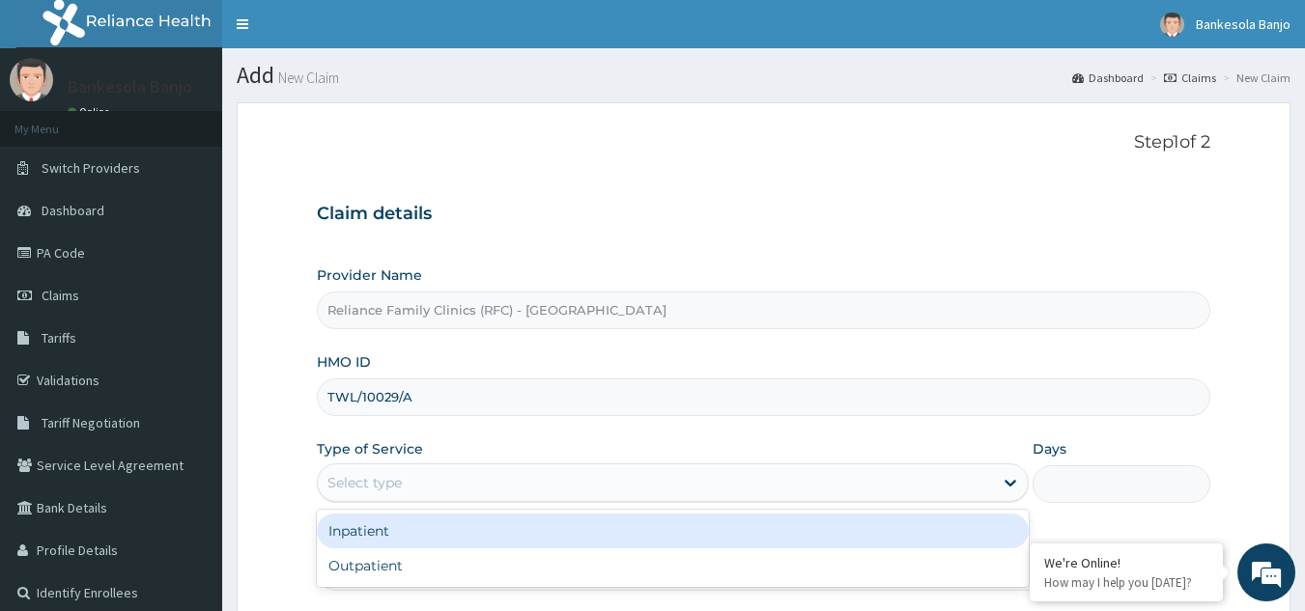
click at [395, 475] on div "Select type" at bounding box center [364, 482] width 74 height 19
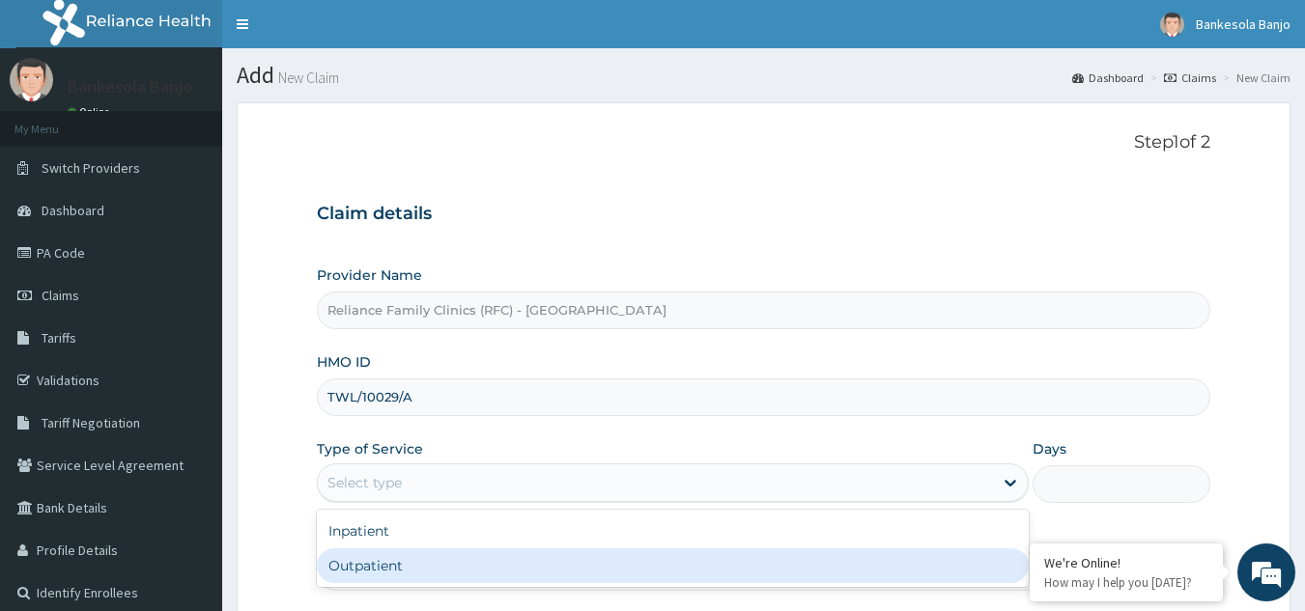
click at [410, 557] on div "Outpatient" at bounding box center [673, 565] width 712 height 35
type input "1"
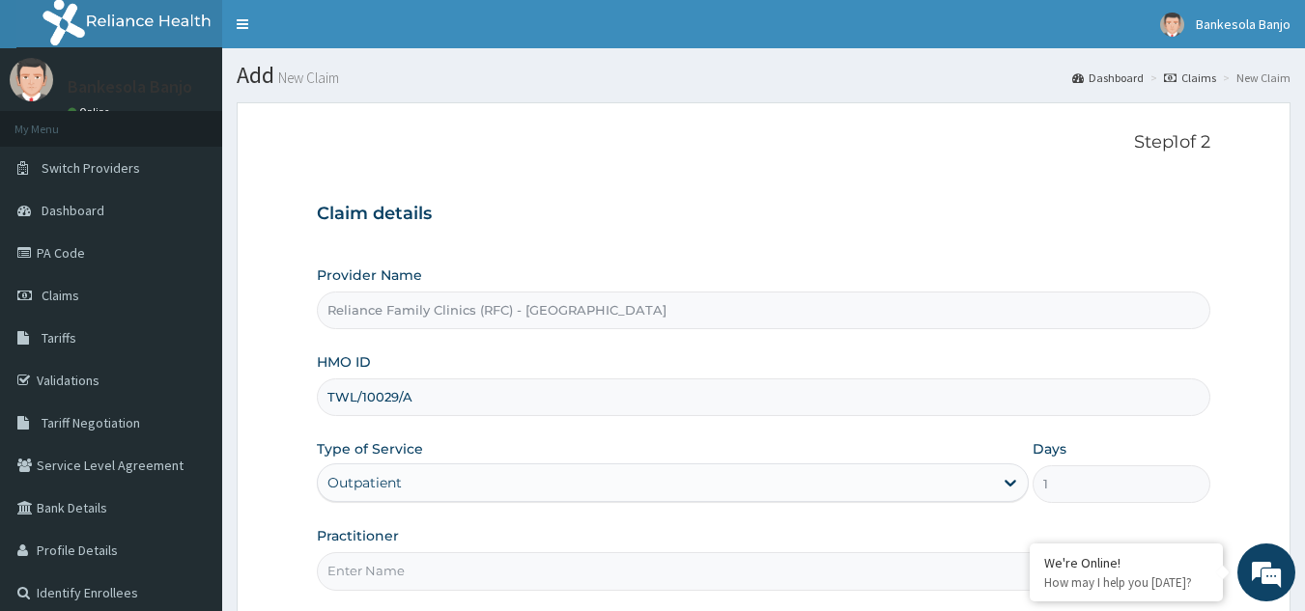
click at [409, 581] on input "Practitioner" at bounding box center [764, 571] width 894 height 38
type input "d"
click at [424, 569] on input "D" at bounding box center [764, 571] width 894 height 38
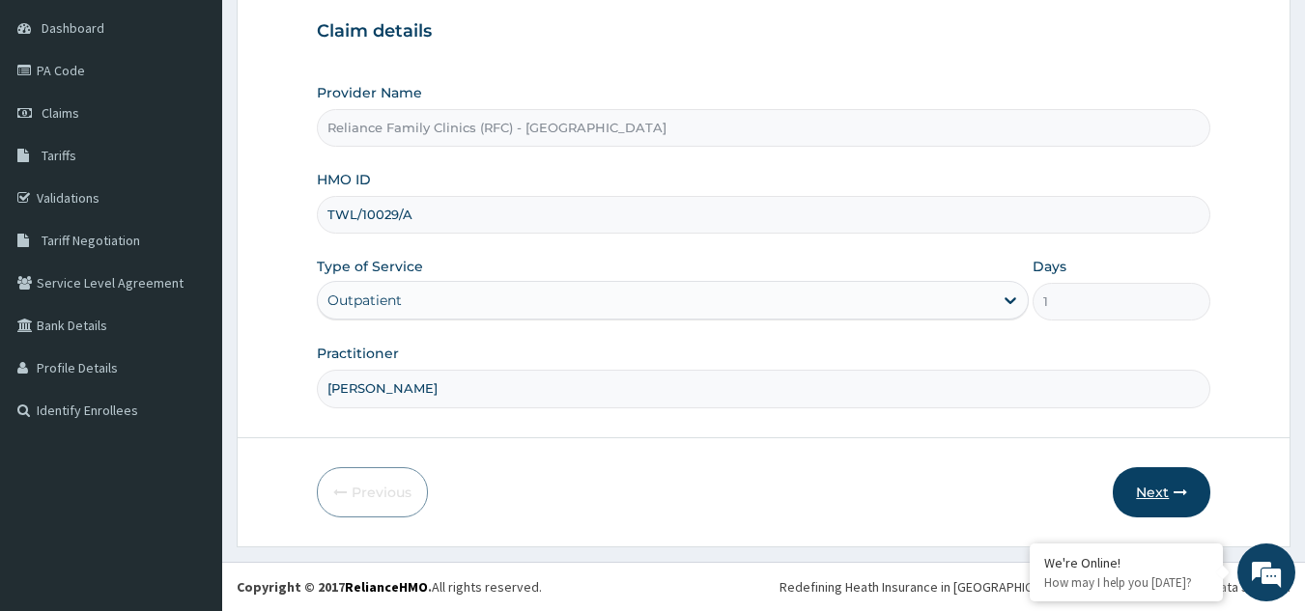
type input "[PERSON_NAME]"
click at [1177, 494] on icon "button" at bounding box center [1180, 493] width 14 height 14
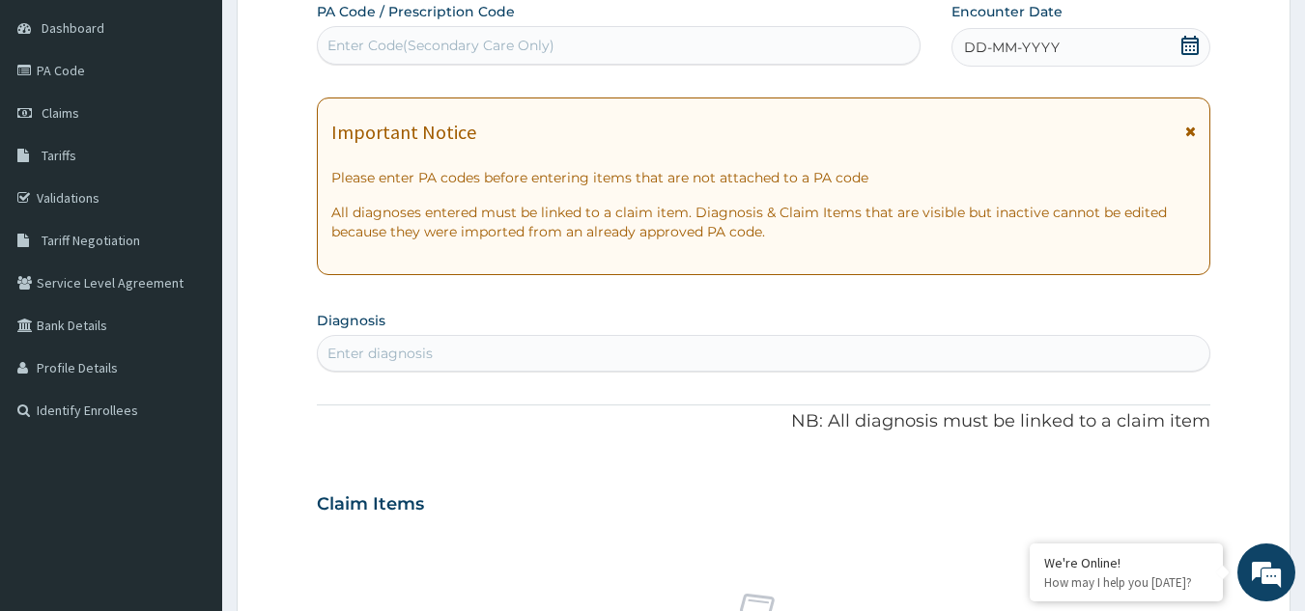
click at [1185, 45] on icon at bounding box center [1189, 45] width 19 height 19
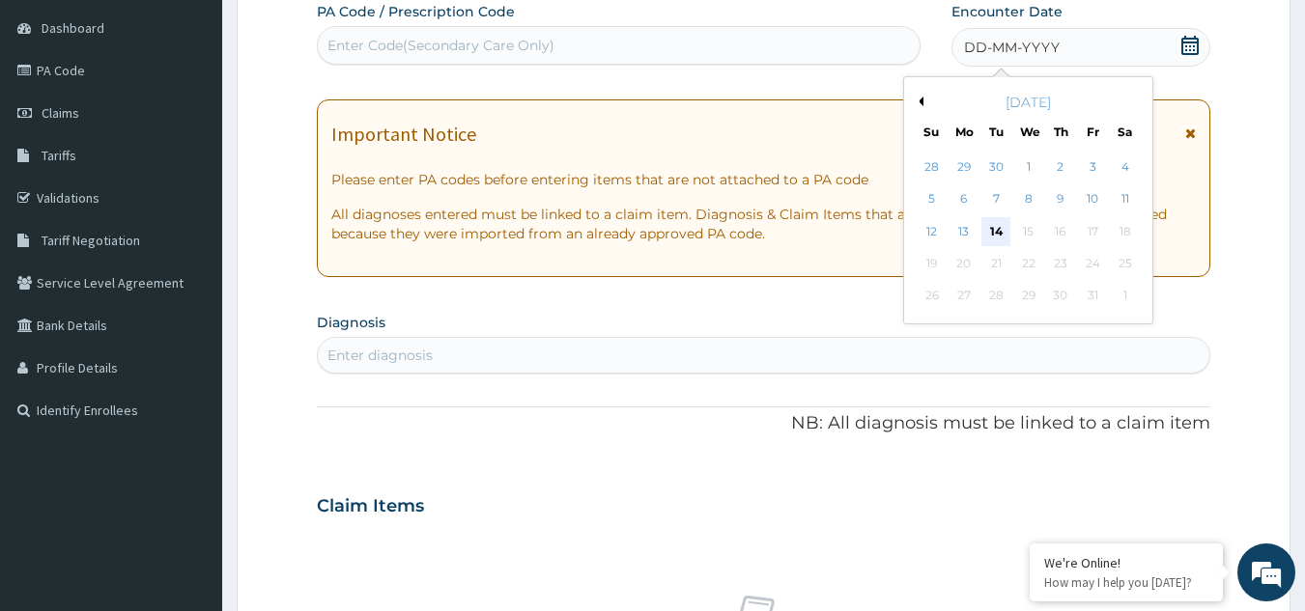
click at [990, 235] on div "14" at bounding box center [996, 231] width 29 height 29
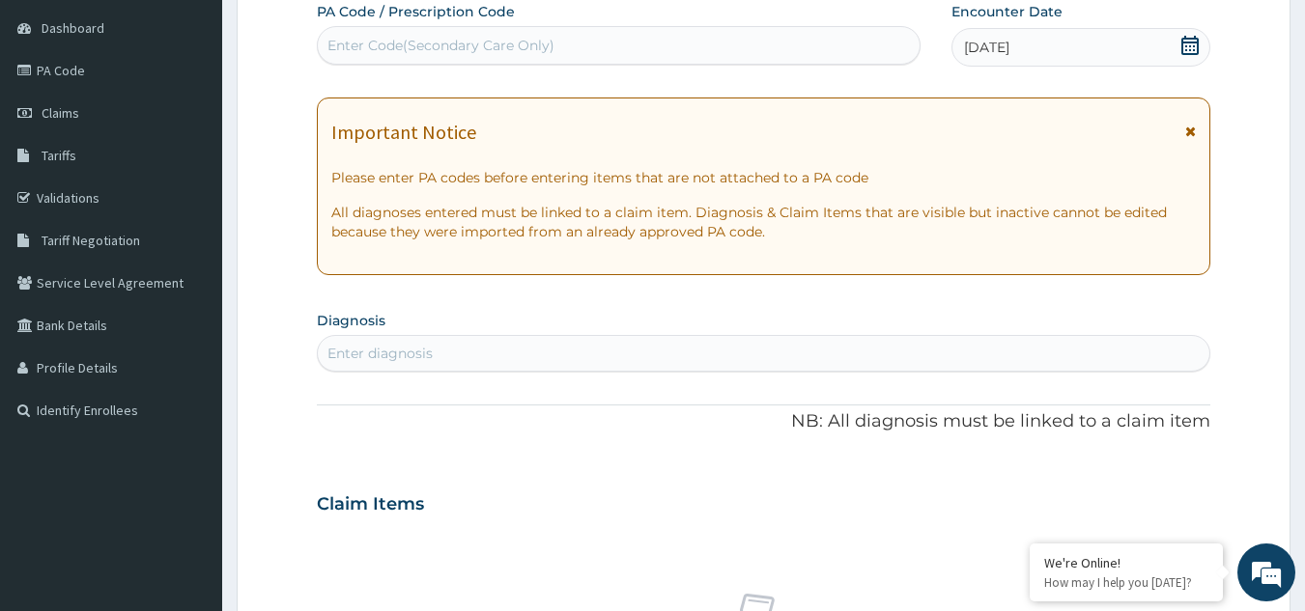
click at [769, 326] on section "Diagnosis Enter diagnosis" at bounding box center [764, 339] width 894 height 66
click at [755, 357] on div "Enter diagnosis" at bounding box center [764, 353] width 892 height 31
type input "[MEDICAL_DATA]"
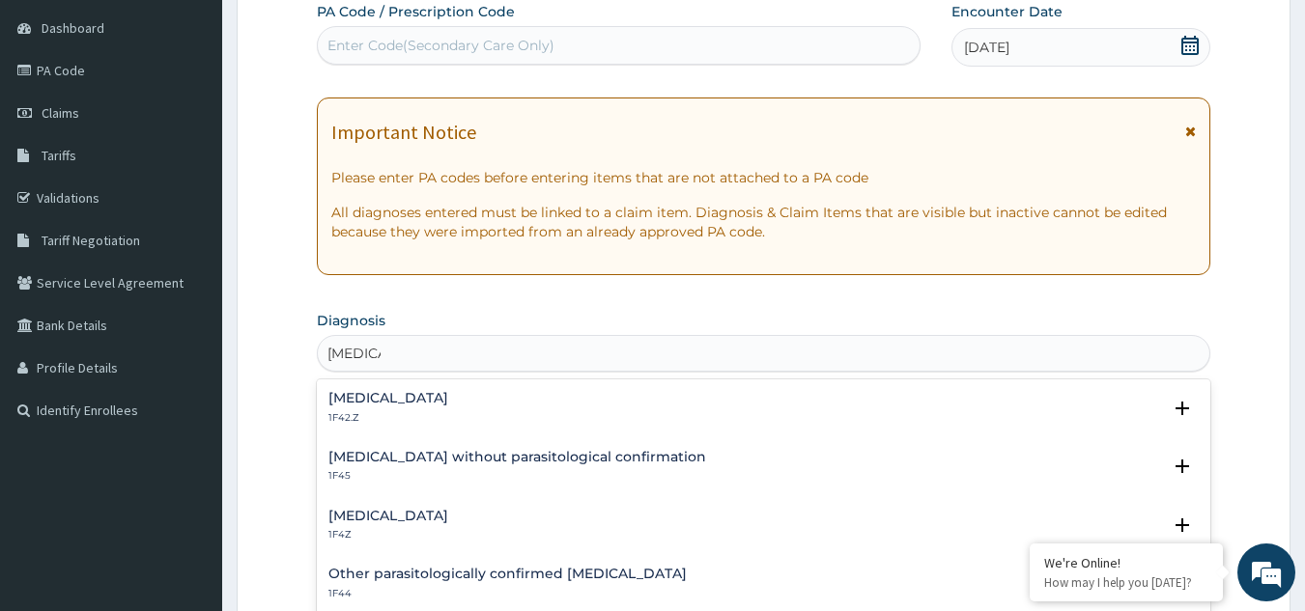
click at [436, 516] on h4 "[MEDICAL_DATA]" at bounding box center [388, 516] width 120 height 14
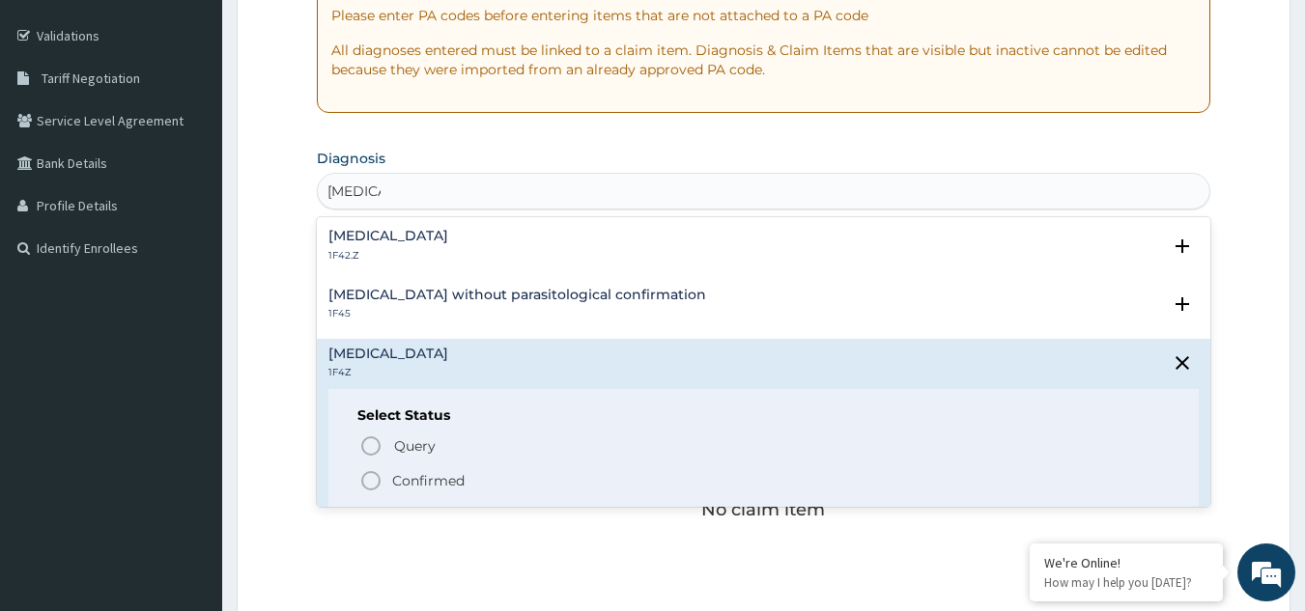
scroll to position [373, 0]
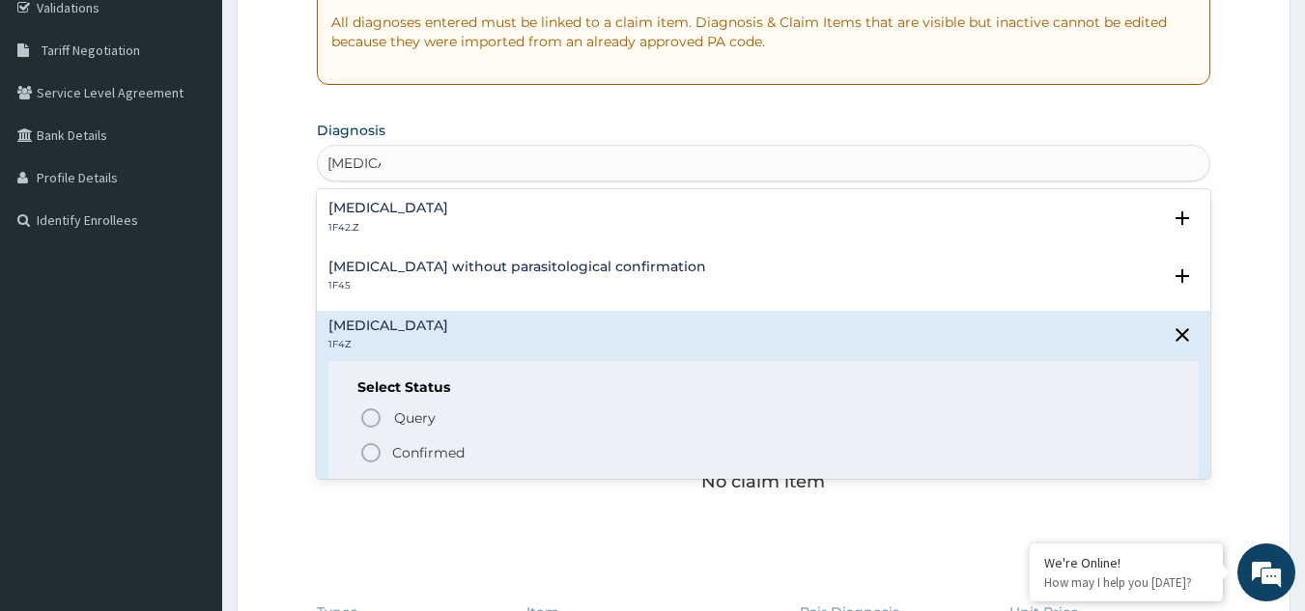
click at [374, 448] on icon "status option filled" at bounding box center [370, 452] width 23 height 23
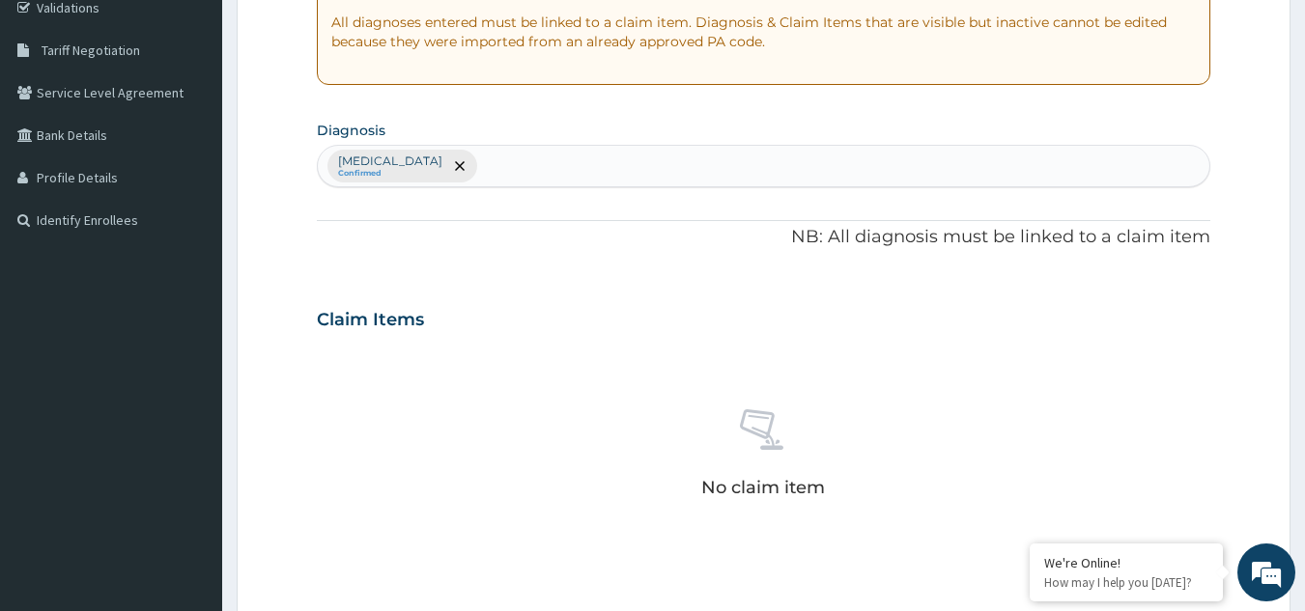
scroll to position [781, 0]
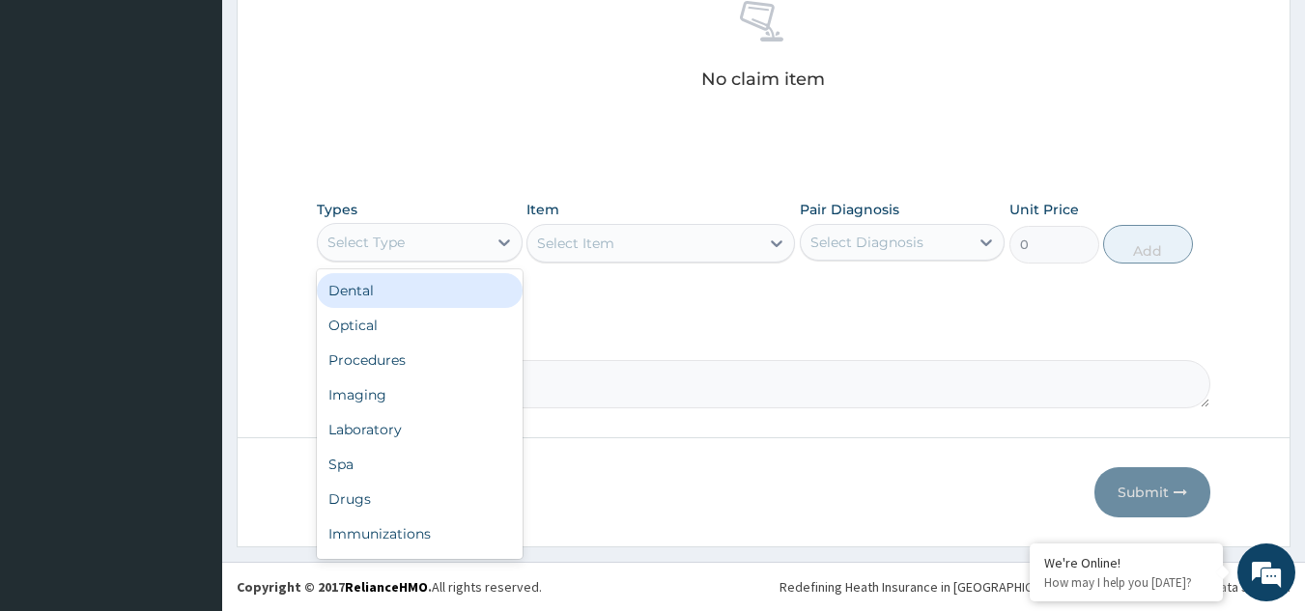
click at [426, 242] on div "Select Type" at bounding box center [402, 242] width 169 height 31
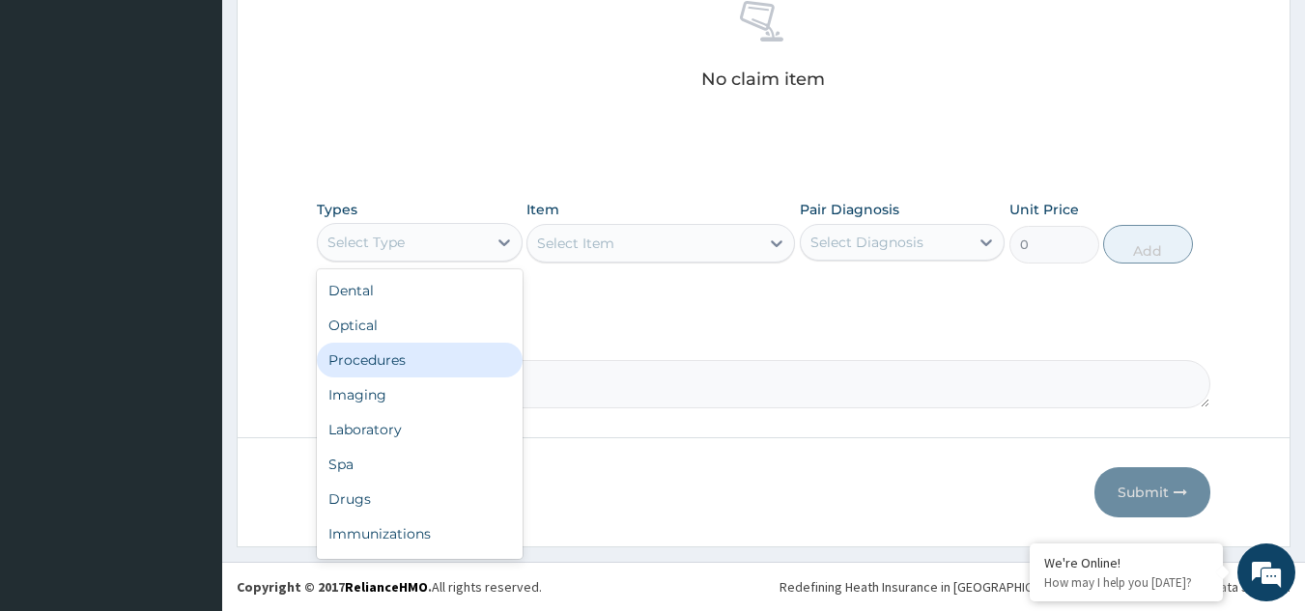
click at [407, 370] on div "Procedures" at bounding box center [420, 360] width 206 height 35
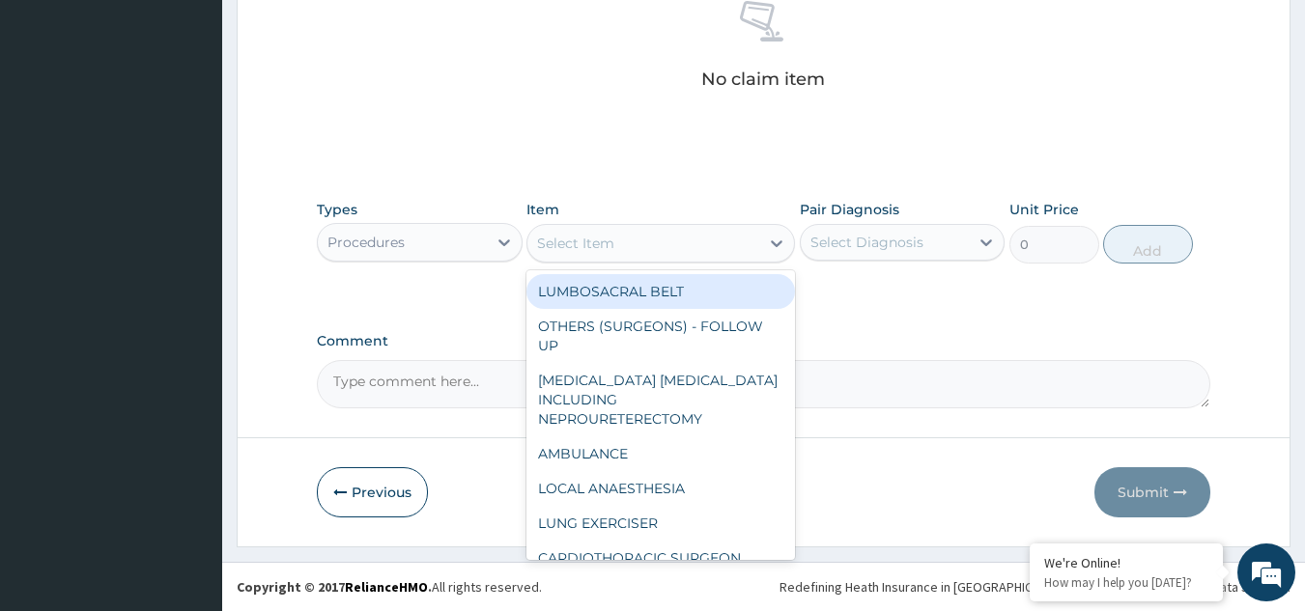
click at [696, 247] on div "Select Item" at bounding box center [643, 243] width 232 height 31
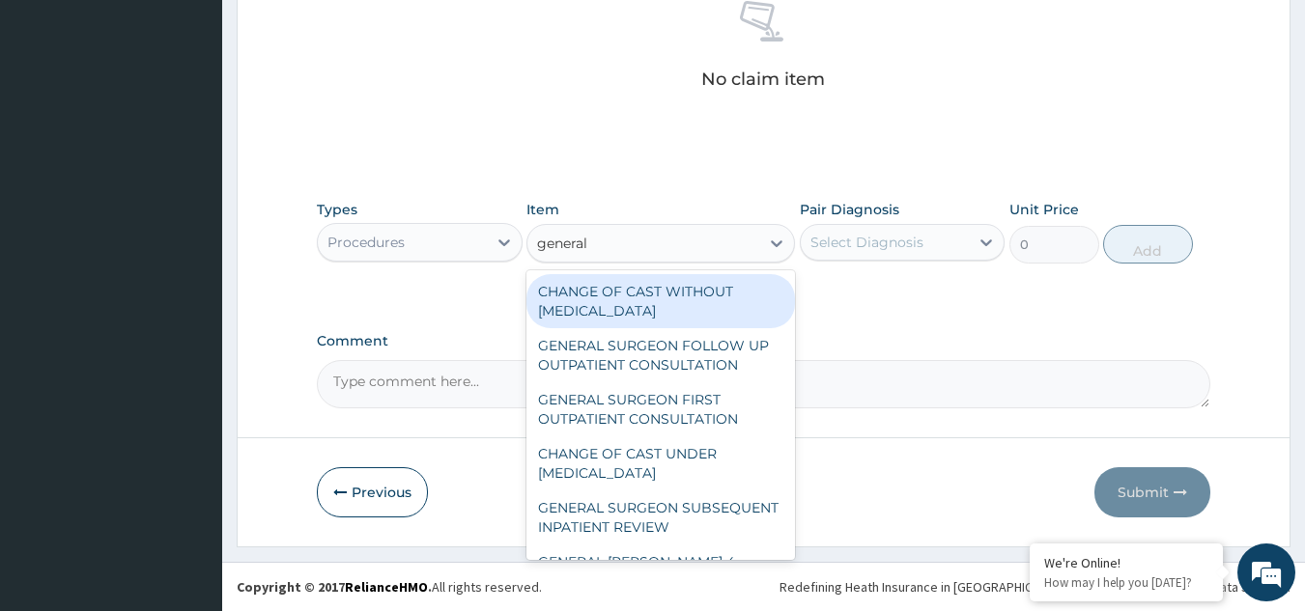
type input "general p"
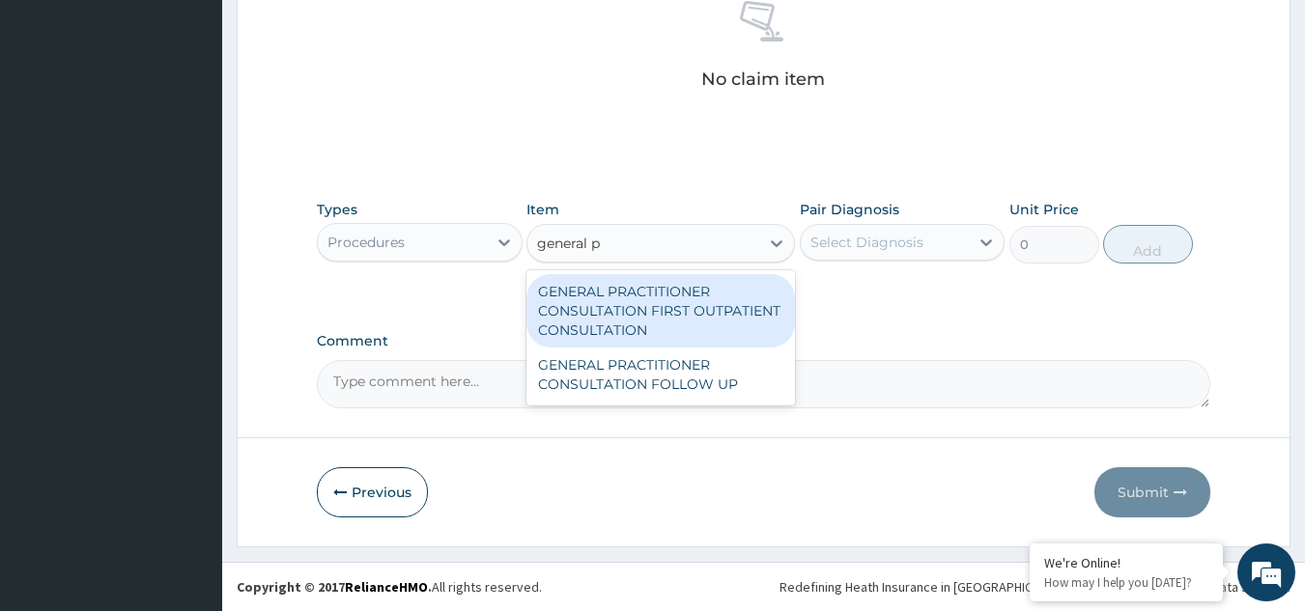
click at [678, 302] on div "GENERAL PRACTITIONER CONSULTATION FIRST OUTPATIENT CONSULTATION" at bounding box center [660, 310] width 268 height 73
type input "3370.125"
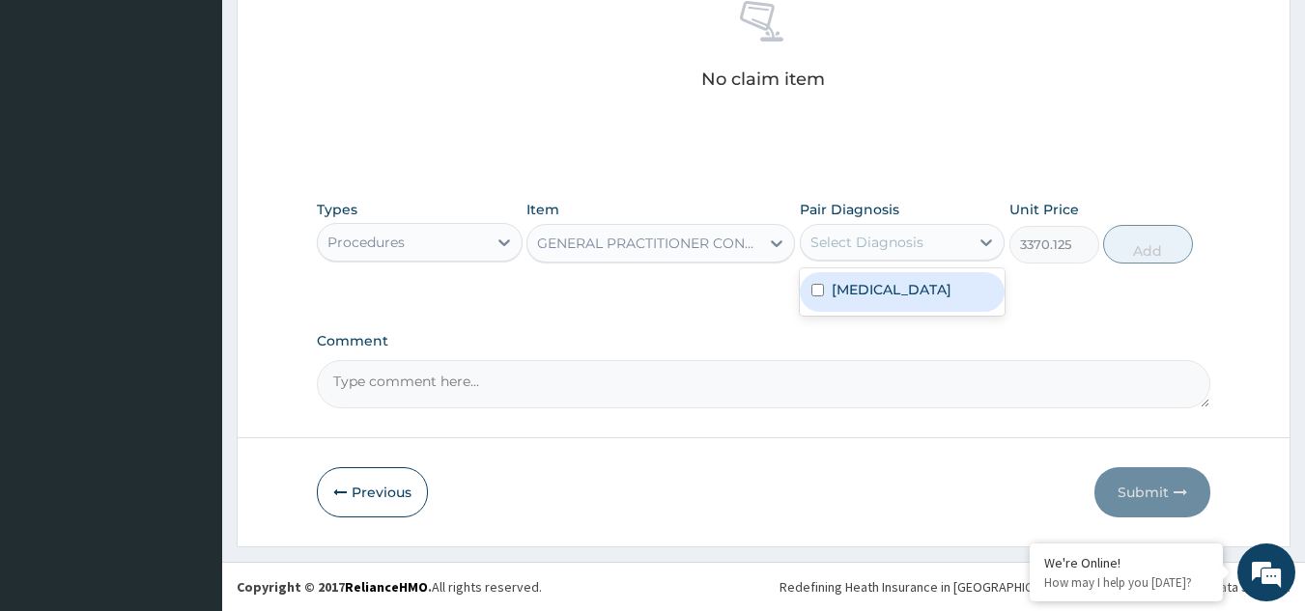
click at [884, 233] on div "Select Diagnosis" at bounding box center [866, 242] width 113 height 19
click at [889, 275] on div "Malaria, unspecified" at bounding box center [903, 292] width 206 height 40
checkbox input "true"
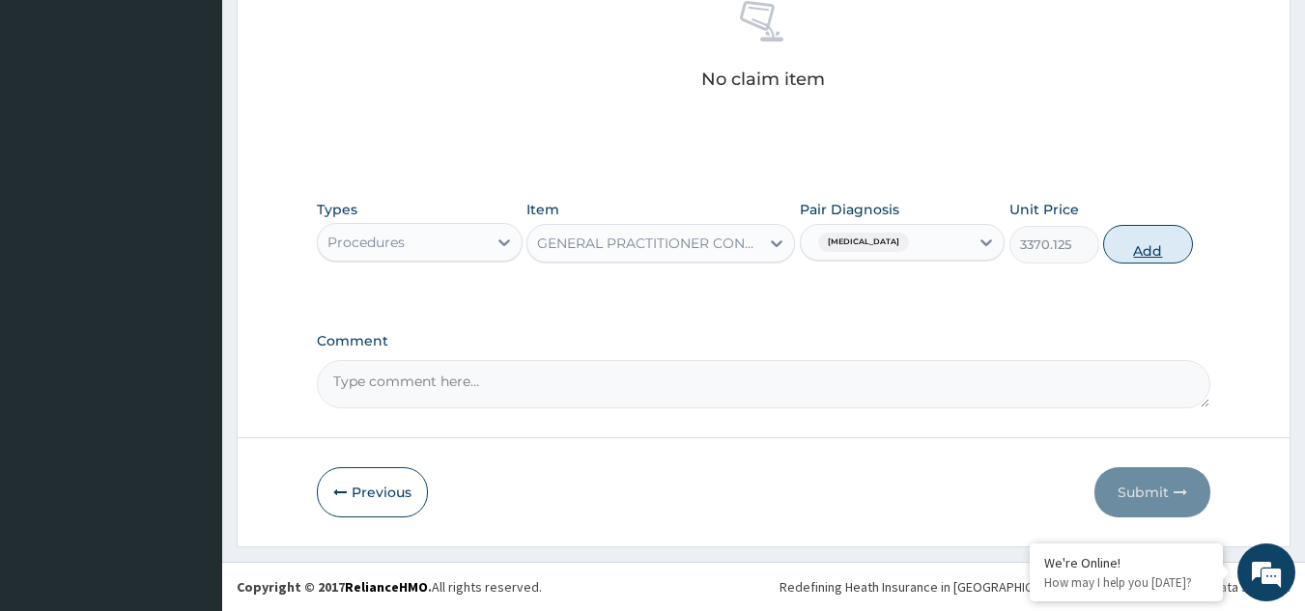
click at [1150, 250] on button "Add" at bounding box center [1148, 244] width 90 height 39
type input "0"
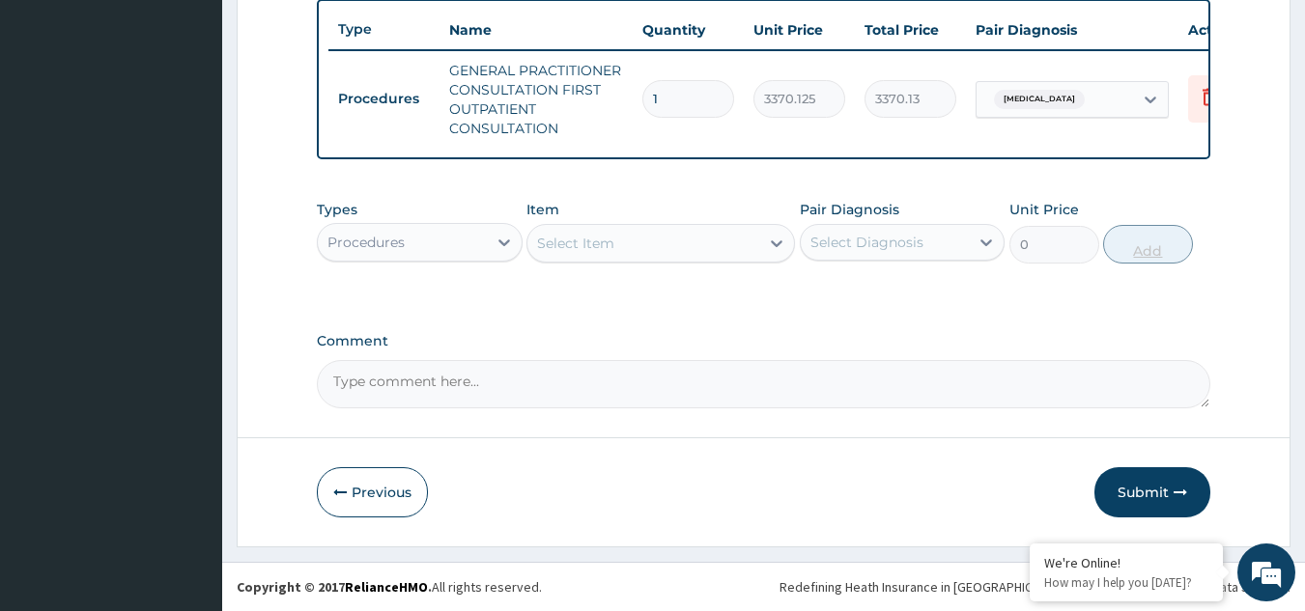
scroll to position [734, 0]
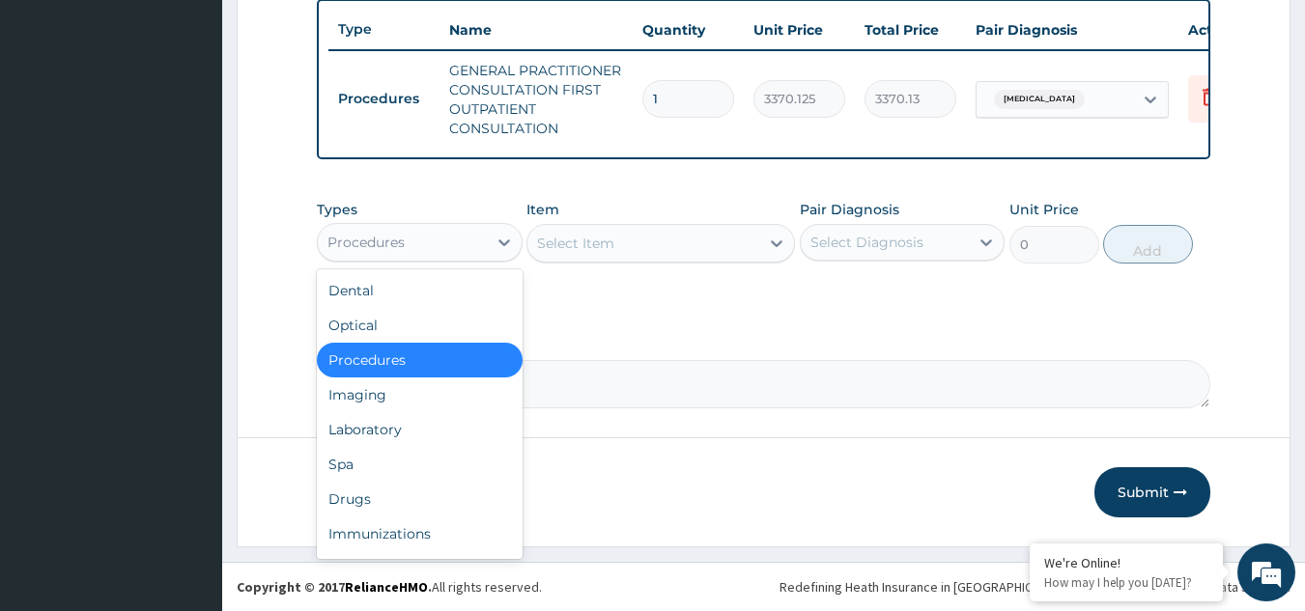
click at [451, 231] on div "Procedures" at bounding box center [402, 242] width 169 height 31
click at [419, 492] on div "Drugs" at bounding box center [420, 499] width 206 height 35
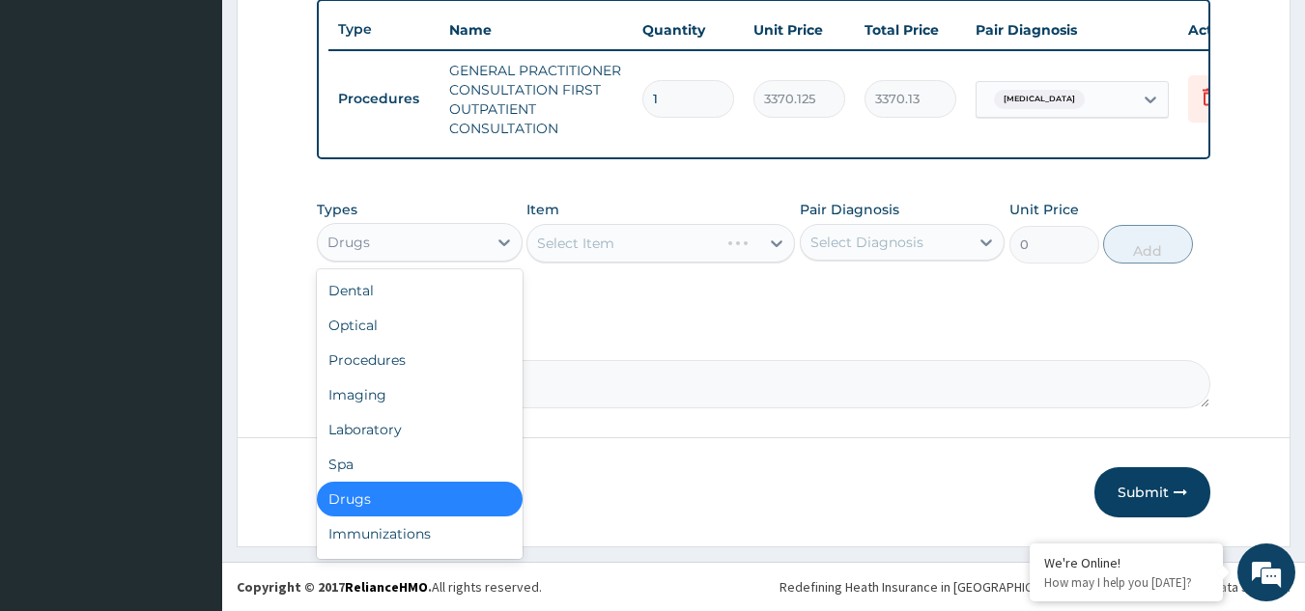
click at [473, 238] on div "Drugs" at bounding box center [402, 242] width 169 height 31
click at [404, 440] on div "Laboratory" at bounding box center [420, 429] width 206 height 35
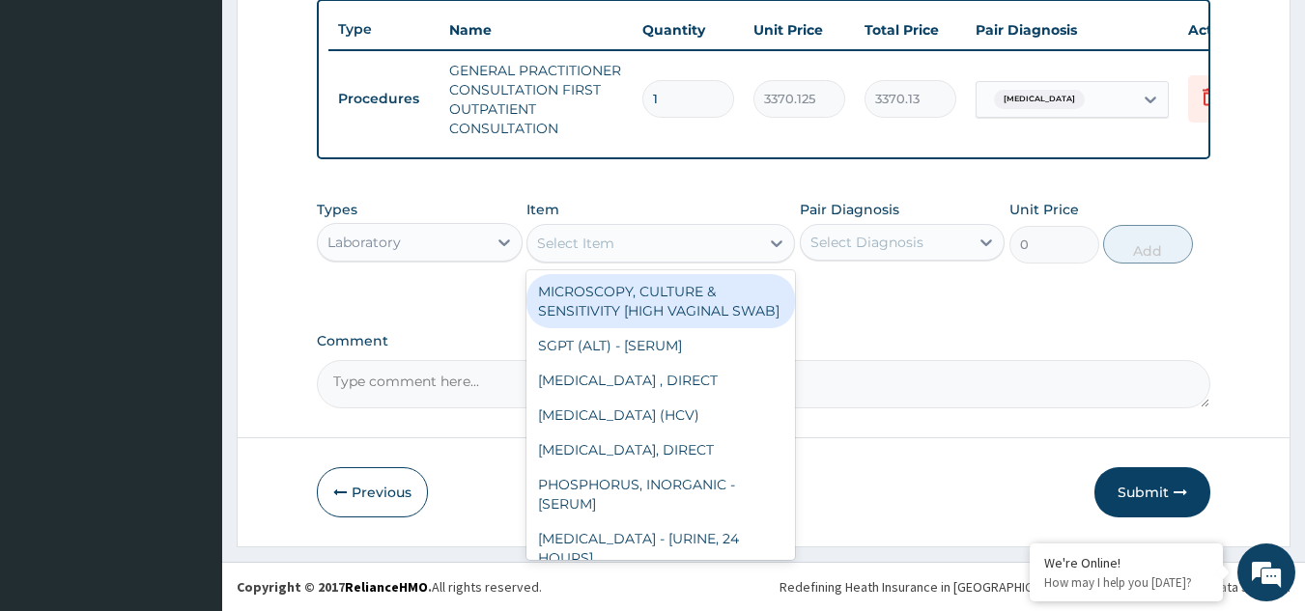
click at [633, 239] on div "Select Item" at bounding box center [643, 243] width 232 height 31
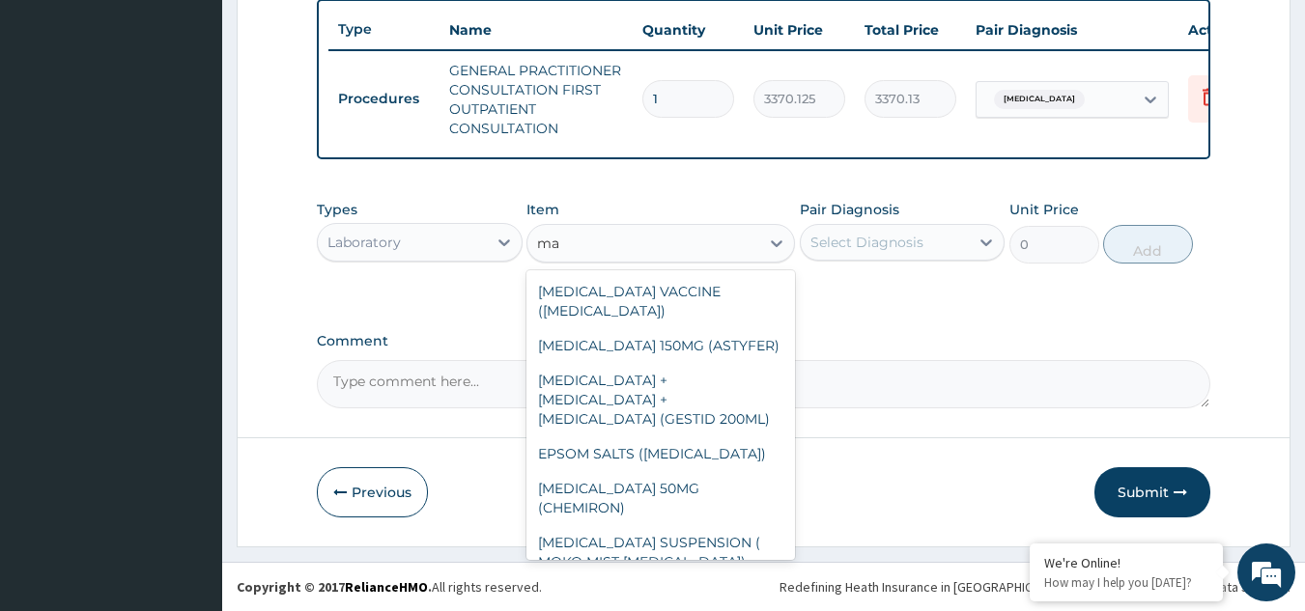
type input "m"
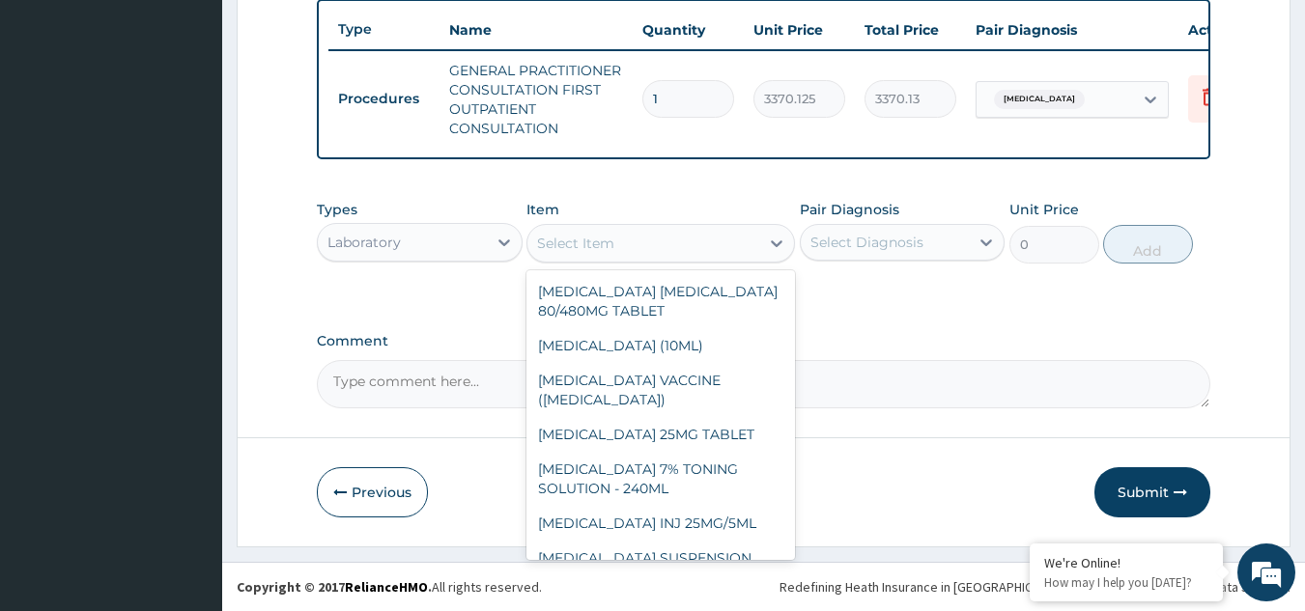
click at [427, 240] on div "Laboratory" at bounding box center [402, 242] width 169 height 31
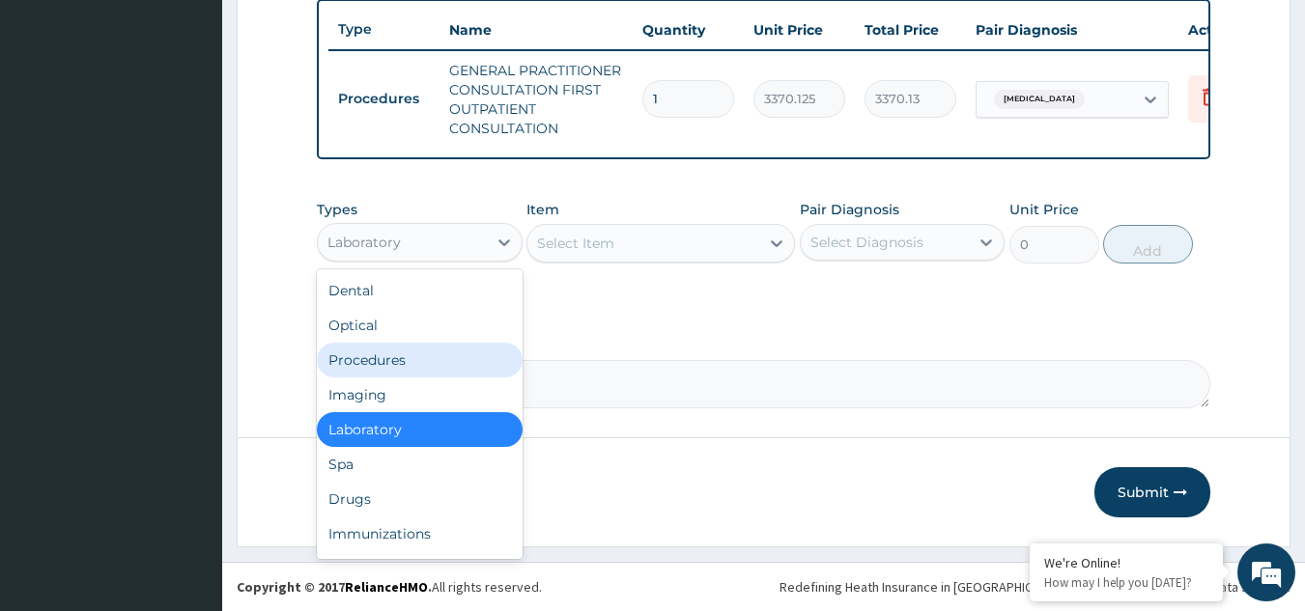
click at [412, 361] on div "Procedures" at bounding box center [420, 360] width 206 height 35
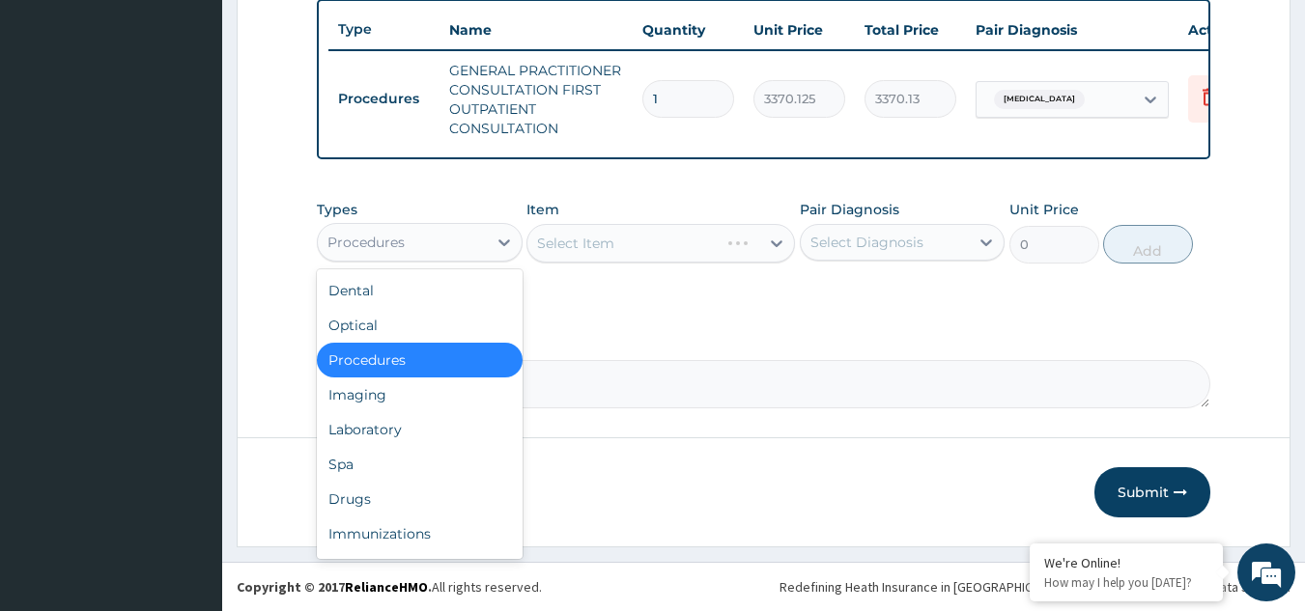
click at [465, 244] on div "Procedures" at bounding box center [402, 242] width 169 height 31
click at [402, 439] on div "Laboratory" at bounding box center [420, 429] width 206 height 35
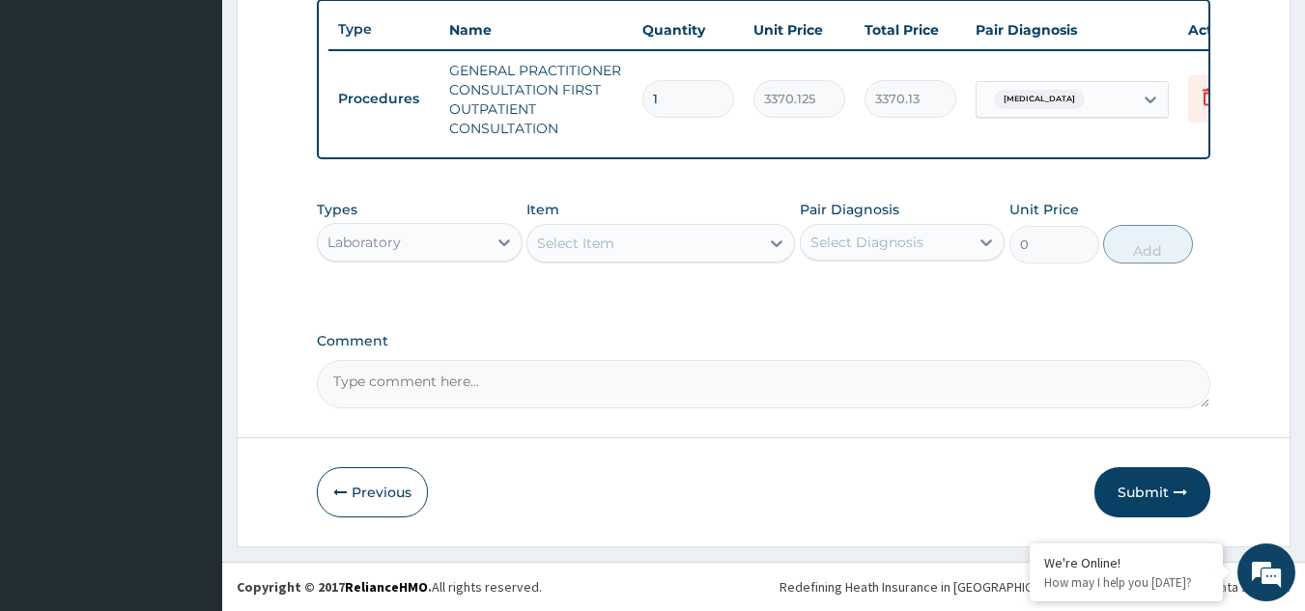
click at [613, 239] on div "Select Item" at bounding box center [575, 243] width 77 height 19
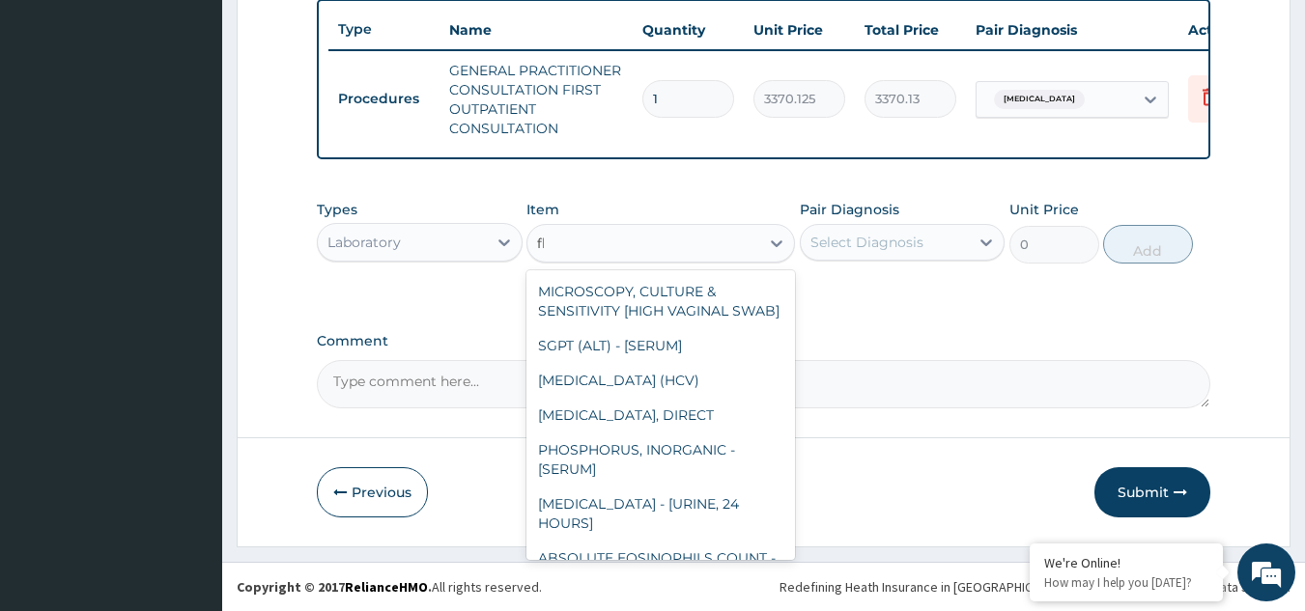
type input "fbc"
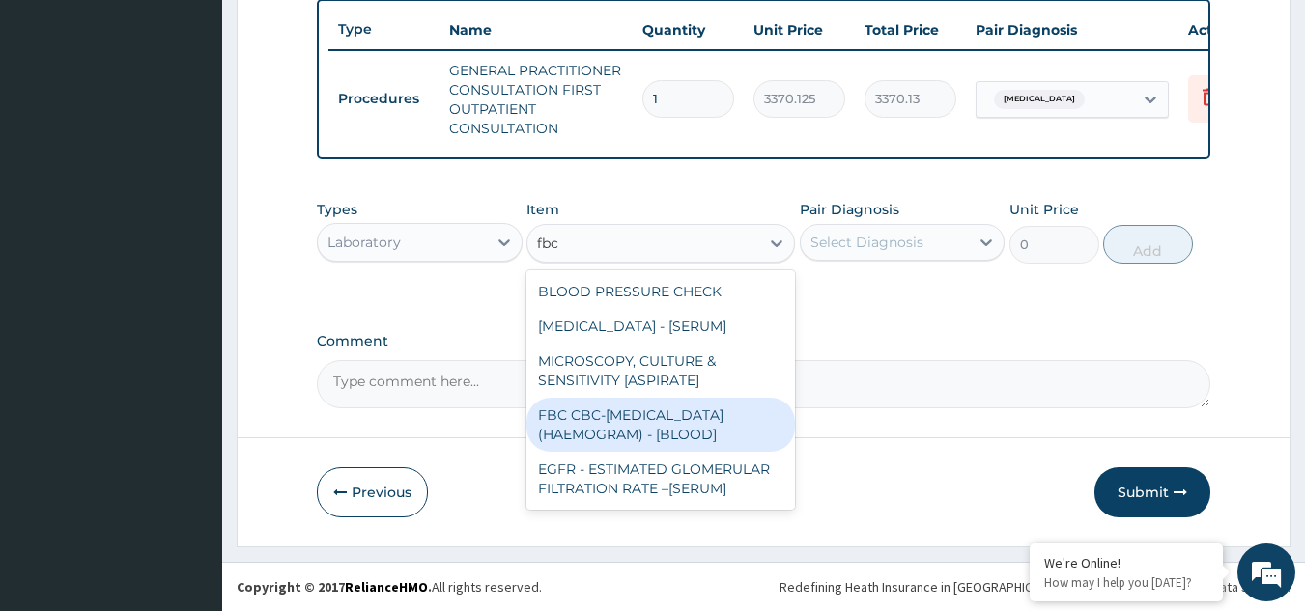
click at [620, 410] on div "FBC CBC-COMPLETE BLOOD COUNT (HAEMOGRAM) - [BLOOD]" at bounding box center [660, 425] width 268 height 54
type input "4085"
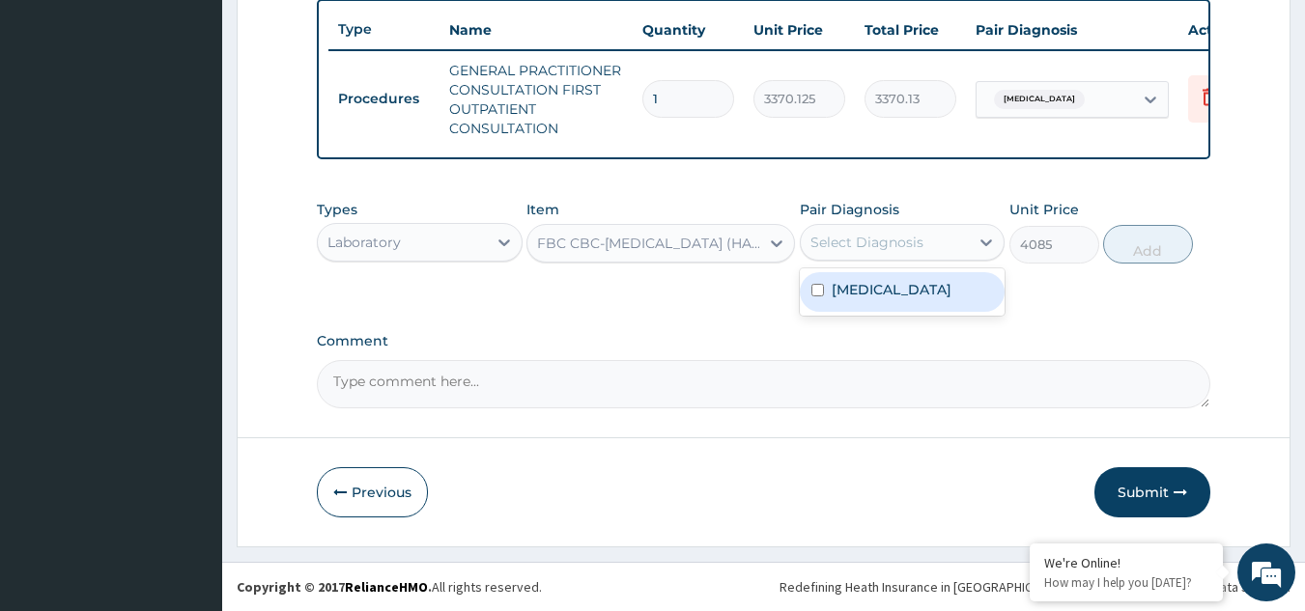
click at [853, 255] on div "Select Diagnosis" at bounding box center [884, 242] width 169 height 31
click at [862, 289] on label "Malaria, unspecified" at bounding box center [891, 289] width 120 height 19
checkbox input "true"
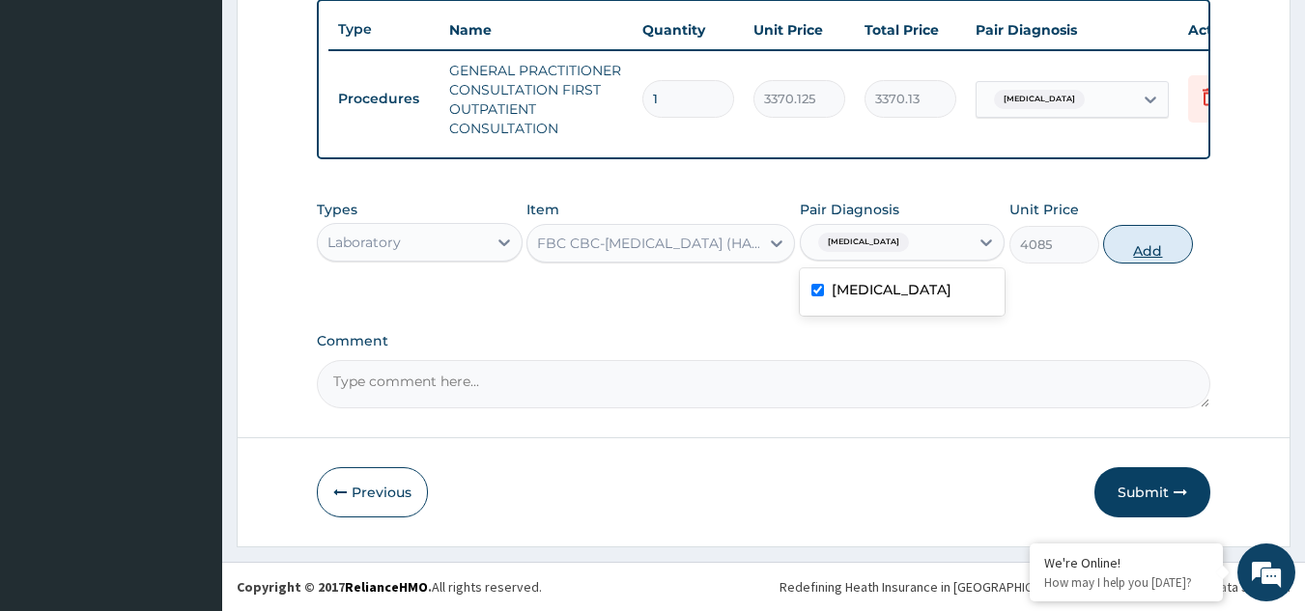
click at [1145, 244] on button "Add" at bounding box center [1148, 244] width 90 height 39
type input "0"
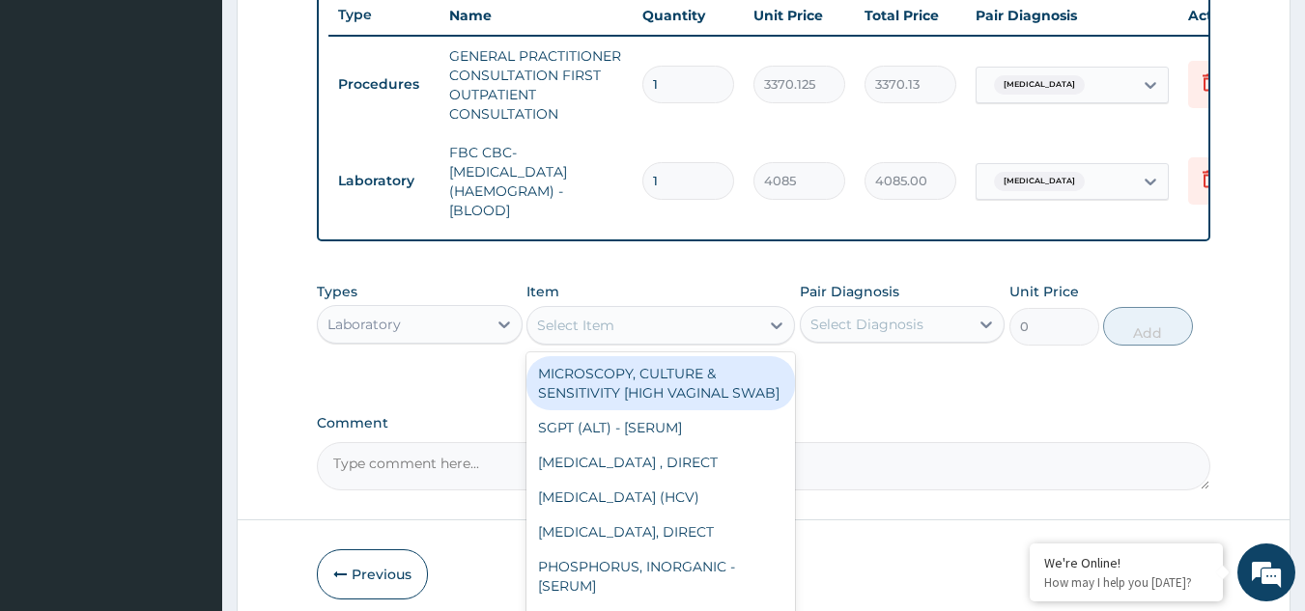
click at [635, 341] on div "Select Item" at bounding box center [643, 325] width 232 height 31
type input "a"
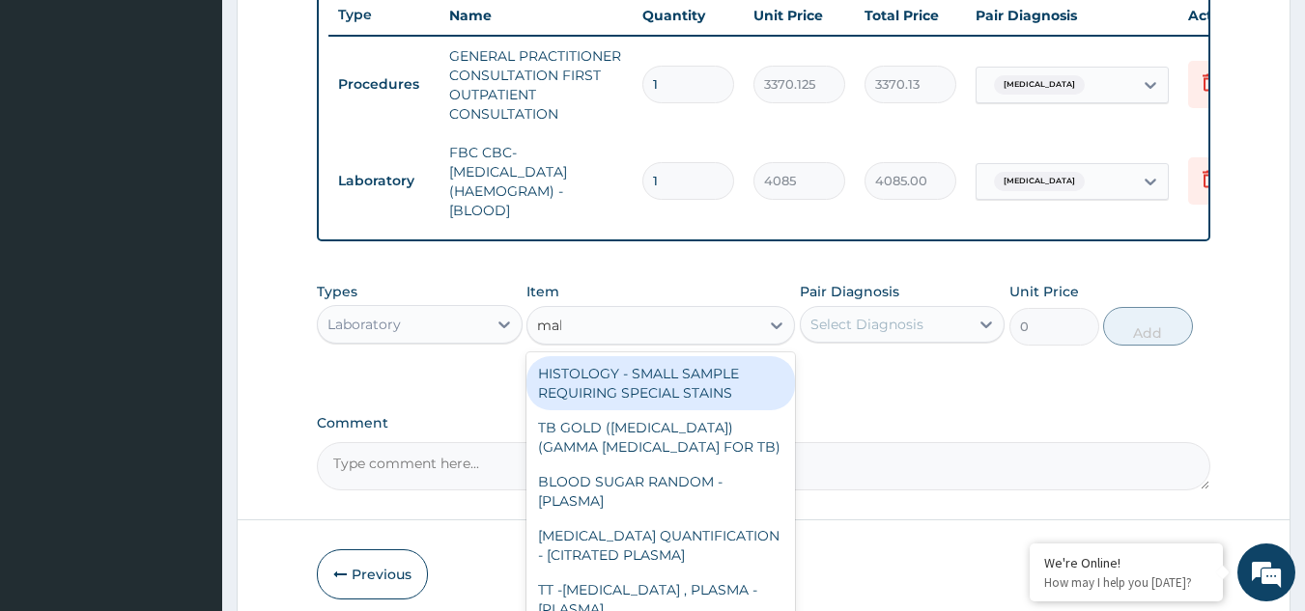
type input "mala"
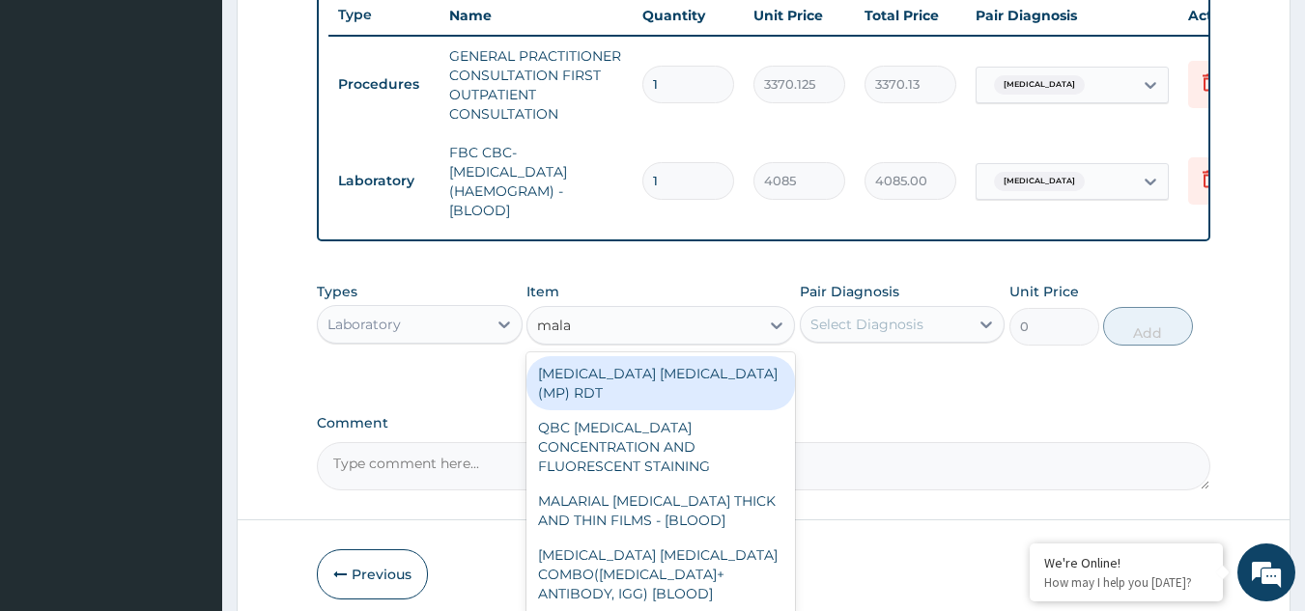
click at [657, 380] on div "MALARIA PARASITE (MP) RDT" at bounding box center [660, 383] width 268 height 54
type input "1531.875"
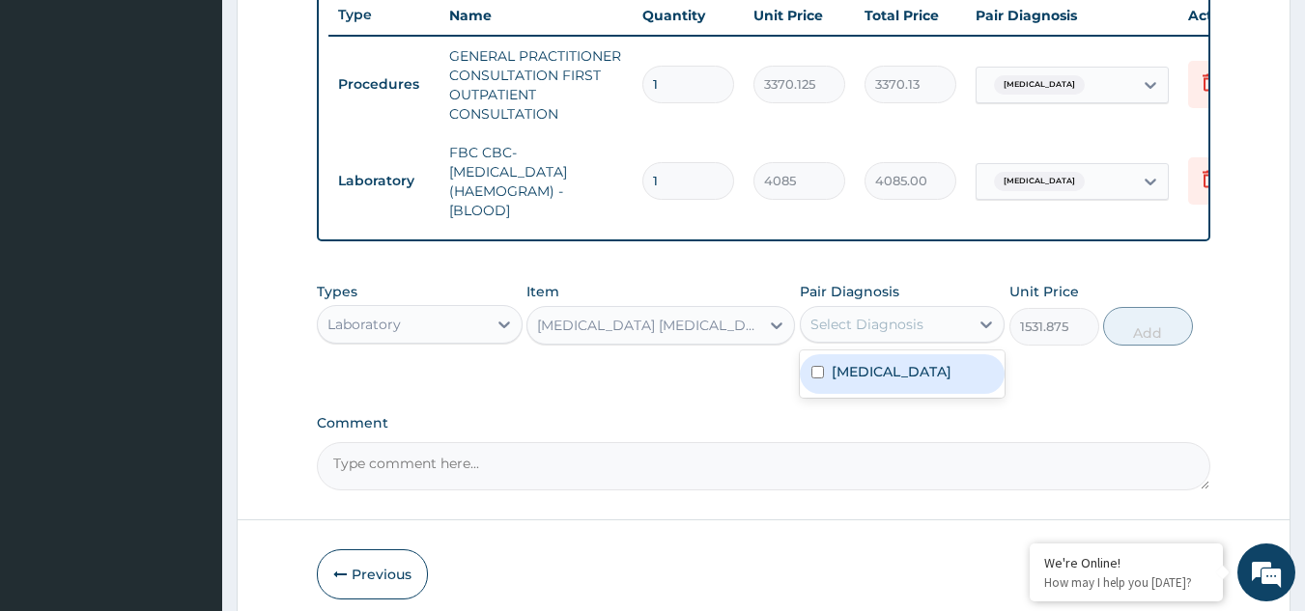
click at [850, 334] on div "Select Diagnosis" at bounding box center [866, 324] width 113 height 19
click at [874, 381] on label "Malaria, unspecified" at bounding box center [891, 371] width 120 height 19
checkbox input "true"
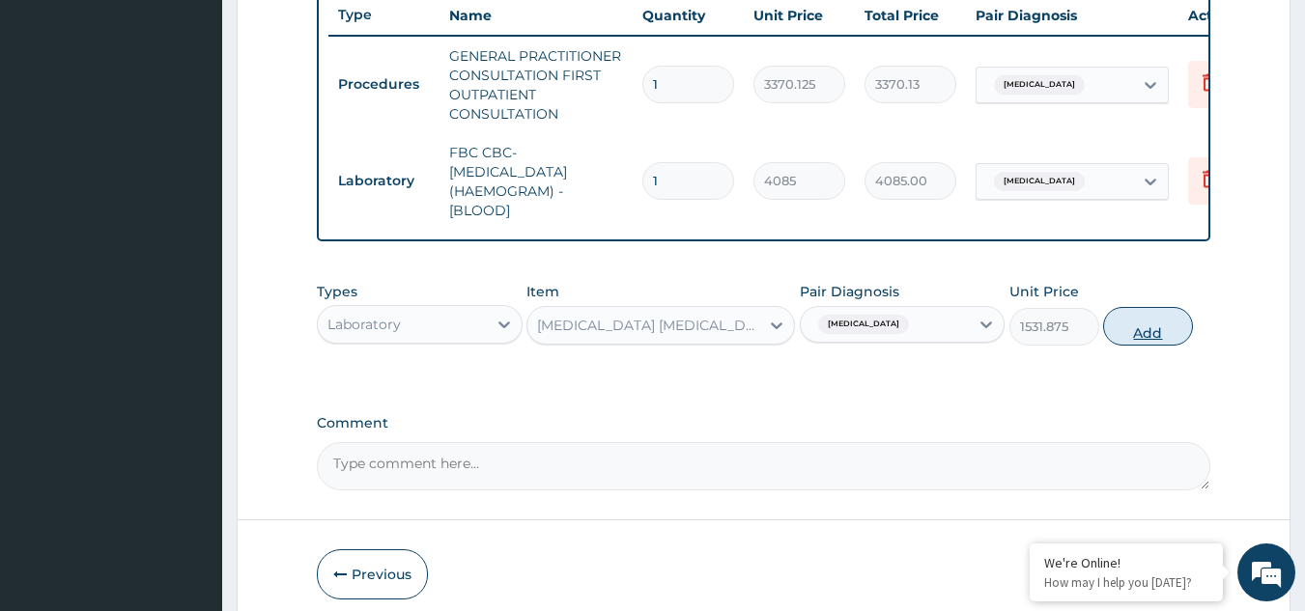
click at [1152, 338] on button "Add" at bounding box center [1148, 326] width 90 height 39
type input "0"
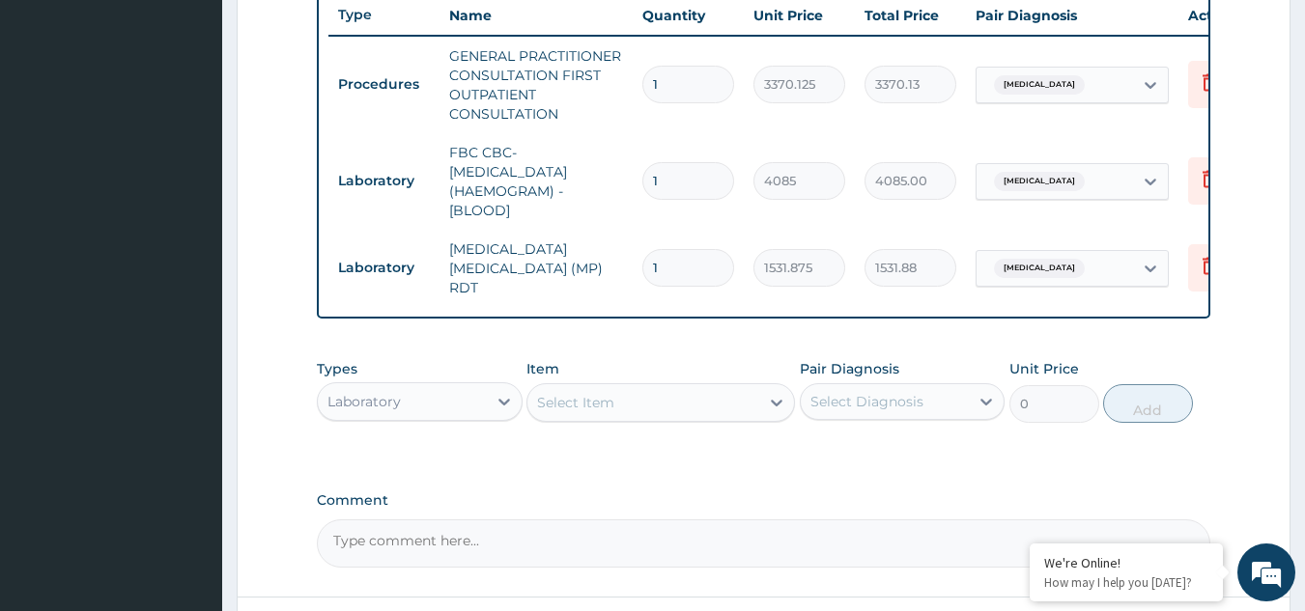
scroll to position [897, 0]
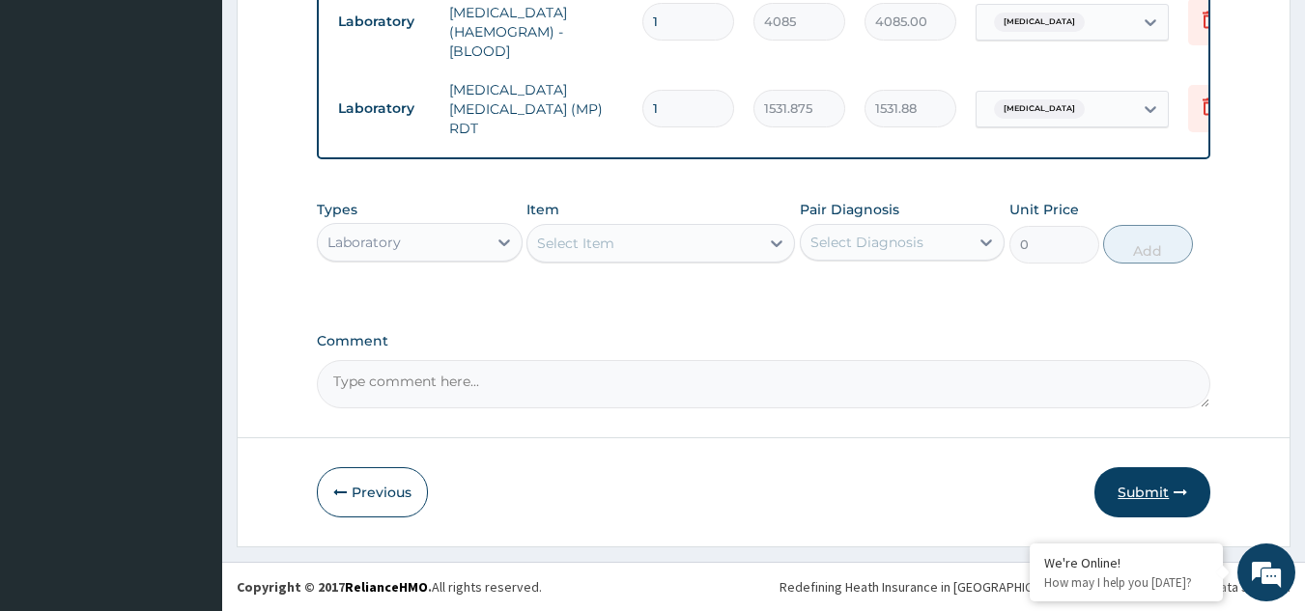
click at [1138, 484] on button "Submit" at bounding box center [1152, 492] width 116 height 50
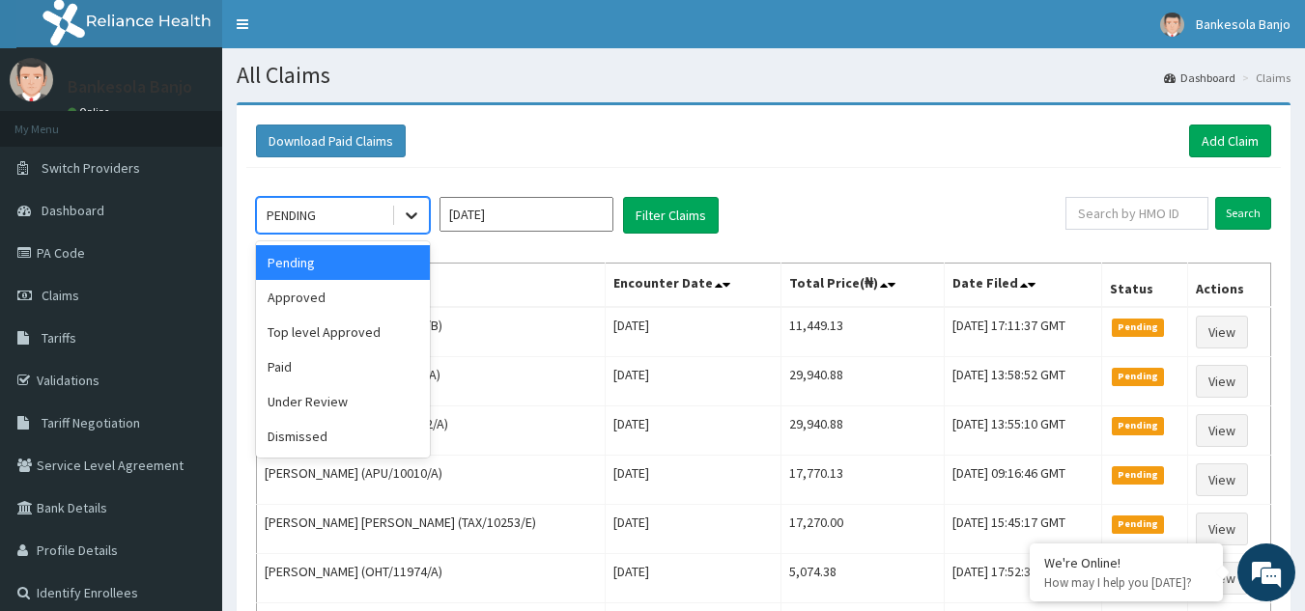
click at [411, 213] on icon at bounding box center [411, 215] width 19 height 19
click at [378, 290] on div "Approved" at bounding box center [343, 297] width 174 height 35
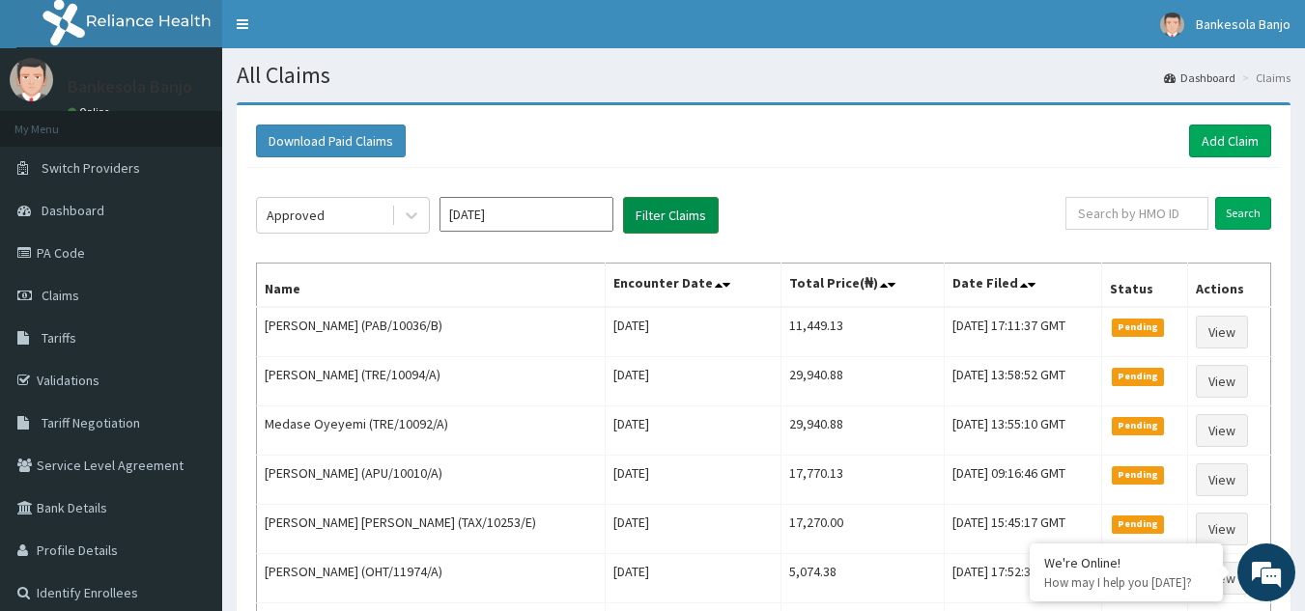
click at [647, 225] on button "Filter Claims" at bounding box center [671, 215] width 96 height 37
